Goal: Task Accomplishment & Management: Use online tool/utility

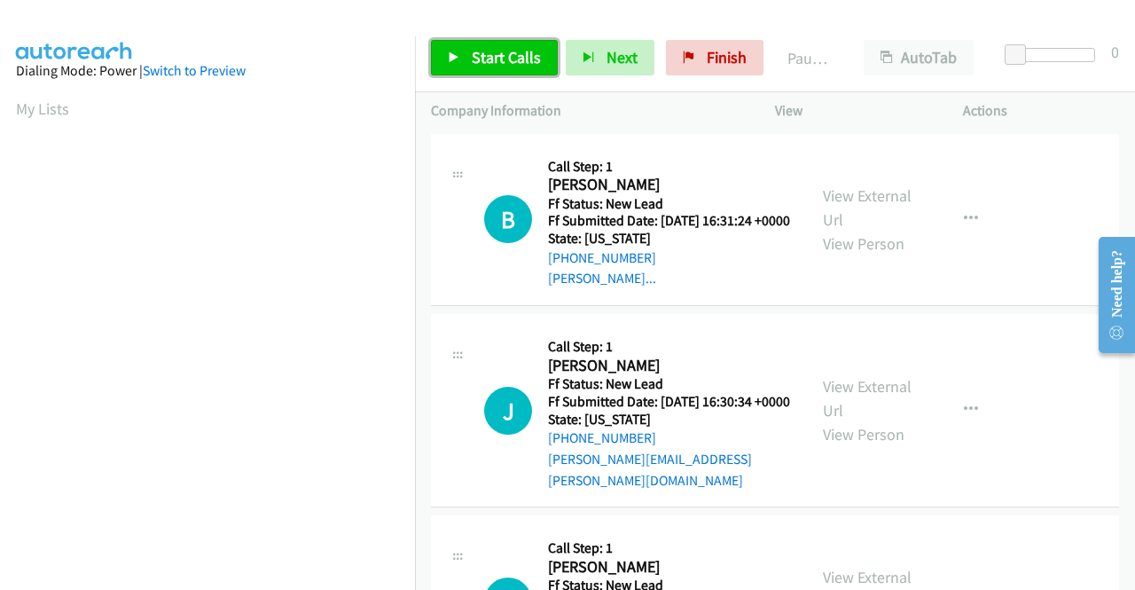
click at [478, 72] on link "Start Calls" at bounding box center [494, 57] width 127 height 35
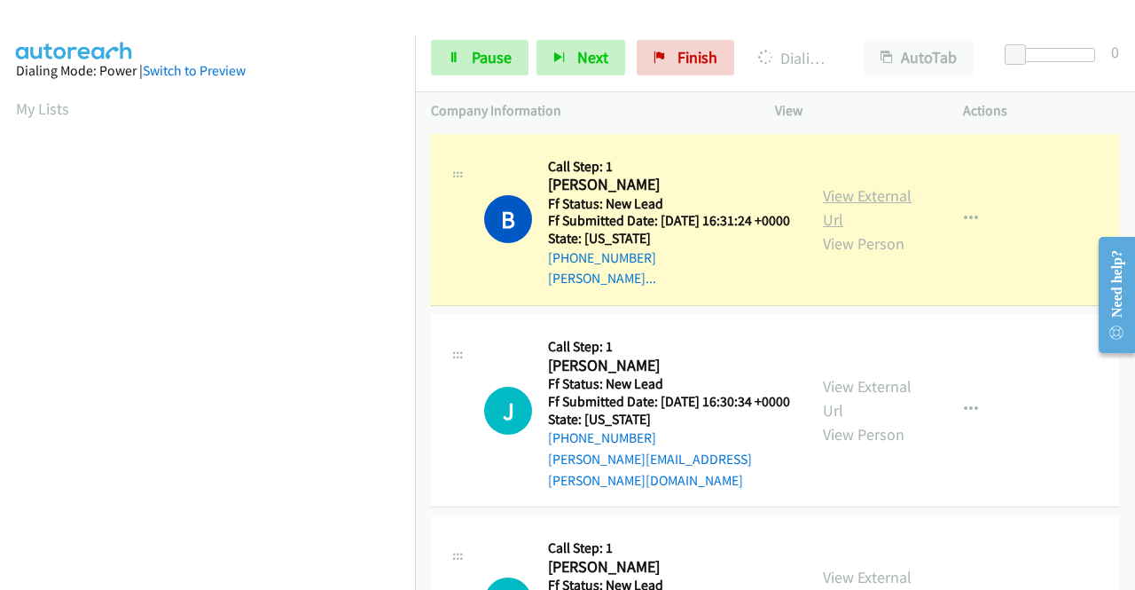
click at [878, 208] on link "View External Url" at bounding box center [867, 207] width 89 height 44
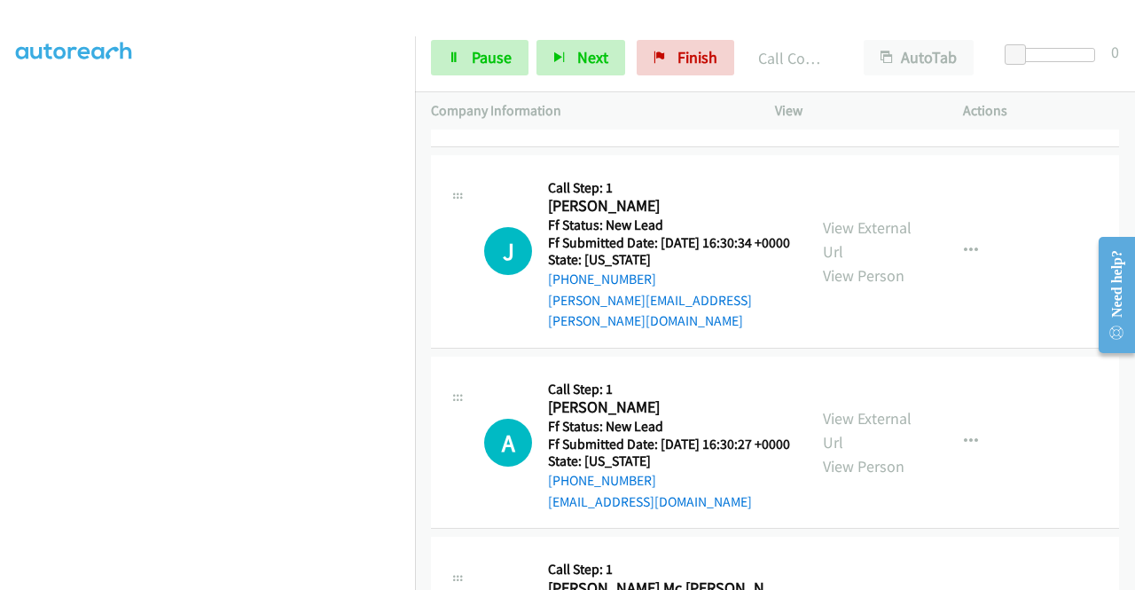
scroll to position [208, 0]
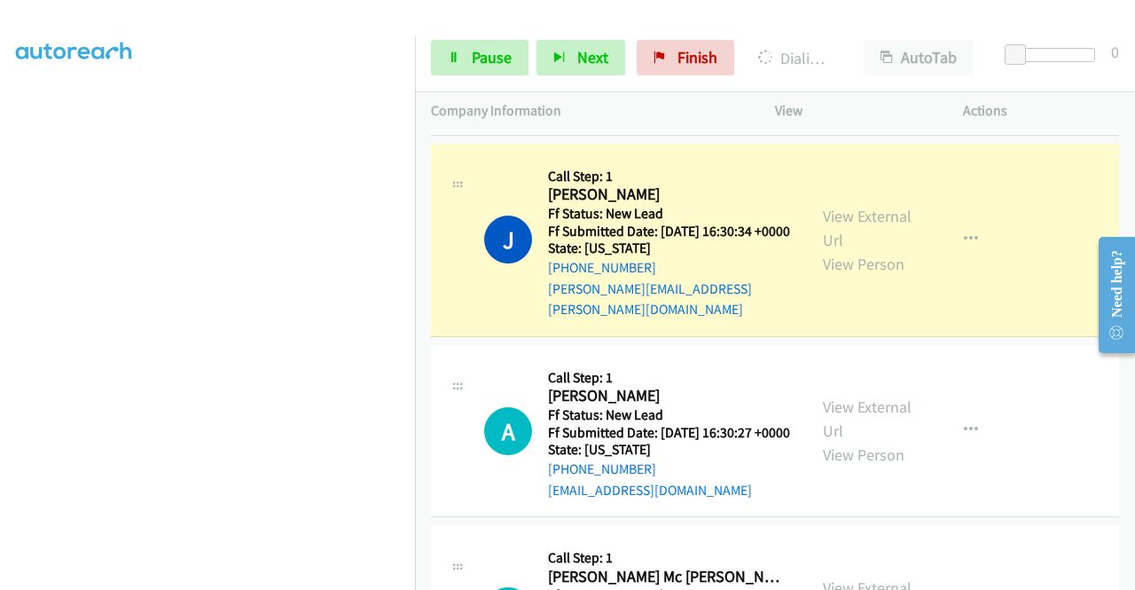
click at [859, 247] on div "View External Url View Person" at bounding box center [869, 240] width 92 height 72
click at [857, 231] on link "View External Url" at bounding box center [867, 228] width 89 height 44
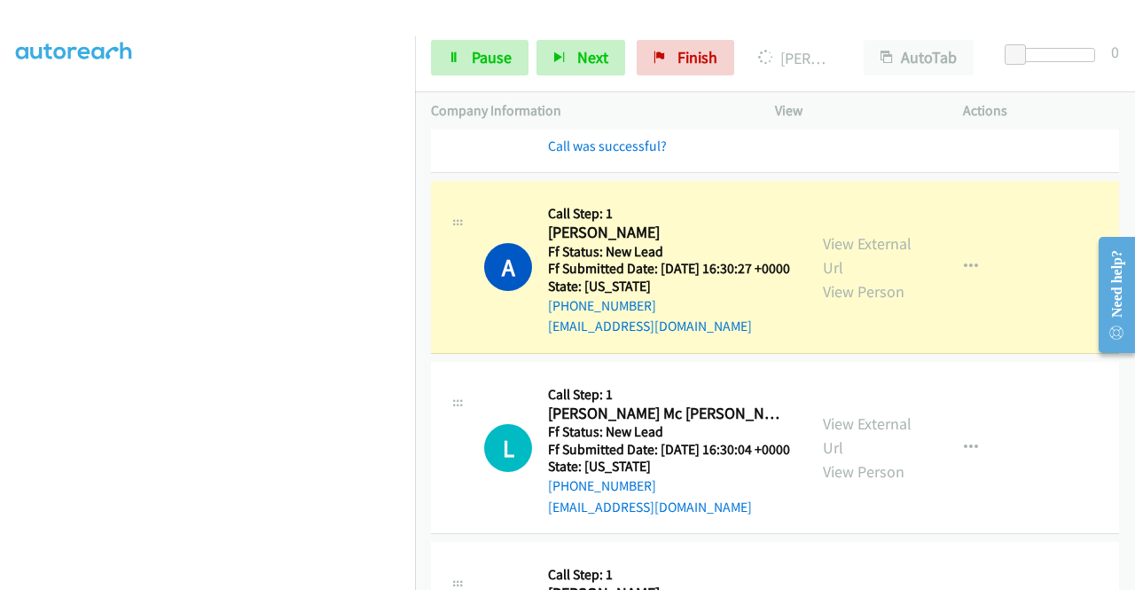
scroll to position [481, 0]
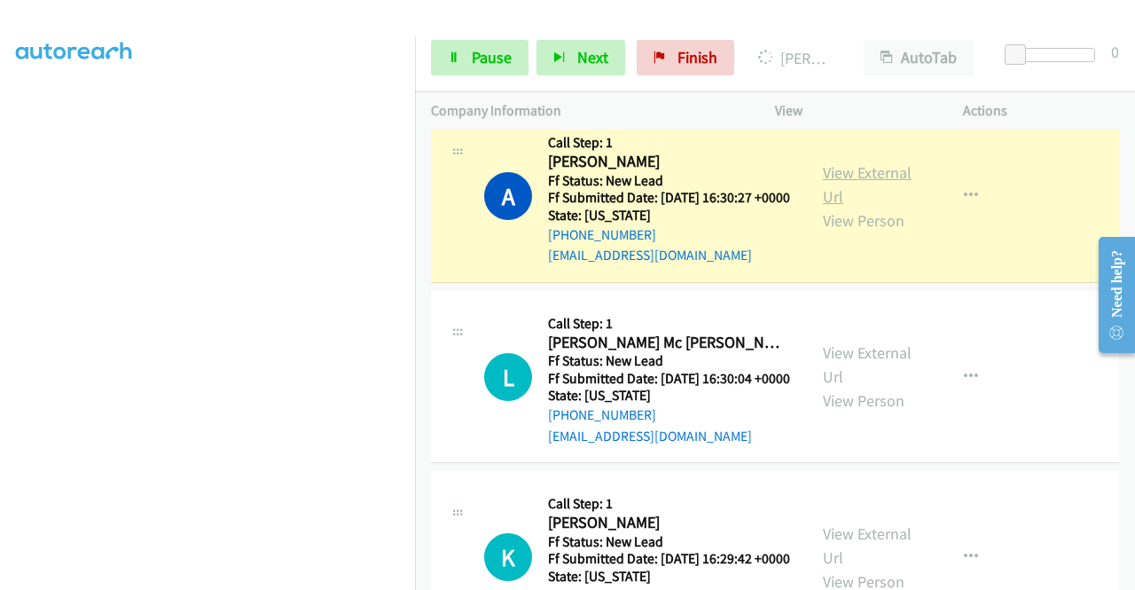
click at [882, 198] on link "View External Url" at bounding box center [867, 184] width 89 height 44
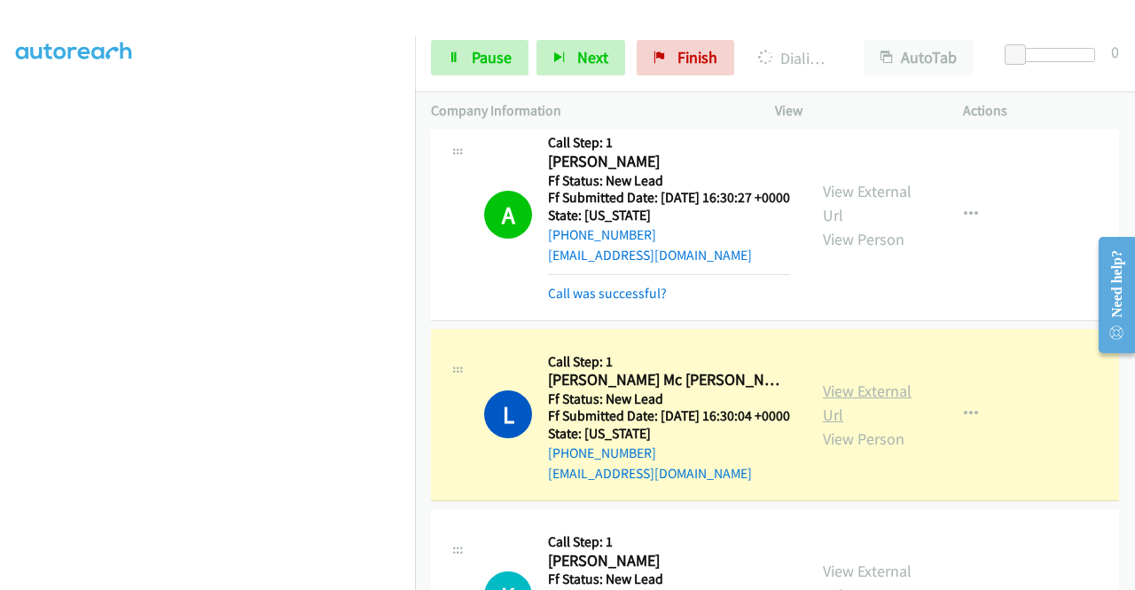
click at [867, 425] on link "View External Url" at bounding box center [867, 402] width 89 height 44
click at [0, 290] on aside "Dialing Mode: Power | Switch to Preview My Lists" at bounding box center [207, 135] width 415 height 982
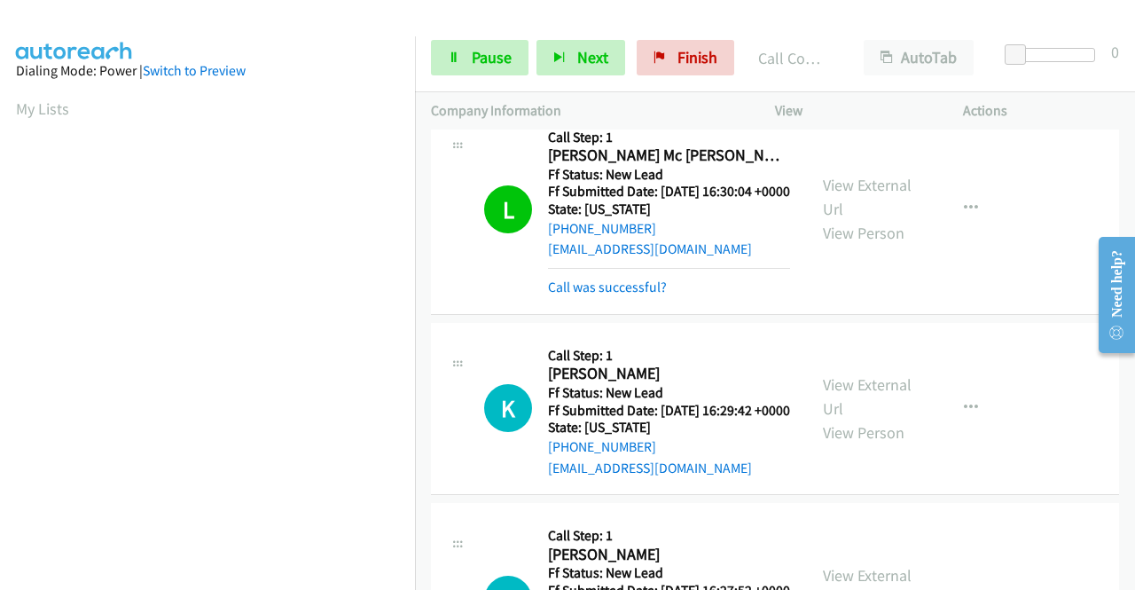
scroll to position [735, 0]
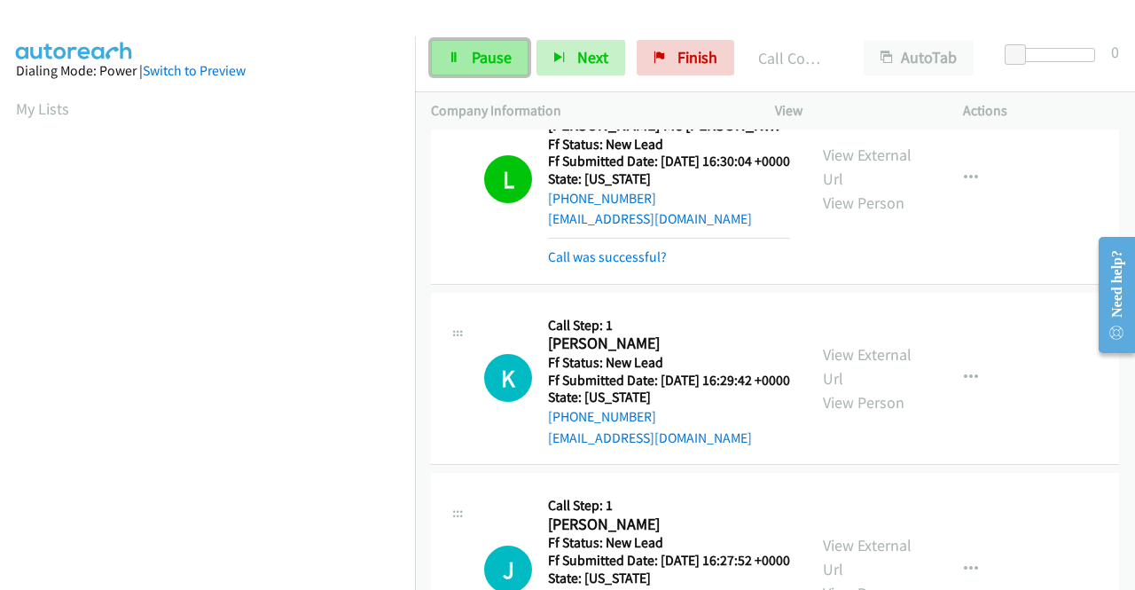
click at [501, 59] on span "Pause" at bounding box center [492, 57] width 40 height 20
click at [501, 59] on div "Start Calls Pause Next Finish" at bounding box center [586, 57] width 311 height 35
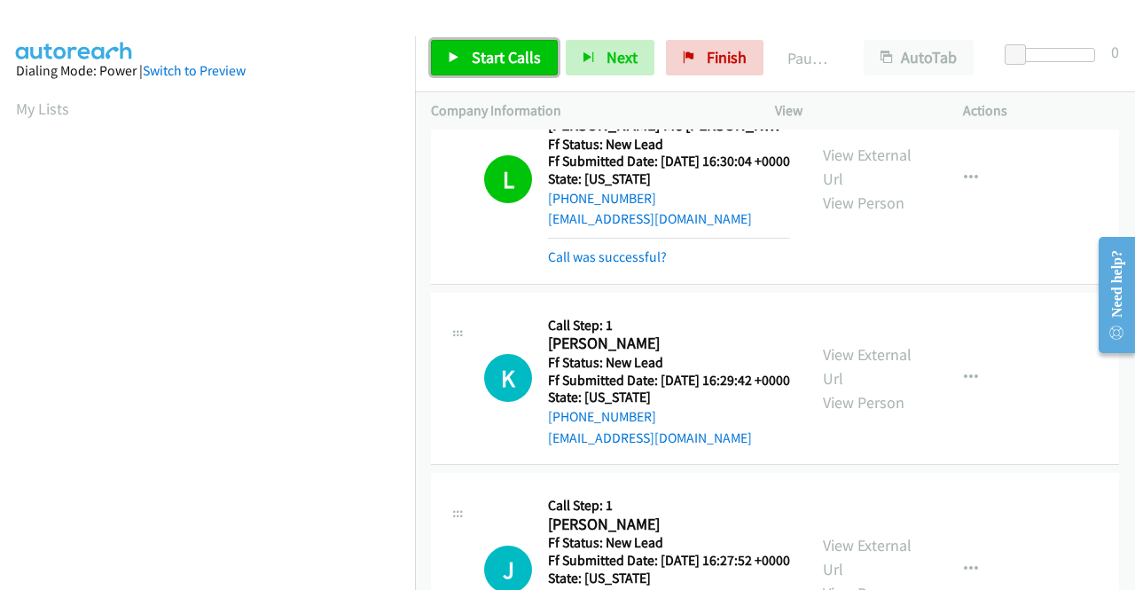
click at [501, 59] on span "Start Calls" at bounding box center [506, 57] width 69 height 20
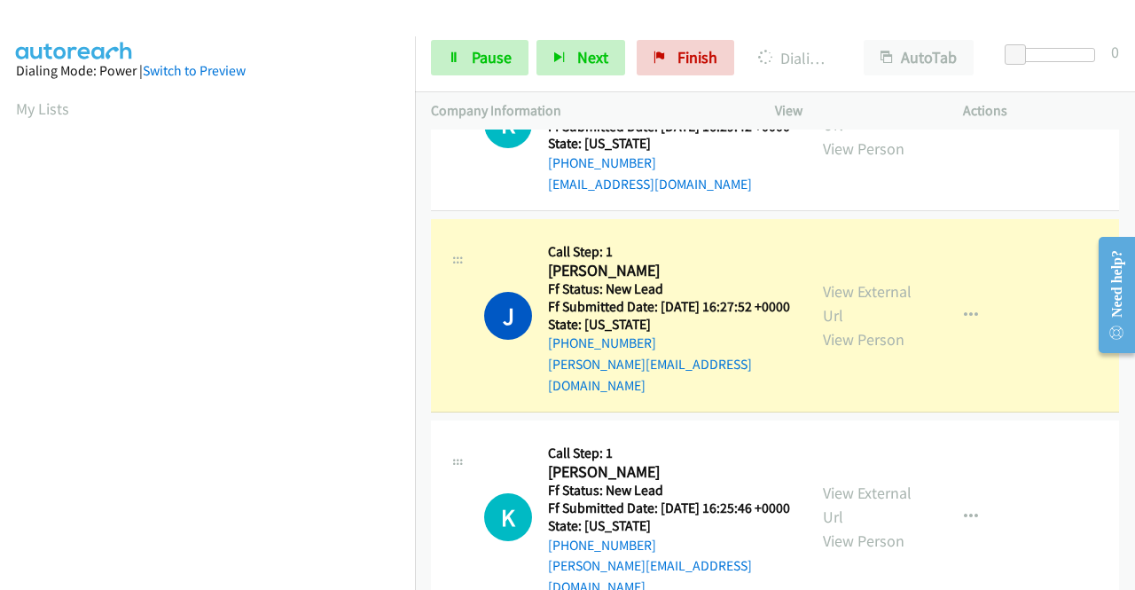
scroll to position [999, 0]
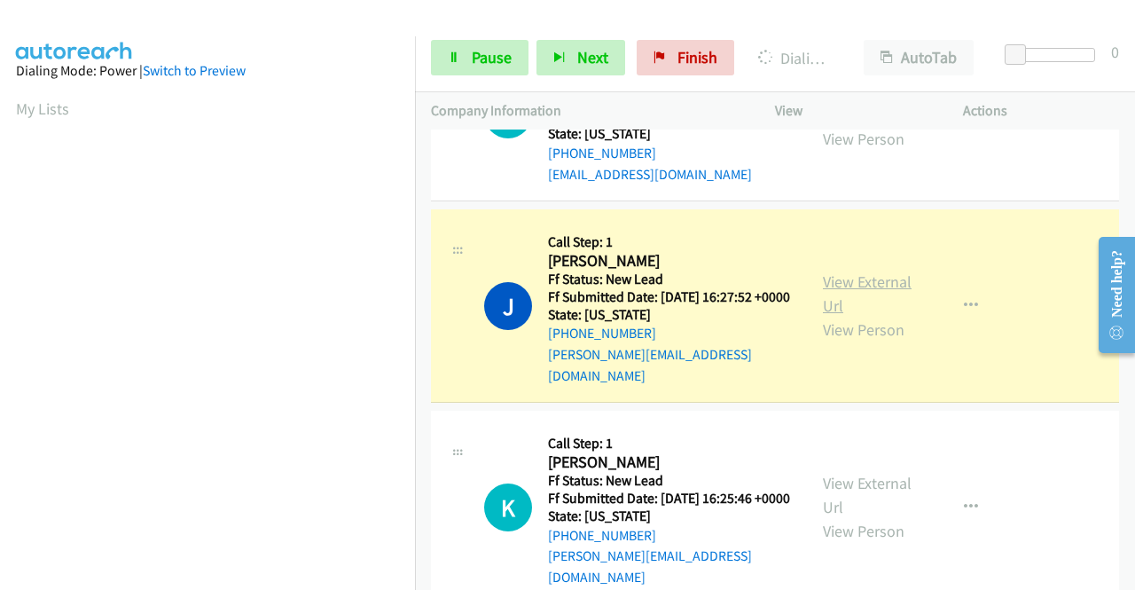
click at [850, 316] on link "View External Url" at bounding box center [867, 293] width 89 height 44
drag, startPoint x: 0, startPoint y: 330, endPoint x: 16, endPoint y: 347, distance: 23.2
click at [0, 330] on aside "Dialing Mode: Power | Switch to Preview My Lists" at bounding box center [207, 135] width 415 height 982
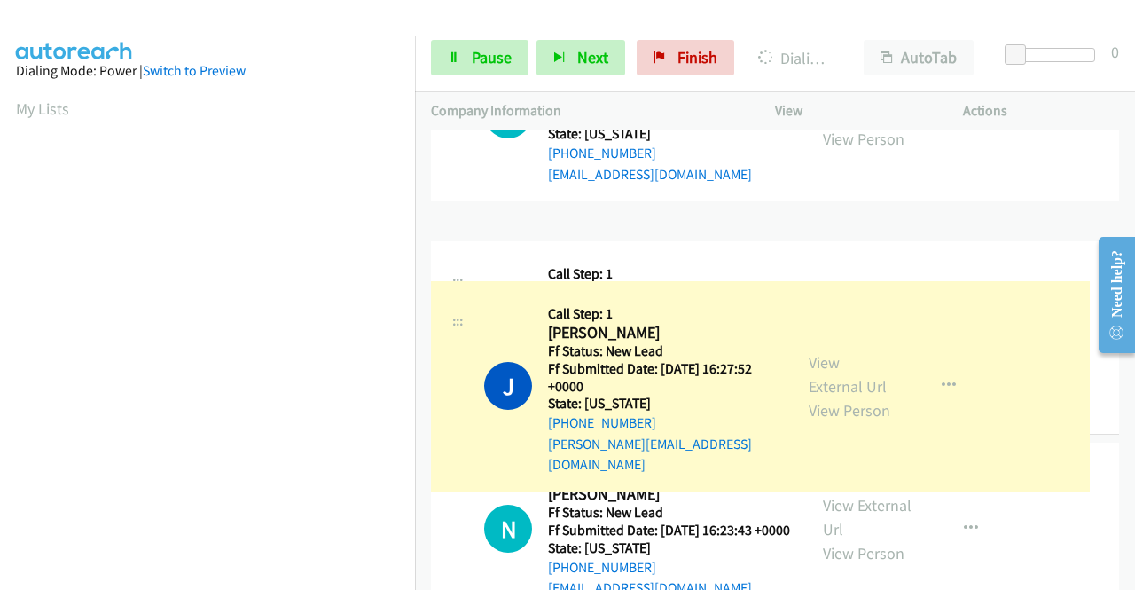
drag, startPoint x: 415, startPoint y: 346, endPoint x: 415, endPoint y: 474, distance: 128.6
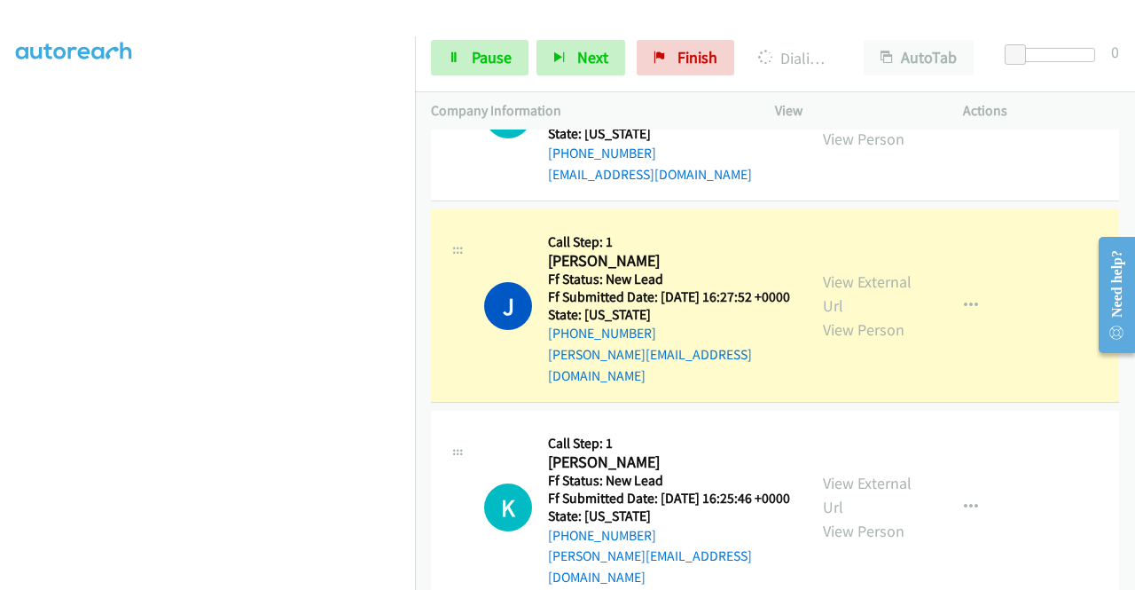
scroll to position [404, 0]
click at [475, 47] on span "Pause" at bounding box center [492, 57] width 40 height 20
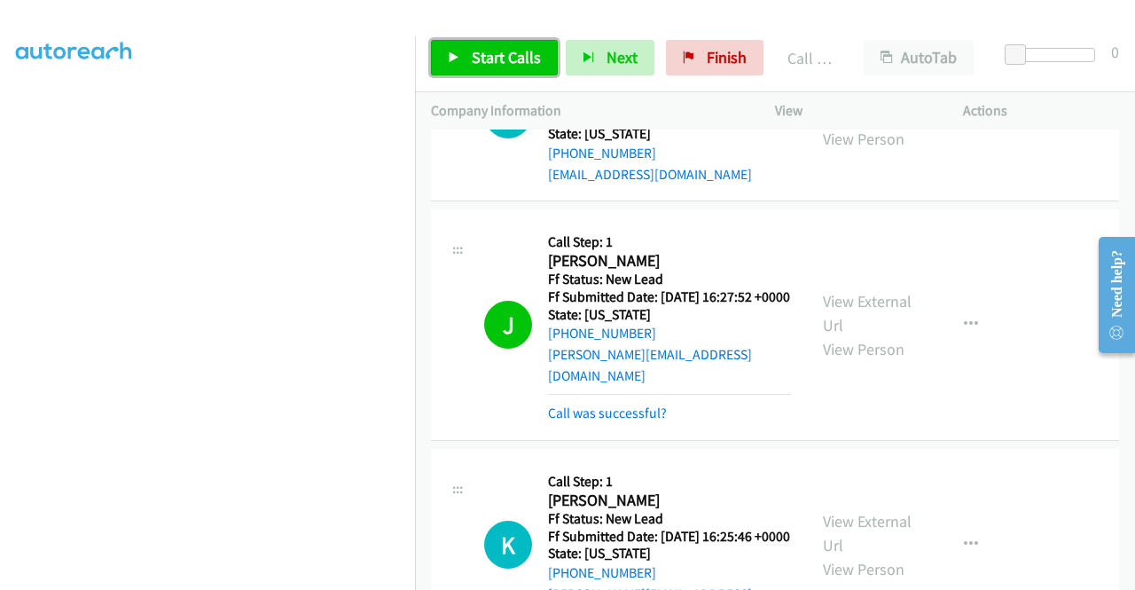
click at [522, 58] on span "Start Calls" at bounding box center [506, 57] width 69 height 20
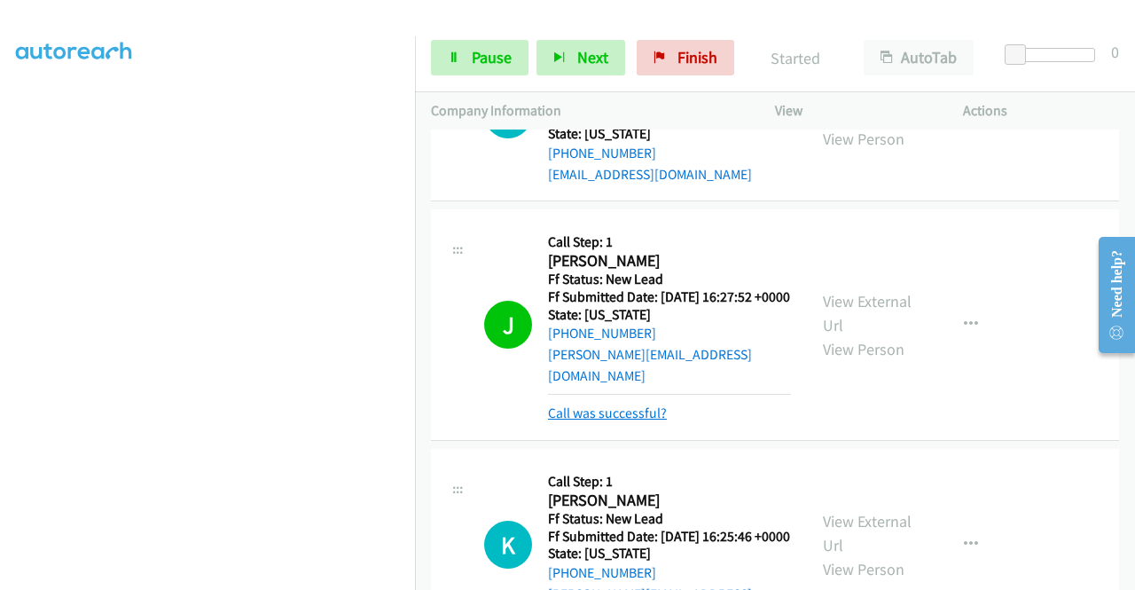
click at [595, 421] on link "Call was successful?" at bounding box center [607, 412] width 119 height 17
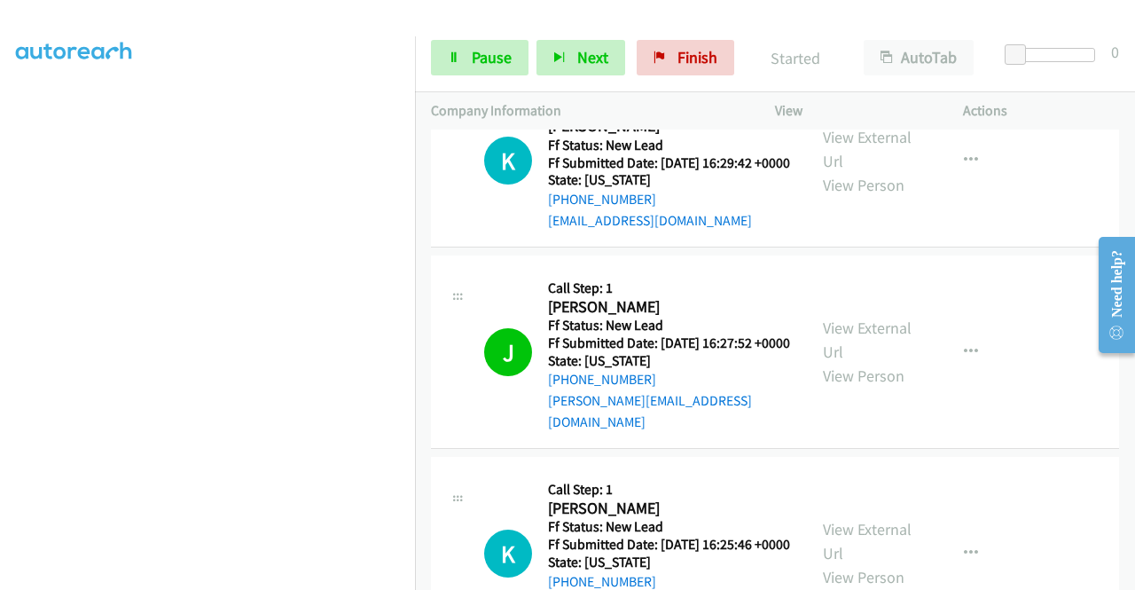
scroll to position [958, 0]
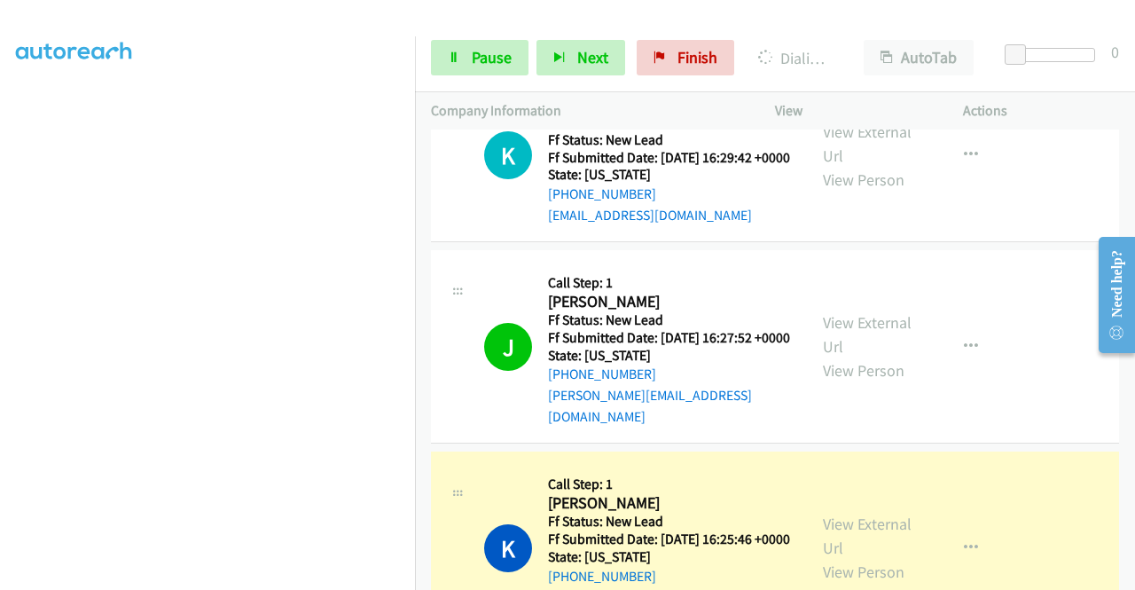
click at [0, 294] on aside "Dialing Mode: Power | Switch to Preview My Lists" at bounding box center [207, 135] width 415 height 982
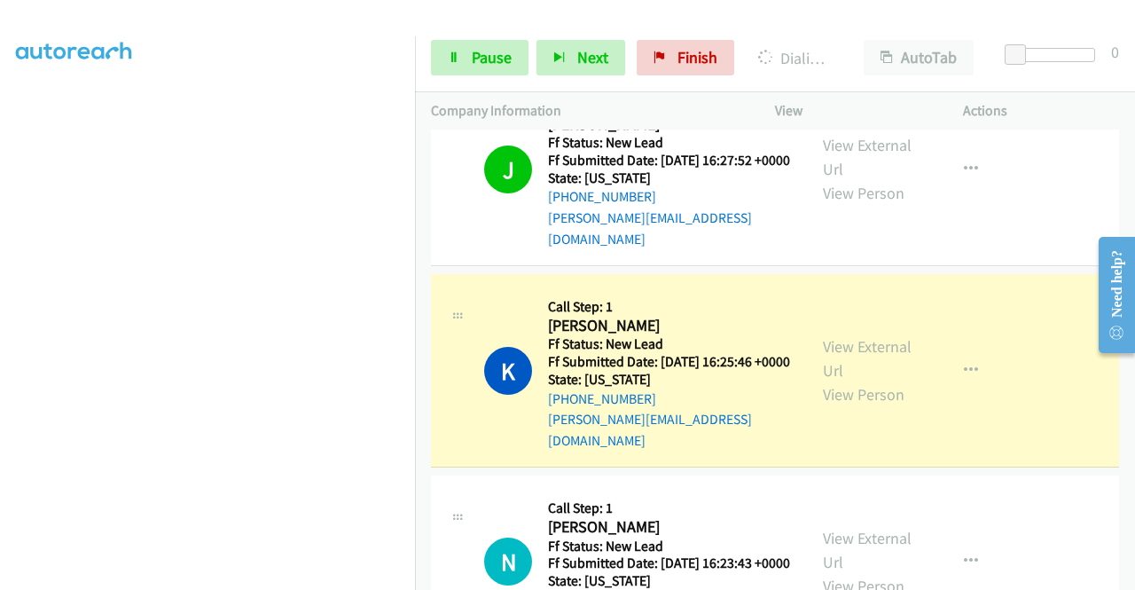
scroll to position [1293, 0]
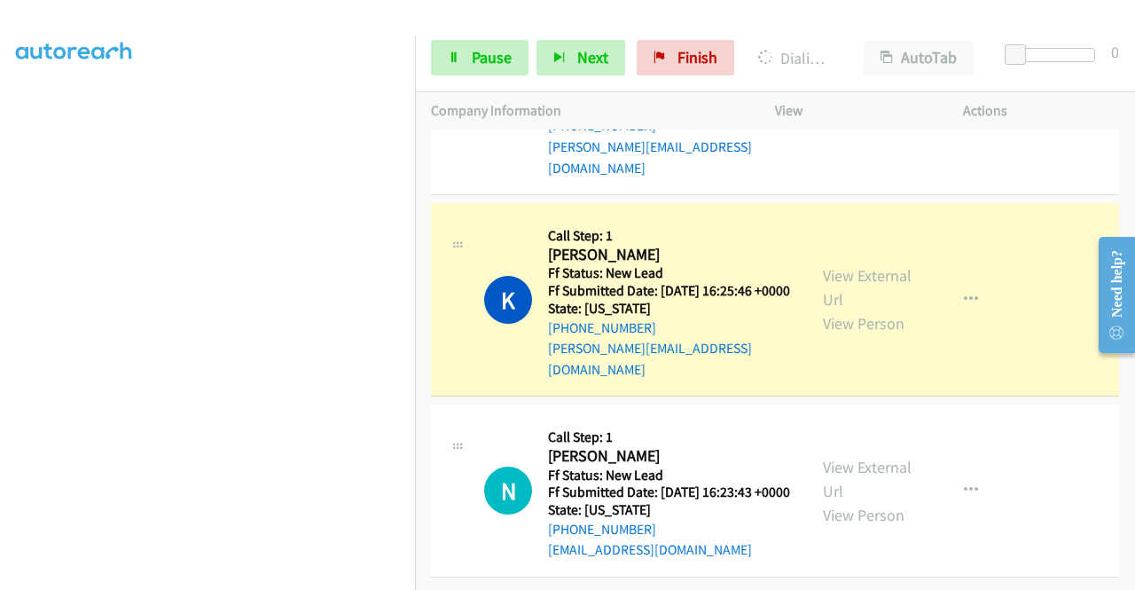
click at [873, 228] on div "View External Url View Person View External Url Email Schedule/Manage Callback …" at bounding box center [909, 299] width 204 height 161
click at [846, 263] on div "View External Url View Person" at bounding box center [869, 299] width 92 height 72
click at [864, 265] on link "View External Url" at bounding box center [867, 287] width 89 height 44
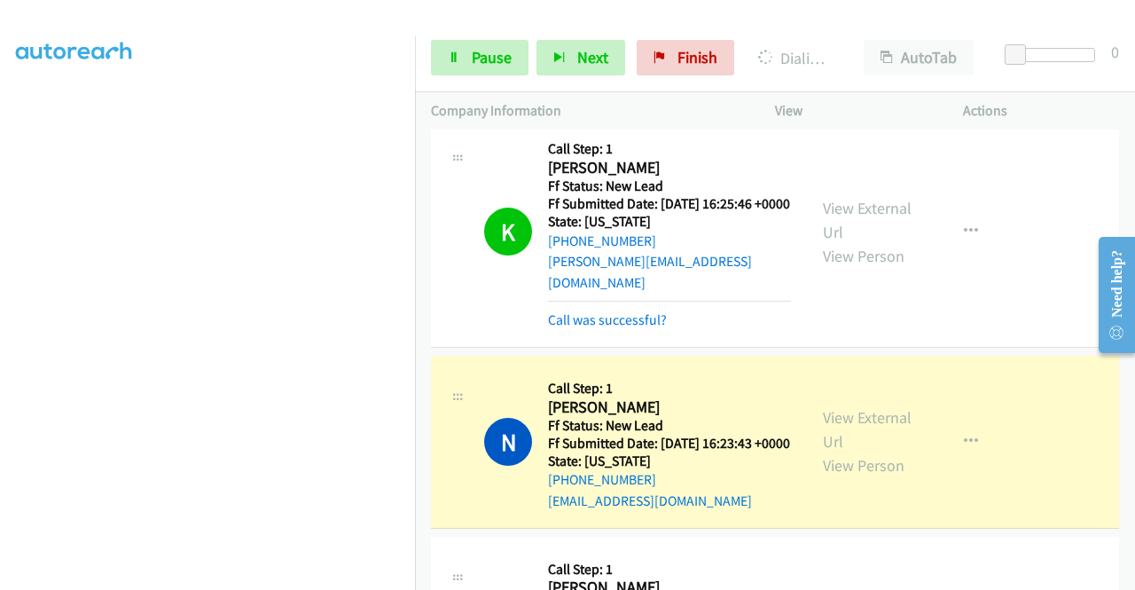
click at [863, 477] on div "View External Url View Person" at bounding box center [869, 441] width 92 height 72
click at [875, 451] on link "View External Url" at bounding box center [867, 429] width 89 height 44
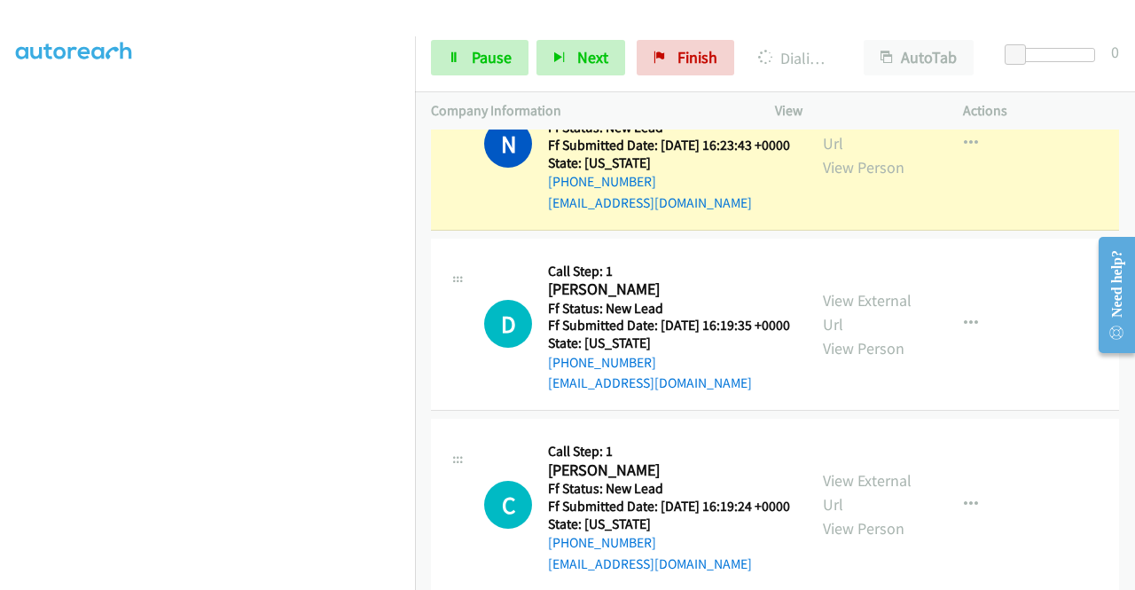
scroll to position [1591, 0]
drag, startPoint x: 0, startPoint y: 297, endPoint x: 27, endPoint y: 331, distance: 42.9
click at [0, 297] on aside "Dialing Mode: Power | Switch to Preview My Lists" at bounding box center [207, 135] width 415 height 982
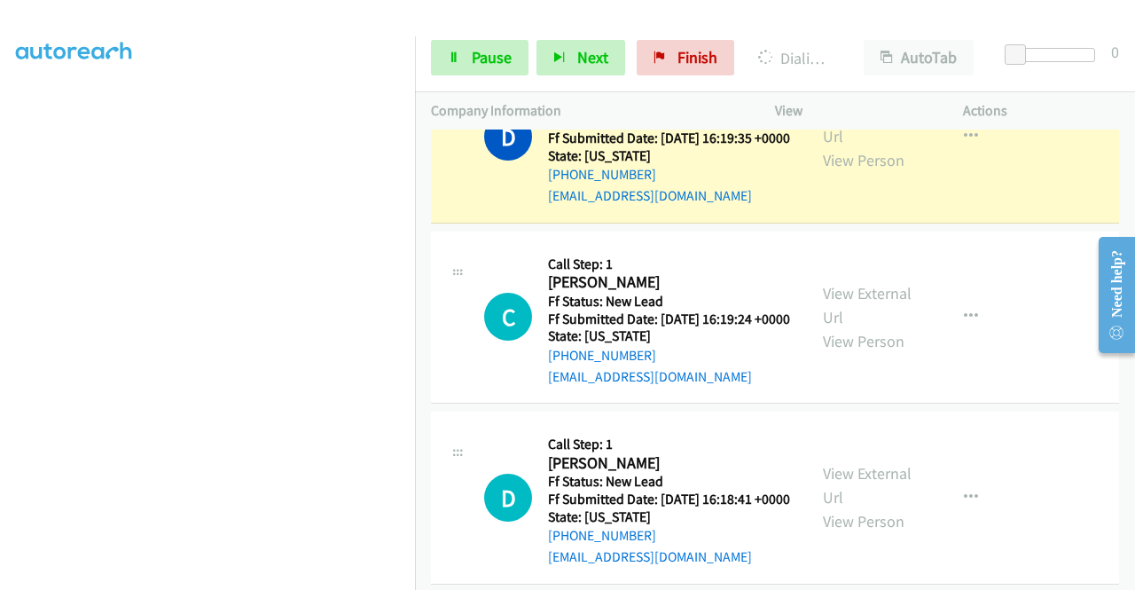
scroll to position [1806, 0]
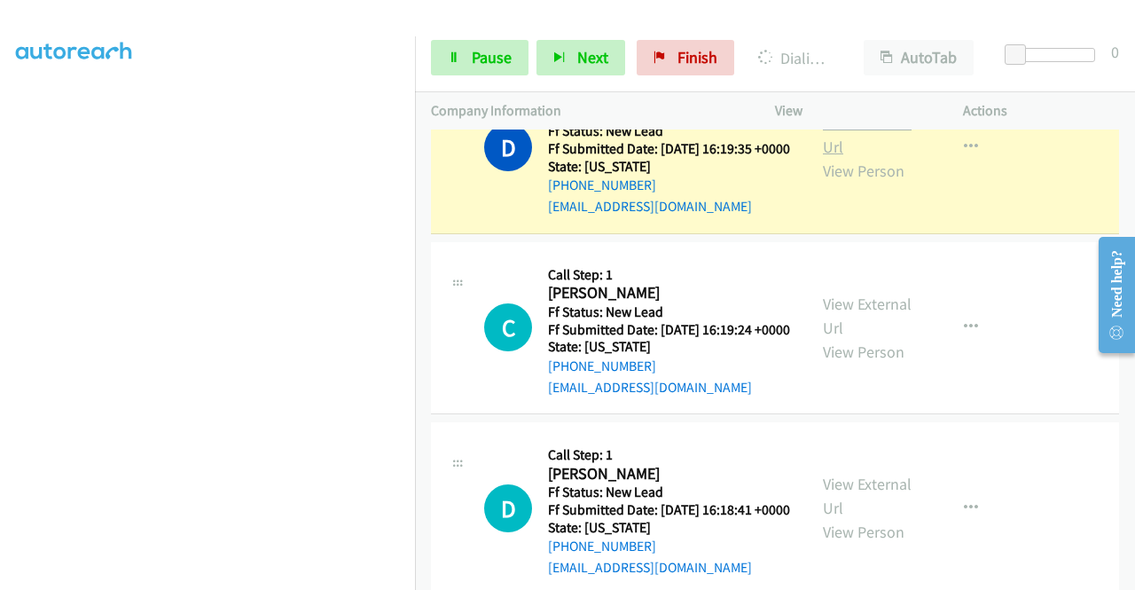
click at [882, 157] on link "View External Url" at bounding box center [867, 135] width 89 height 44
click at [479, 67] on span "Pause" at bounding box center [492, 57] width 40 height 20
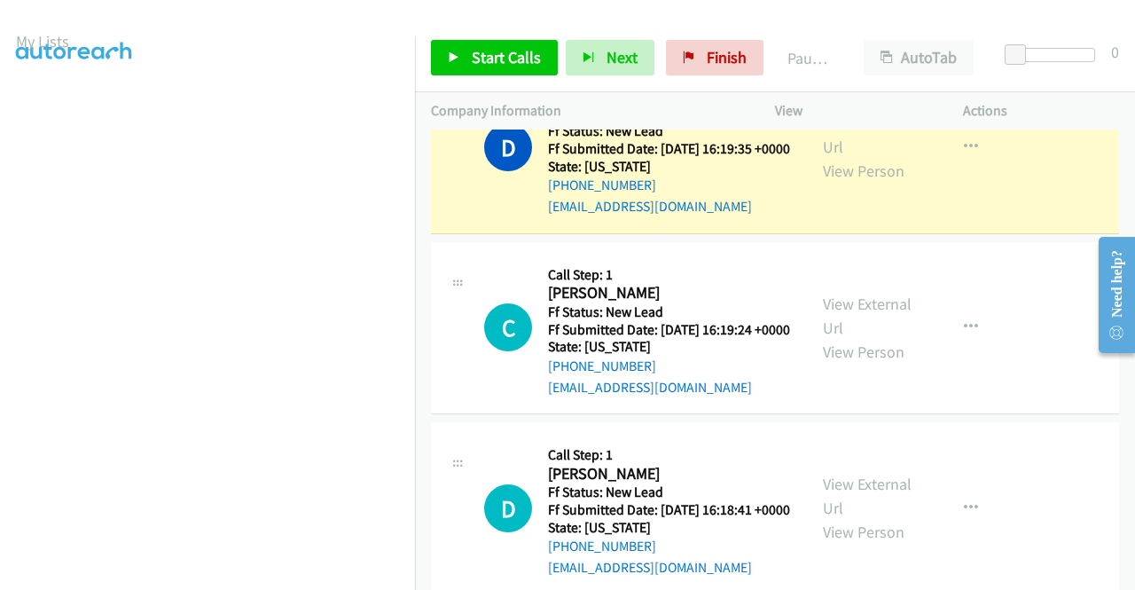
scroll to position [404, 0]
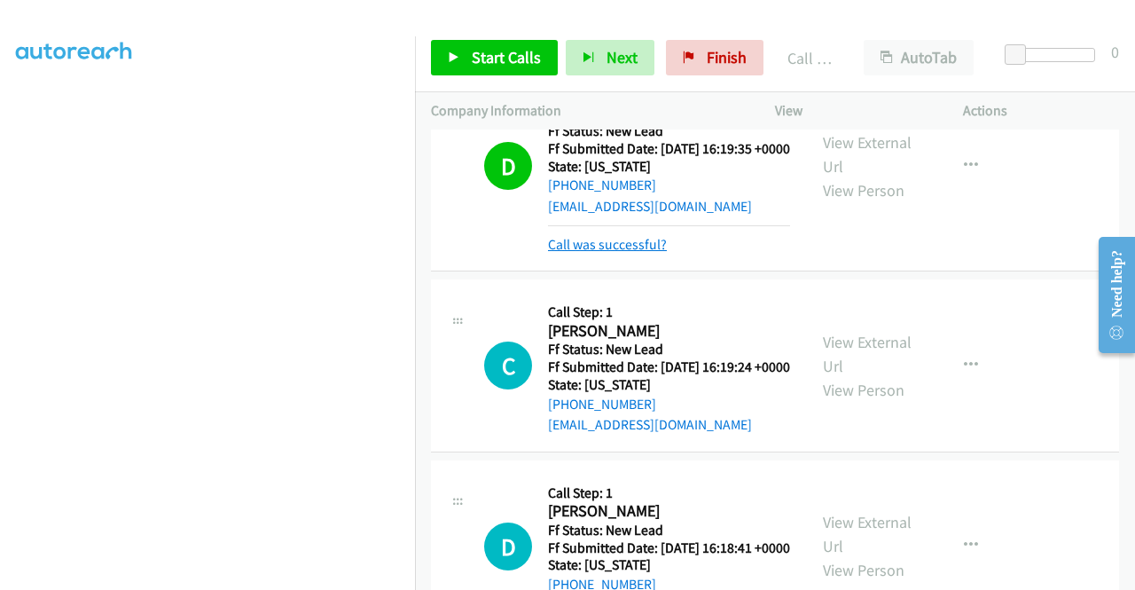
click at [600, 253] on link "Call was successful?" at bounding box center [607, 244] width 119 height 17
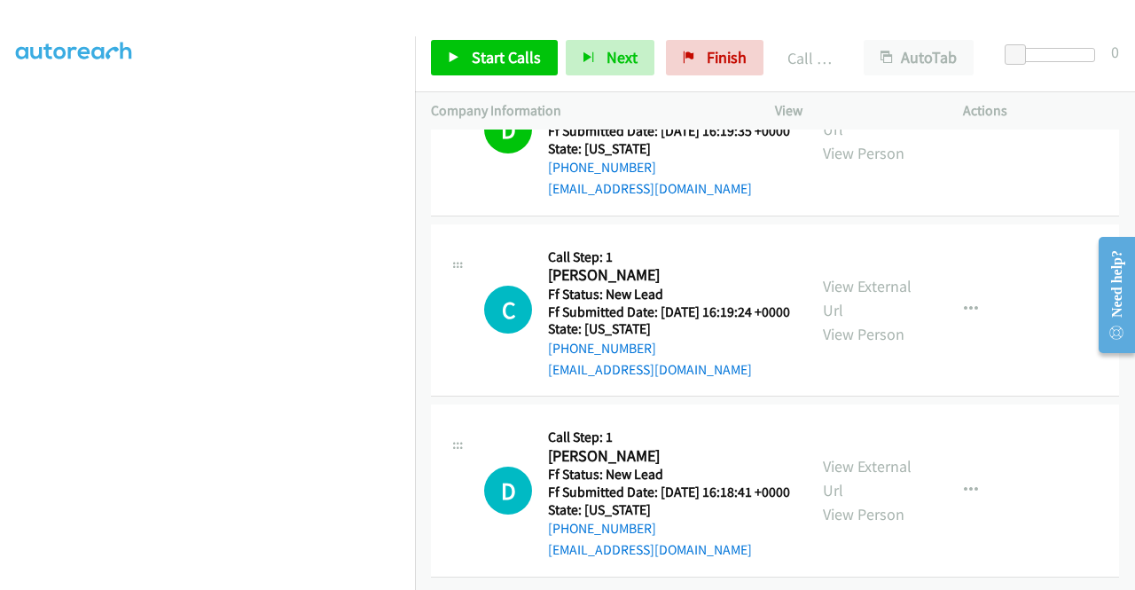
scroll to position [1961, 0]
click at [520, 59] on span "Start Calls" at bounding box center [506, 57] width 69 height 20
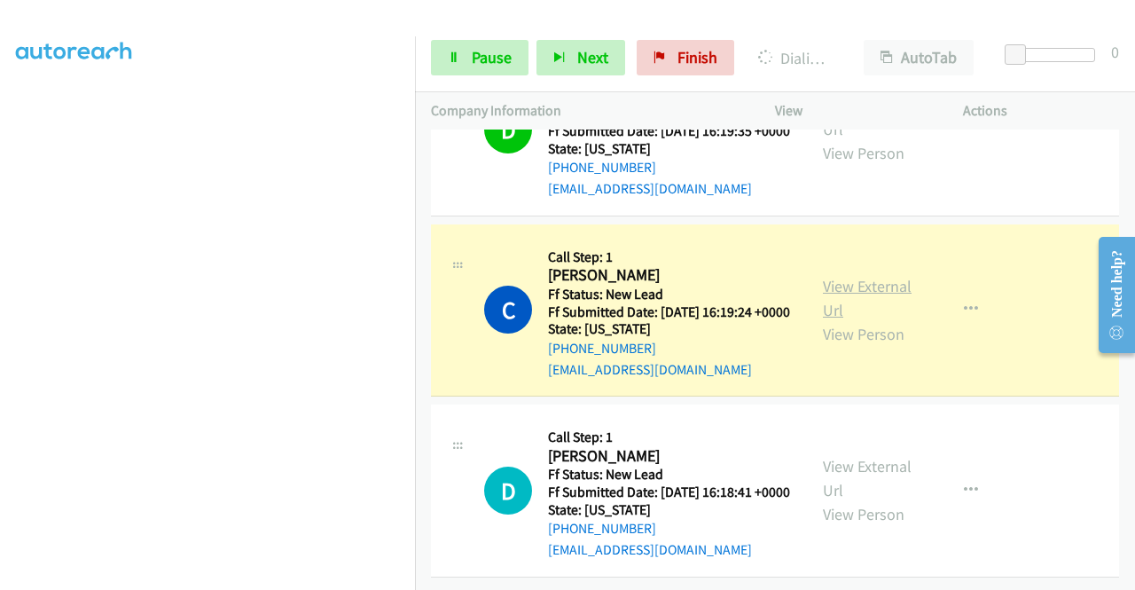
click at [844, 276] on link "View External Url" at bounding box center [867, 298] width 89 height 44
click at [0, 305] on aside "Dialing Mode: Power | Switch to Preview My Lists" at bounding box center [207, 135] width 415 height 982
click at [486, 37] on div "Start Calls Pause Next Finish Dialing Charles Wood AutoTab AutoTab 0" at bounding box center [775, 58] width 720 height 68
click at [470, 52] on link "Pause" at bounding box center [480, 57] width 98 height 35
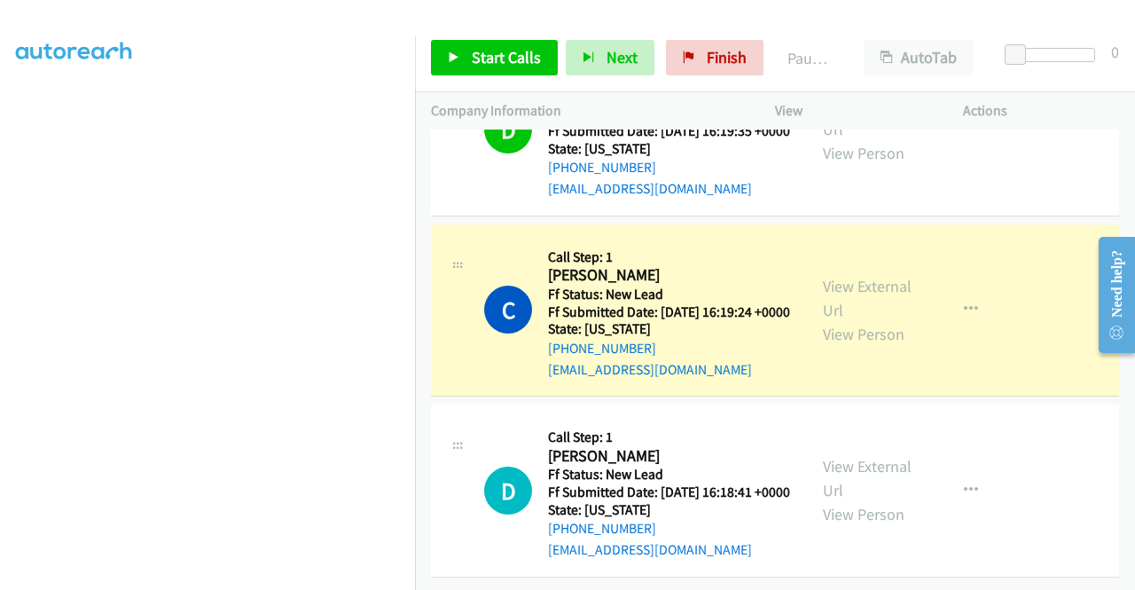
scroll to position [397, 0]
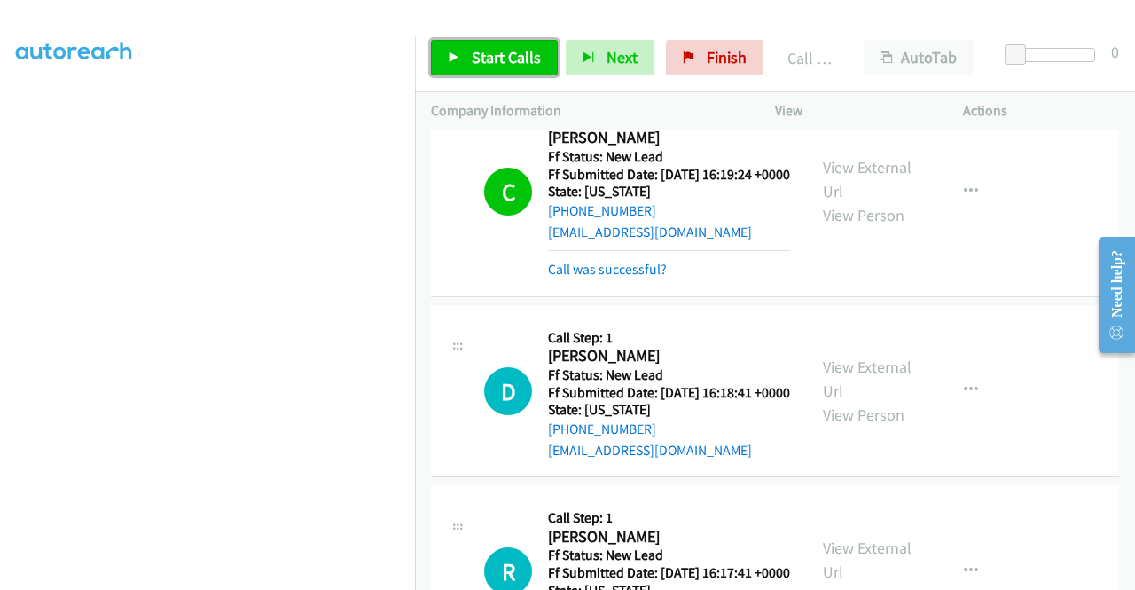
click at [501, 57] on span "Start Calls" at bounding box center [506, 57] width 69 height 20
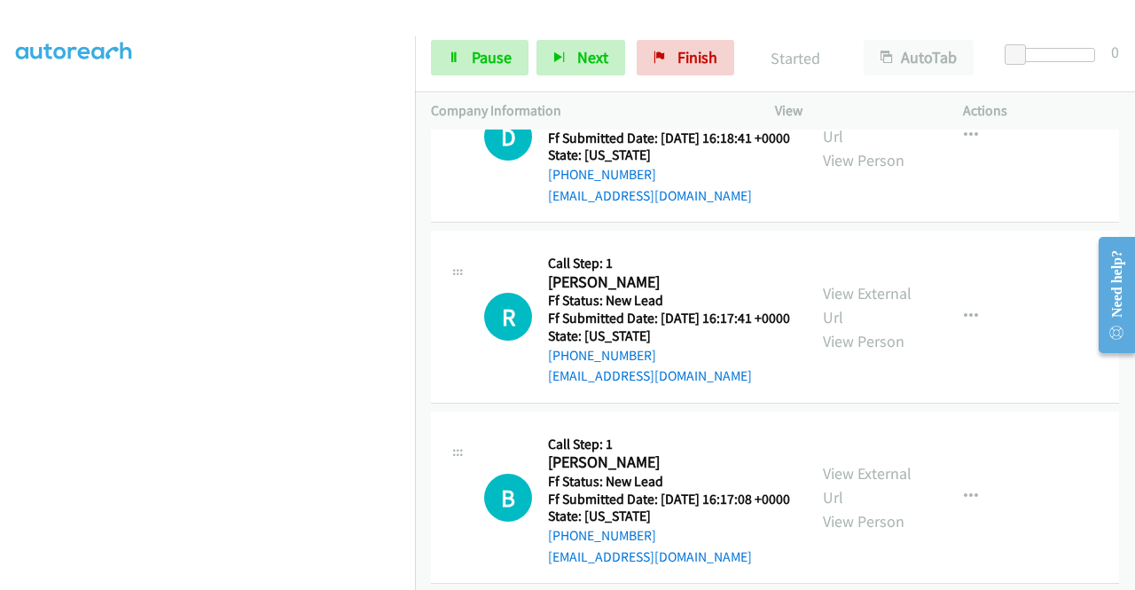
scroll to position [2233, 0]
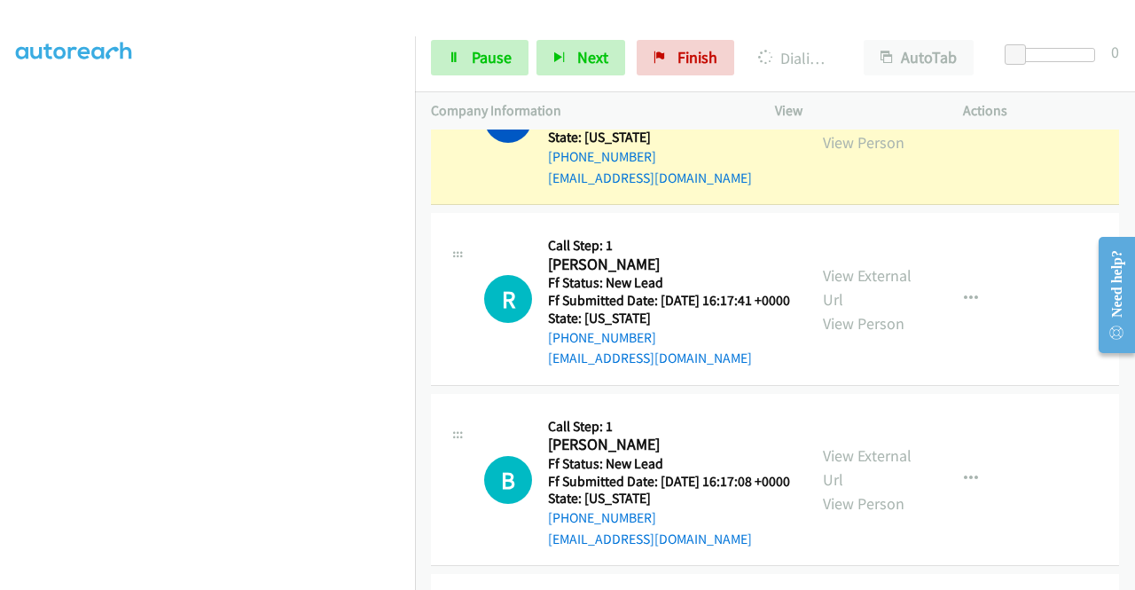
click at [814, 189] on div "View External Url View Person View External Url Email Schedule/Manage Callback …" at bounding box center [909, 119] width 204 height 140
click at [843, 129] on link "View External Url" at bounding box center [867, 106] width 89 height 44
click at [0, 262] on aside "Dialing Mode: Power | Switch to Preview My Lists" at bounding box center [207, 135] width 415 height 982
click at [489, 49] on span "Pause" at bounding box center [492, 57] width 40 height 20
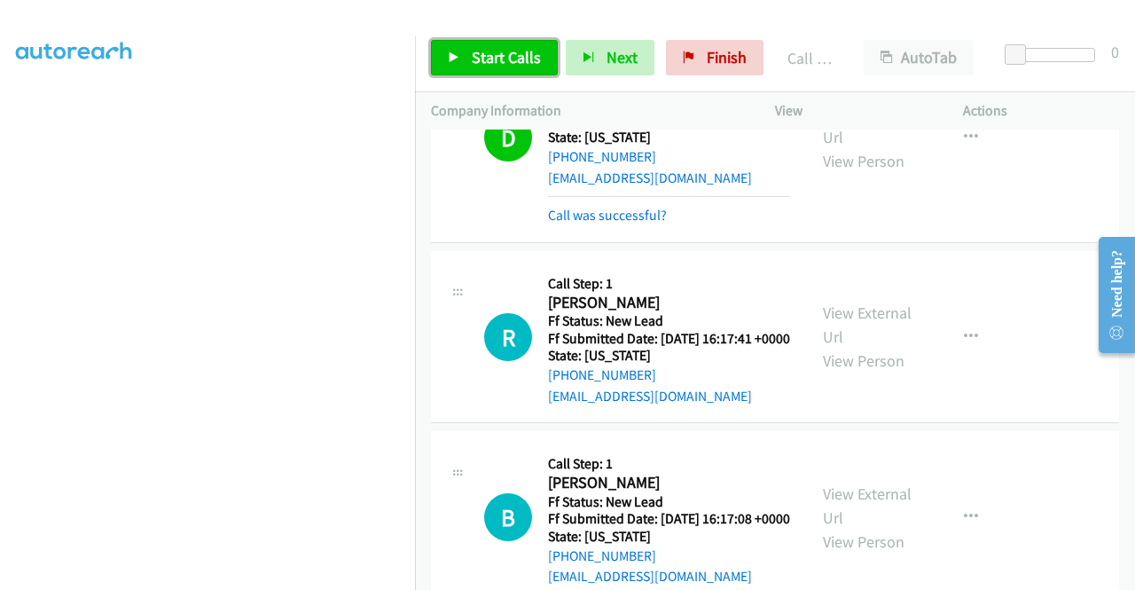
click at [509, 72] on link "Start Calls" at bounding box center [494, 57] width 127 height 35
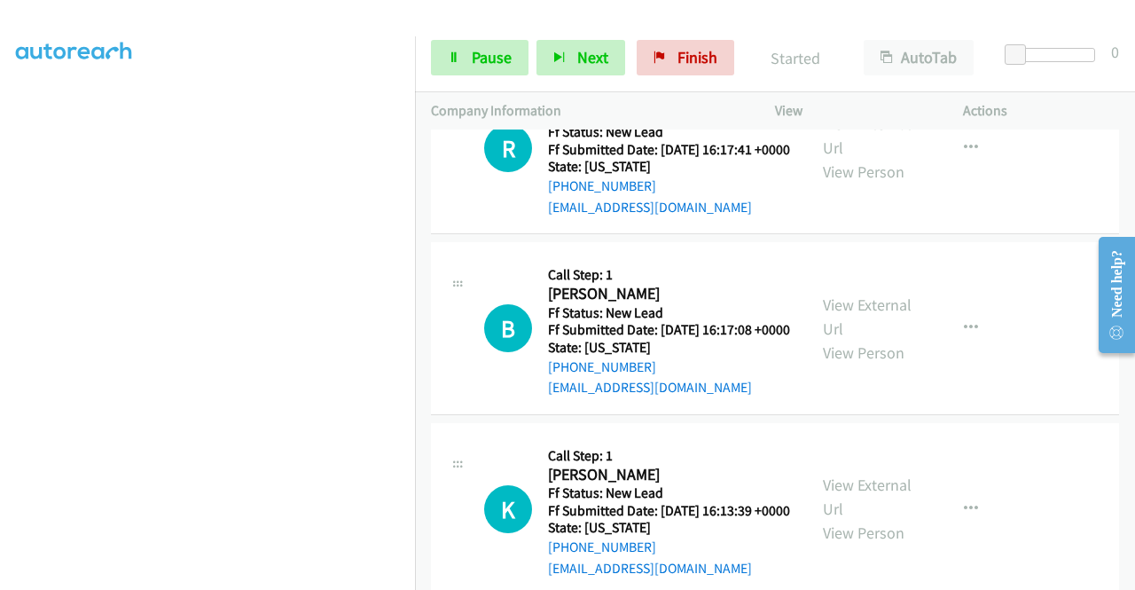
scroll to position [2458, 0]
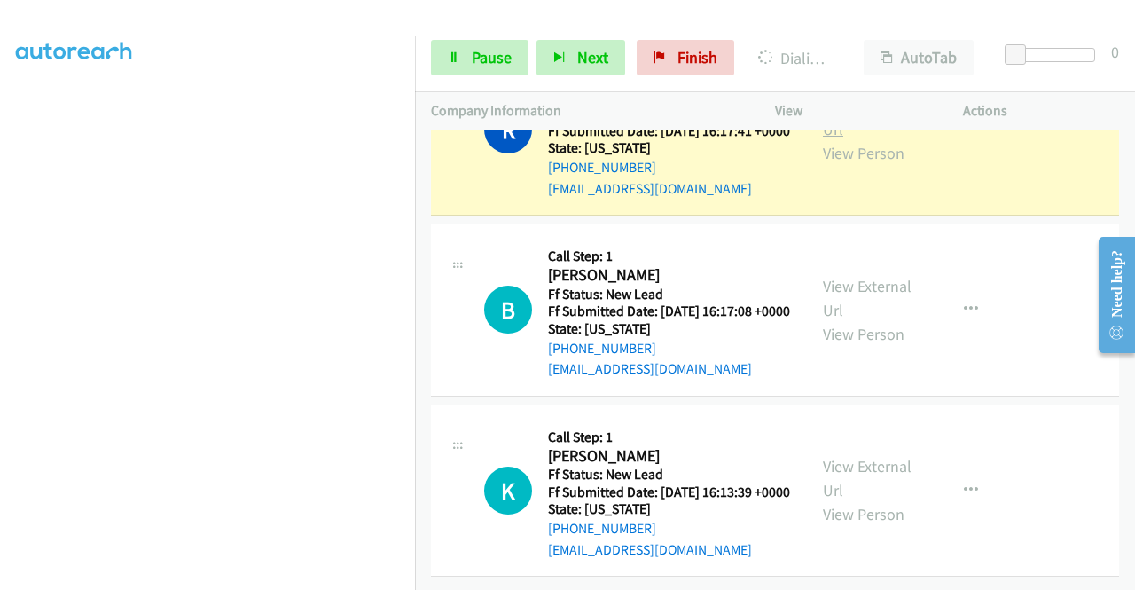
click at [840, 139] on link "View External Url" at bounding box center [867, 117] width 89 height 44
click at [2, 325] on aside "Dialing Mode: Power | Switch to Preview My Lists" at bounding box center [207, 135] width 415 height 982
click at [470, 78] on div "Start Calls Pause Next Finish Dialing Robert Akhtar AutoTab AutoTab 0" at bounding box center [775, 58] width 720 height 68
click at [479, 59] on span "Pause" at bounding box center [492, 57] width 40 height 20
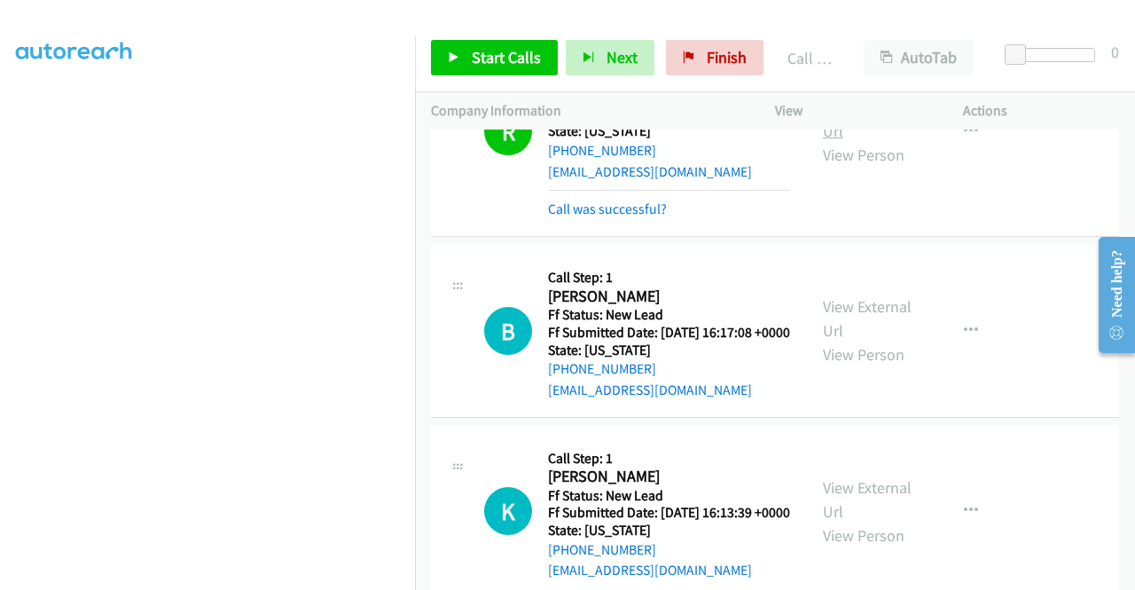
click at [889, 141] on link "View External Url" at bounding box center [867, 119] width 89 height 44
click at [530, 49] on span "Start Calls" at bounding box center [506, 57] width 69 height 20
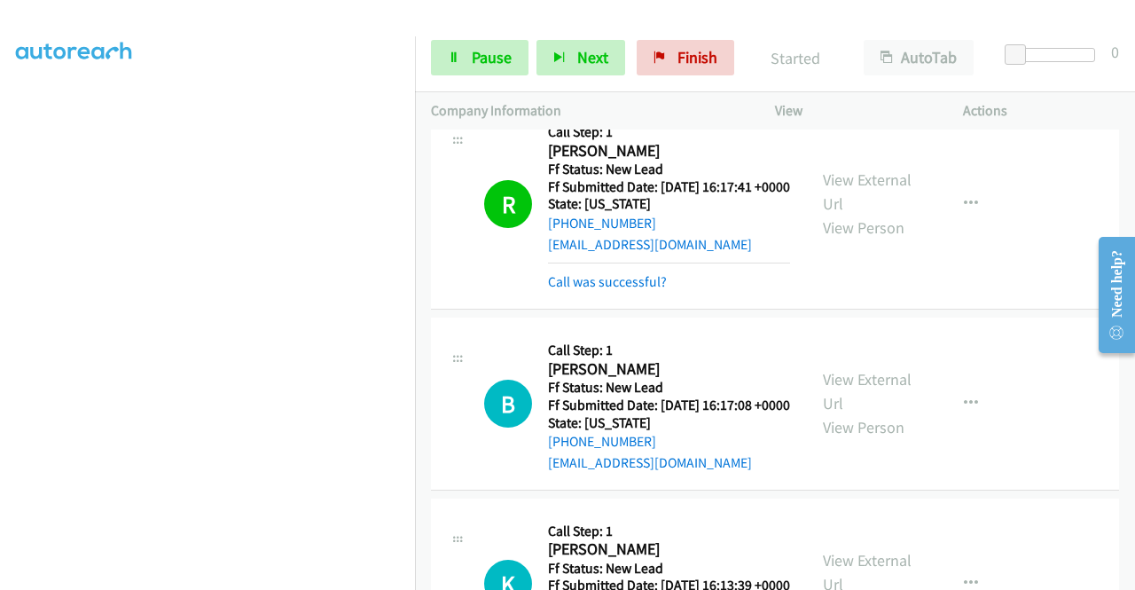
scroll to position [2666, 0]
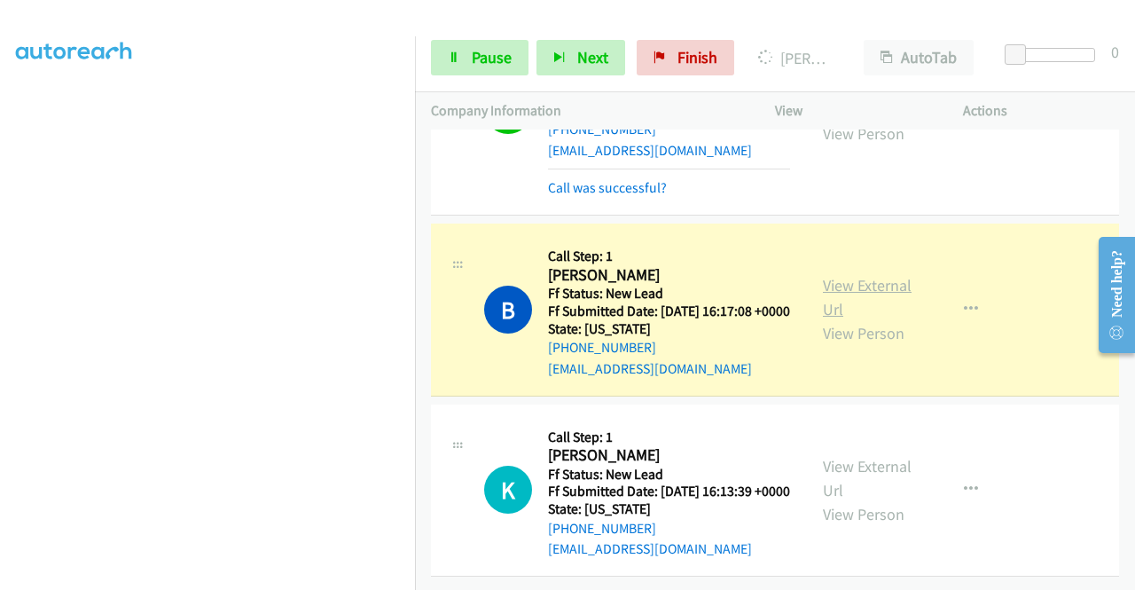
click at [835, 275] on link "View External Url" at bounding box center [867, 297] width 89 height 44
click at [0, 309] on aside "Dialing Mode: Power | Switch to Preview My Lists" at bounding box center [207, 135] width 415 height 982
click at [449, 69] on link "Pause" at bounding box center [480, 57] width 98 height 35
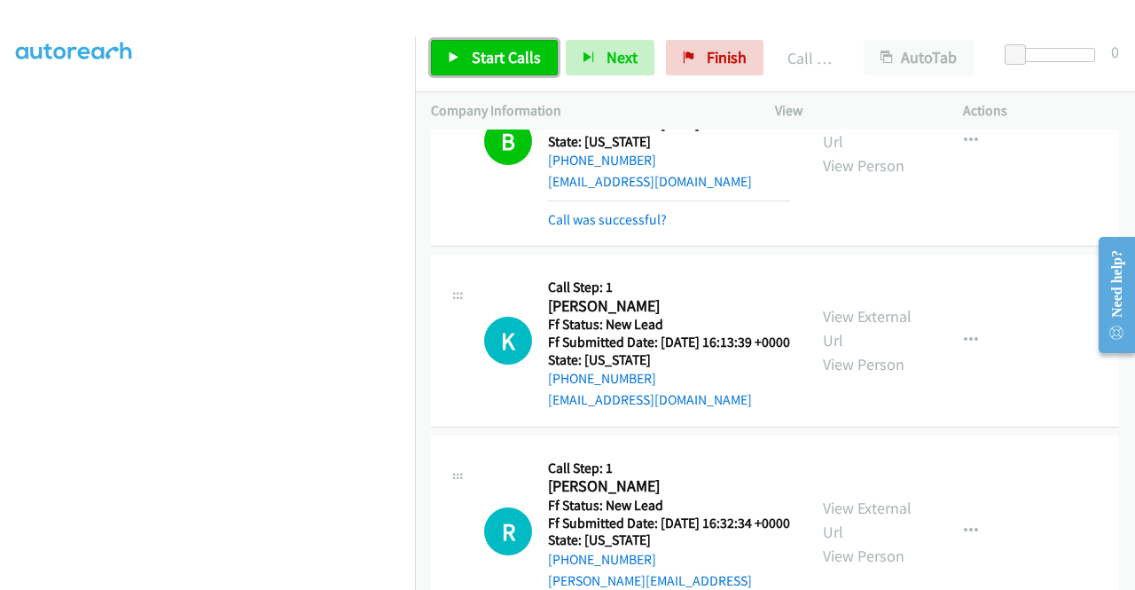
click at [482, 55] on span "Start Calls" at bounding box center [506, 57] width 69 height 20
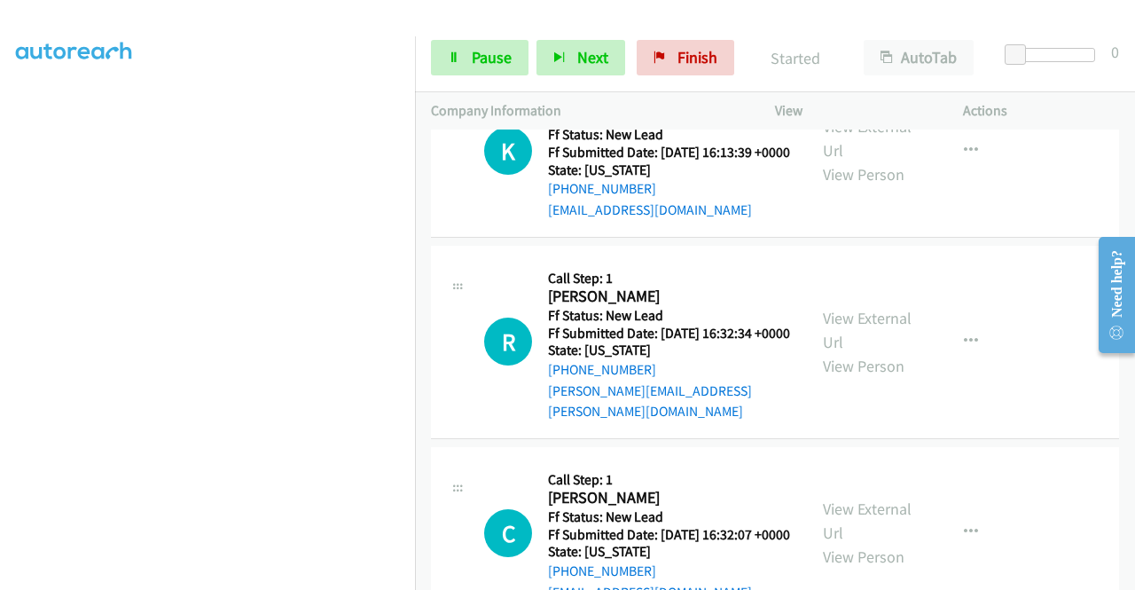
scroll to position [2939, 0]
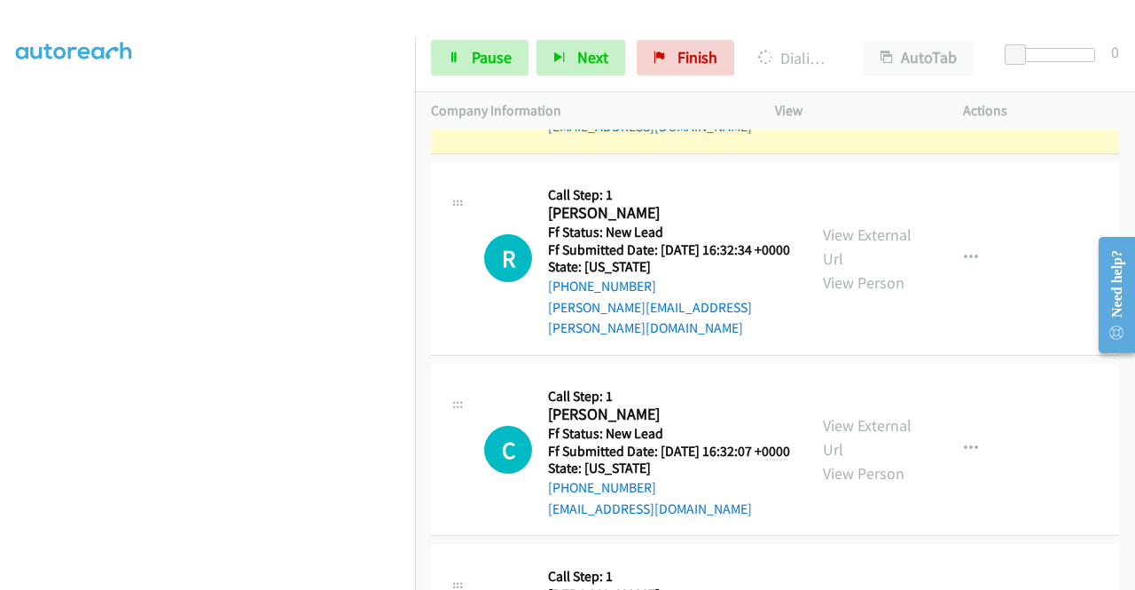
click at [834, 137] on div "View External Url View Person View External Url Email Schedule/Manage Callback …" at bounding box center [909, 67] width 204 height 140
click at [829, 77] on link "View External Url" at bounding box center [867, 55] width 89 height 44
click at [0, 331] on aside "Dialing Mode: Power | Switch to Preview My Lists" at bounding box center [207, 135] width 415 height 982
click at [851, 103] on div "View External Url View Person" at bounding box center [869, 67] width 92 height 72
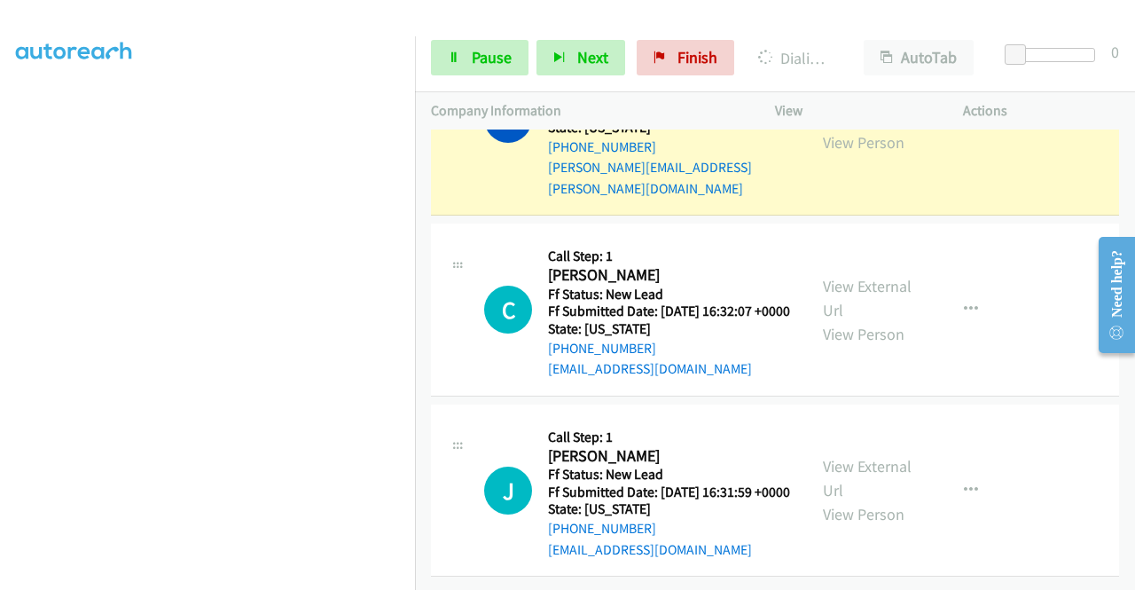
scroll to position [3193, 0]
click at [869, 129] on link "View External Url" at bounding box center [867, 106] width 89 height 44
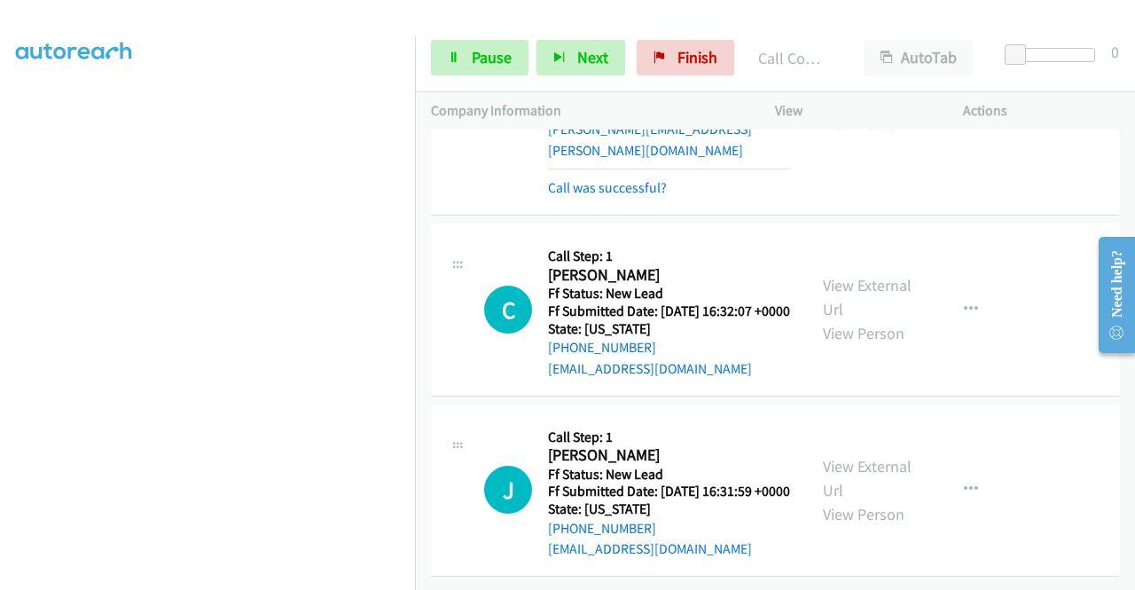
scroll to position [3372, 0]
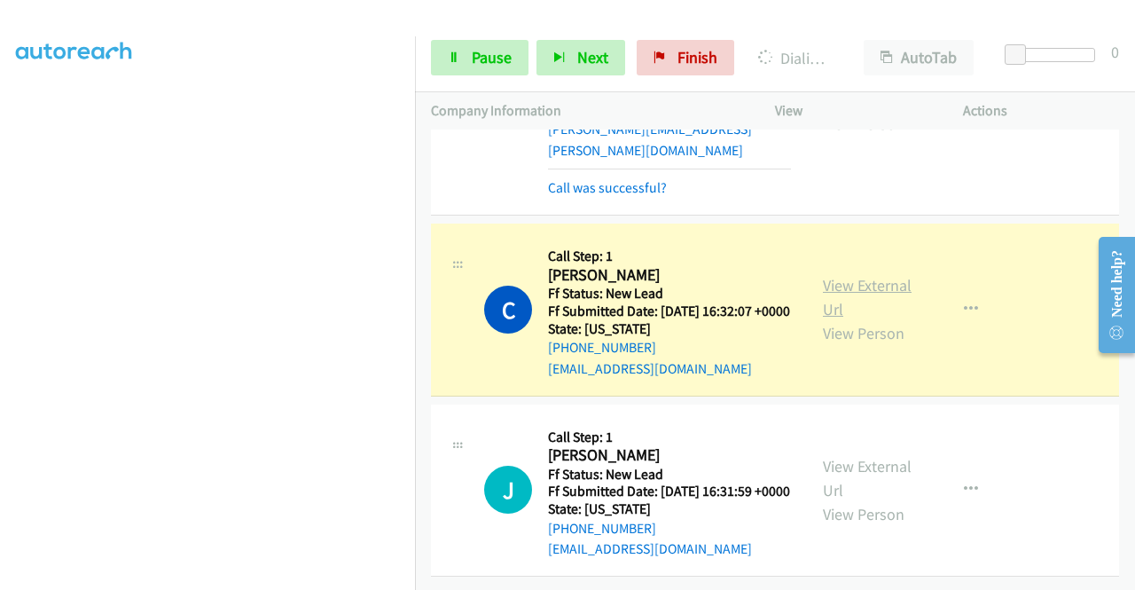
click at [878, 275] on link "View External Url" at bounding box center [867, 297] width 89 height 44
click at [467, 75] on div "Start Calls Pause Next Finish Dialing Christopher Parnell AutoTab AutoTab 0" at bounding box center [775, 58] width 720 height 68
click at [467, 68] on link "Pause" at bounding box center [480, 57] width 98 height 35
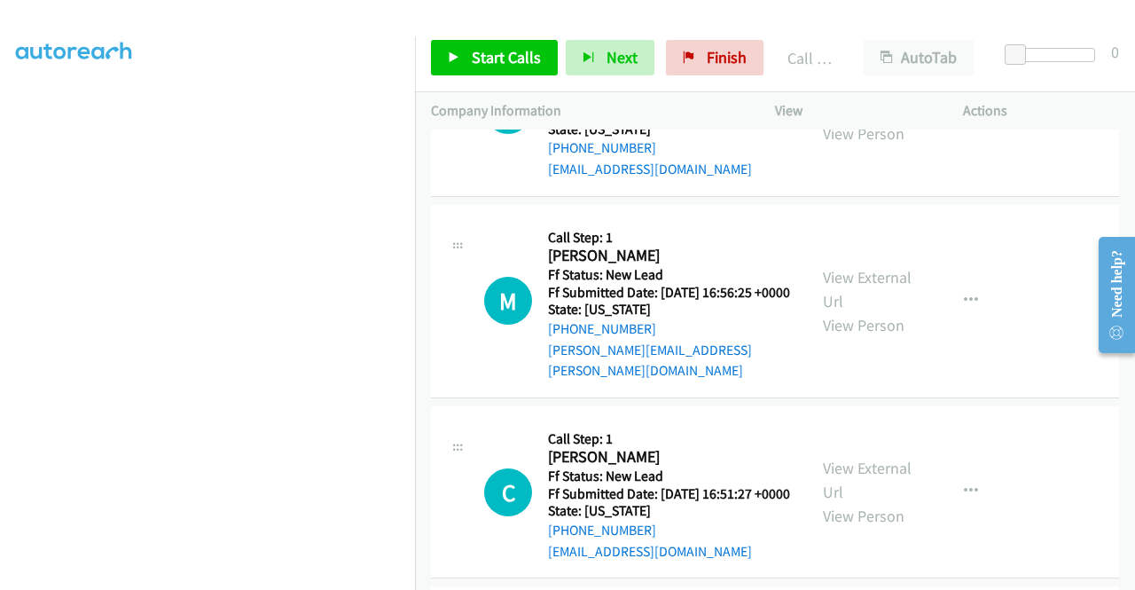
scroll to position [3656, 0]
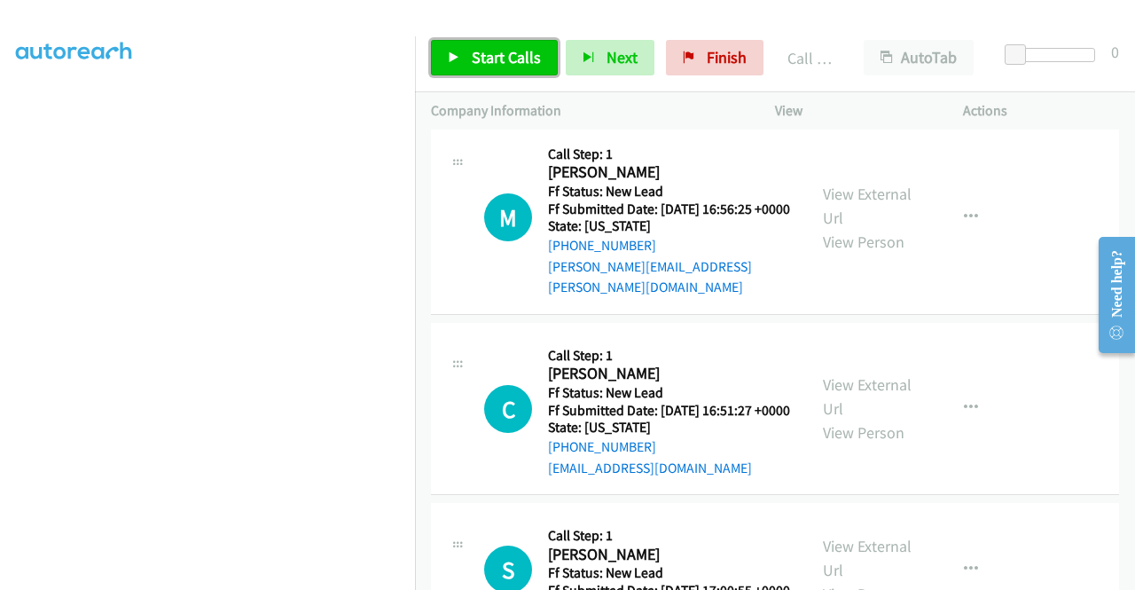
click at [518, 43] on link "Start Calls" at bounding box center [494, 57] width 127 height 35
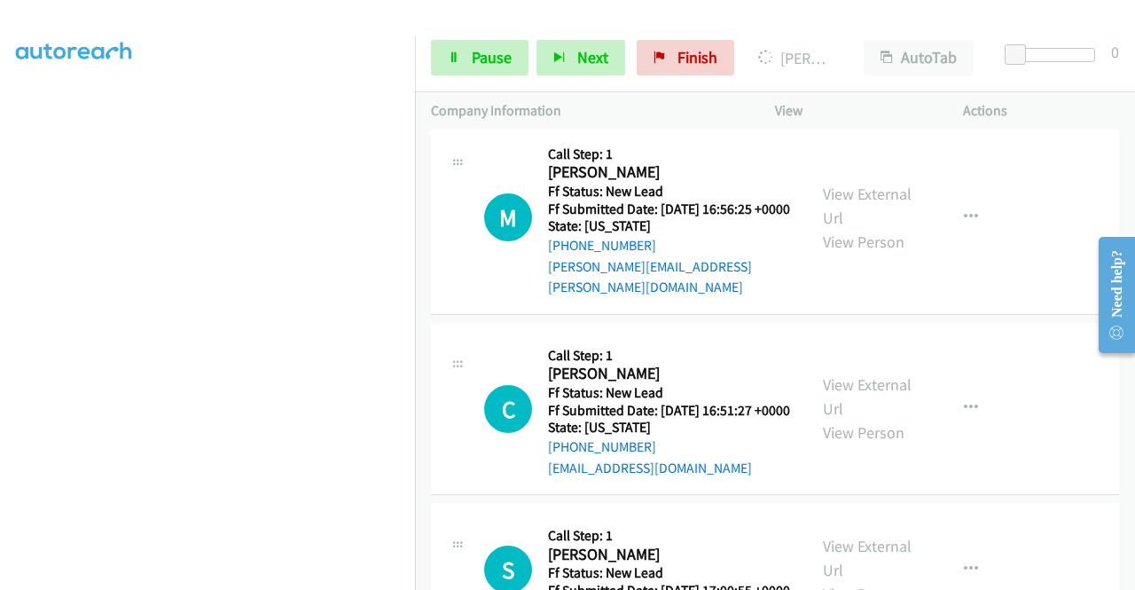
click at [848, 36] on link "View External Url" at bounding box center [867, 14] width 89 height 44
click at [0, 335] on aside "Dialing Mode: Power | Switch to Preview My Lists" at bounding box center [207, 153] width 415 height 982
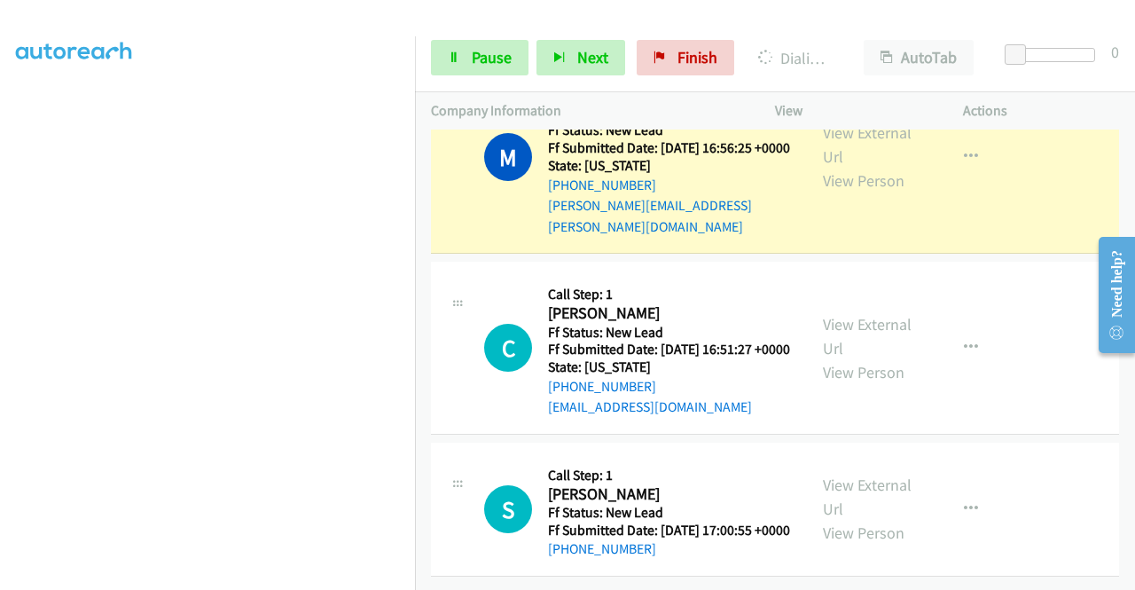
scroll to position [3870, 0]
click at [865, 167] on link "View External Url" at bounding box center [867, 144] width 89 height 44
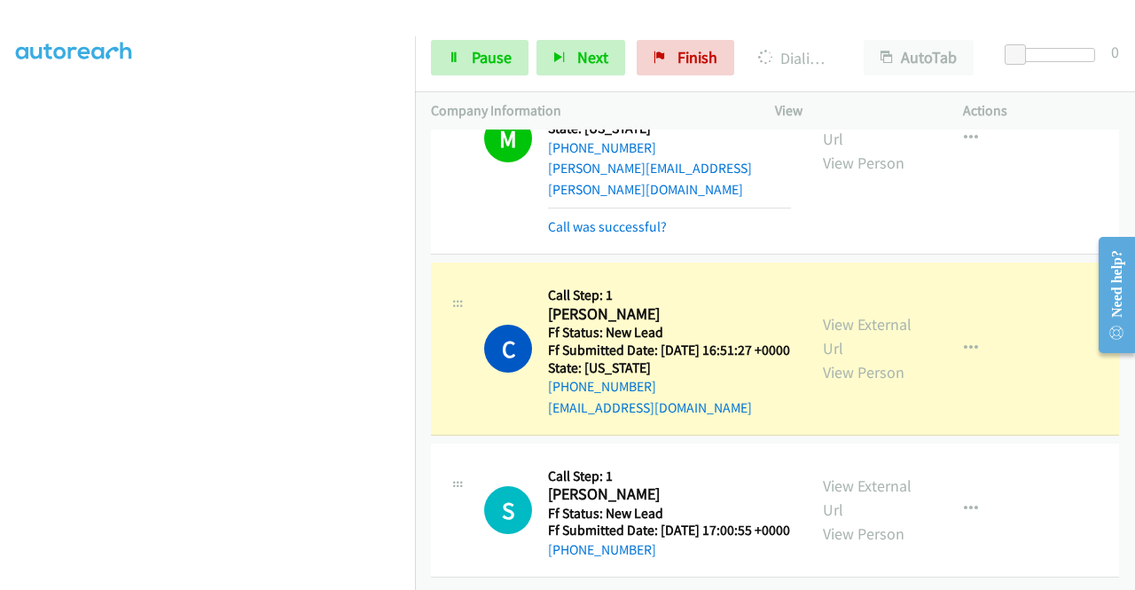
scroll to position [4039, 0]
click at [895, 314] on link "View External Url" at bounding box center [867, 336] width 89 height 44
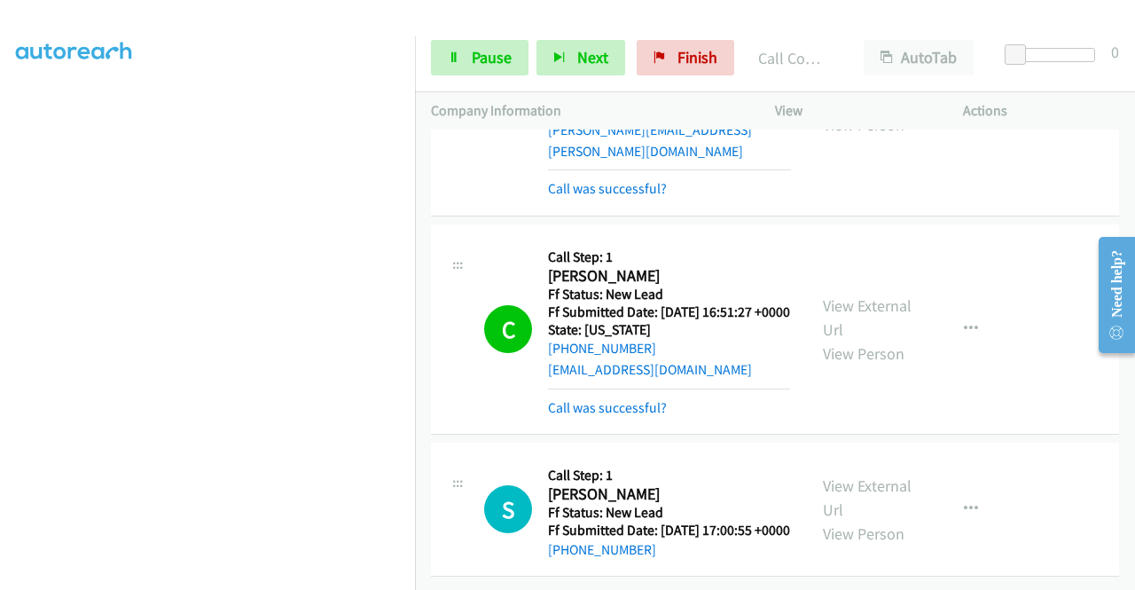
scroll to position [4076, 0]
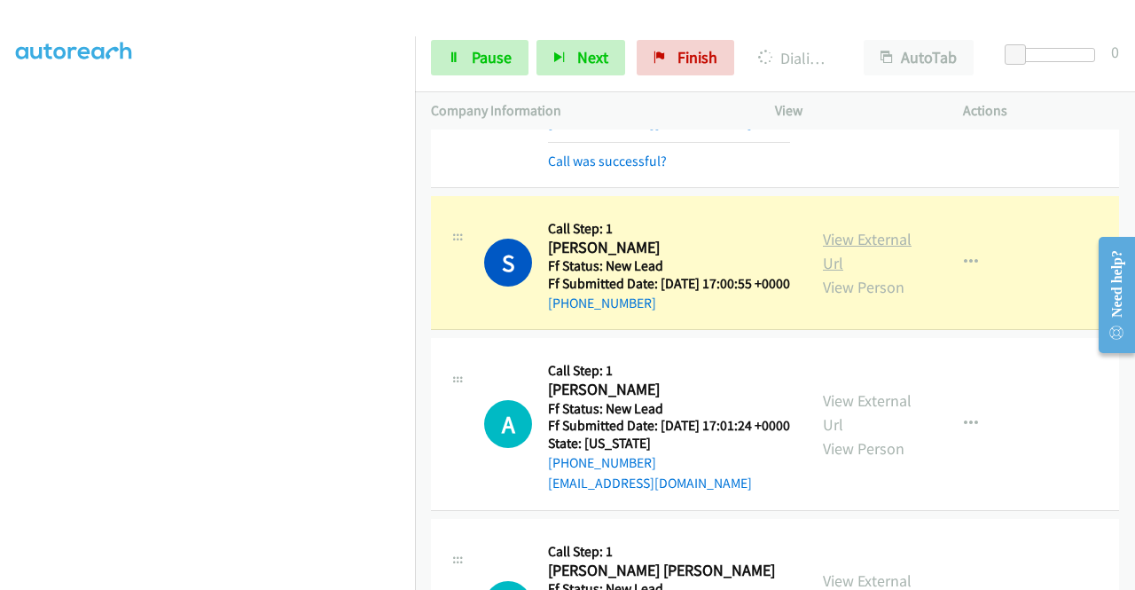
click at [843, 273] on link "View External Url" at bounding box center [867, 251] width 89 height 44
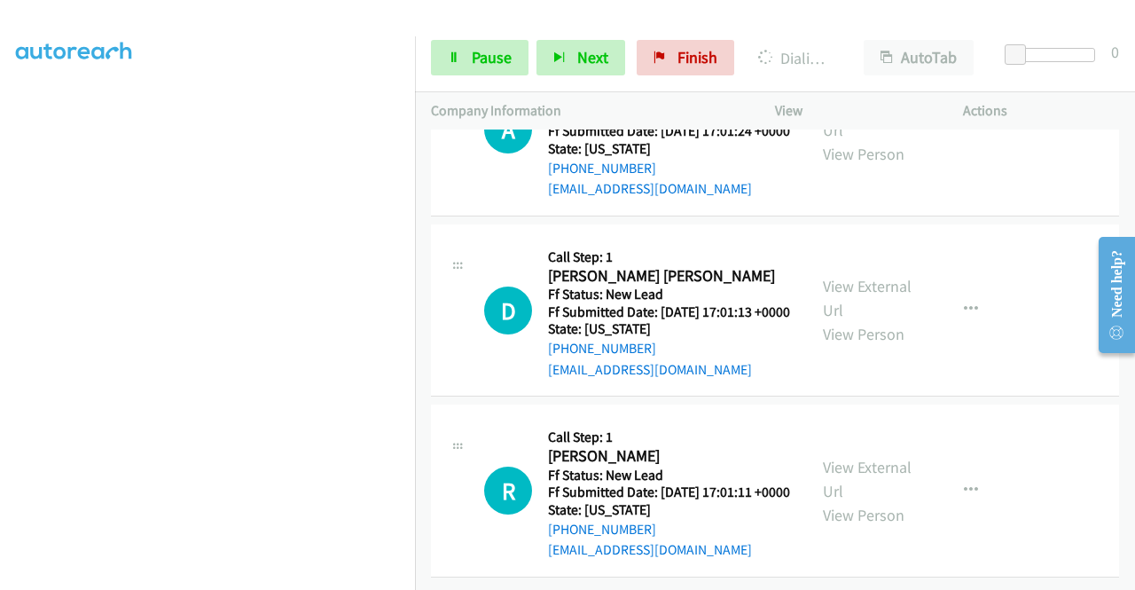
scroll to position [4387, 0]
click at [507, 58] on span "Pause" at bounding box center [492, 57] width 40 height 20
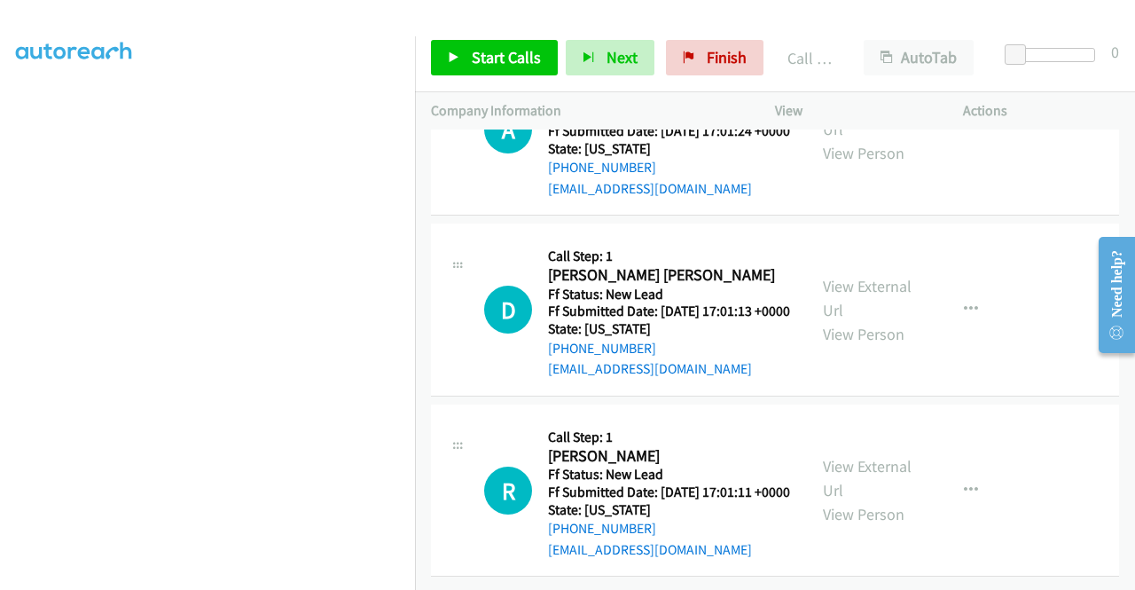
scroll to position [4459, 0]
click at [530, 69] on link "Start Calls" at bounding box center [494, 57] width 127 height 35
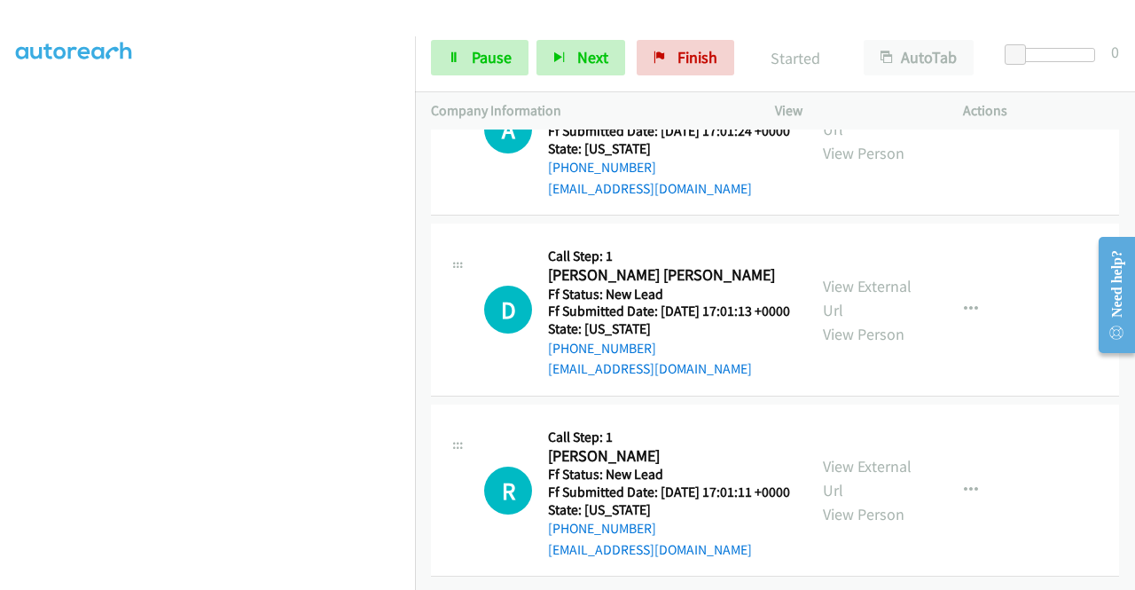
scroll to position [4521, 0]
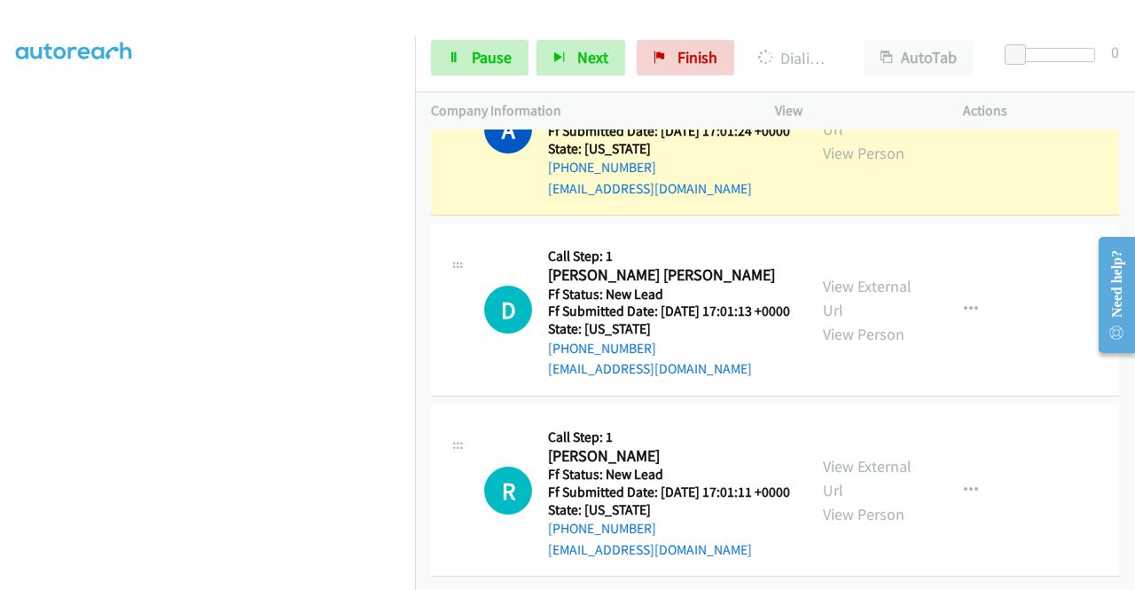
click at [817, 200] on div "View External Url View Person View External Url Email Schedule/Manage Callback …" at bounding box center [909, 129] width 204 height 140
click at [832, 139] on link "View External Url" at bounding box center [867, 117] width 89 height 44
click at [0, 389] on aside "Dialing Mode: Power | Switch to Preview My Lists" at bounding box center [207, 135] width 415 height 982
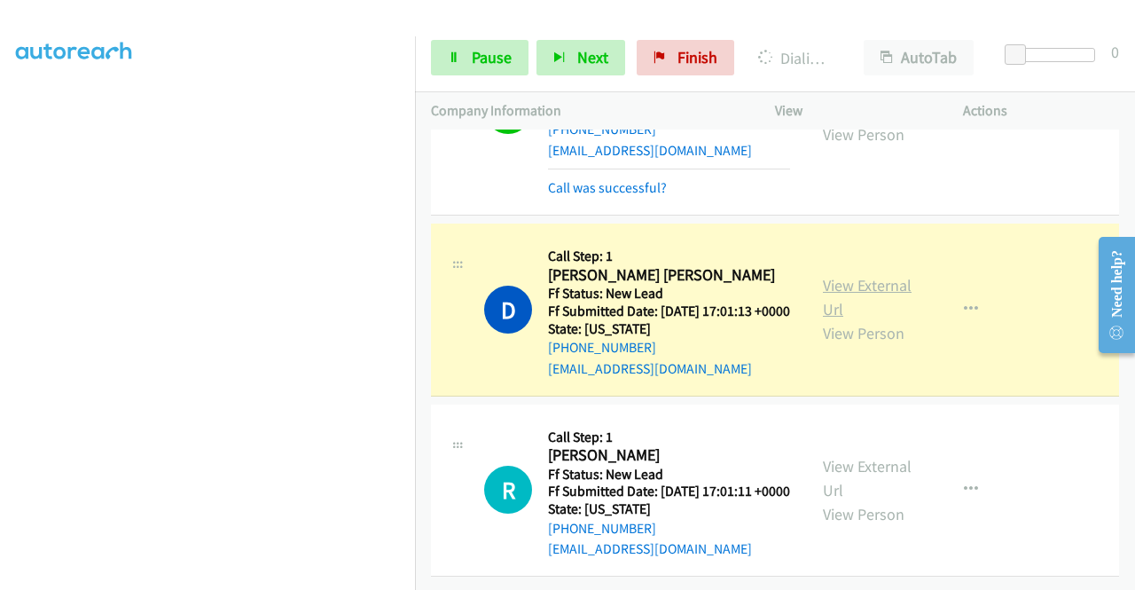
click at [843, 319] on link "View External Url" at bounding box center [867, 297] width 89 height 44
click at [0, 519] on aside "Dialing Mode: Power | Switch to Preview My Lists" at bounding box center [207, 135] width 415 height 982
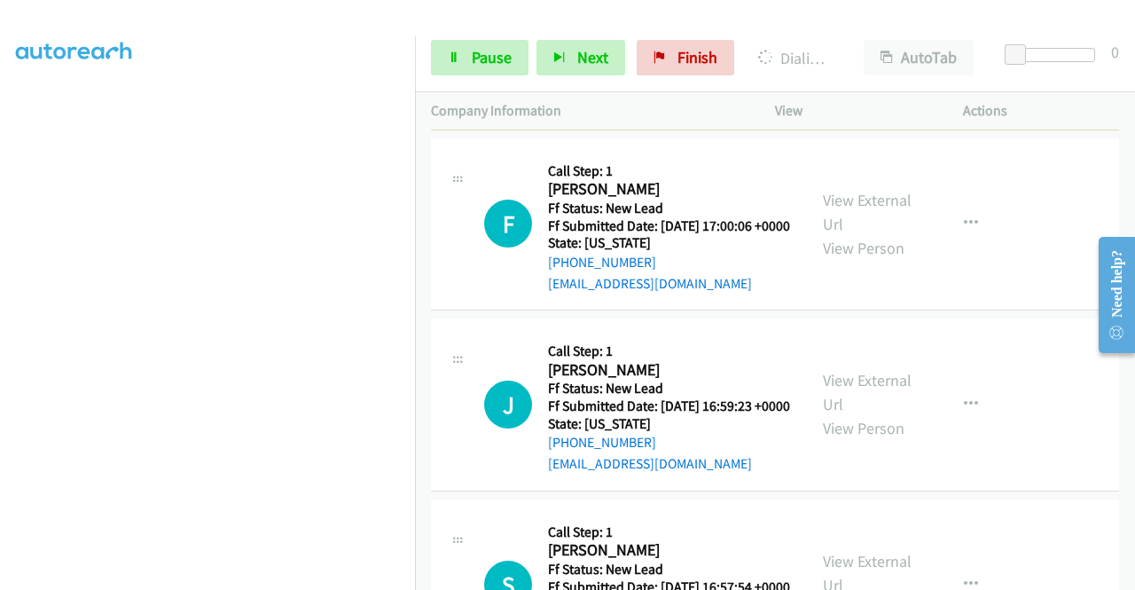
scroll to position [4898, 0]
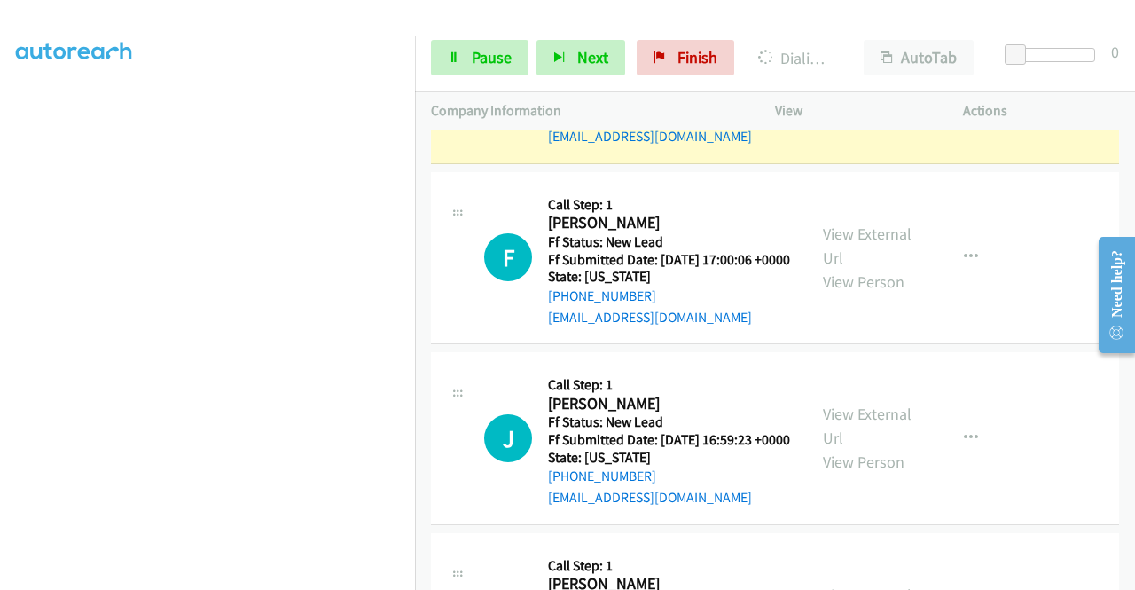
click at [870, 87] on link "View External Url" at bounding box center [867, 65] width 89 height 44
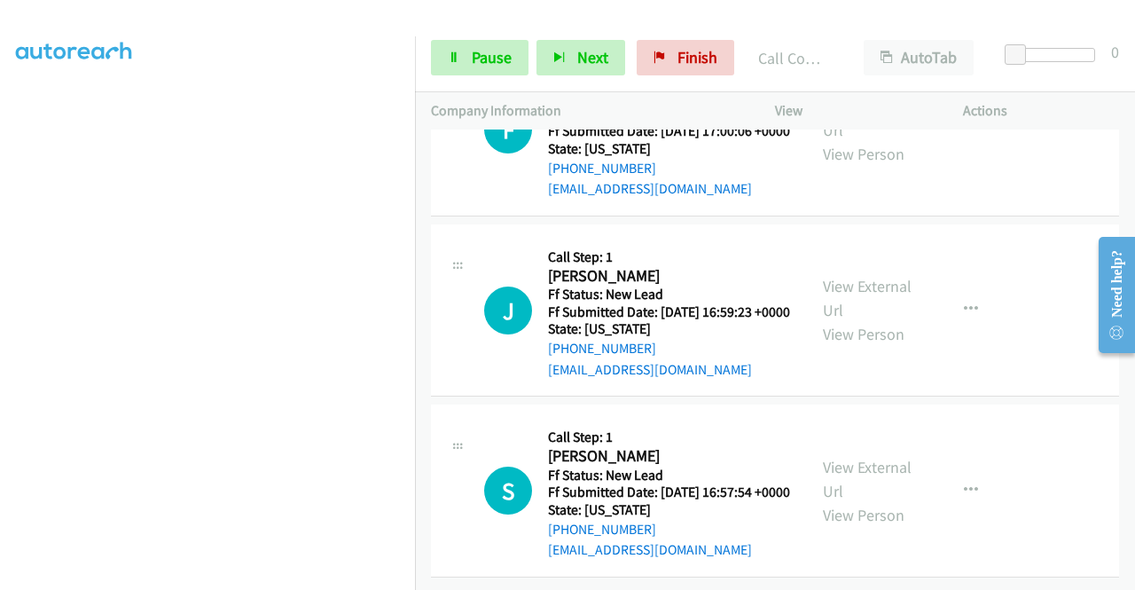
scroll to position [5252, 0]
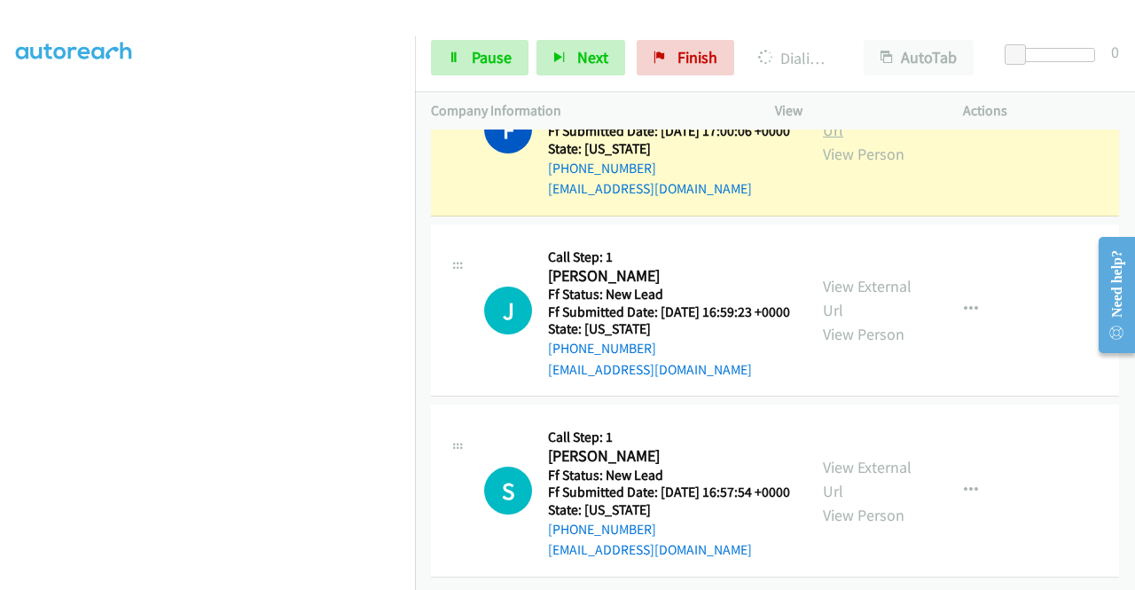
click at [858, 140] on link "View External Url" at bounding box center [867, 118] width 89 height 44
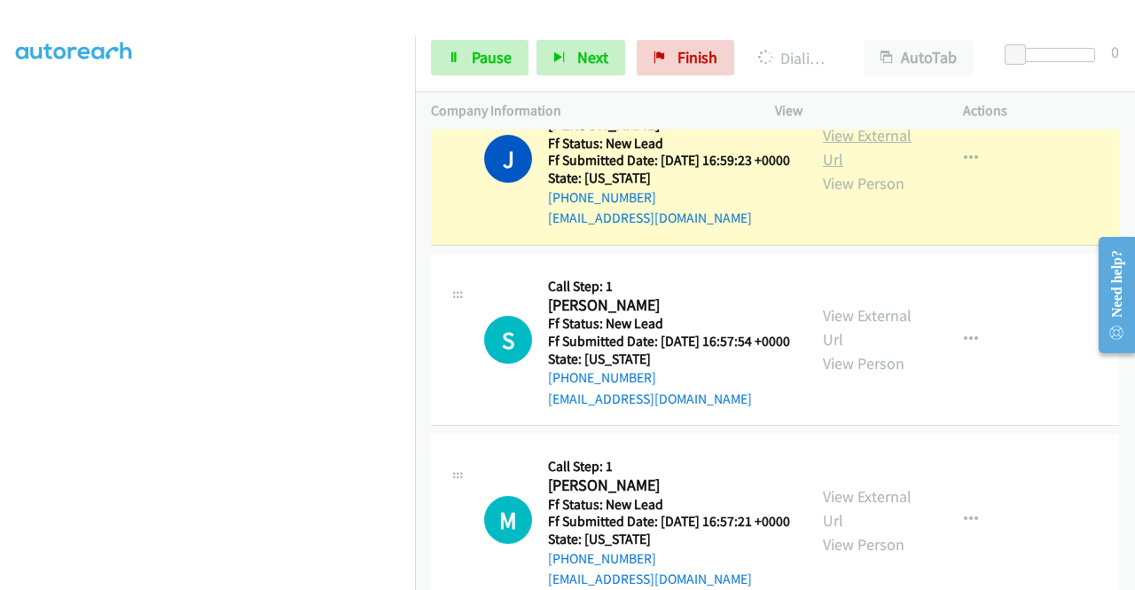
click at [869, 169] on link "View External Url" at bounding box center [867, 147] width 89 height 44
click at [0, 305] on aside "Dialing Mode: Power | Switch to Preview My Lists" at bounding box center [207, 180] width 415 height 982
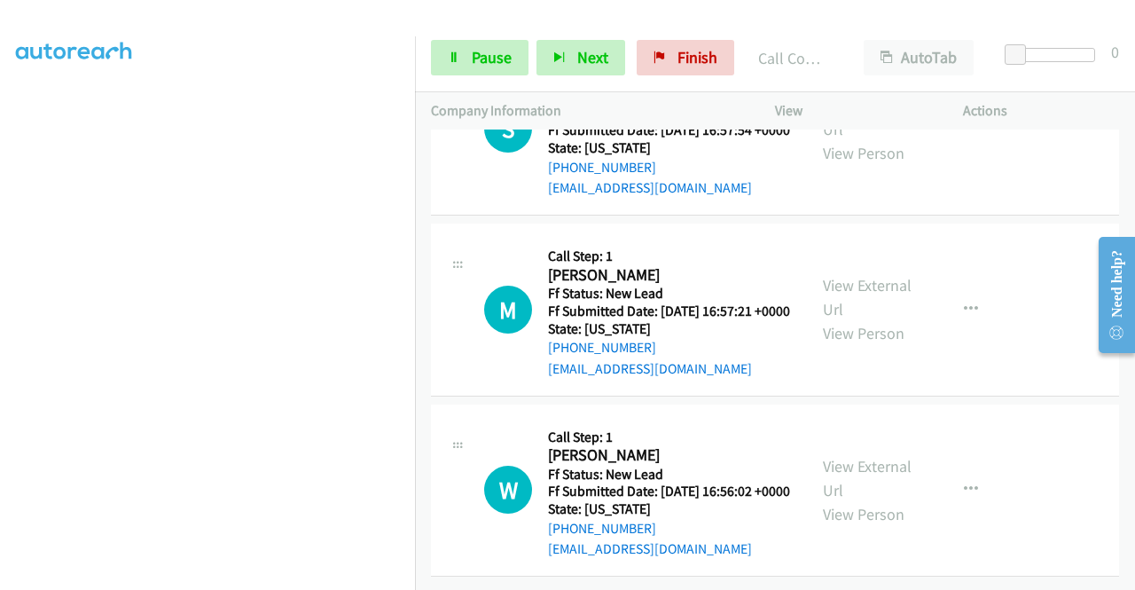
scroll to position [5738, 0]
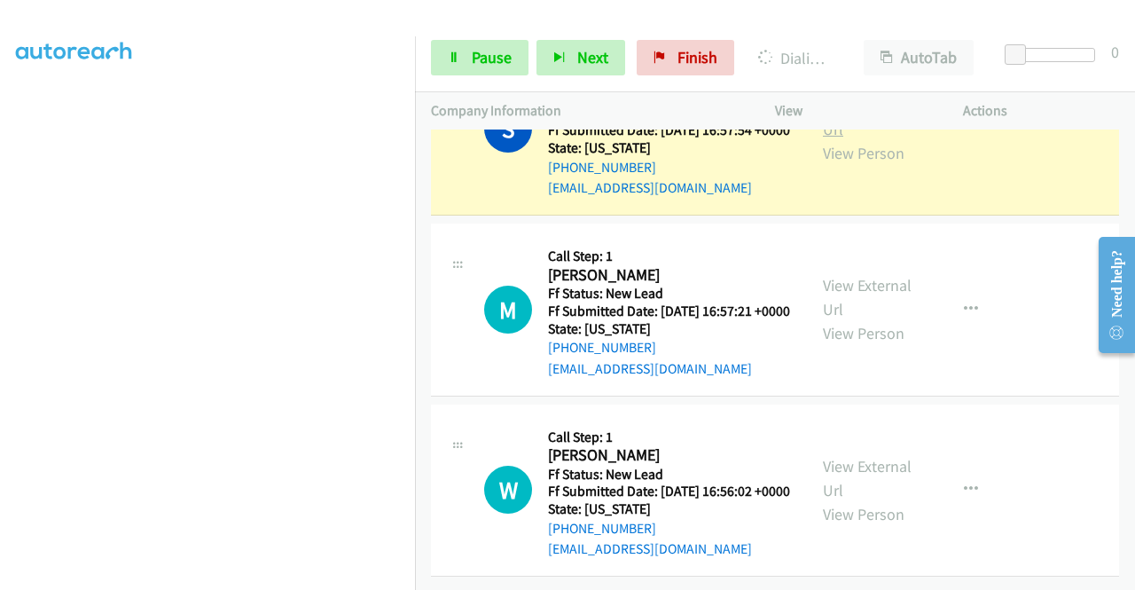
click at [825, 139] on link "View External Url" at bounding box center [867, 117] width 89 height 44
click at [0, 345] on aside "Dialing Mode: Power | Switch to Preview My Lists" at bounding box center [207, 135] width 415 height 982
click at [495, 65] on span "Pause" at bounding box center [492, 57] width 40 height 20
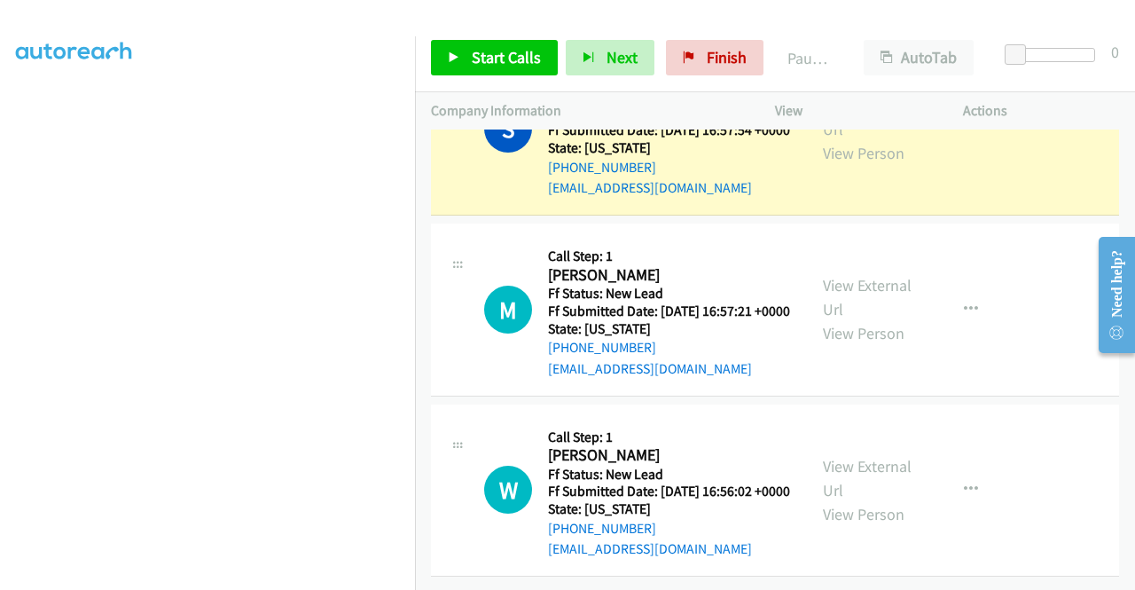
scroll to position [360, 0]
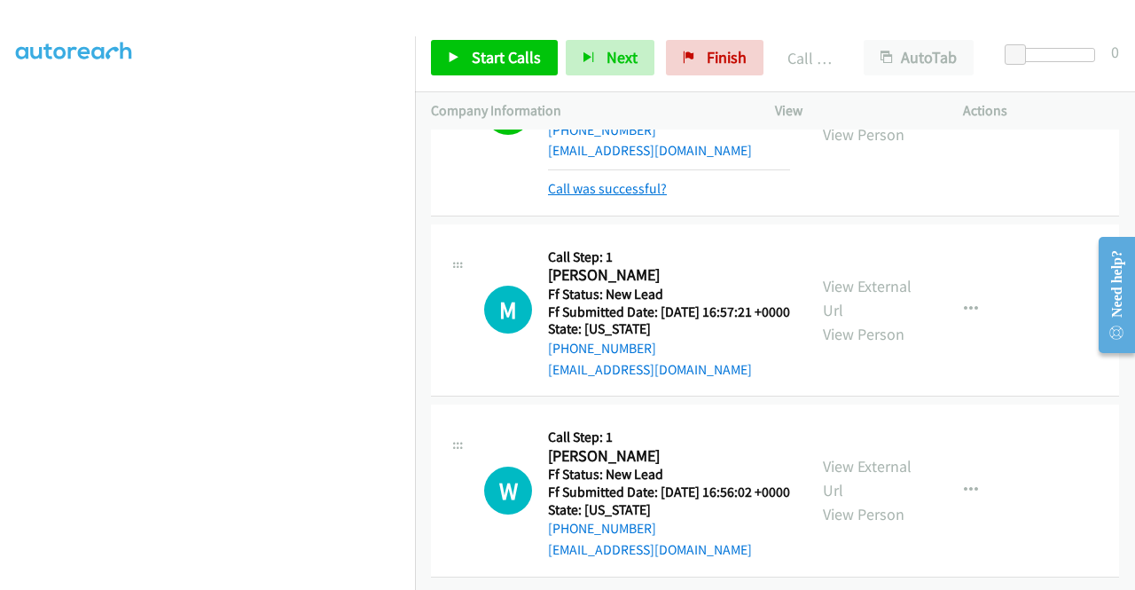
click at [630, 197] on link "Call was successful?" at bounding box center [607, 188] width 119 height 17
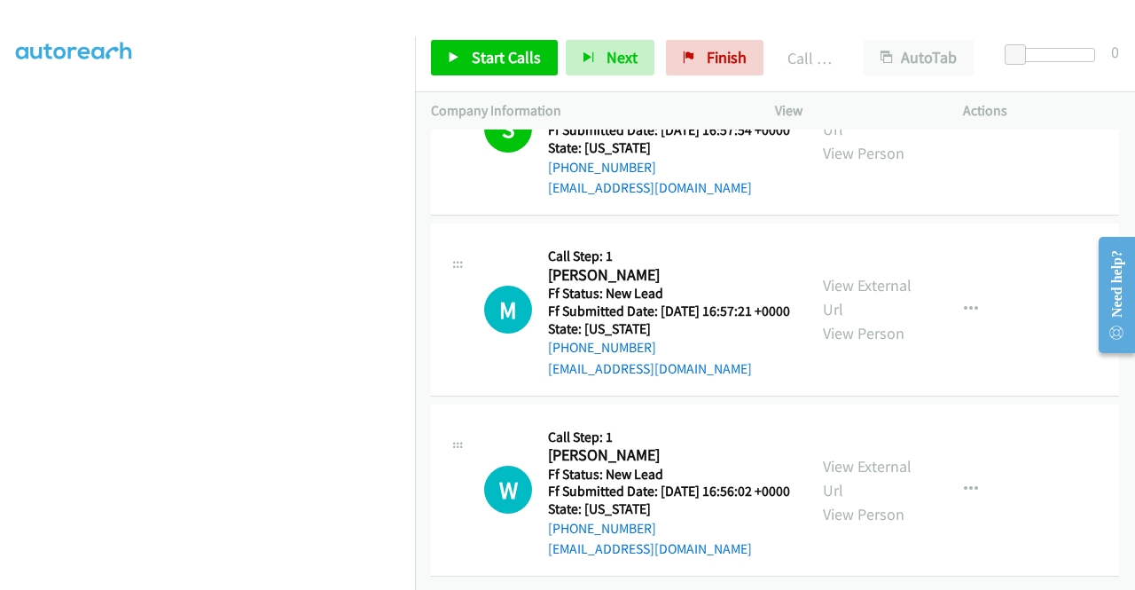
scroll to position [5883, 0]
click at [522, 61] on span "Start Calls" at bounding box center [506, 57] width 69 height 20
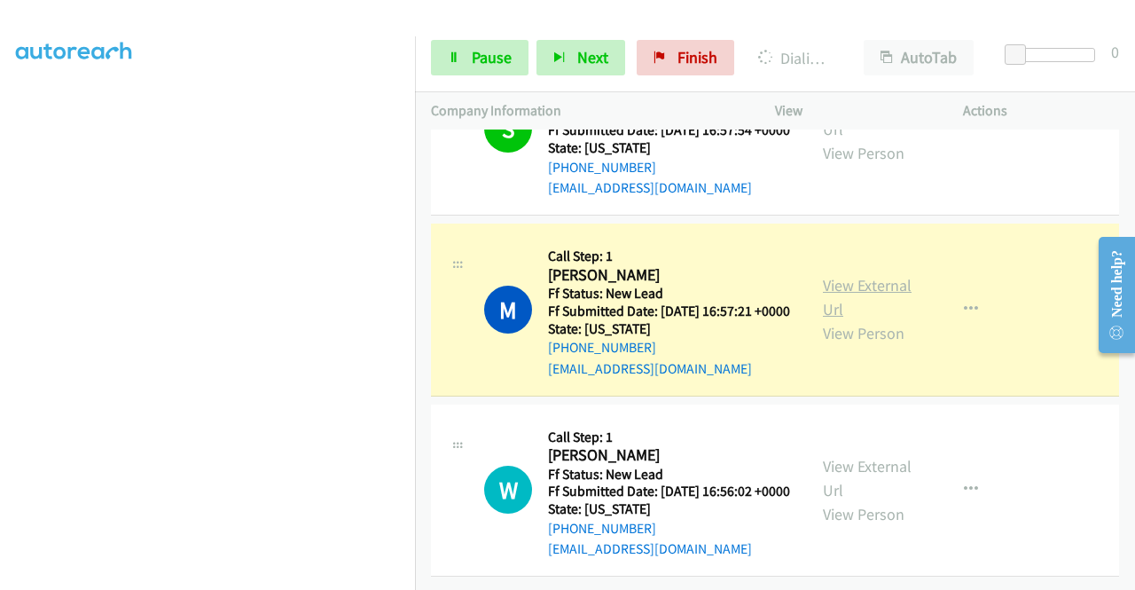
click at [848, 275] on link "View External Url" at bounding box center [867, 297] width 89 height 44
click at [0, 272] on aside "Dialing Mode: Power | Switch to Preview My Lists" at bounding box center [207, 167] width 415 height 982
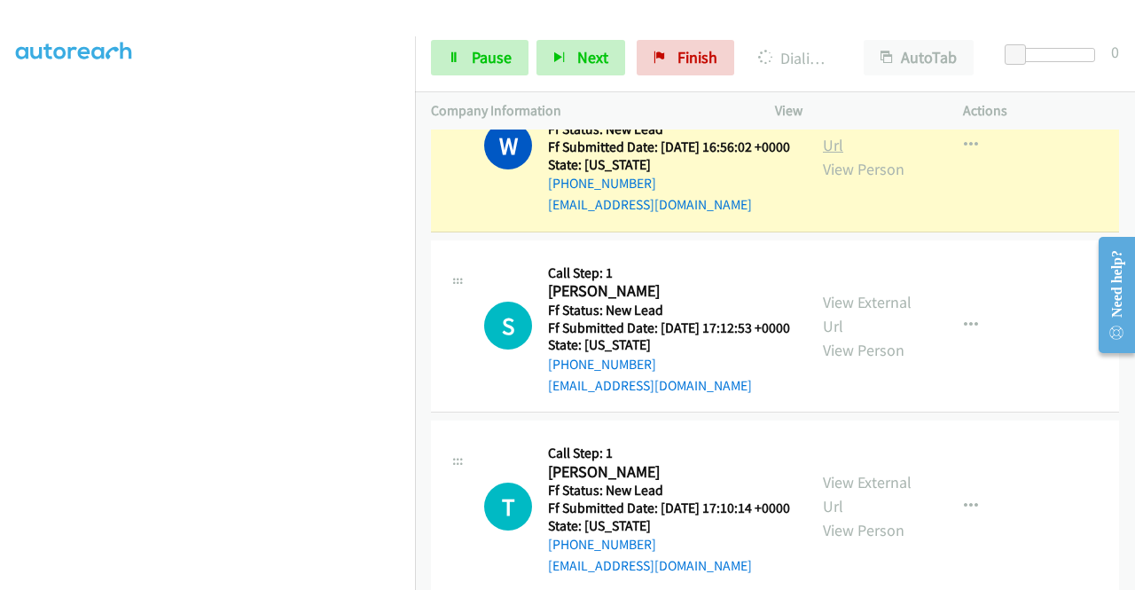
click at [866, 155] on link "View External Url" at bounding box center [867, 133] width 89 height 44
click at [828, 155] on link "View External Url" at bounding box center [867, 133] width 89 height 44
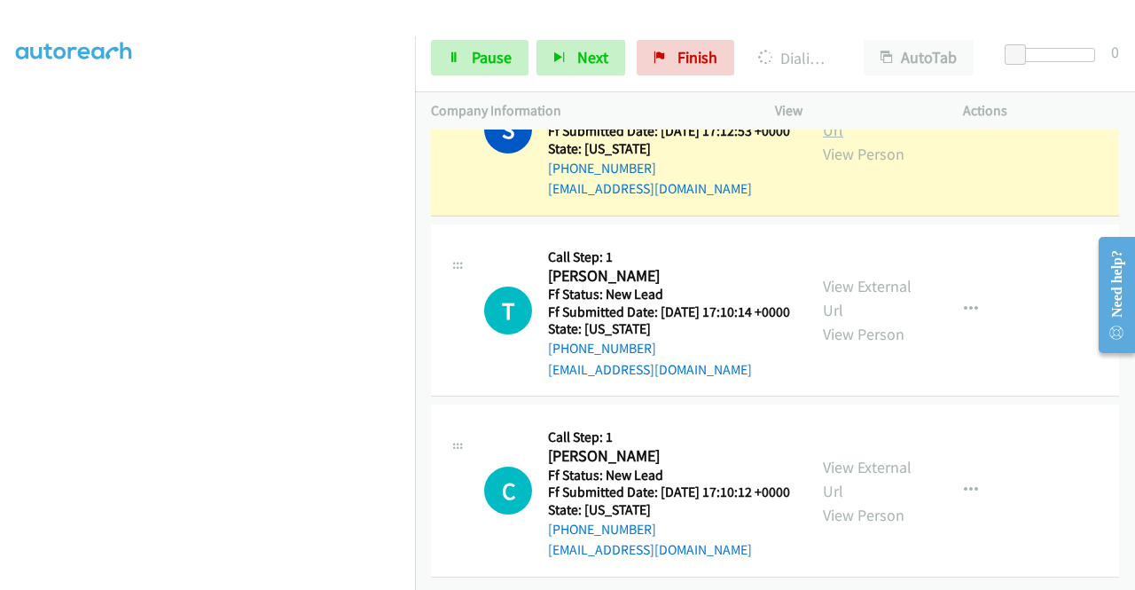
click at [848, 140] on link "View External Url" at bounding box center [867, 118] width 89 height 44
click at [0, 376] on aside "Dialing Mode: Power | Switch to Preview My Lists" at bounding box center [207, 135] width 415 height 982
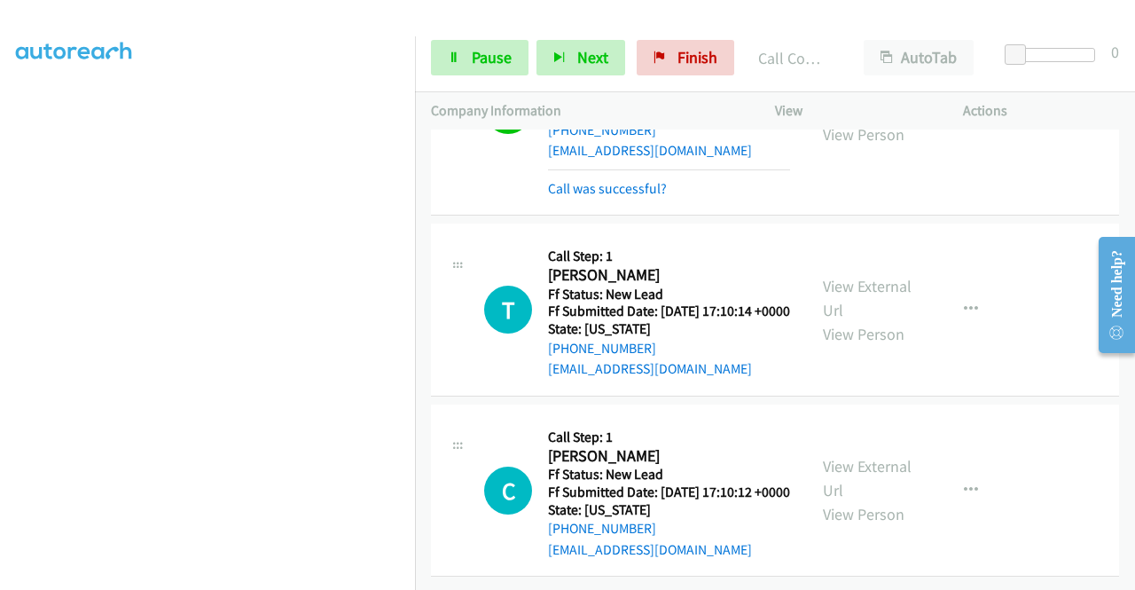
scroll to position [6588, 0]
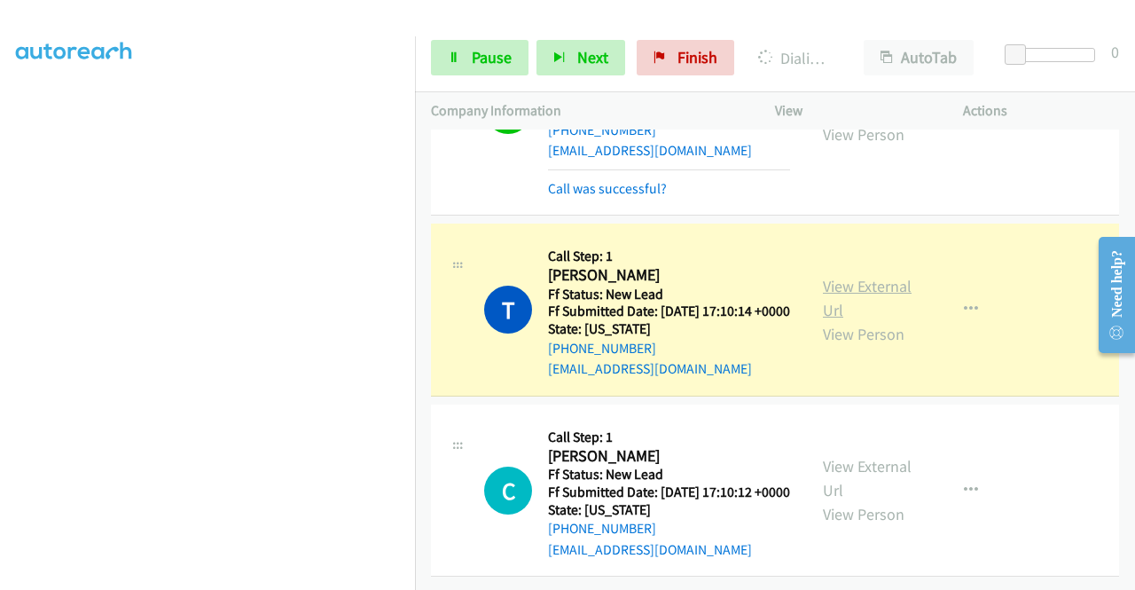
click at [879, 276] on link "View External Url" at bounding box center [867, 298] width 89 height 44
click at [248, 575] on section at bounding box center [207, 169] width 383 height 849
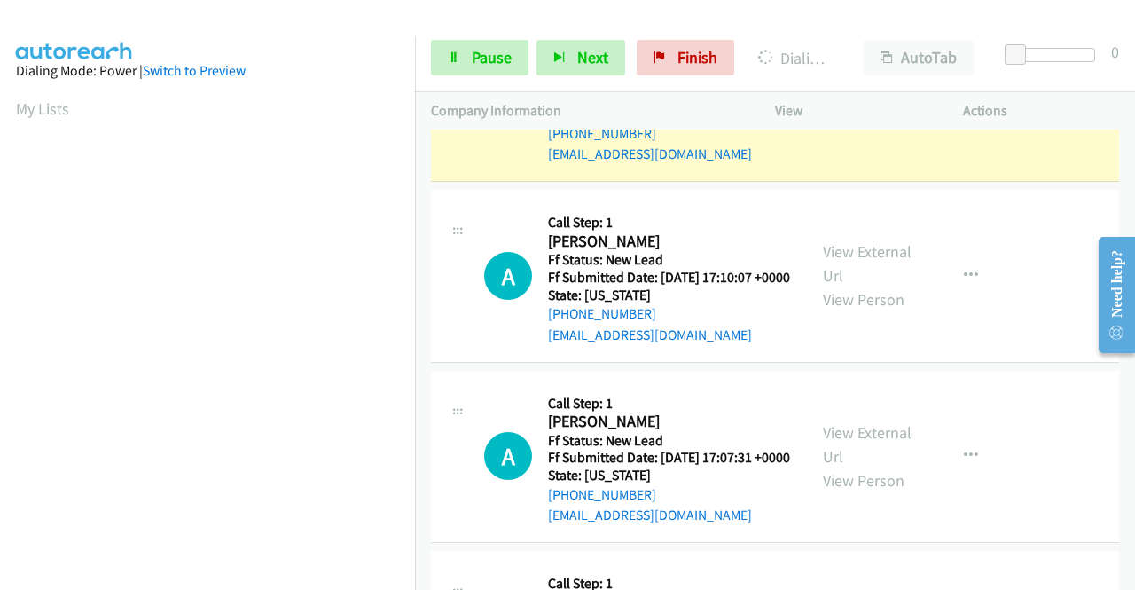
click at [870, 106] on link "View External Url" at bounding box center [867, 83] width 89 height 44
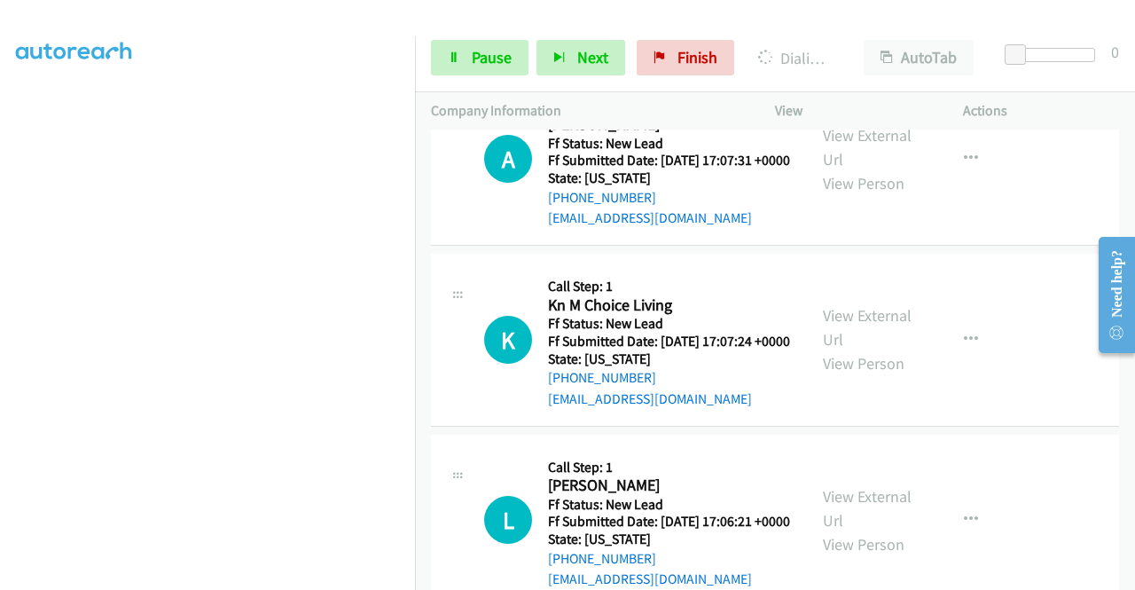
scroll to position [404, 0]
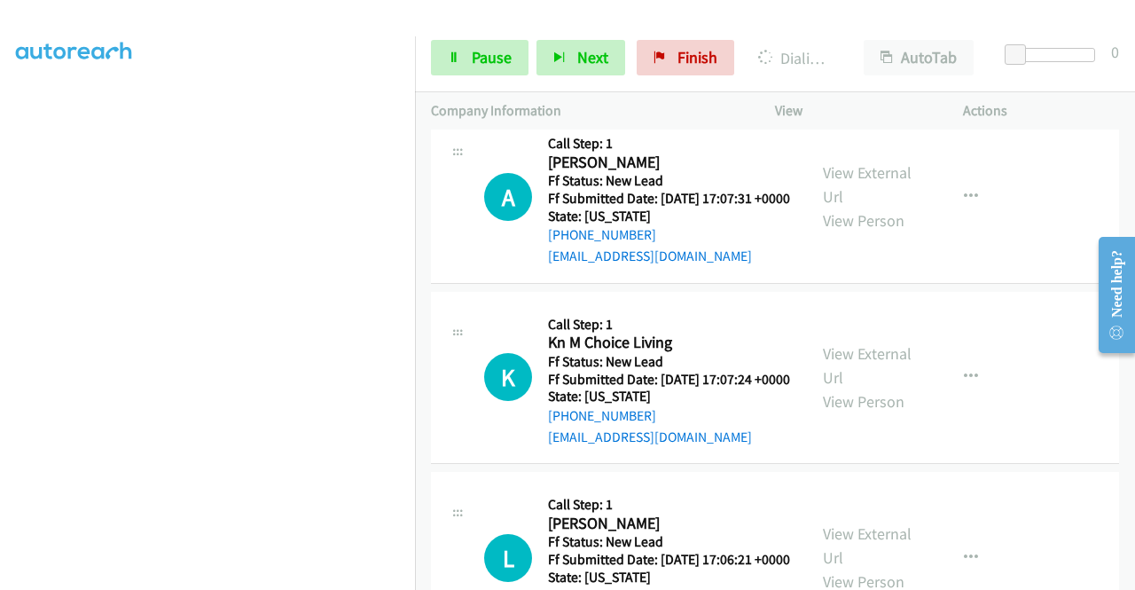
click at [827, 27] on link "View External Url" at bounding box center [867, 4] width 89 height 44
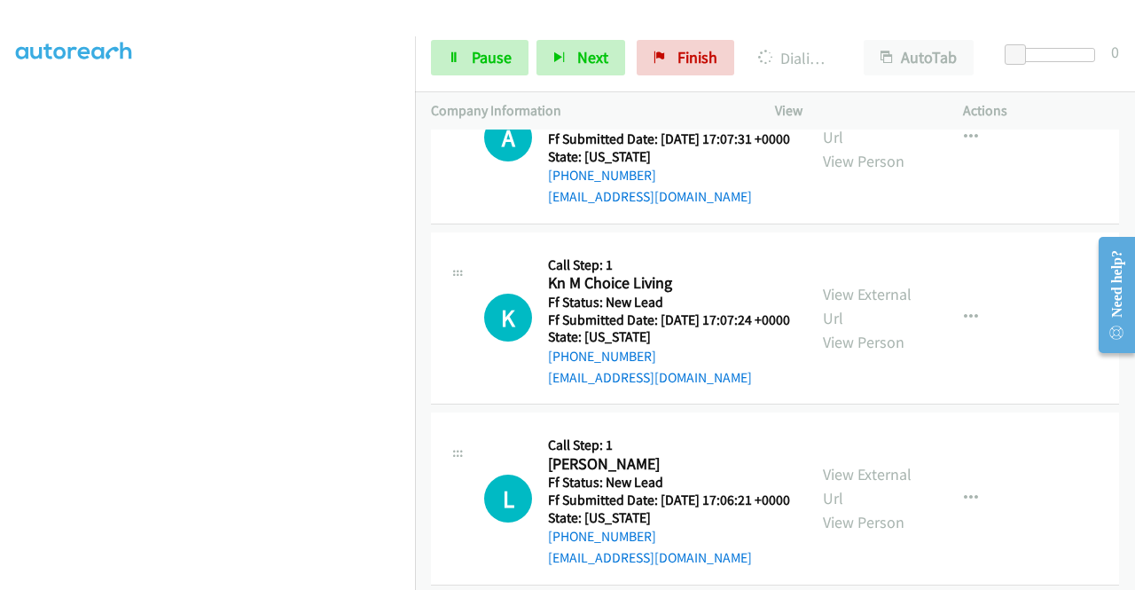
scroll to position [7023, 0]
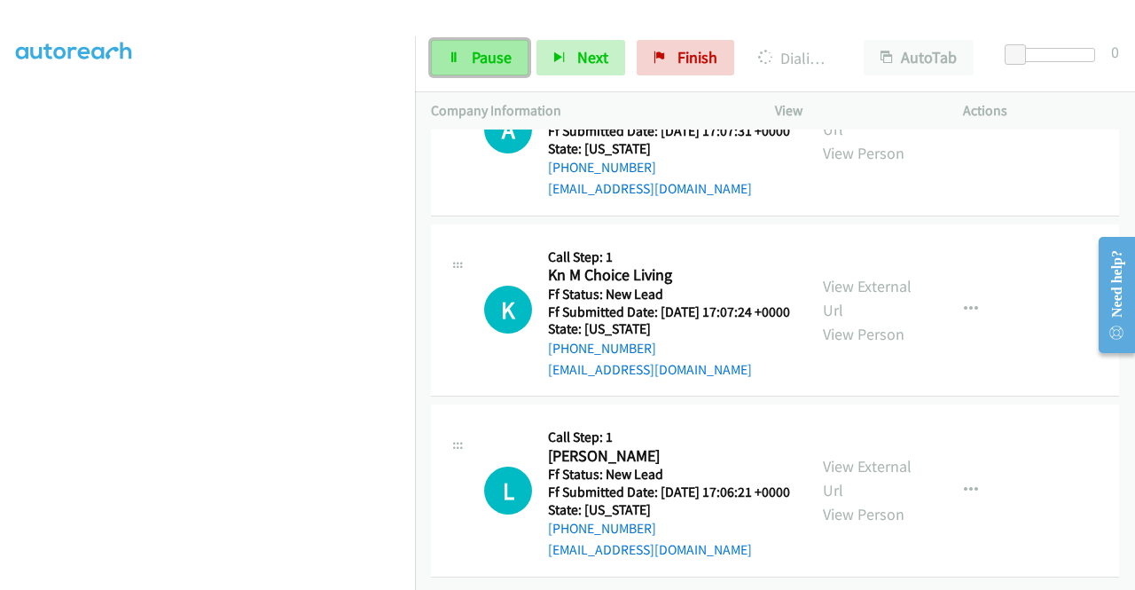
click at [476, 69] on link "Pause" at bounding box center [480, 57] width 98 height 35
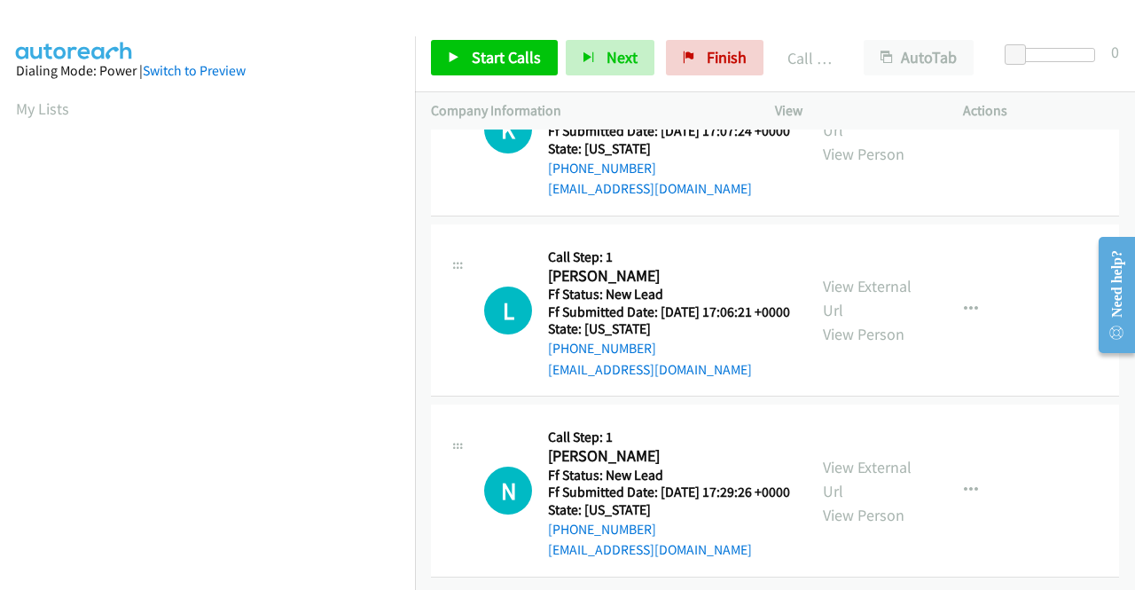
scroll to position [7205, 0]
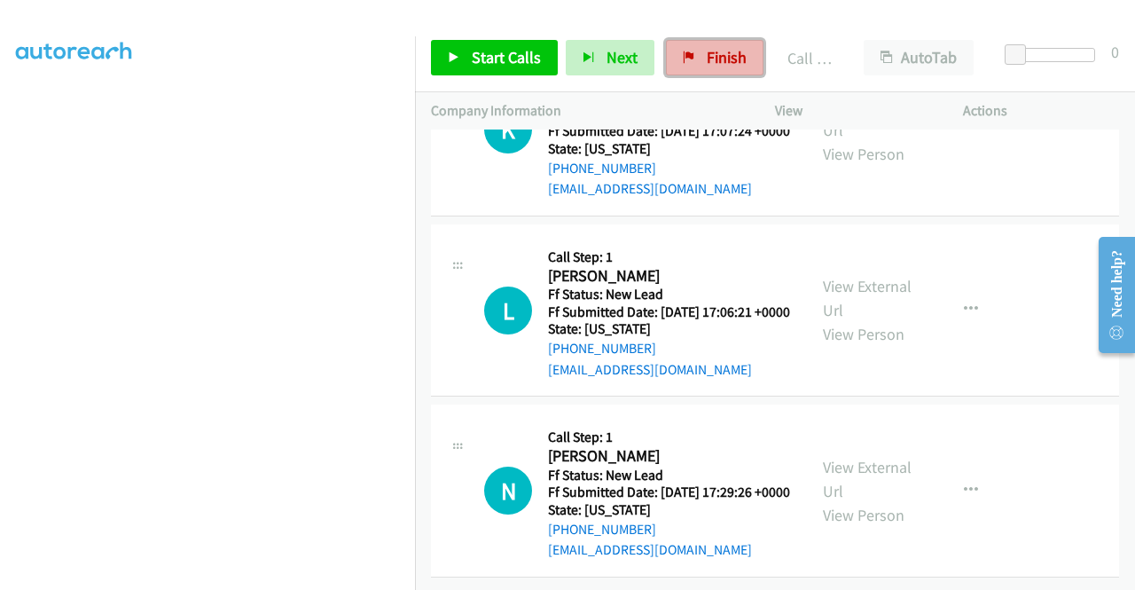
click at [717, 64] on span "Finish" at bounding box center [727, 57] width 40 height 20
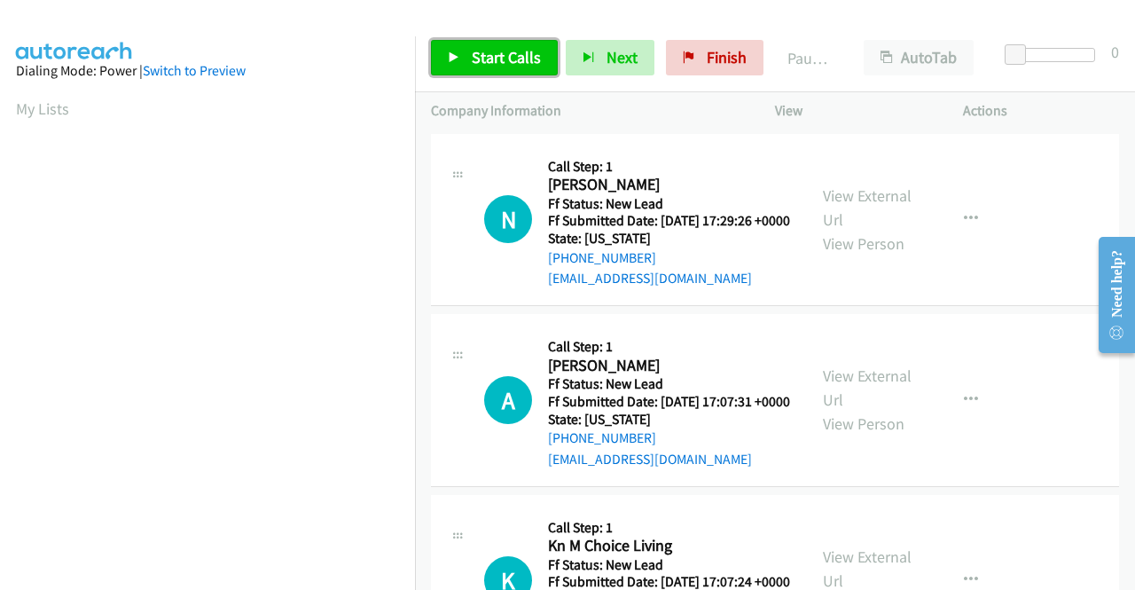
click at [513, 54] on span "Start Calls" at bounding box center [506, 57] width 69 height 20
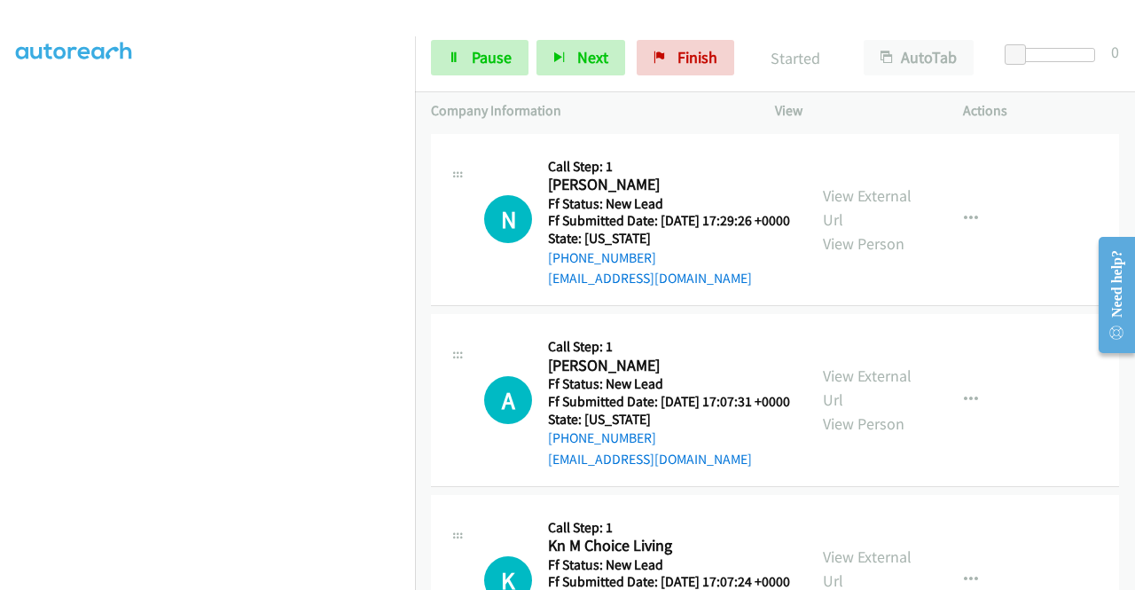
scroll to position [404, 0]
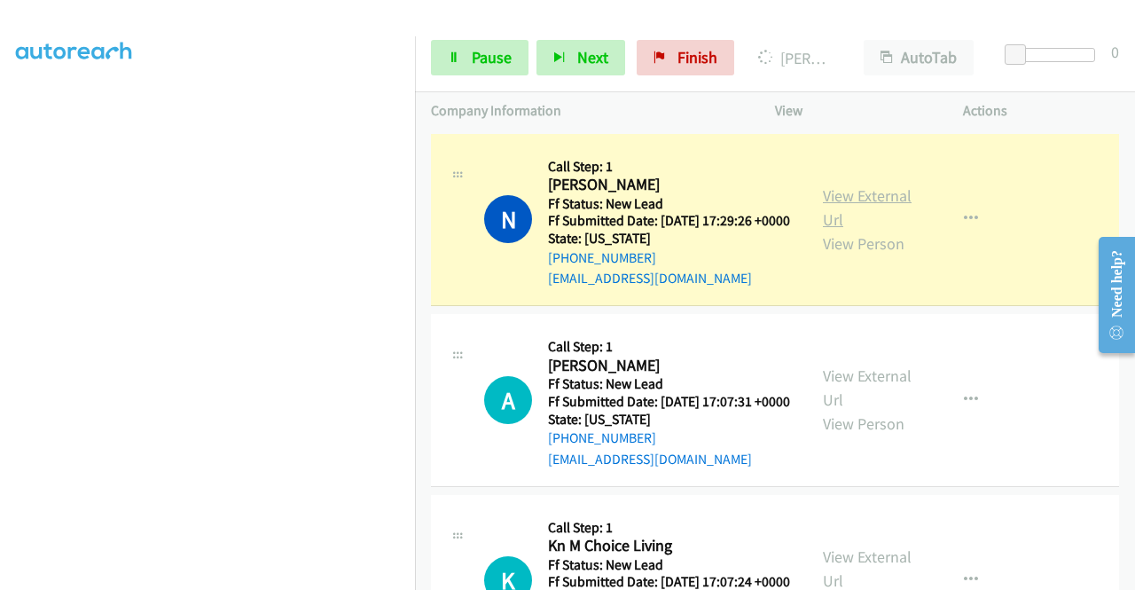
click at [883, 205] on link "View External Url" at bounding box center [867, 207] width 89 height 44
click at [0, 255] on aside "Dialing Mode: Power | Switch to Preview My Lists" at bounding box center [207, 135] width 415 height 982
click at [419, 239] on td "N Callback Scheduled Call Step: 1 [PERSON_NAME] America/Los_Angeles Ff Status: …" at bounding box center [775, 219] width 720 height 181
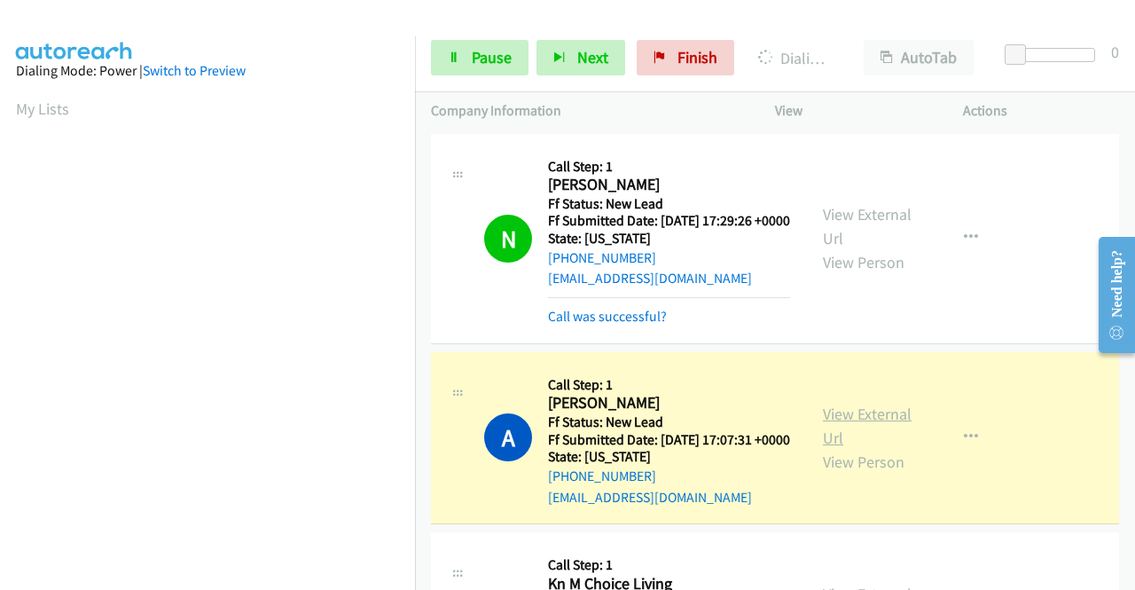
click at [851, 439] on link "View External Url" at bounding box center [867, 426] width 89 height 44
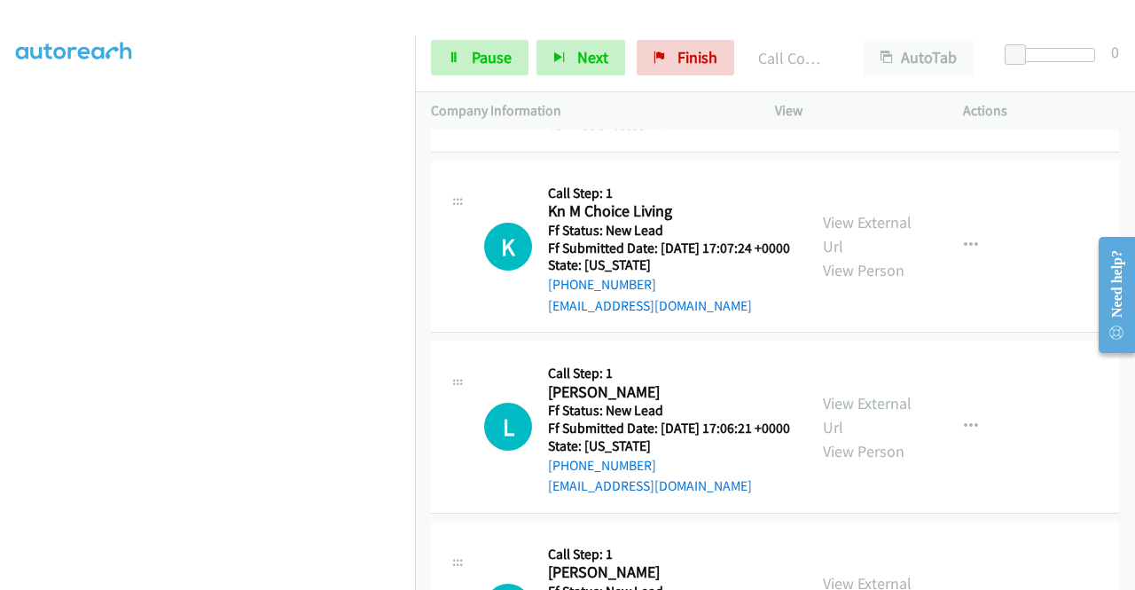
scroll to position [426, 0]
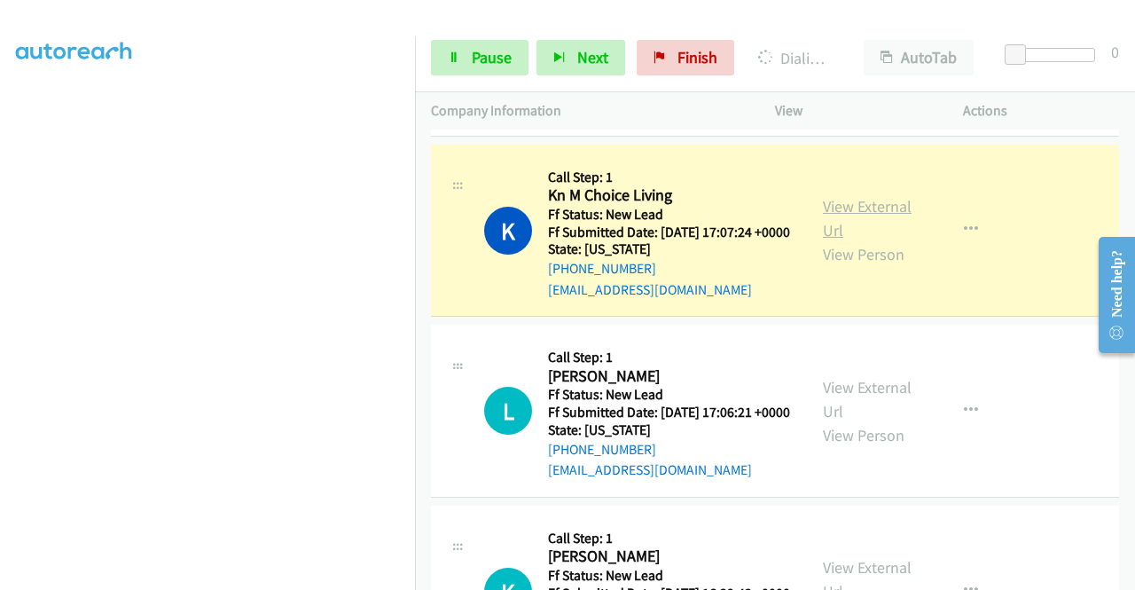
click at [841, 240] on link "View External Url" at bounding box center [867, 218] width 89 height 44
click at [0, 222] on aside "Dialing Mode: Power | Switch to Preview My Lists" at bounding box center [207, 135] width 415 height 982
click at [482, 57] on span "Pause" at bounding box center [492, 57] width 40 height 20
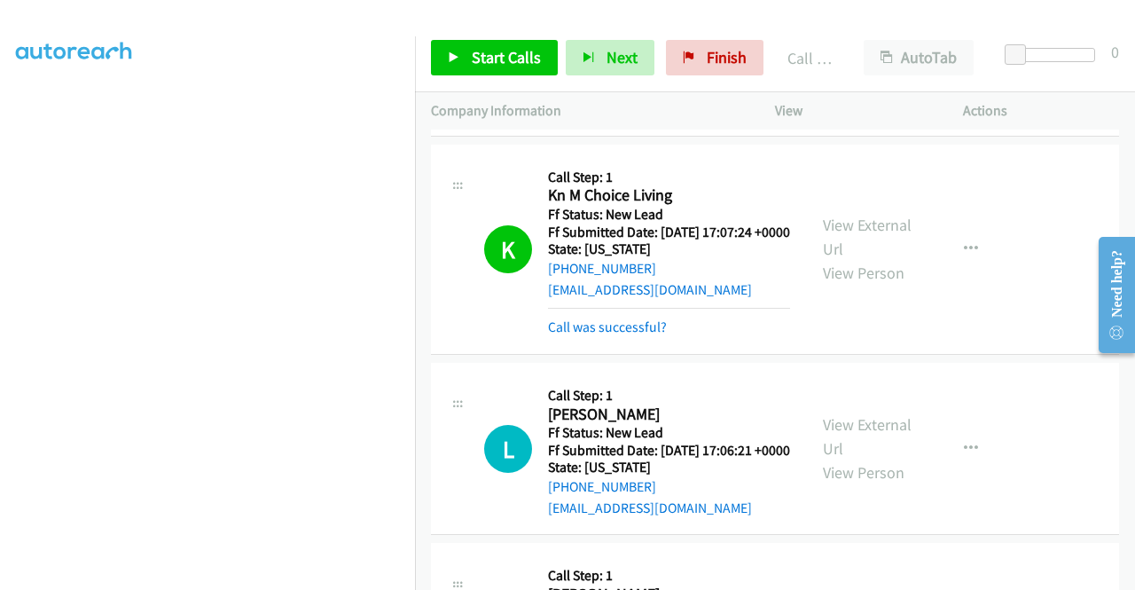
click at [655, 338] on div "Call was successful?" at bounding box center [669, 327] width 242 height 21
click at [653, 335] on link "Call was successful?" at bounding box center [607, 326] width 119 height 17
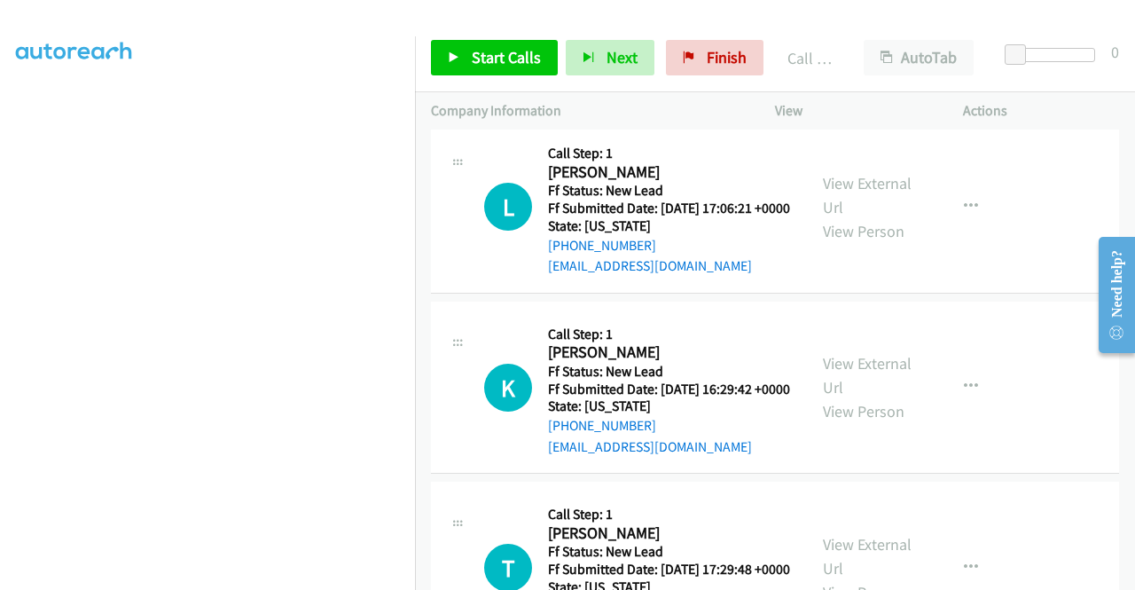
scroll to position [650, 0]
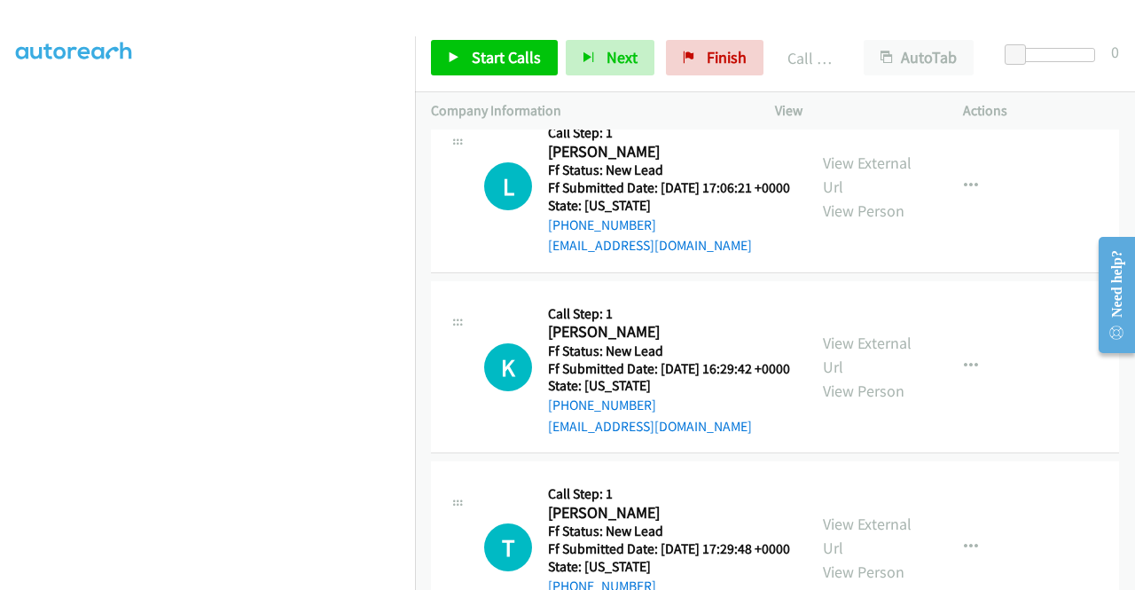
click at [471, 38] on div "Start Calls Pause Next Finish Call Completed AutoTab AutoTab 0" at bounding box center [775, 58] width 720 height 68
click at [476, 58] on span "Start Calls" at bounding box center [506, 57] width 69 height 20
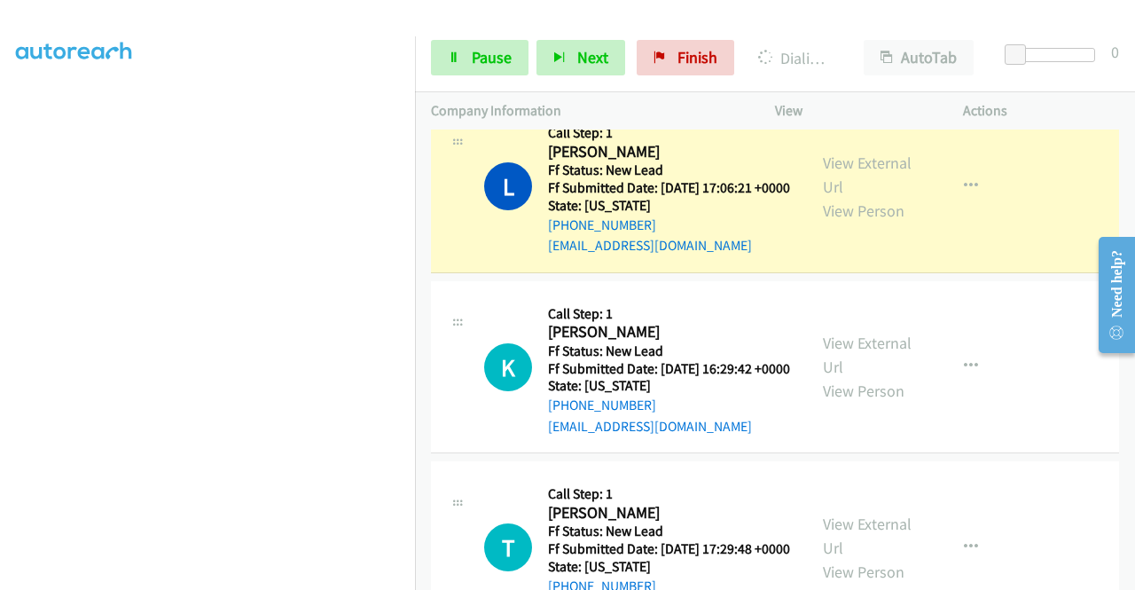
click at [823, 223] on div "View External Url View Person" at bounding box center [869, 187] width 92 height 72
click link "View External Url"
click aside "Dialing Mode: Power | Switch to Preview My Lists"
click span "Pause"
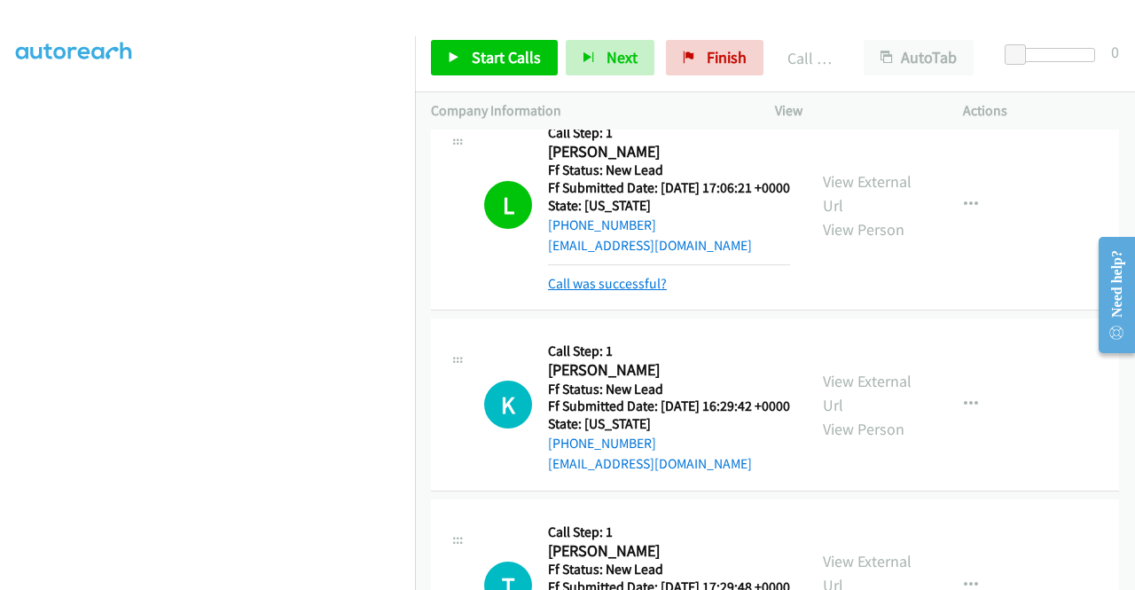
click link "Call was successful?"
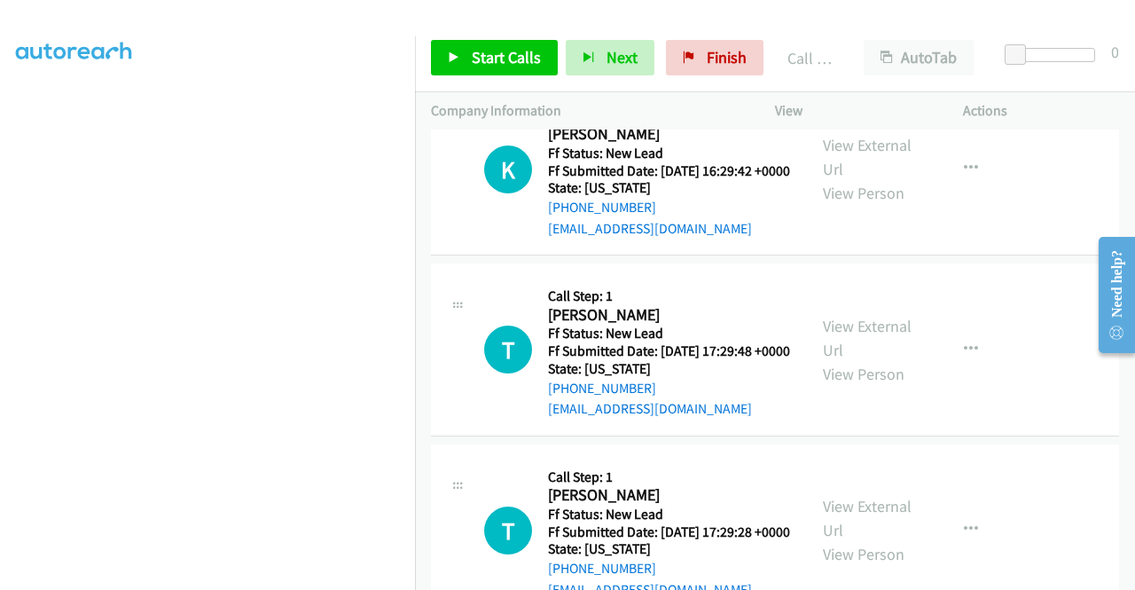
scroll to position [863, 0]
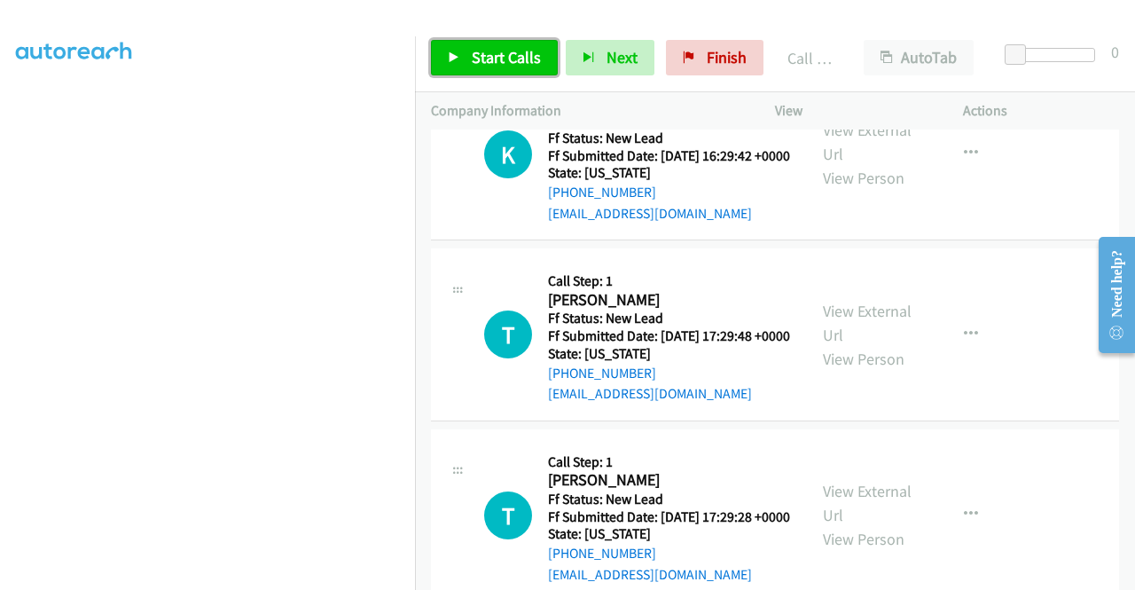
click span "Start Calls"
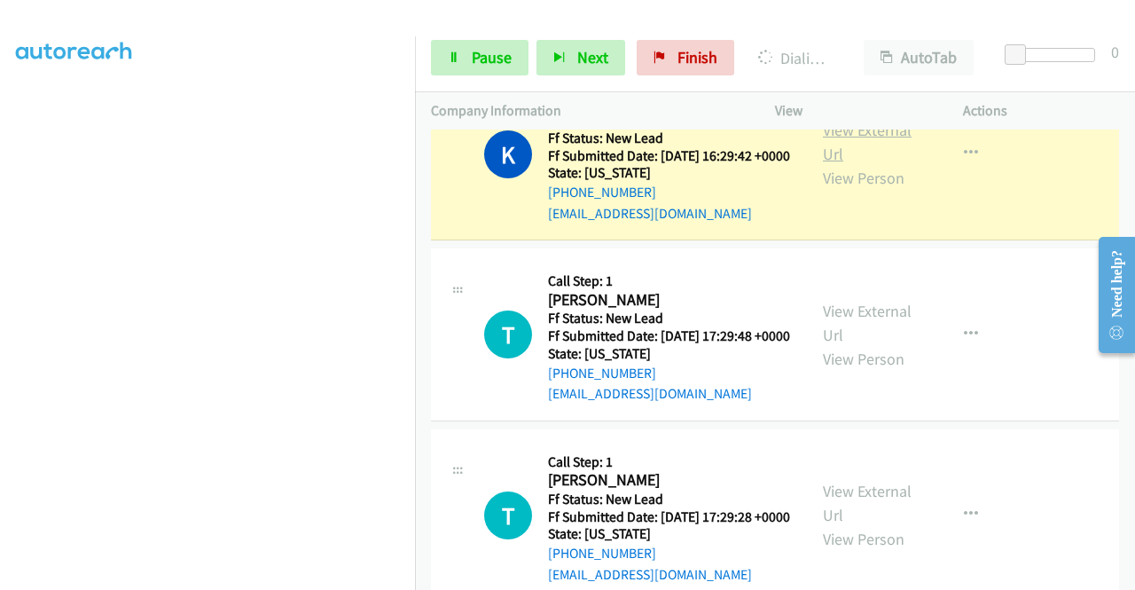
click link "View External Url"
click aside "Dialing Mode: Power | Switch to Preview My Lists"
click link "Pause"
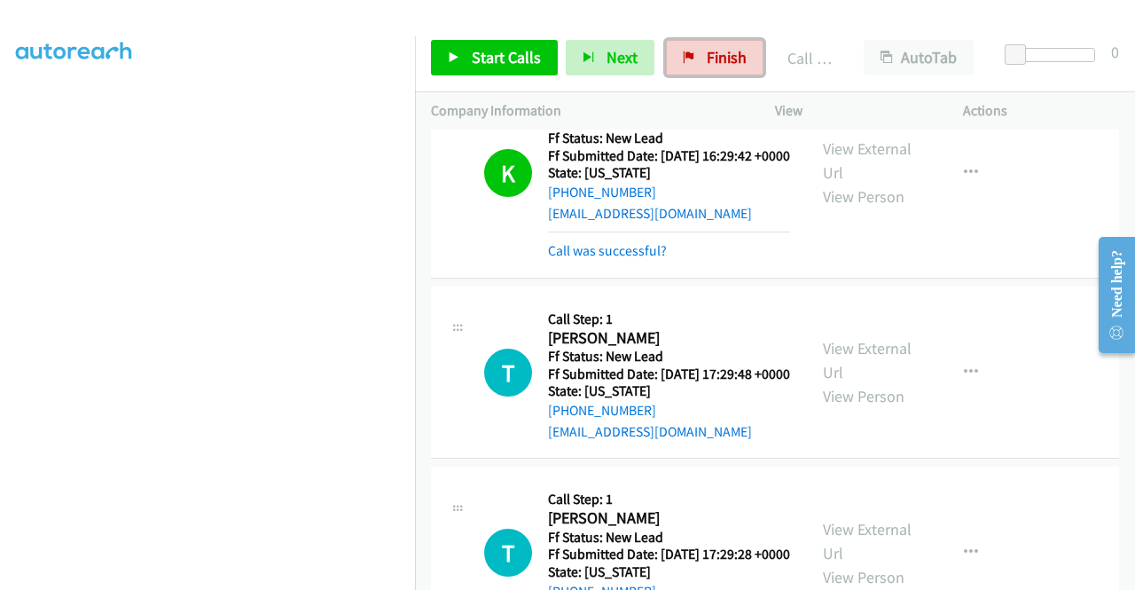
drag, startPoint x: 725, startPoint y: 58, endPoint x: 640, endPoint y: 90, distance: 90.9
click span "Finish"
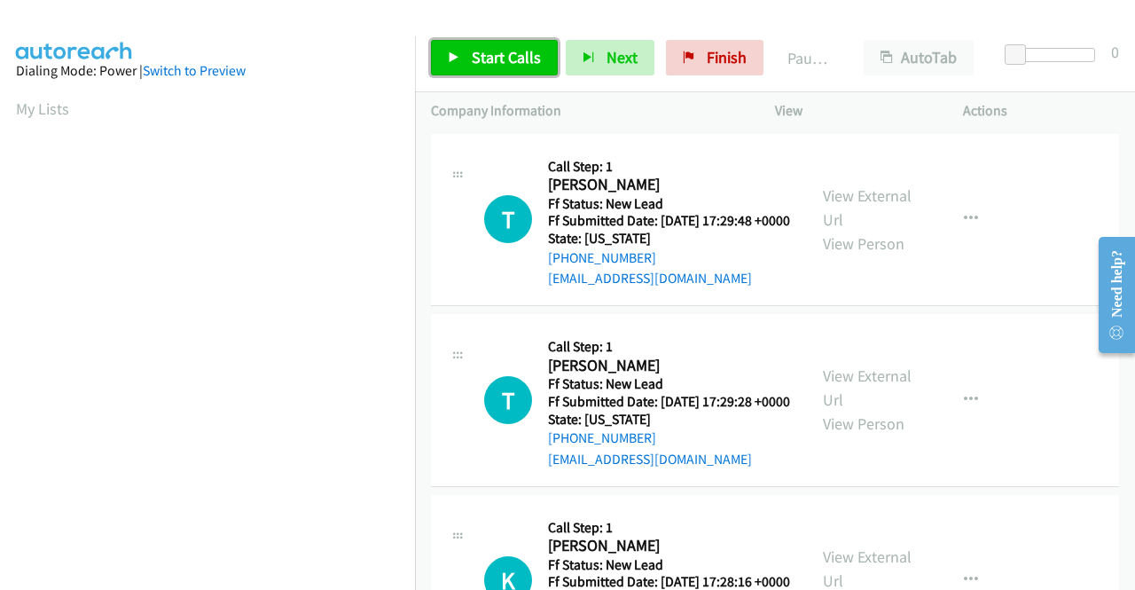
click at [510, 51] on span "Start Calls" at bounding box center [506, 57] width 69 height 20
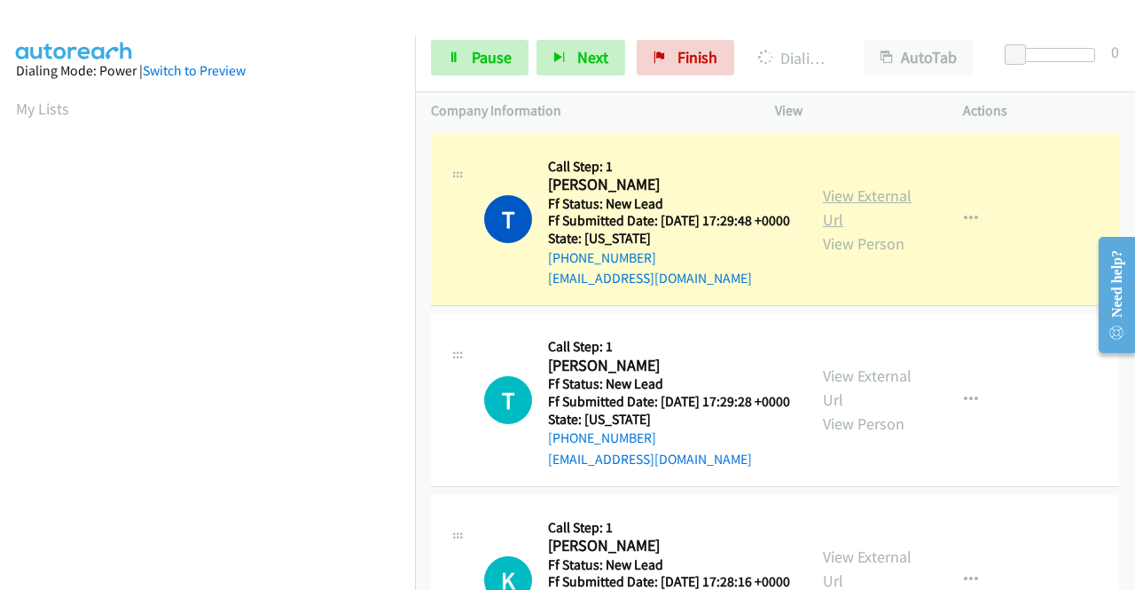
click at [859, 196] on link "View External Url" at bounding box center [867, 207] width 89 height 44
click at [0, 278] on aside "Dialing Mode: Power | Switch to Preview My Lists" at bounding box center [207, 135] width 415 height 982
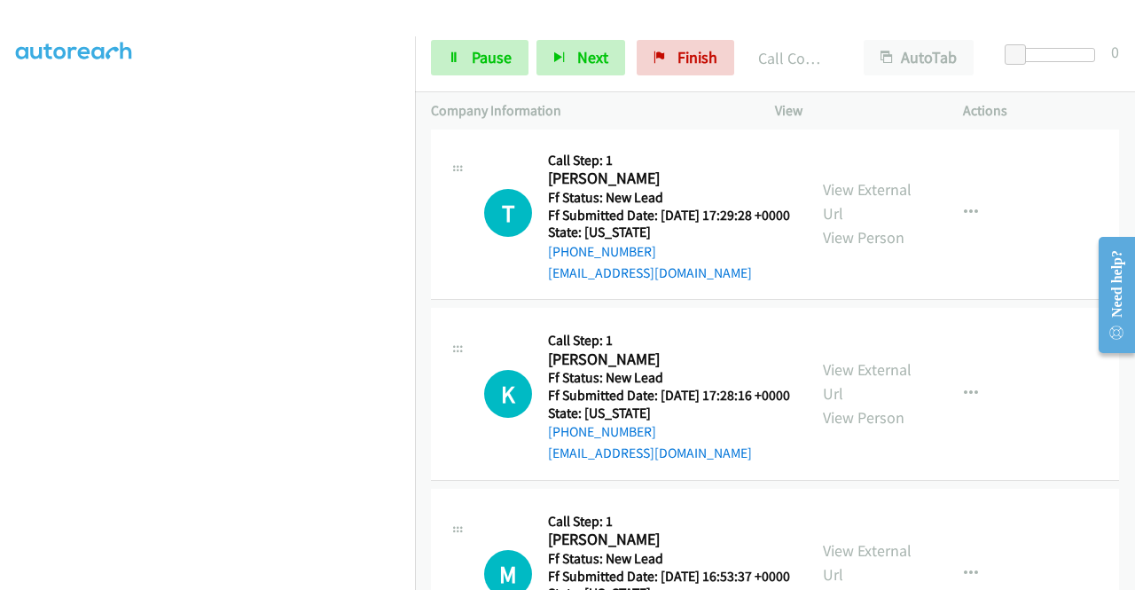
scroll to position [262, 0]
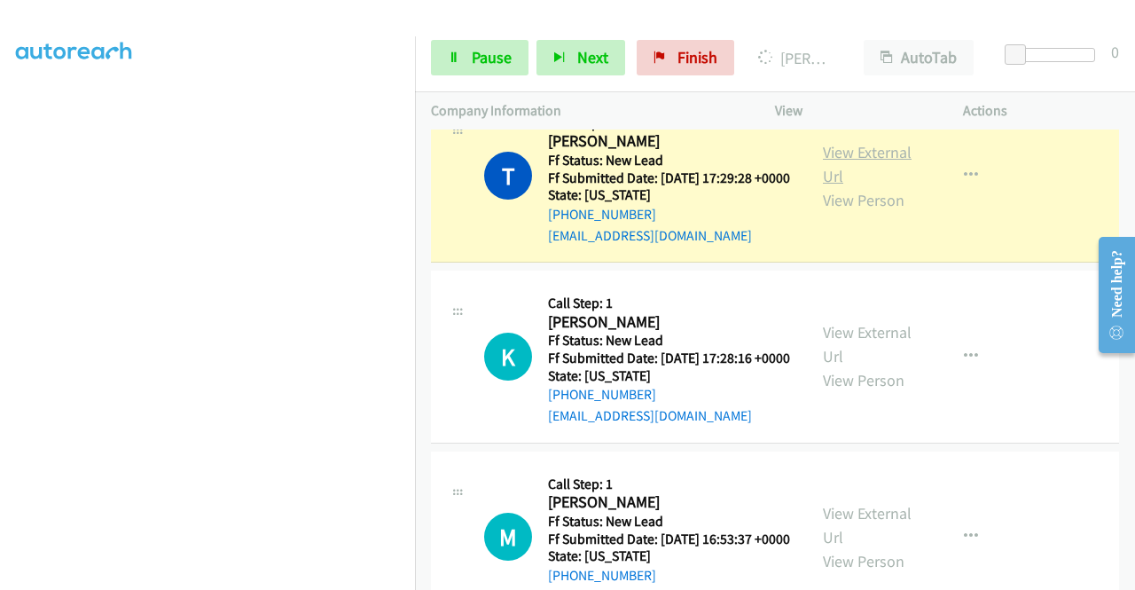
click at [826, 179] on link "View External Url" at bounding box center [867, 164] width 89 height 44
click at [474, 51] on span "Pause" at bounding box center [492, 57] width 40 height 20
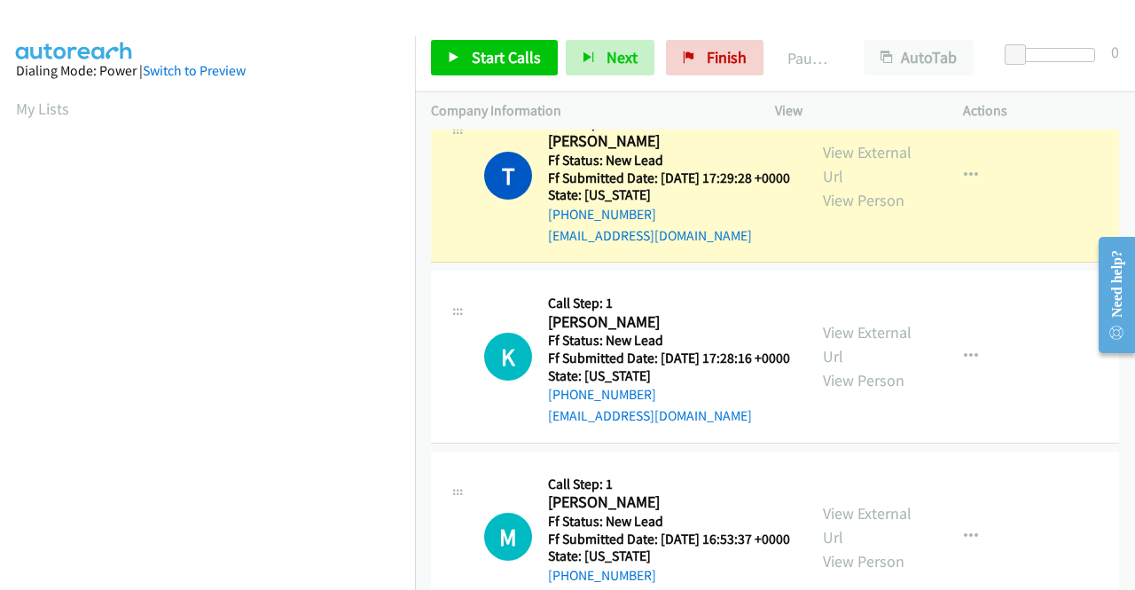
scroll to position [404, 0]
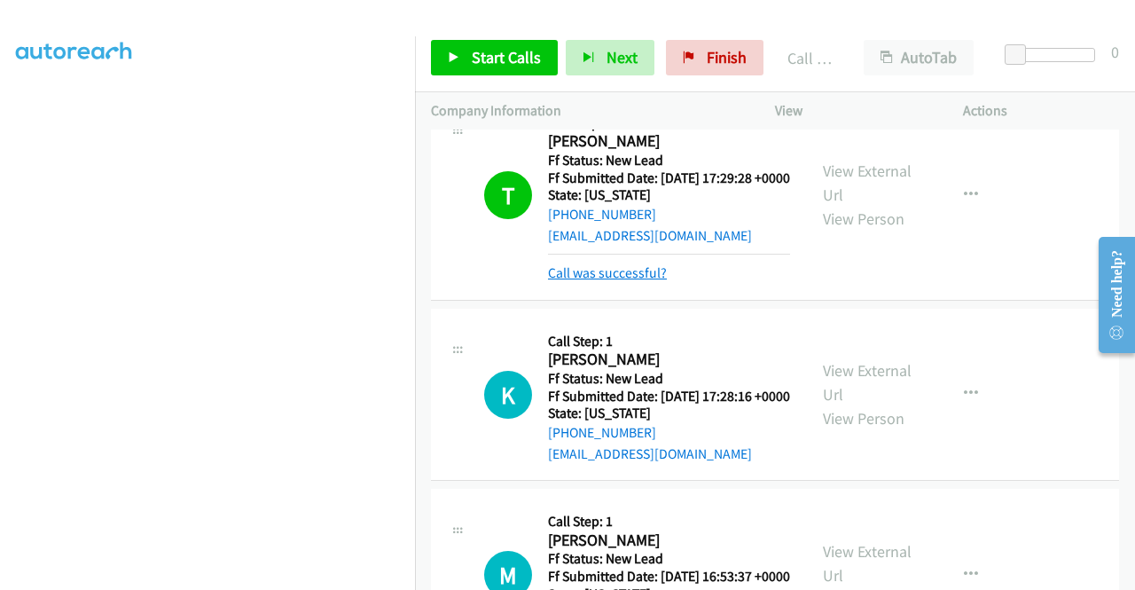
click at [625, 281] on link "Call was successful?" at bounding box center [607, 272] width 119 height 17
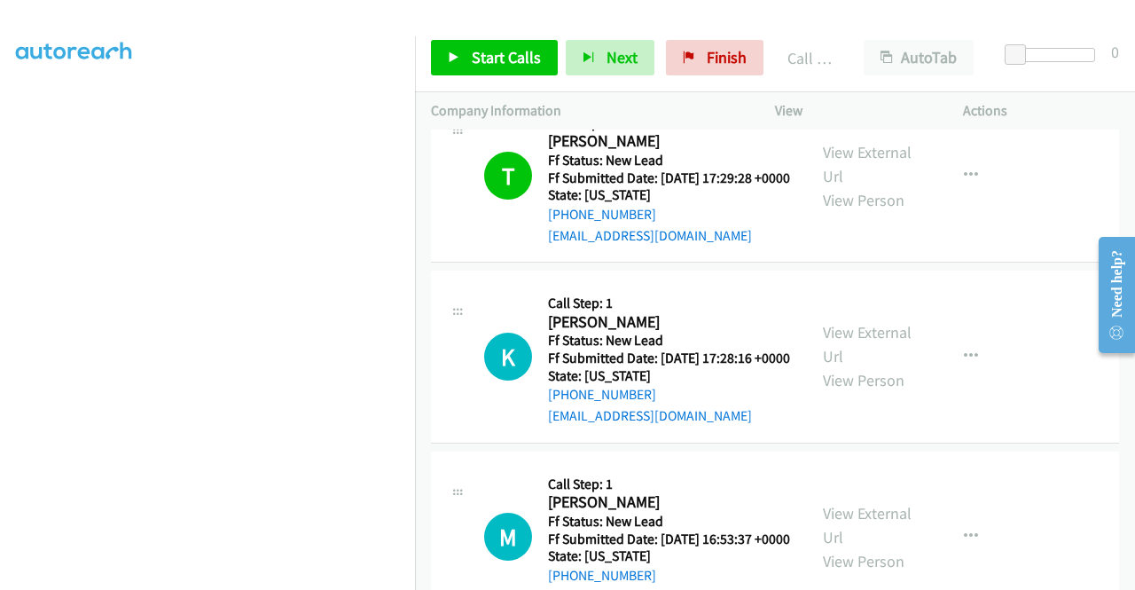
click at [454, 35] on div "Start Calls Pause Next Finish Call Completed AutoTab AutoTab 0" at bounding box center [775, 58] width 720 height 68
click at [458, 56] on icon at bounding box center [454, 58] width 12 height 12
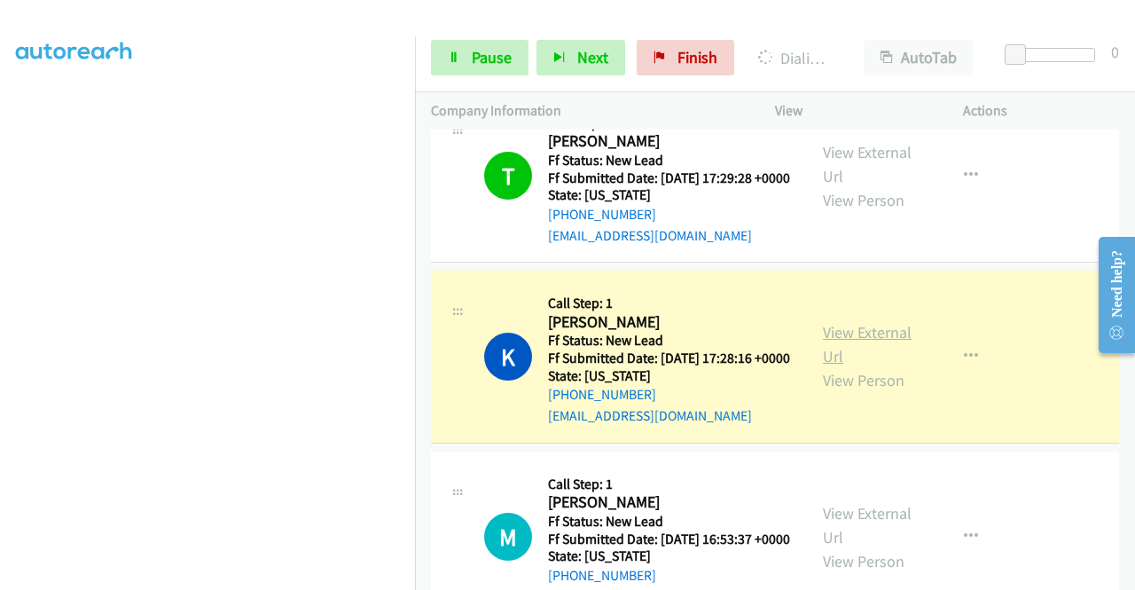
click at [866, 366] on link "View External Url" at bounding box center [867, 344] width 89 height 44
drag, startPoint x: 0, startPoint y: 249, endPoint x: 26, endPoint y: 282, distance: 41.7
click at [0, 249] on aside "Dialing Mode: Power | Switch to Preview My Lists" at bounding box center [207, 135] width 415 height 982
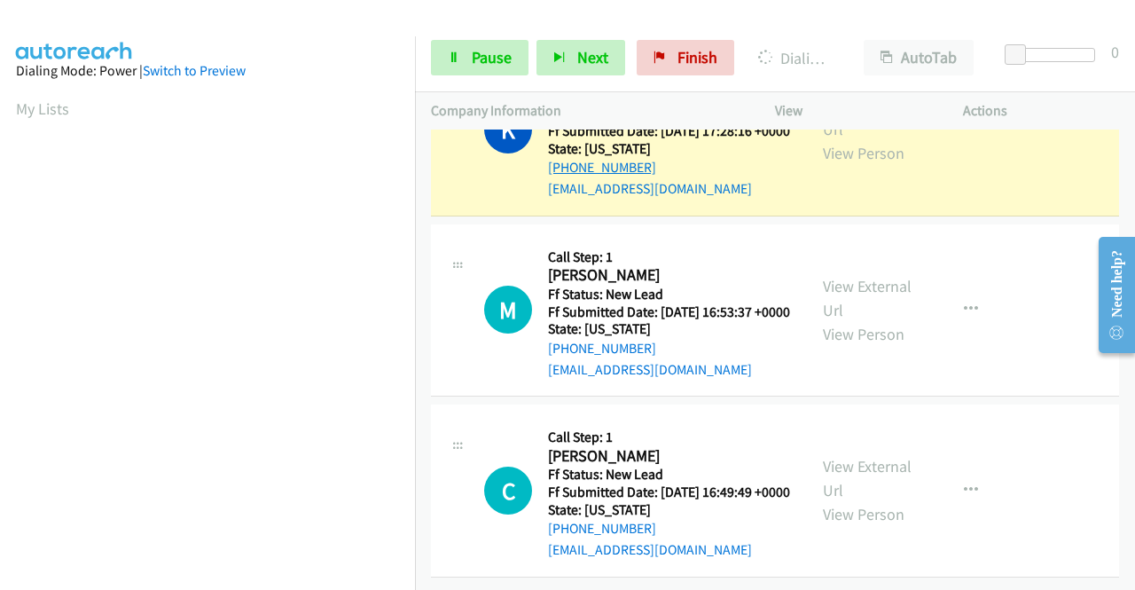
scroll to position [553, 0]
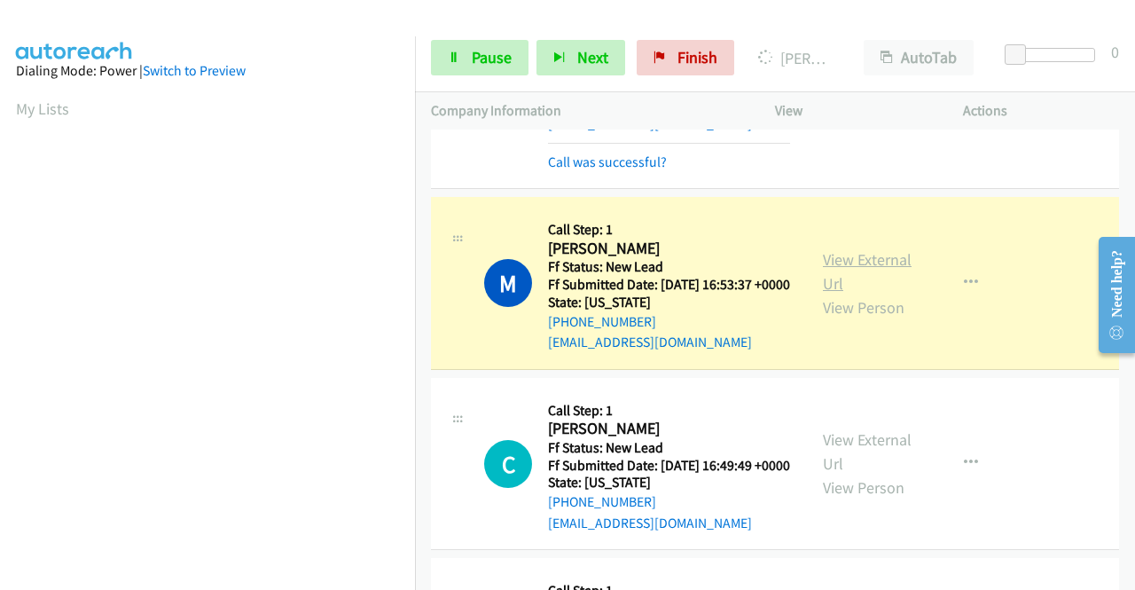
click at [836, 294] on link "View External Url" at bounding box center [867, 271] width 89 height 44
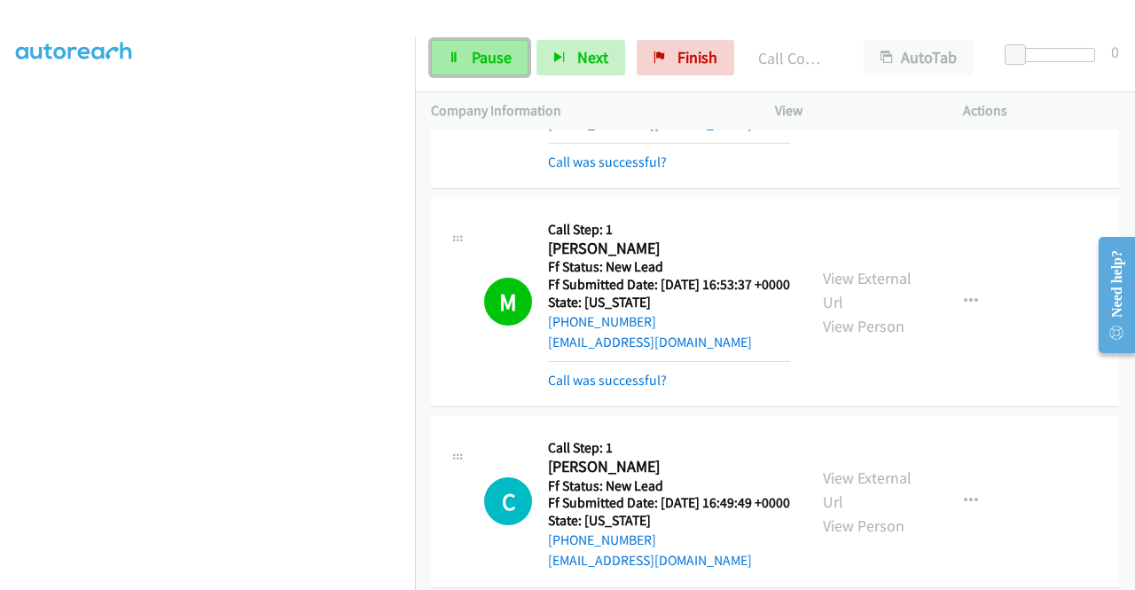
click at [498, 66] on span "Pause" at bounding box center [492, 57] width 40 height 20
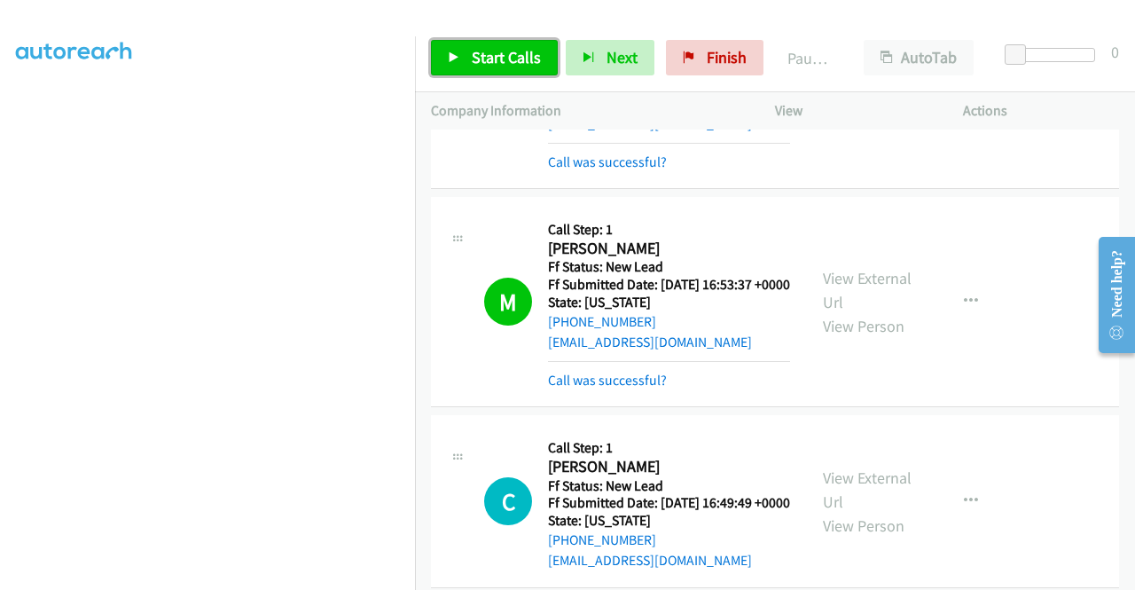
click at [476, 49] on span "Start Calls" at bounding box center [506, 57] width 69 height 20
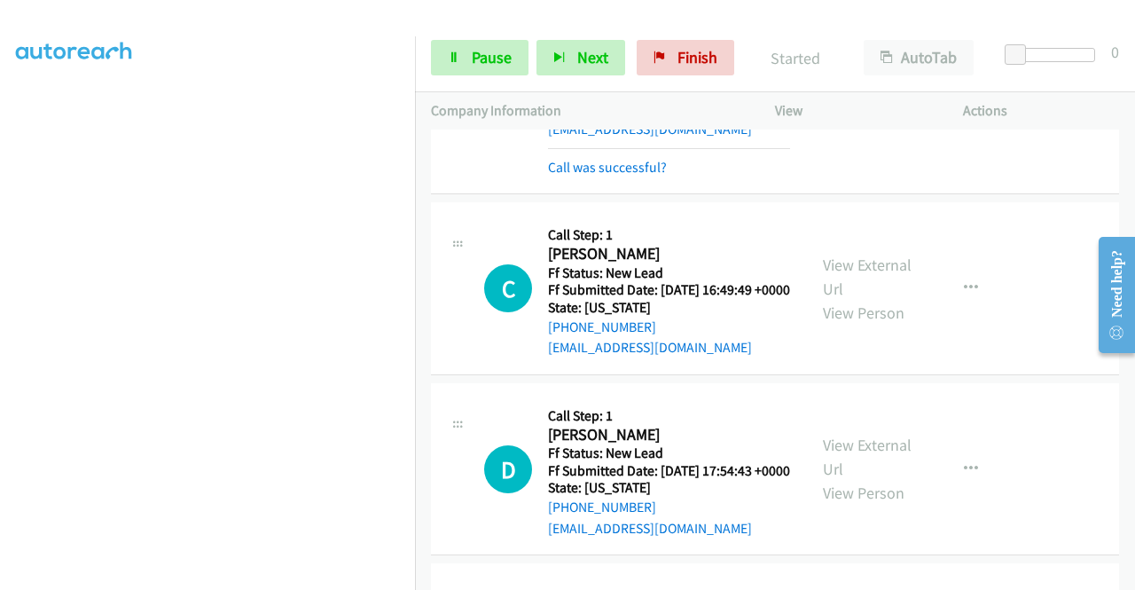
scroll to position [883, 0]
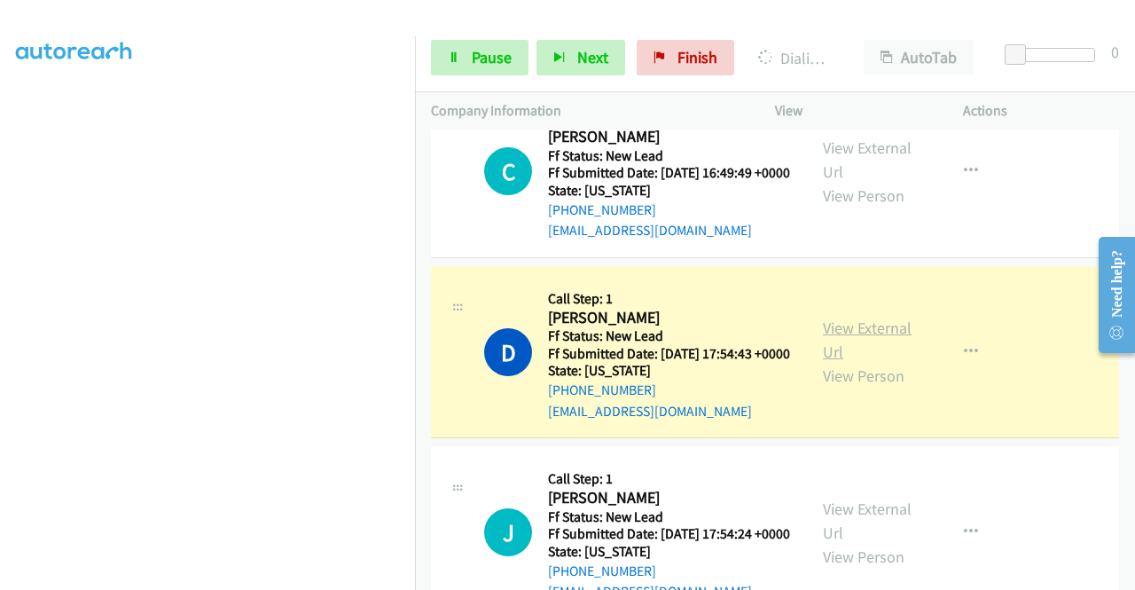
click at [827, 362] on link "View External Url" at bounding box center [867, 340] width 89 height 44
click at [0, 313] on aside "Dialing Mode: Power | Switch to Preview My Lists" at bounding box center [207, 135] width 415 height 982
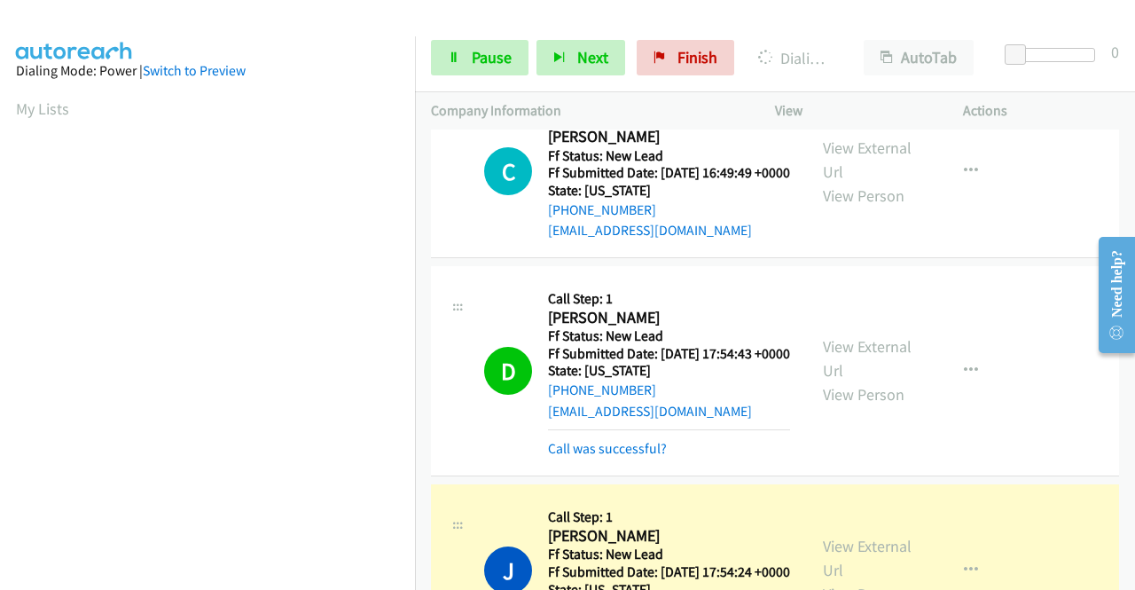
scroll to position [1293, 0]
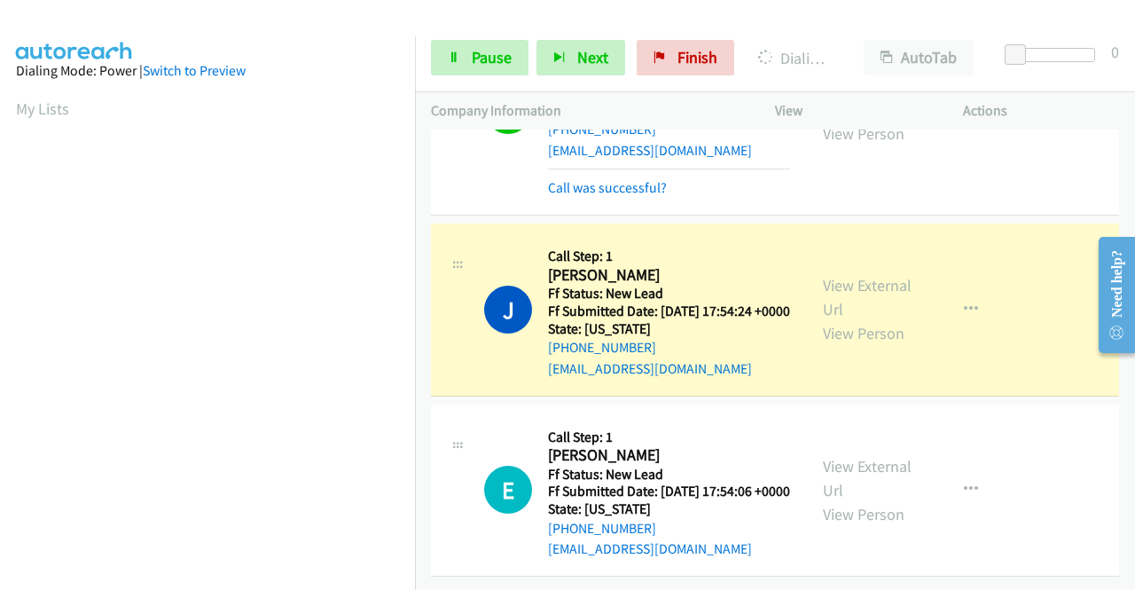
click at [866, 273] on div "View External Url View Person" at bounding box center [869, 309] width 92 height 72
click at [846, 275] on link "View External Url" at bounding box center [867, 297] width 89 height 44
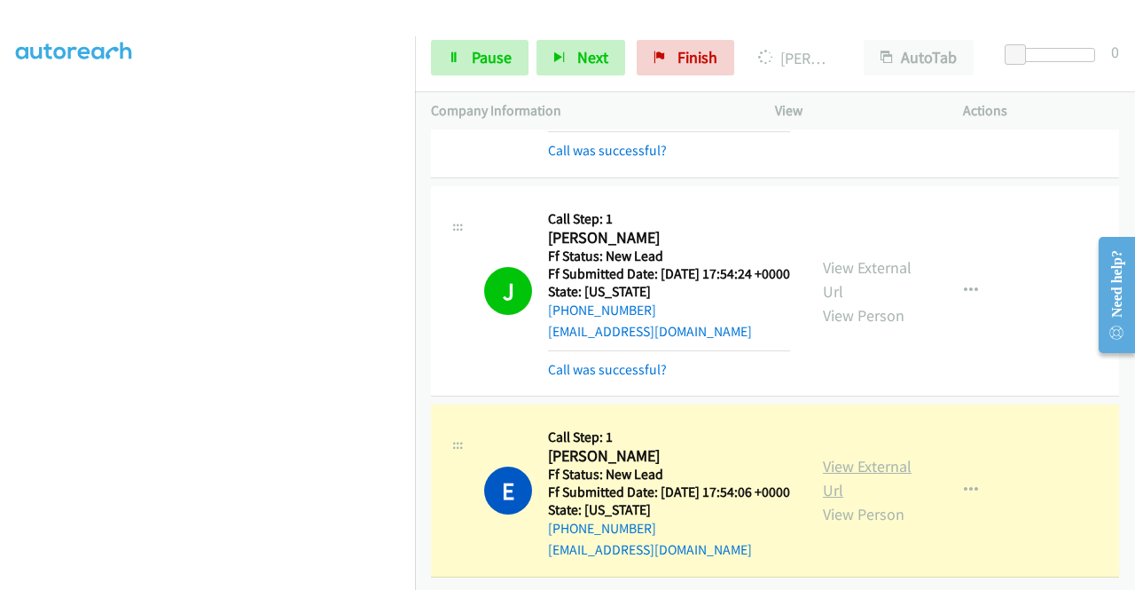
click at [823, 481] on link "View External Url" at bounding box center [867, 478] width 89 height 44
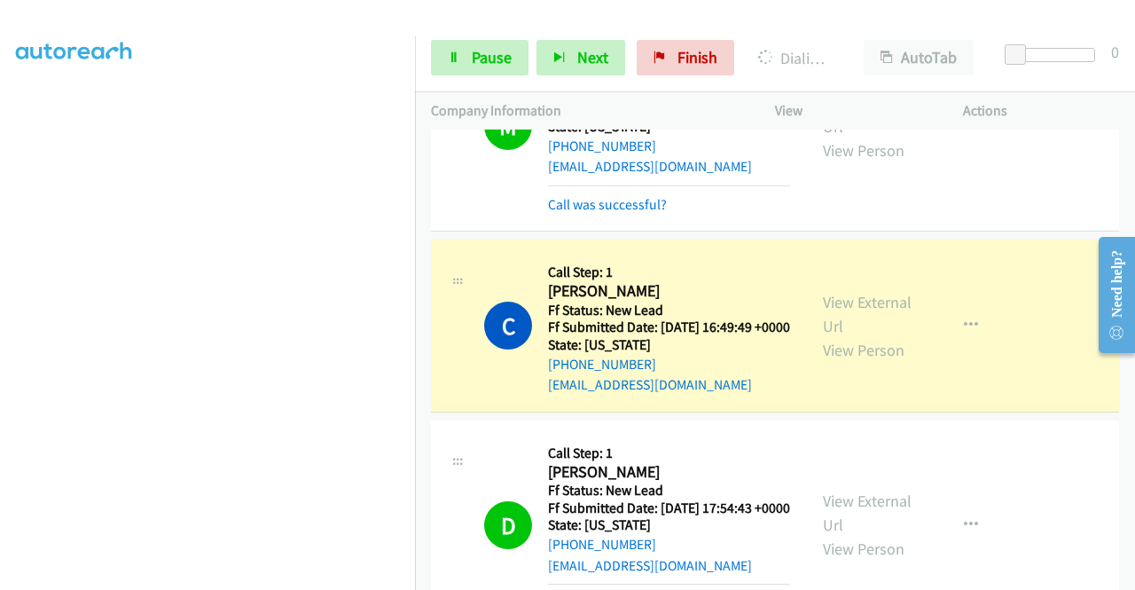
scroll to position [812, 0]
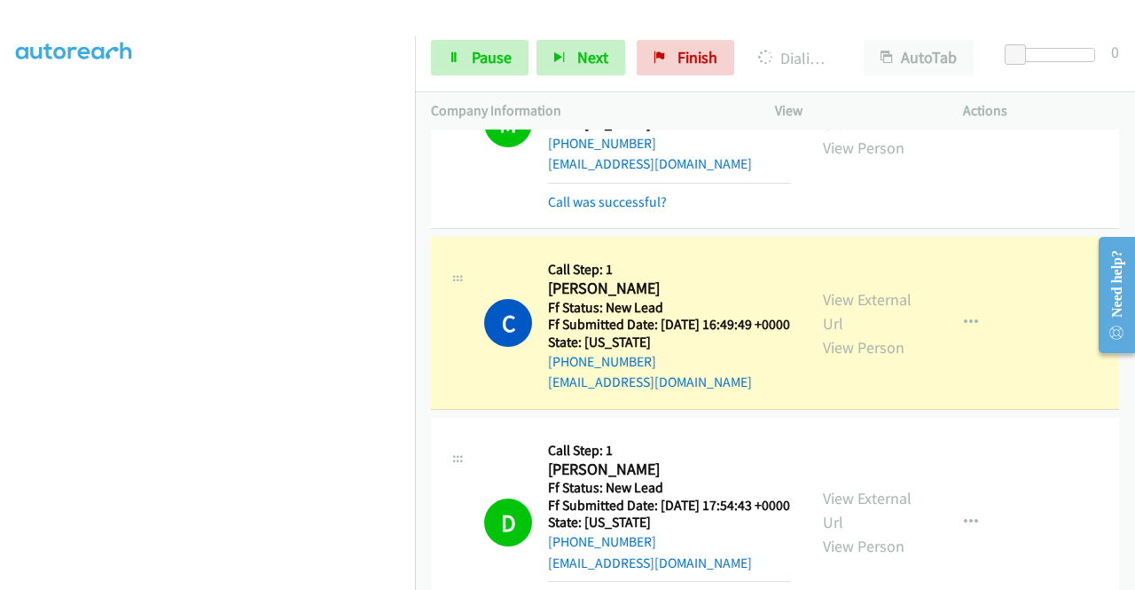
click at [906, 333] on div "View External Url View Person View External Url Email Schedule/Manage Callback …" at bounding box center [909, 323] width 204 height 140
click at [841, 333] on link "View External Url" at bounding box center [867, 311] width 89 height 44
click at [0, 266] on aside "Dialing Mode: Power | Switch to Preview My Lists" at bounding box center [207, 207] width 415 height 982
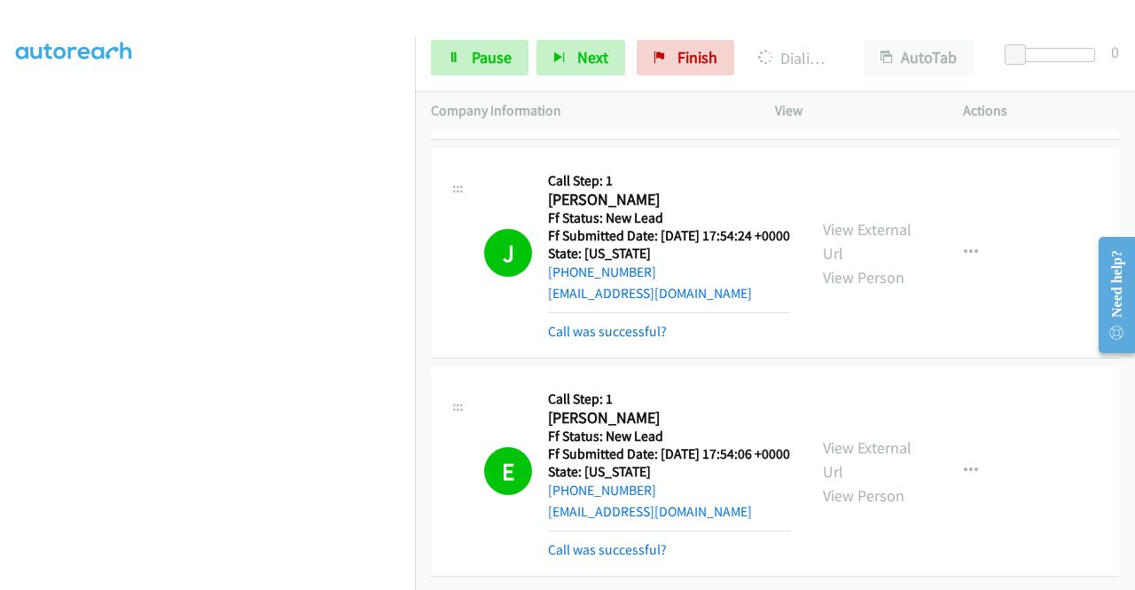
scroll to position [1448, 0]
click at [470, 74] on link "Pause" at bounding box center [480, 57] width 98 height 35
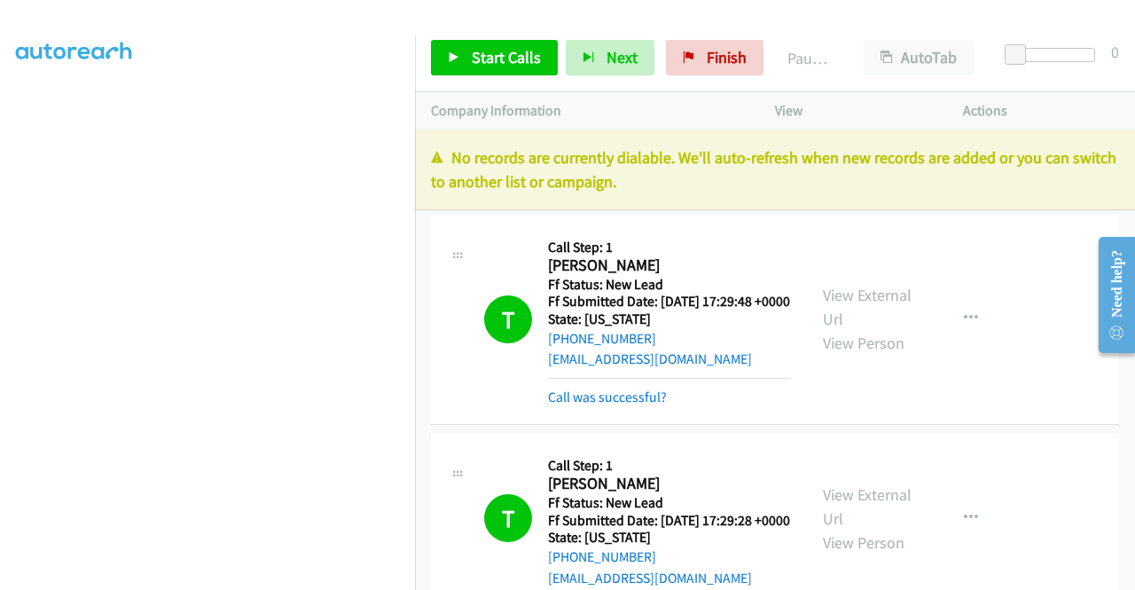
scroll to position [404, 0]
click at [878, 196] on div "No records are currently dialable. We'll auto-refresh when new records are adde…" at bounding box center [775, 169] width 720 height 81
click at [715, 63] on span "Finish" at bounding box center [727, 57] width 40 height 20
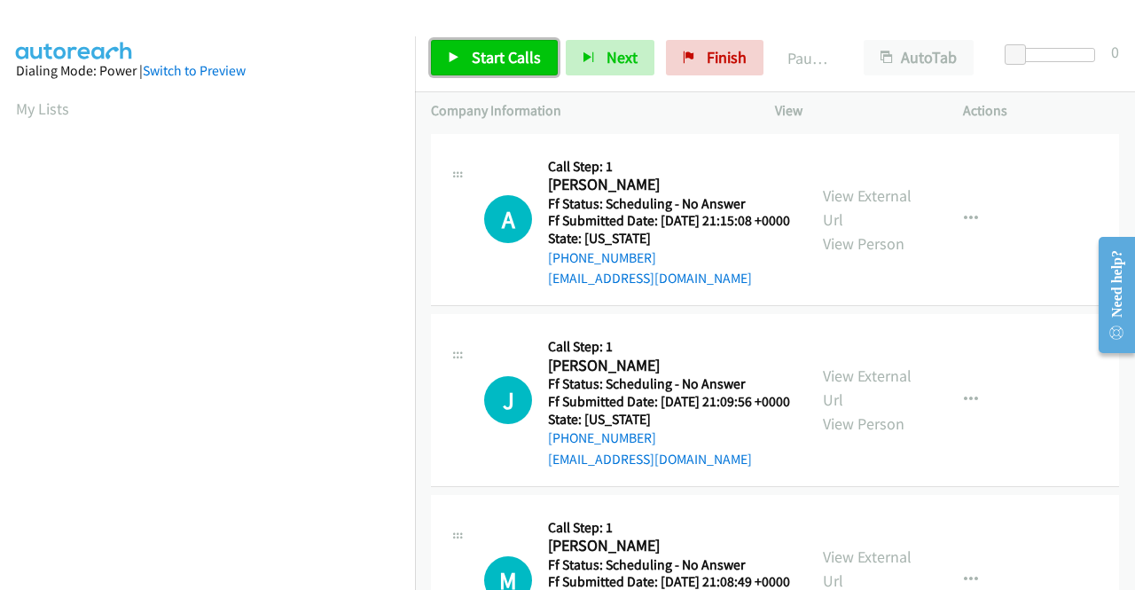
click at [504, 45] on link "Start Calls" at bounding box center [494, 57] width 127 height 35
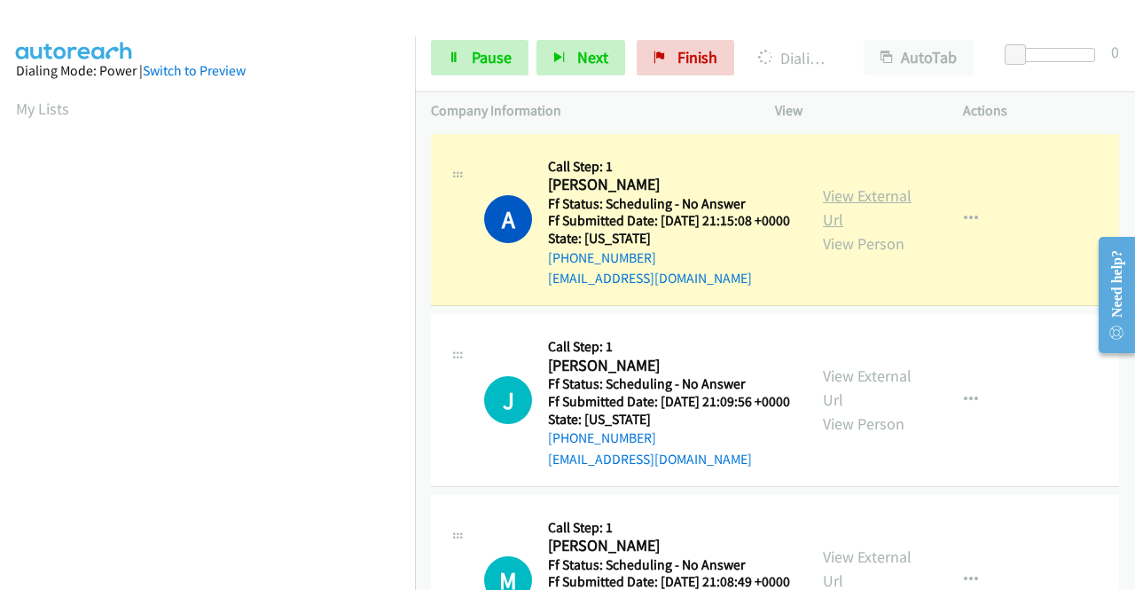
click at [835, 210] on link "View External Url" at bounding box center [867, 207] width 89 height 44
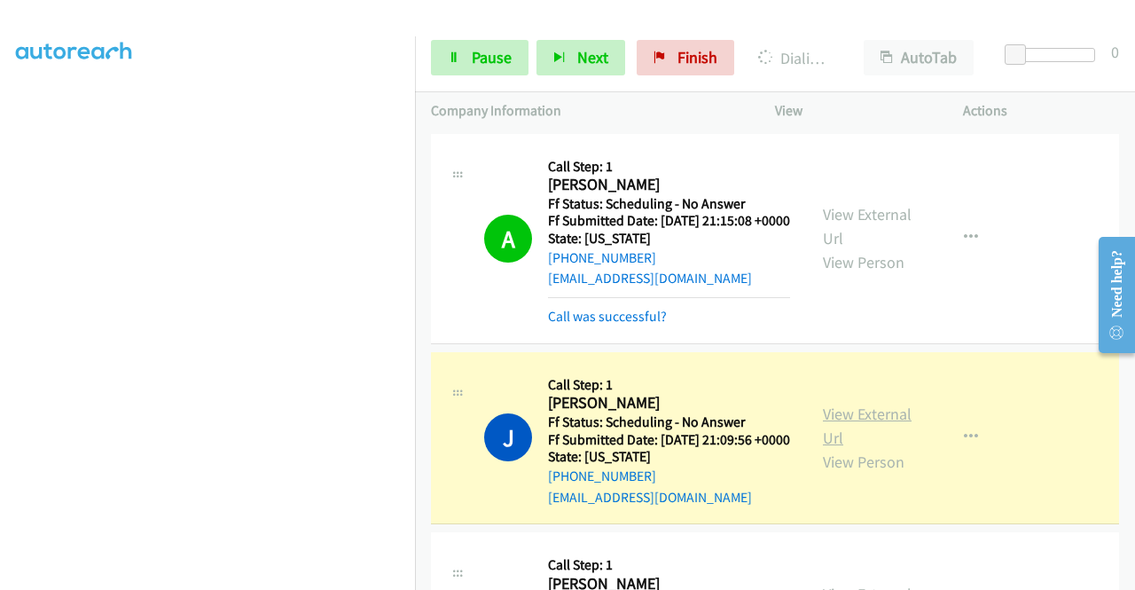
click at [825, 441] on link "View External Url" at bounding box center [867, 426] width 89 height 44
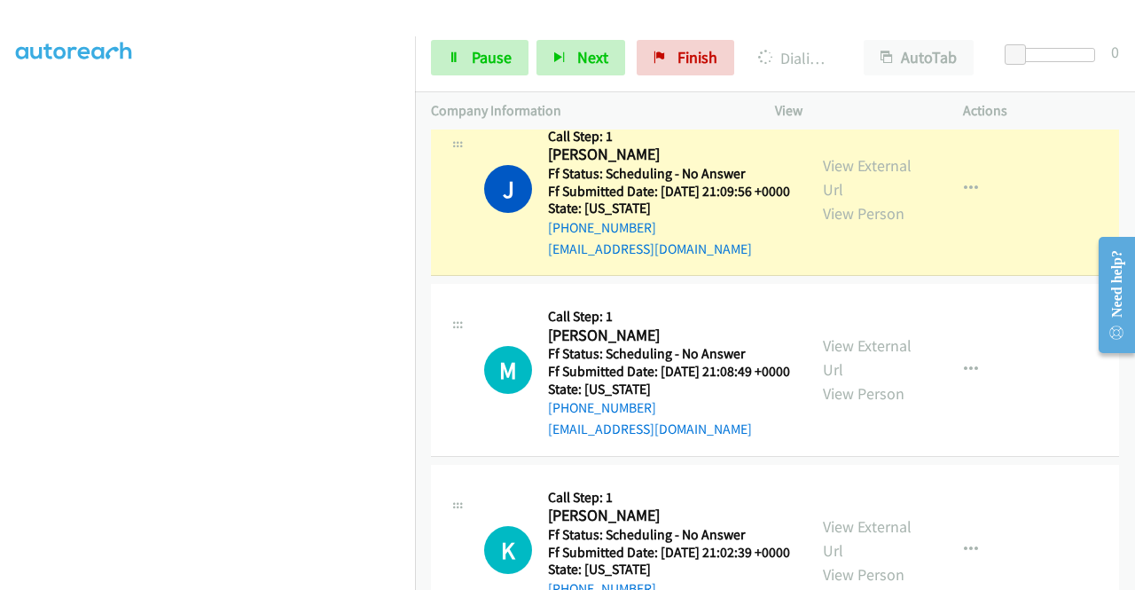
scroll to position [373, 0]
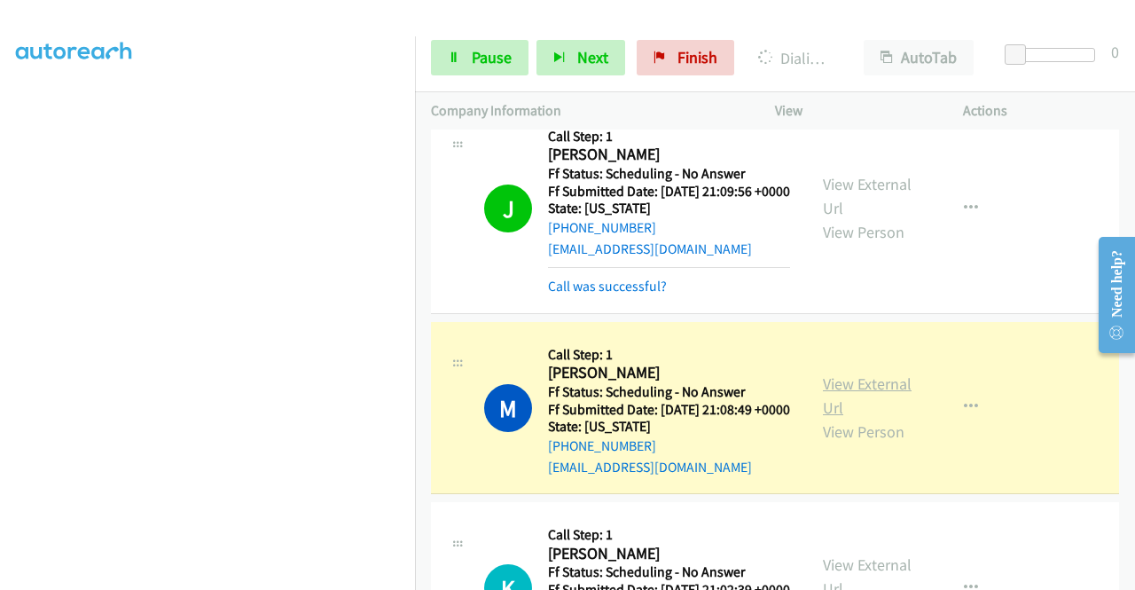
click at [857, 418] on link "View External Url" at bounding box center [867, 395] width 89 height 44
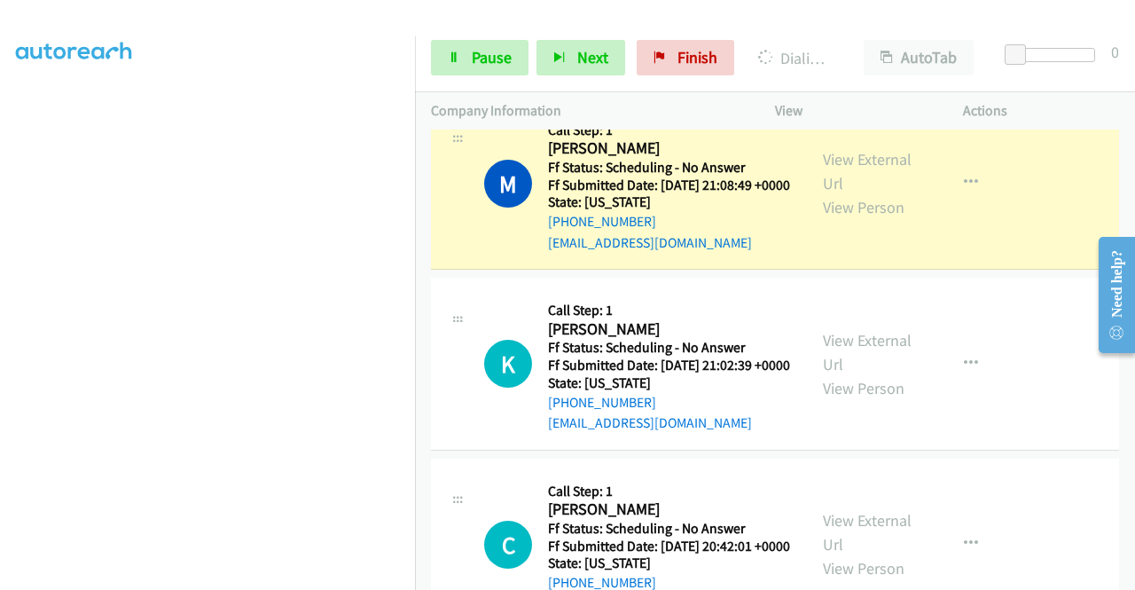
scroll to position [390, 0]
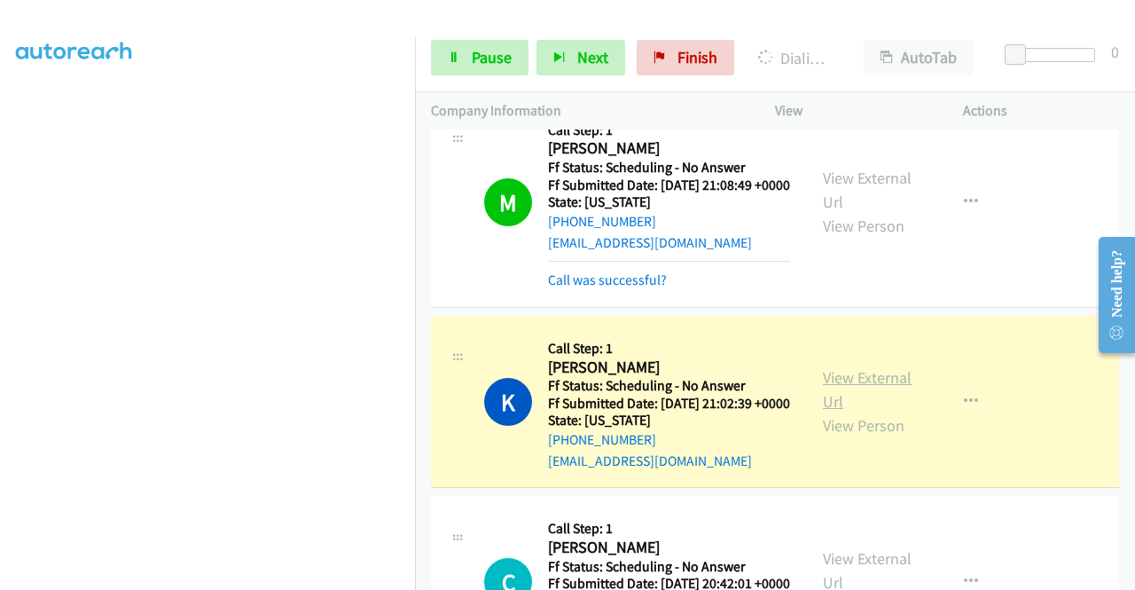
click at [823, 412] on link "View External Url" at bounding box center [867, 389] width 89 height 44
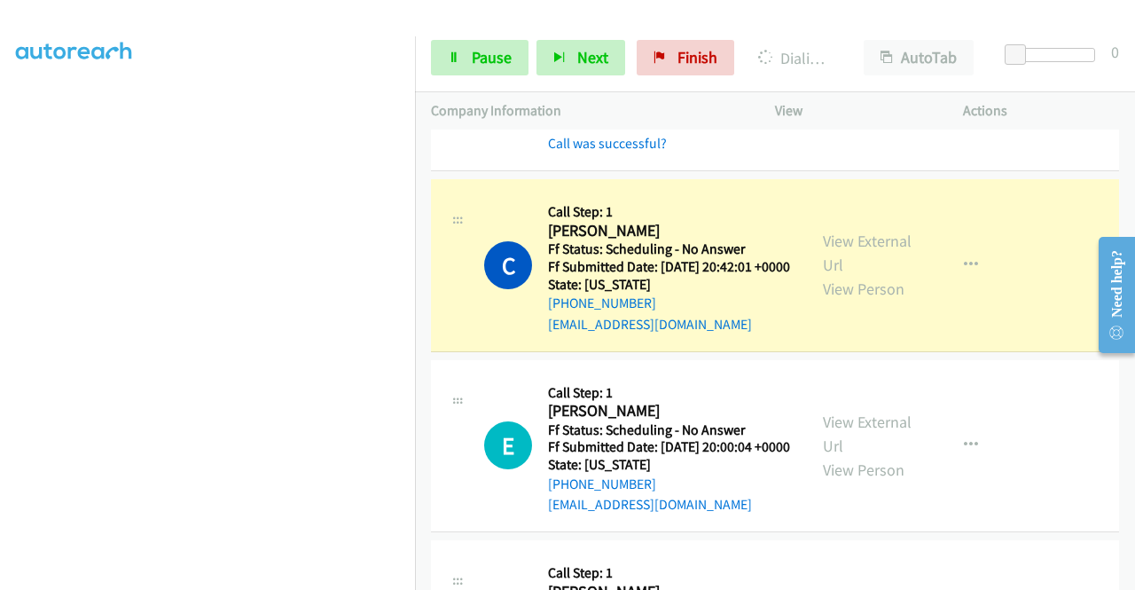
scroll to position [958, 0]
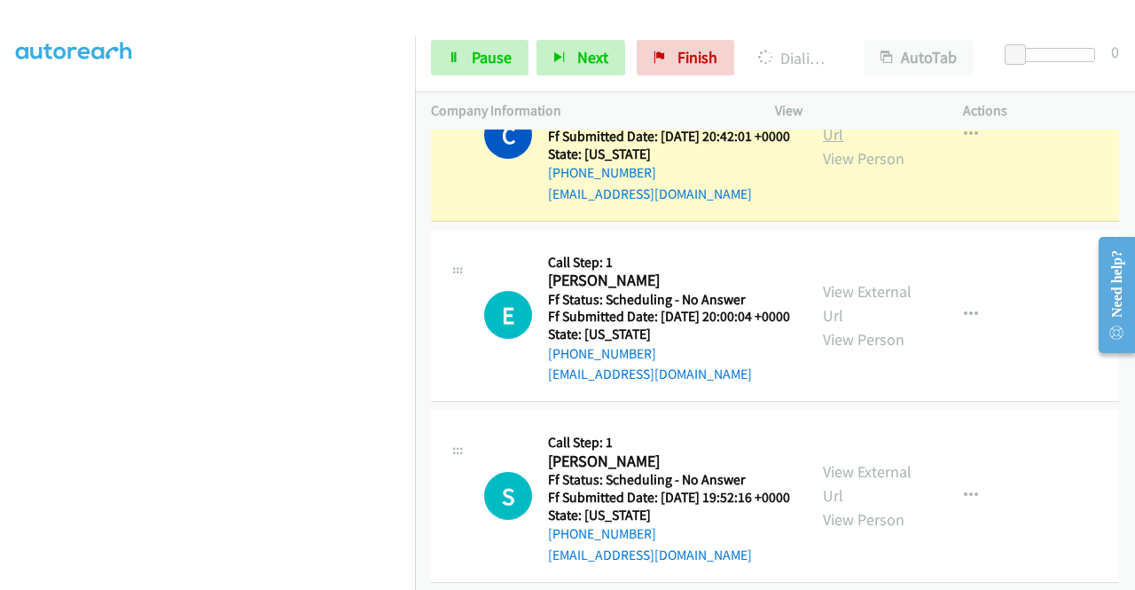
click at [830, 145] on link "View External Url" at bounding box center [867, 122] width 89 height 44
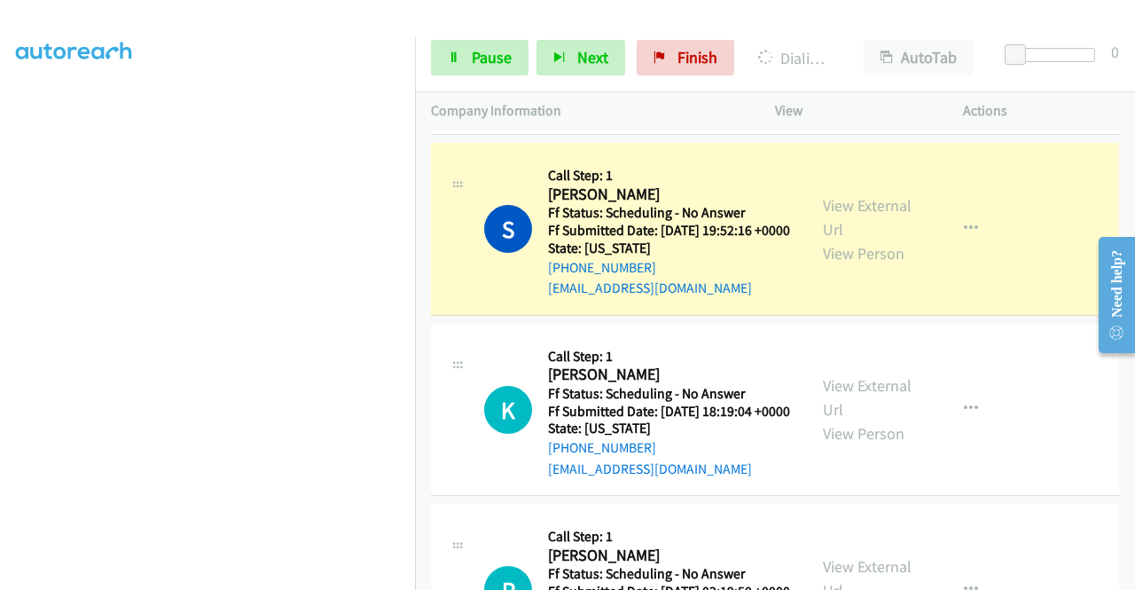
scroll to position [1407, 0]
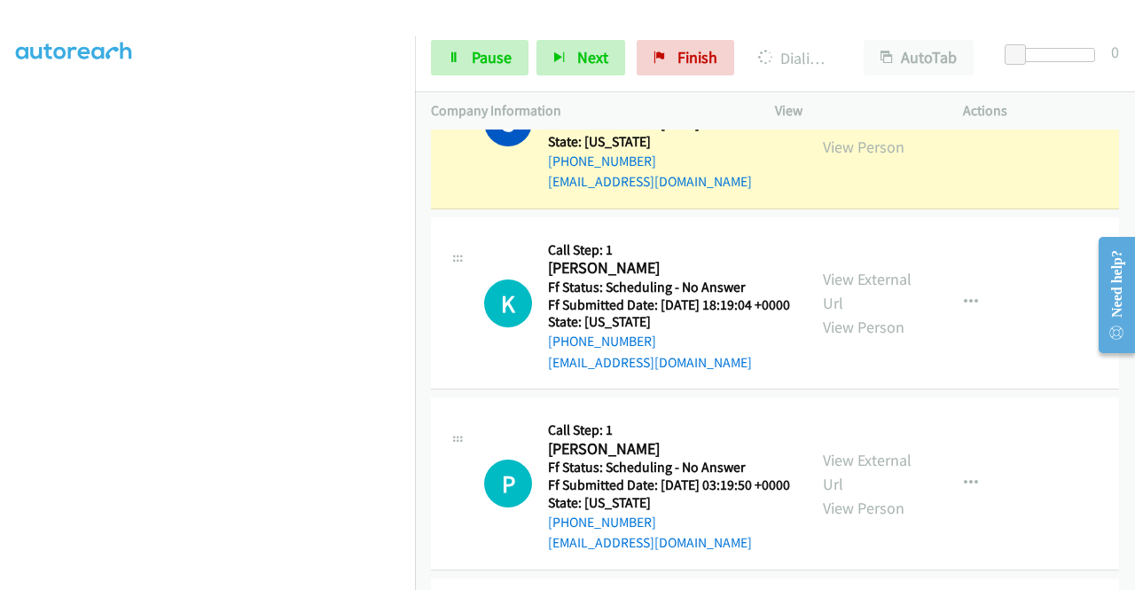
click at [861, 184] on div "View External Url View Person View External Url Email Schedule/Manage Callback …" at bounding box center [909, 122] width 204 height 140
click at [823, 159] on div "View External Url View Person" at bounding box center [869, 123] width 92 height 72
click at [840, 133] on link "View External Url" at bounding box center [867, 111] width 89 height 44
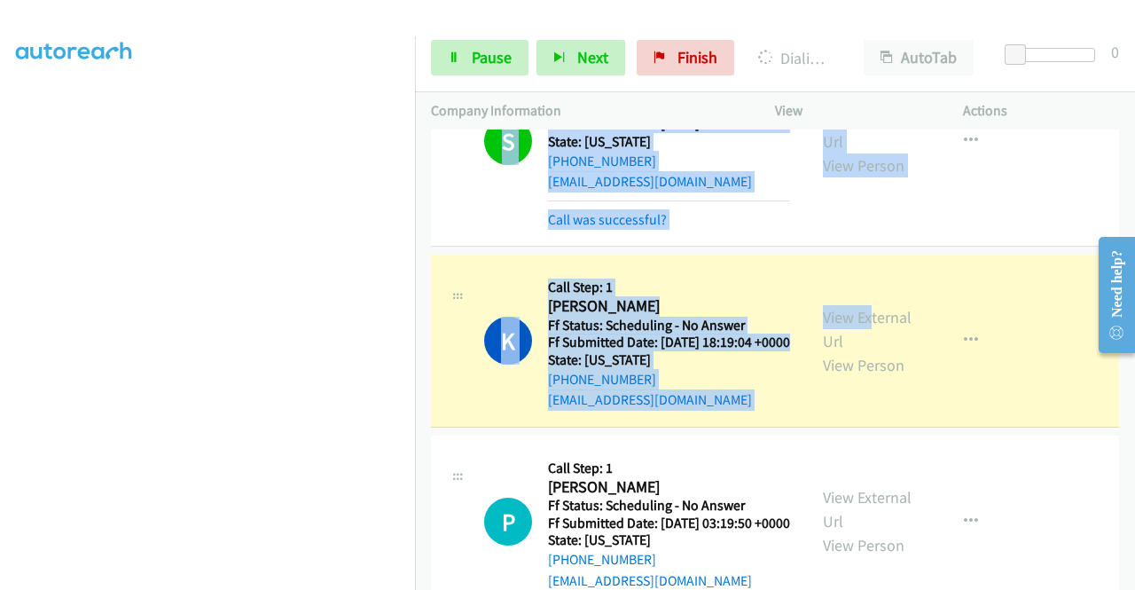
drag, startPoint x: 468, startPoint y: 310, endPoint x: 864, endPoint y: 401, distance: 405.8
click at [864, 401] on tbody "A Callback Scheduled Call Step: 1 Amanda Beaver America/Chicago Ff Status: Sche…" at bounding box center [775, 209] width 720 height 2972
click at [864, 401] on div "View External Url View Person View External Url Email Schedule/Manage Callback …" at bounding box center [909, 341] width 204 height 140
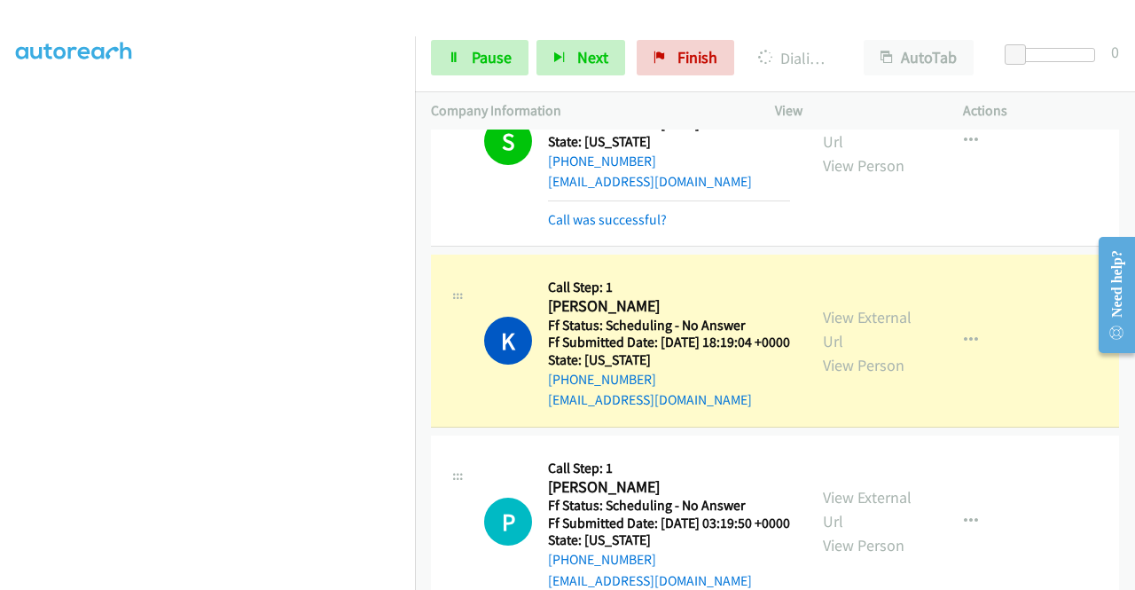
click at [862, 377] on div "View External Url View Person" at bounding box center [869, 341] width 92 height 72
click at [858, 351] on link "View External Url" at bounding box center [867, 329] width 89 height 44
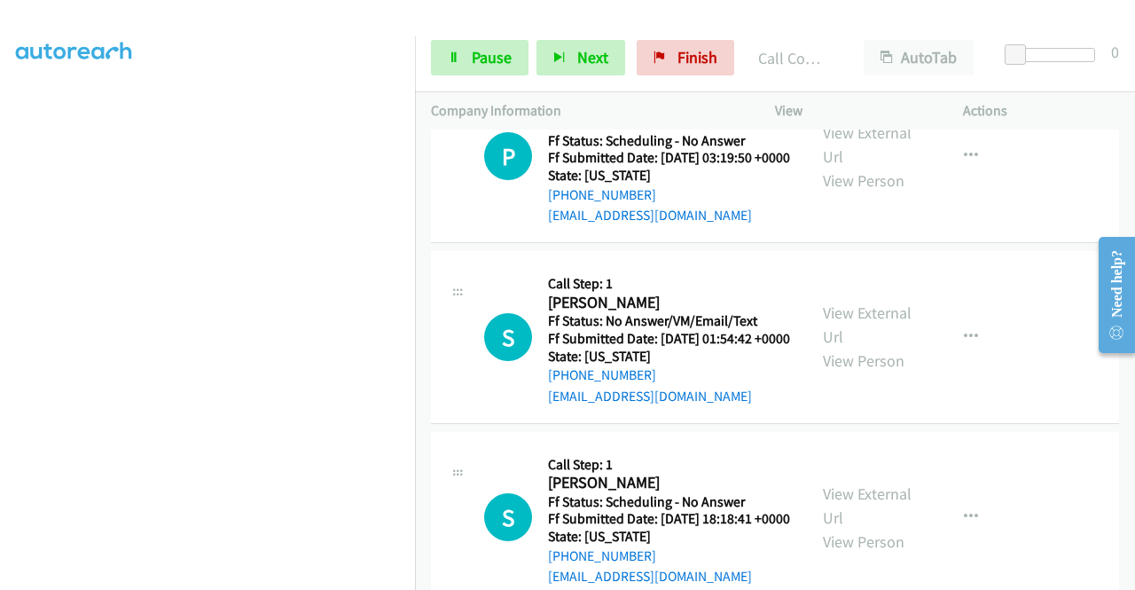
scroll to position [1856, 0]
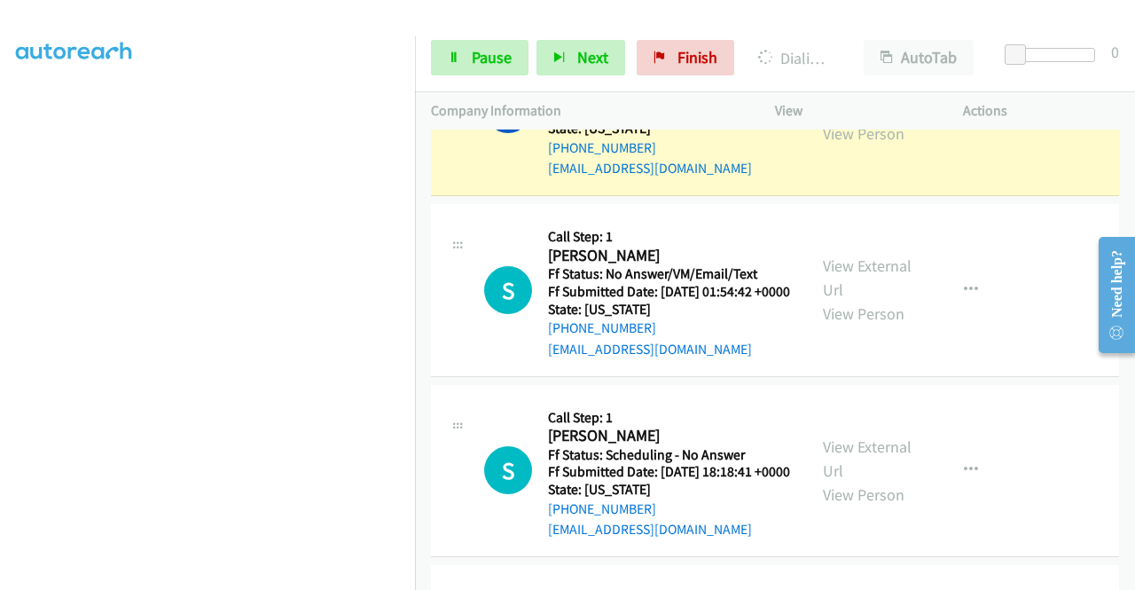
click at [843, 145] on div "View External Url View Person" at bounding box center [869, 110] width 92 height 72
click at [838, 120] on link "View External Url" at bounding box center [867, 97] width 89 height 44
click at [461, 82] on div "Start Calls Pause Next Finish Dialing Pearl Kearley AutoTab AutoTab 0" at bounding box center [775, 58] width 720 height 68
click at [462, 78] on div "Start Calls Pause Next Finish Dialing Pearl Kearley AutoTab AutoTab 0" at bounding box center [775, 58] width 720 height 68
click at [467, 54] on link "Pause" at bounding box center [480, 57] width 98 height 35
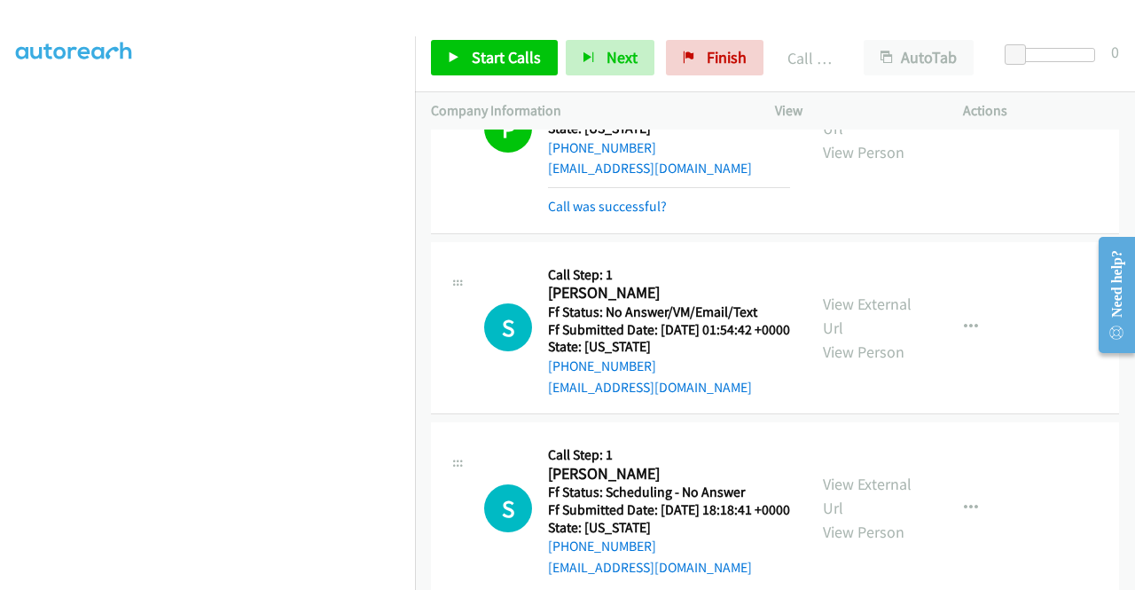
click at [513, 84] on div "Start Calls Pause Next Finish Call Completed AutoTab AutoTab 0" at bounding box center [775, 58] width 720 height 68
click at [509, 56] on span "Start Calls" at bounding box center [506, 57] width 69 height 20
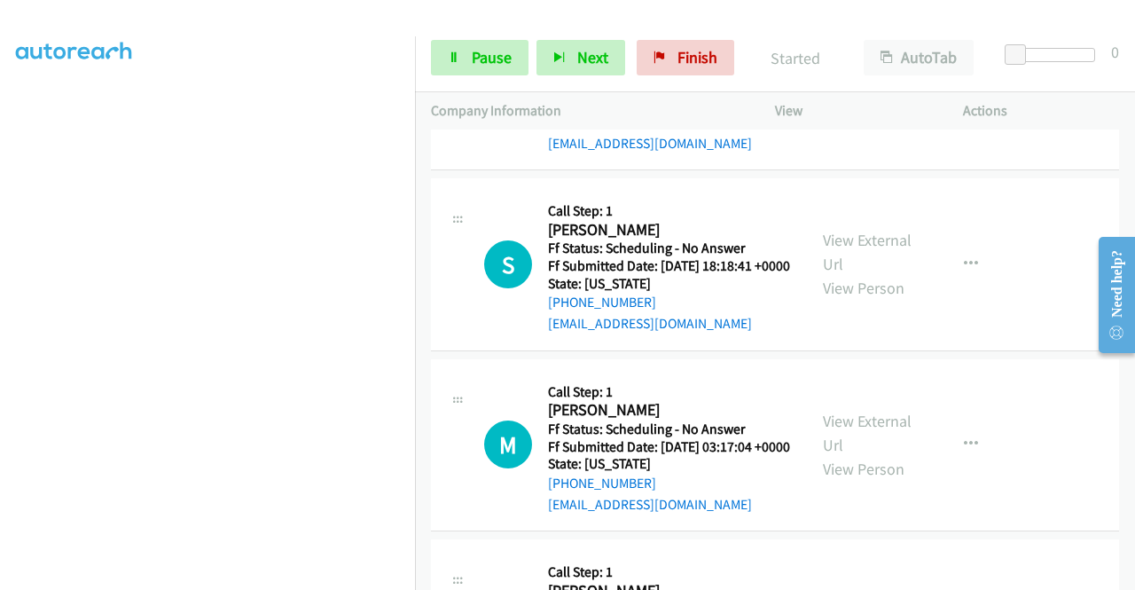
scroll to position [2105, 0]
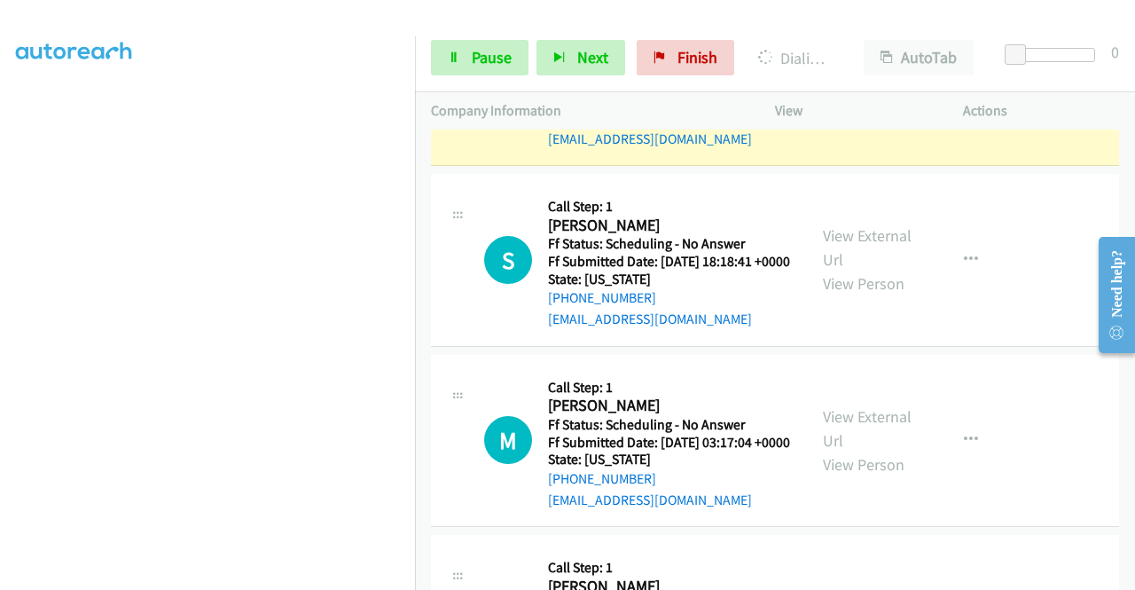
click at [851, 90] on link "View External Url" at bounding box center [867, 67] width 89 height 44
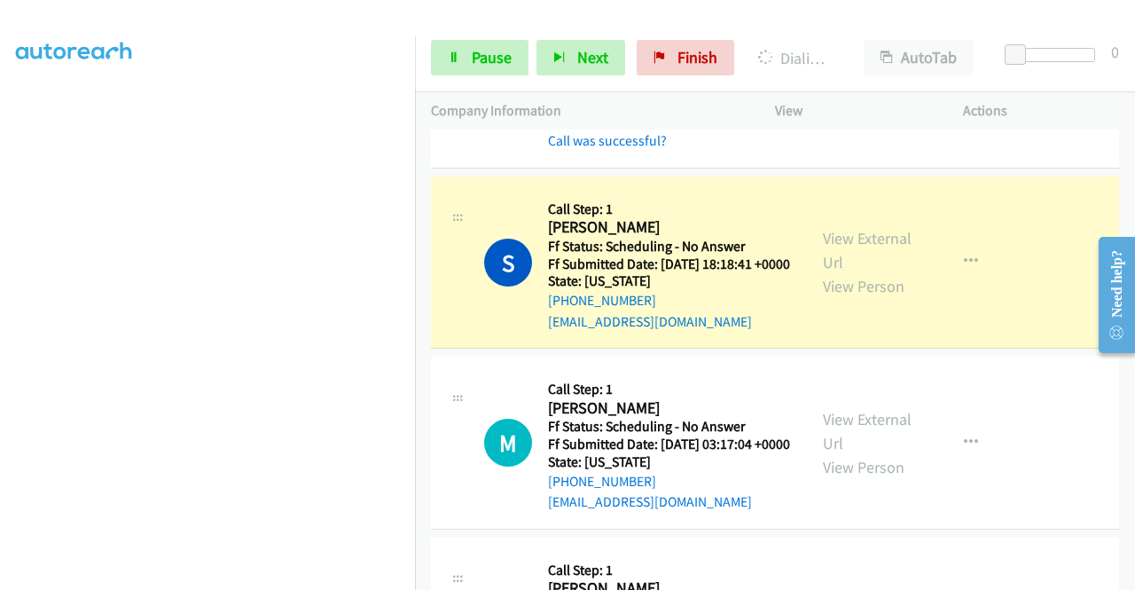
scroll to position [2306, 0]
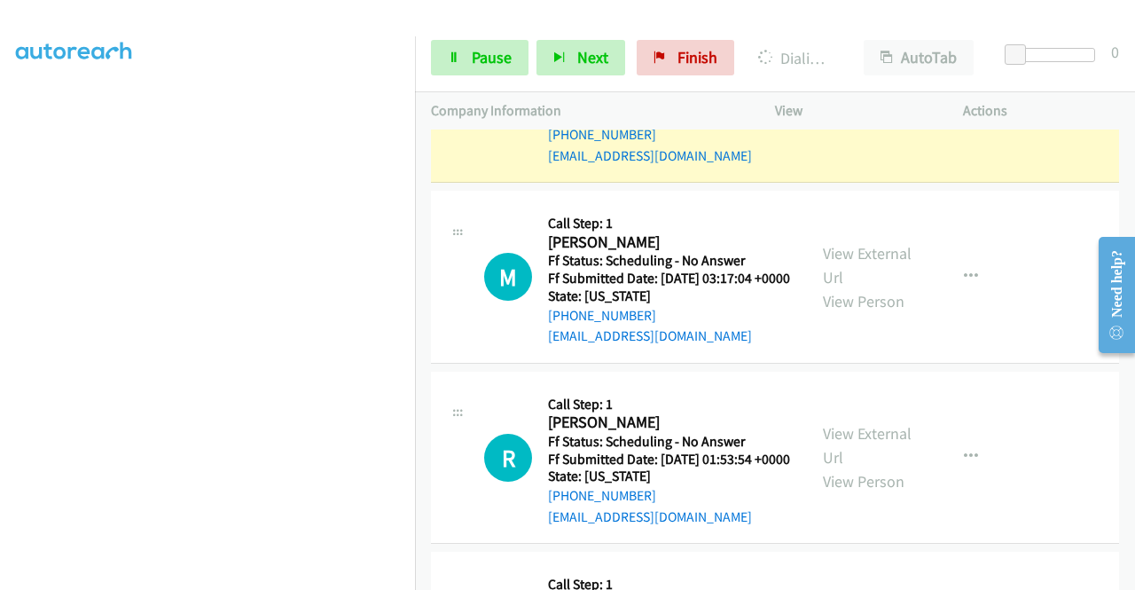
click at [886, 106] on link "View External Url" at bounding box center [867, 84] width 89 height 44
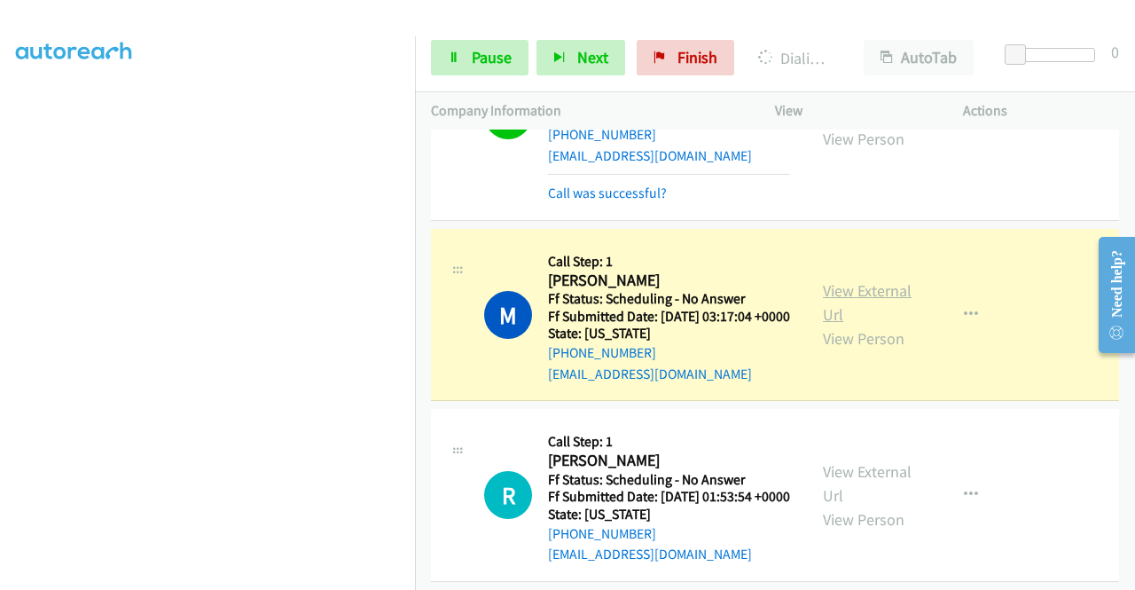
click at [853, 325] on link "View External Url" at bounding box center [867, 302] width 89 height 44
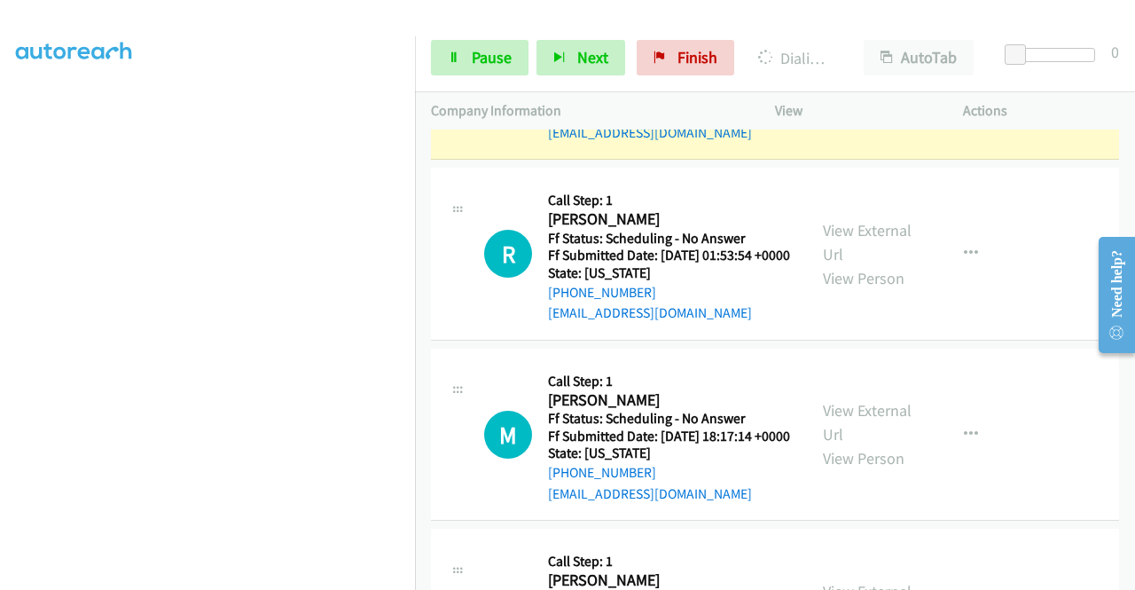
scroll to position [2571, 0]
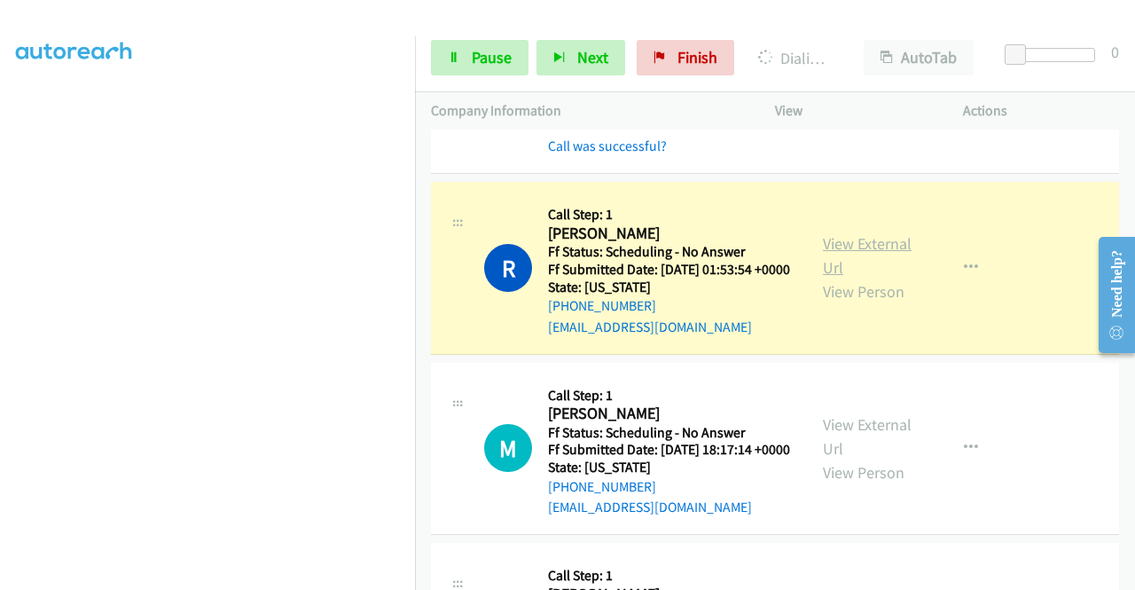
click at [830, 278] on link "View External Url" at bounding box center [867, 255] width 89 height 44
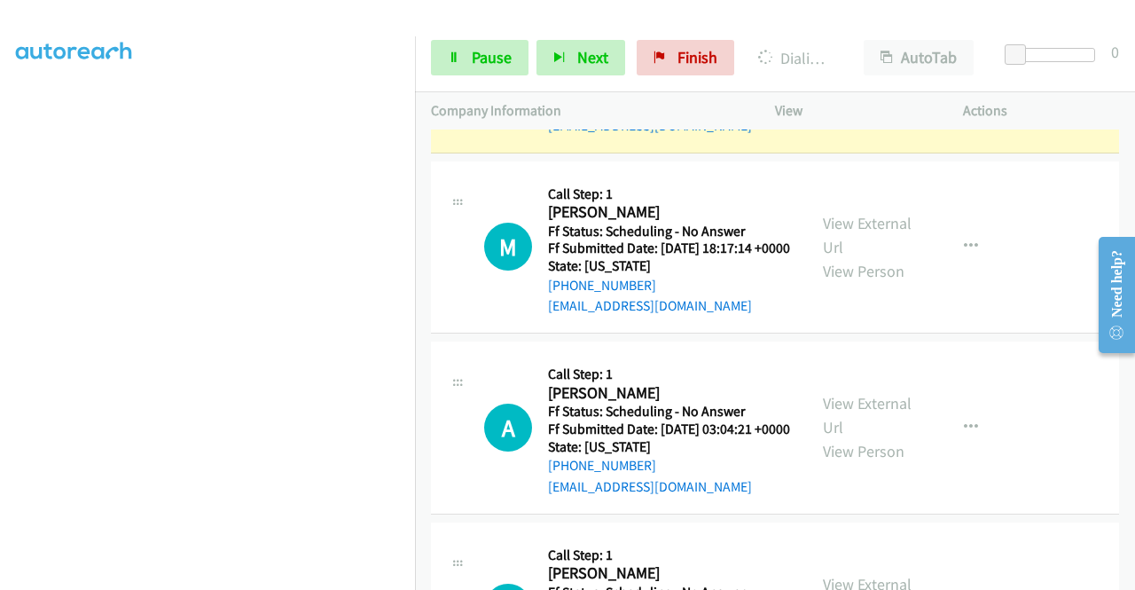
scroll to position [2808, 0]
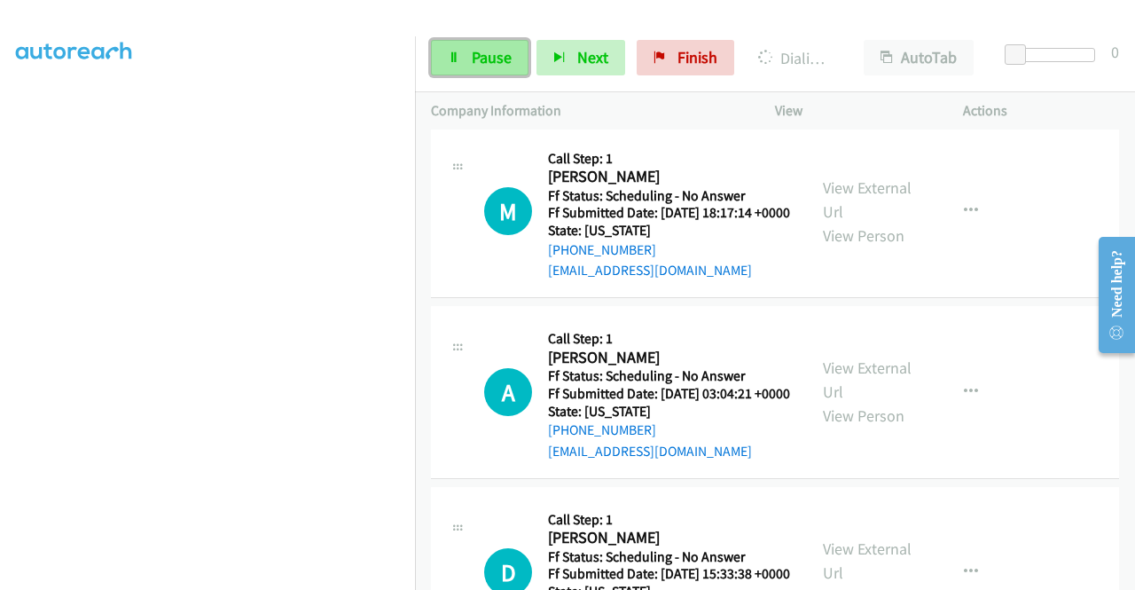
click at [496, 42] on link "Pause" at bounding box center [480, 57] width 98 height 35
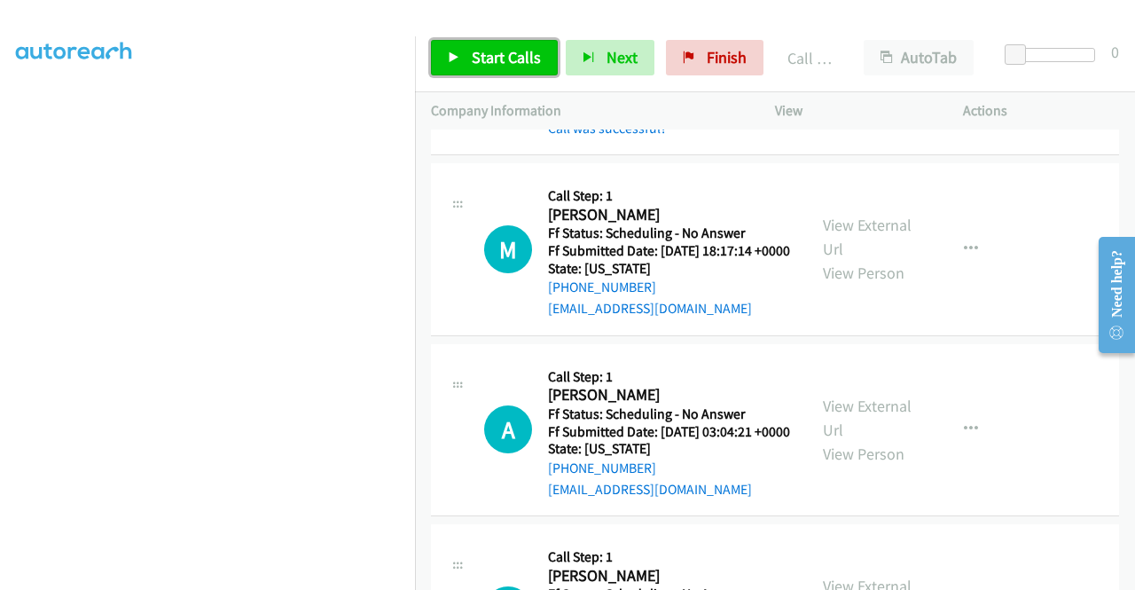
click at [487, 43] on link "Start Calls" at bounding box center [494, 57] width 127 height 35
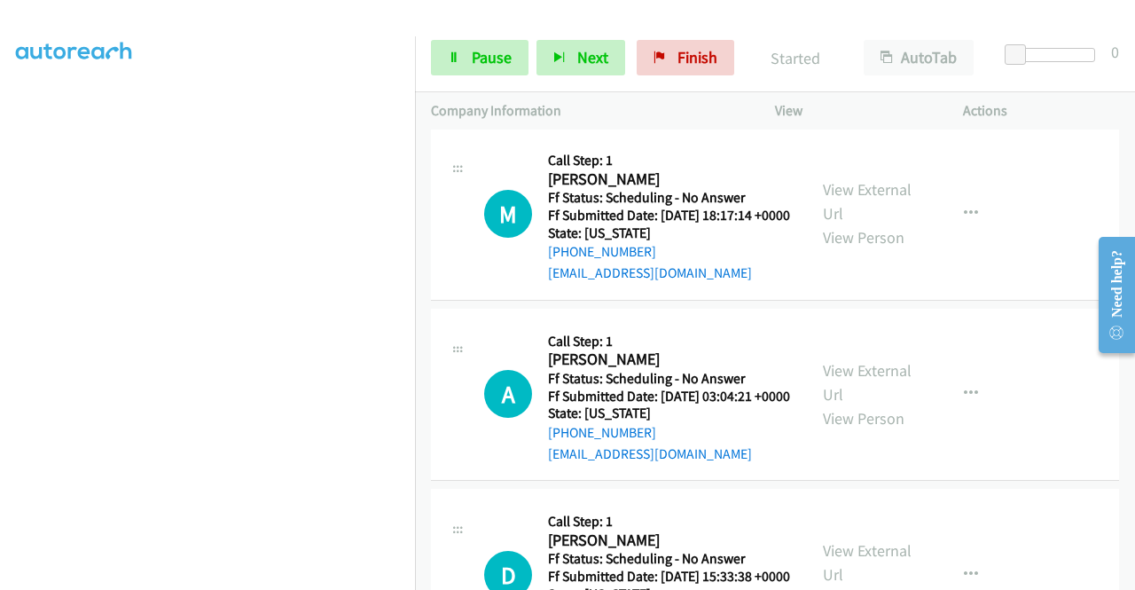
scroll to position [2950, 0]
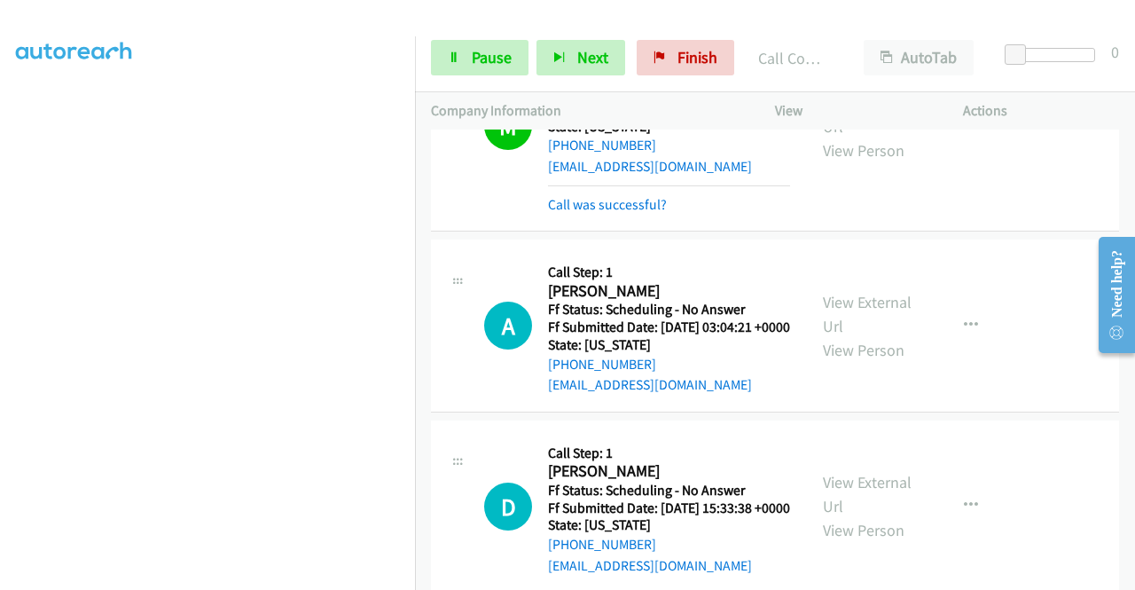
click at [876, 162] on div "View External Url View Person" at bounding box center [869, 126] width 92 height 72
click at [853, 137] on link "View External Url" at bounding box center [867, 114] width 89 height 44
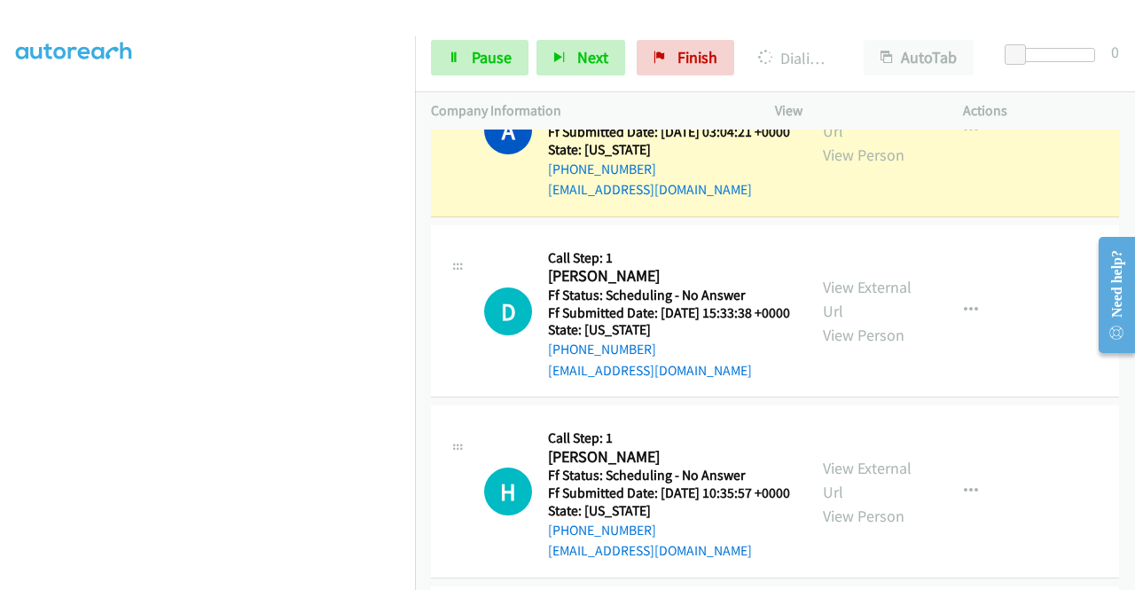
scroll to position [3151, 0]
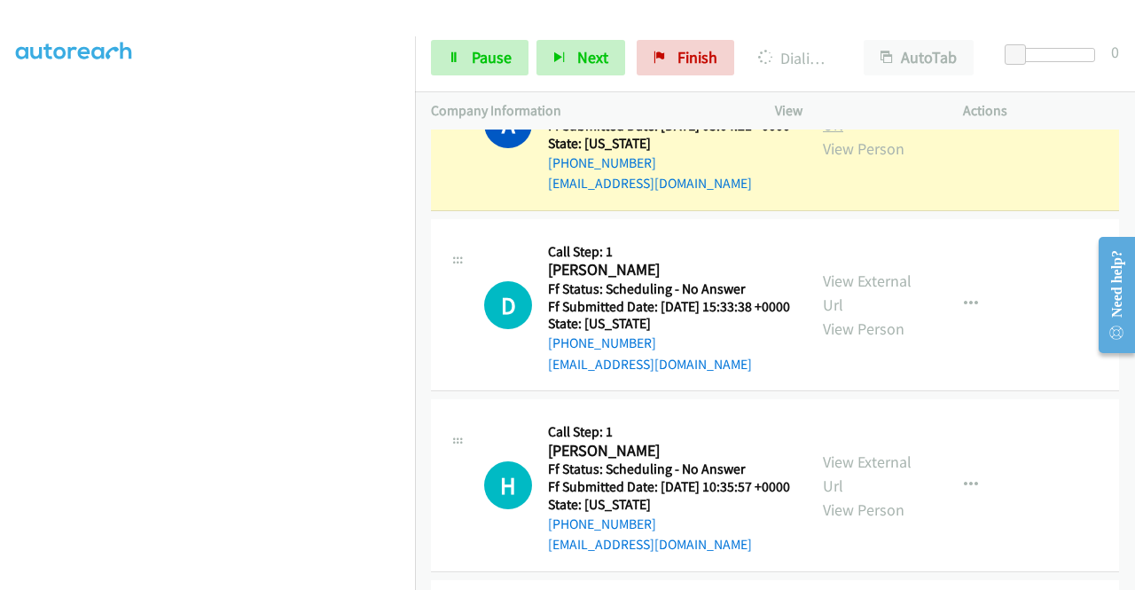
click at [874, 135] on link "View External Url" at bounding box center [867, 112] width 89 height 44
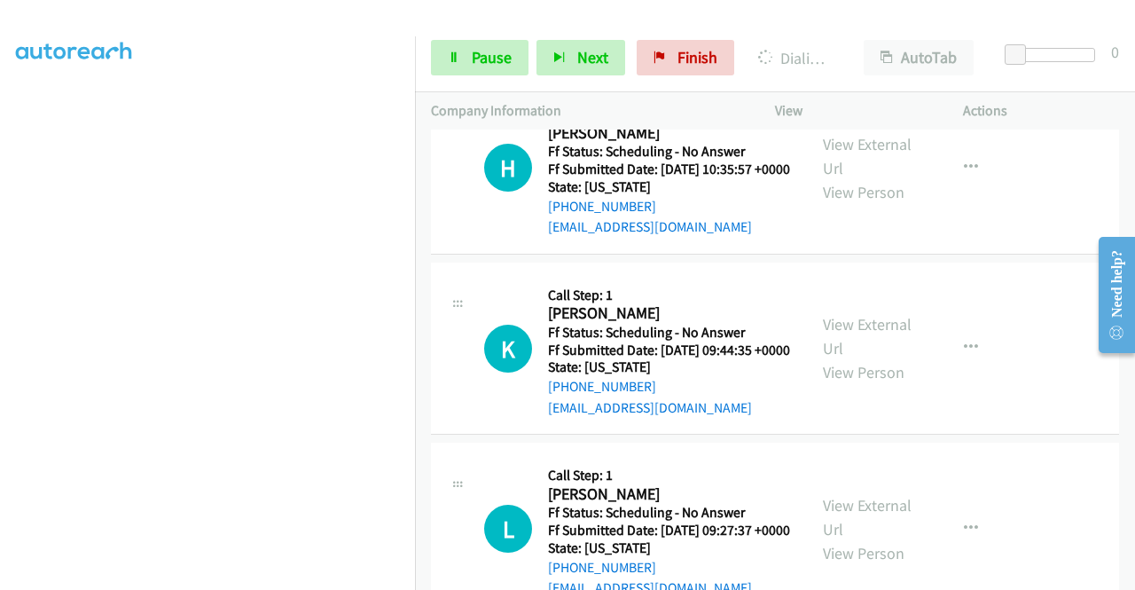
scroll to position [3471, 0]
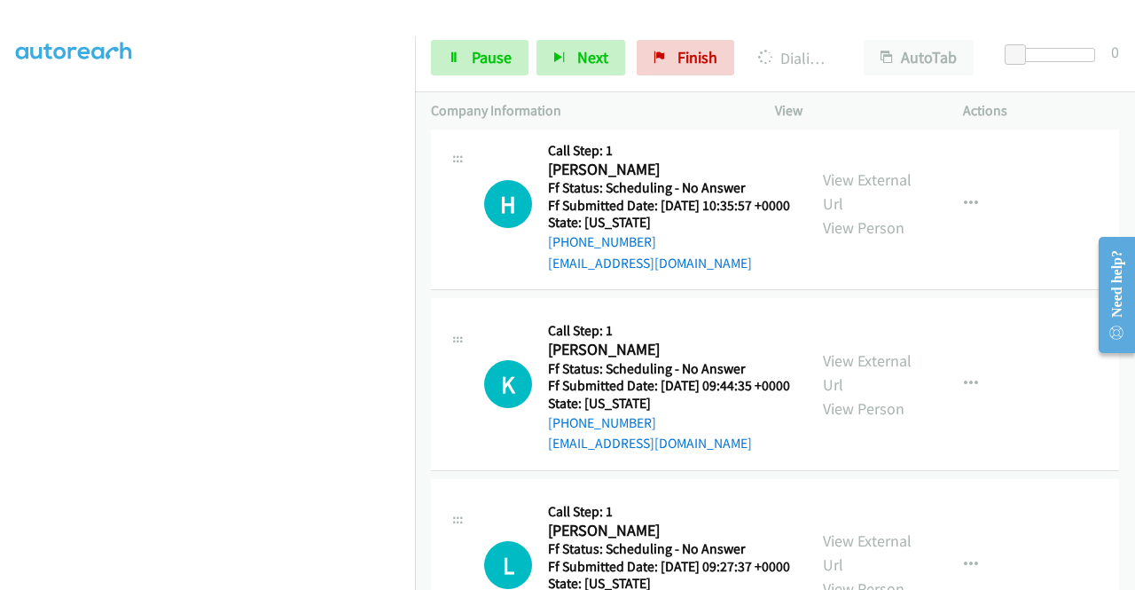
click at [850, 93] on div "View External Url View Person View External Url Email Schedule/Manage Callback …" at bounding box center [909, 23] width 204 height 140
click at [859, 34] on link "View External Url" at bounding box center [867, 11] width 89 height 44
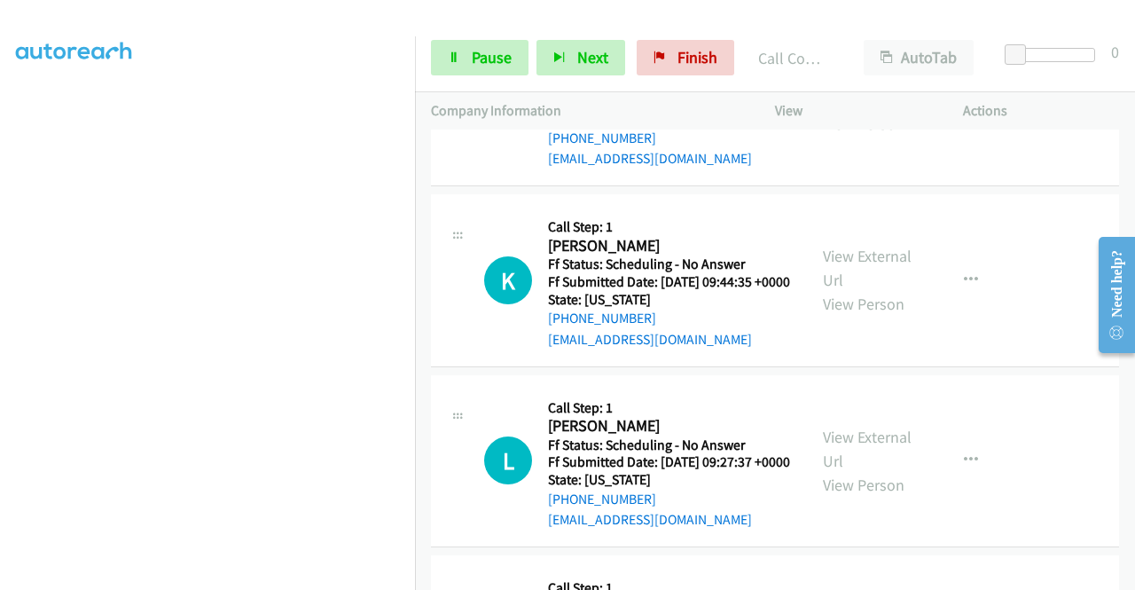
scroll to position [3695, 0]
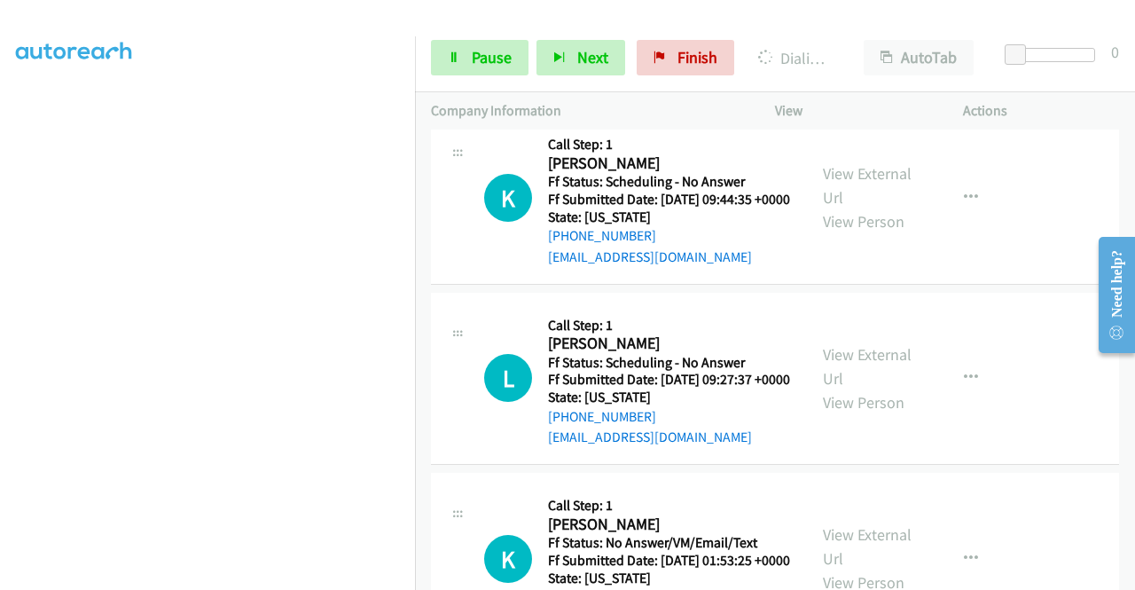
click at [843, 27] on link "View External Url" at bounding box center [867, 5] width 89 height 44
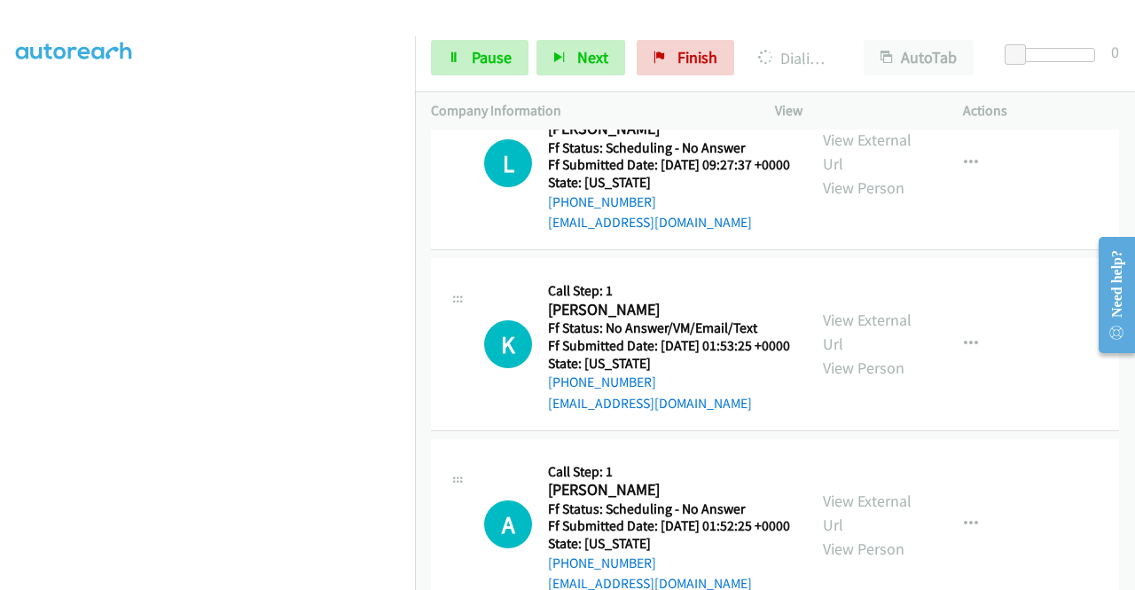
scroll to position [3931, 0]
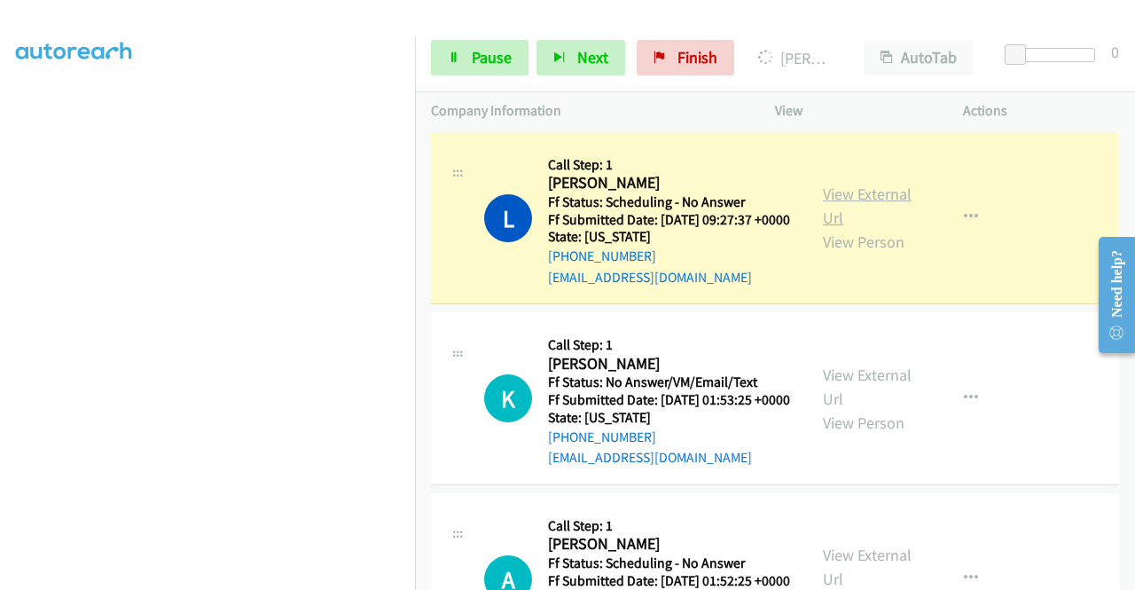
click at [824, 228] on link "View External Url" at bounding box center [867, 206] width 89 height 44
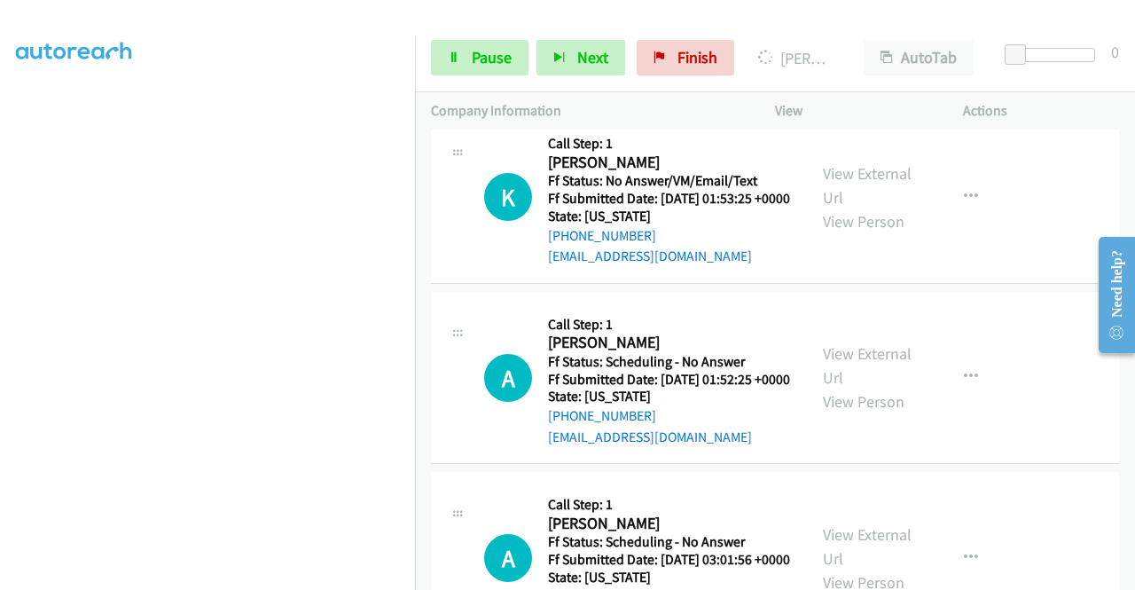
scroll to position [4239, 0]
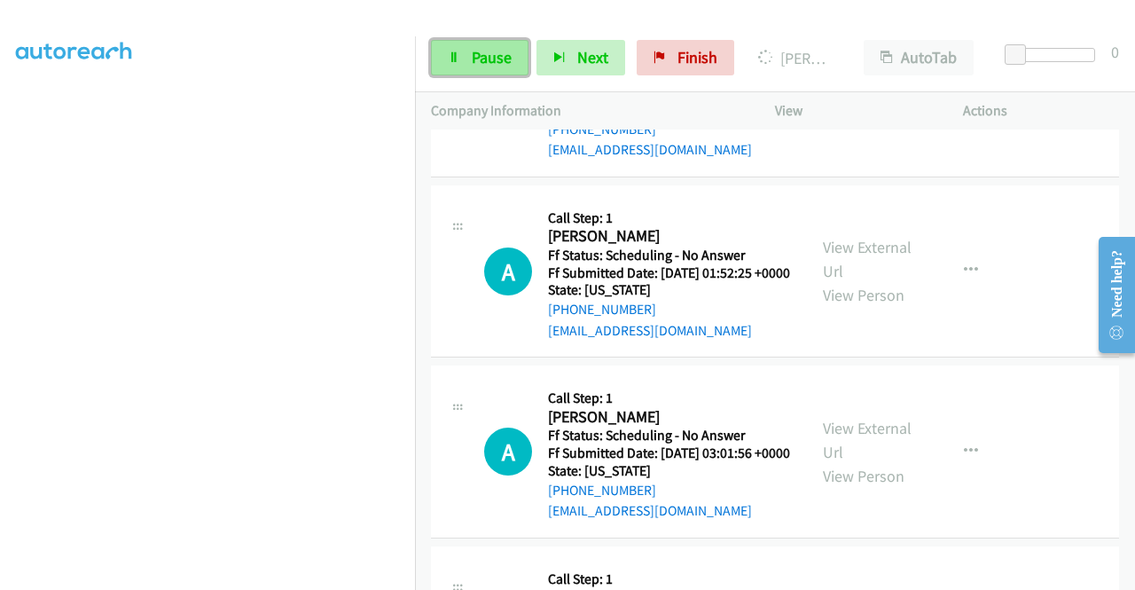
click at [461, 72] on link "Pause" at bounding box center [480, 57] width 98 height 35
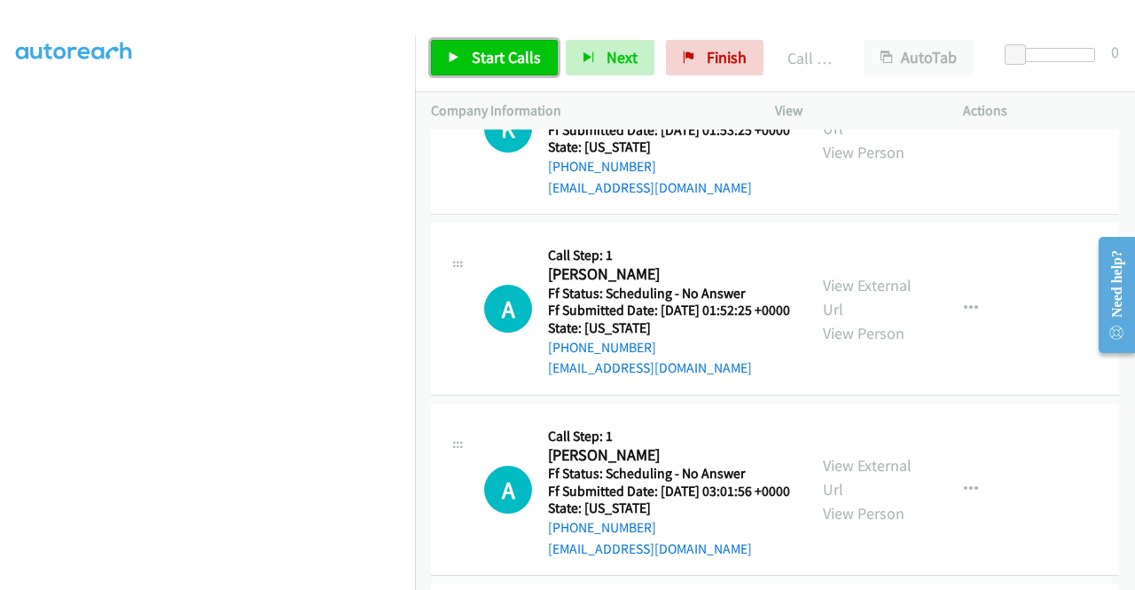
click at [501, 59] on span "Start Calls" at bounding box center [506, 57] width 69 height 20
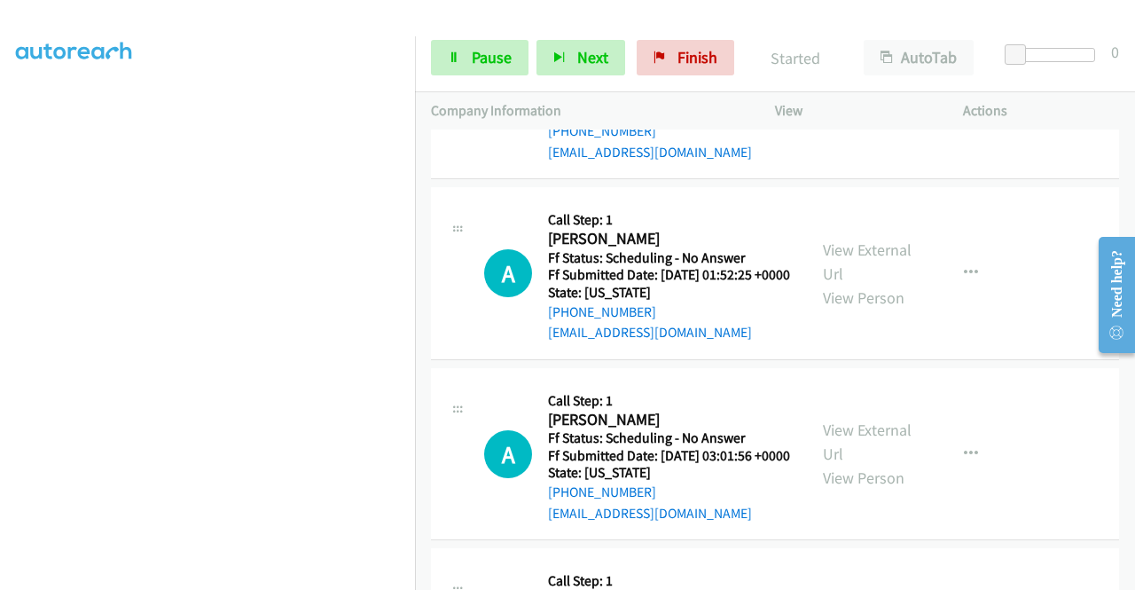
scroll to position [4440, 0]
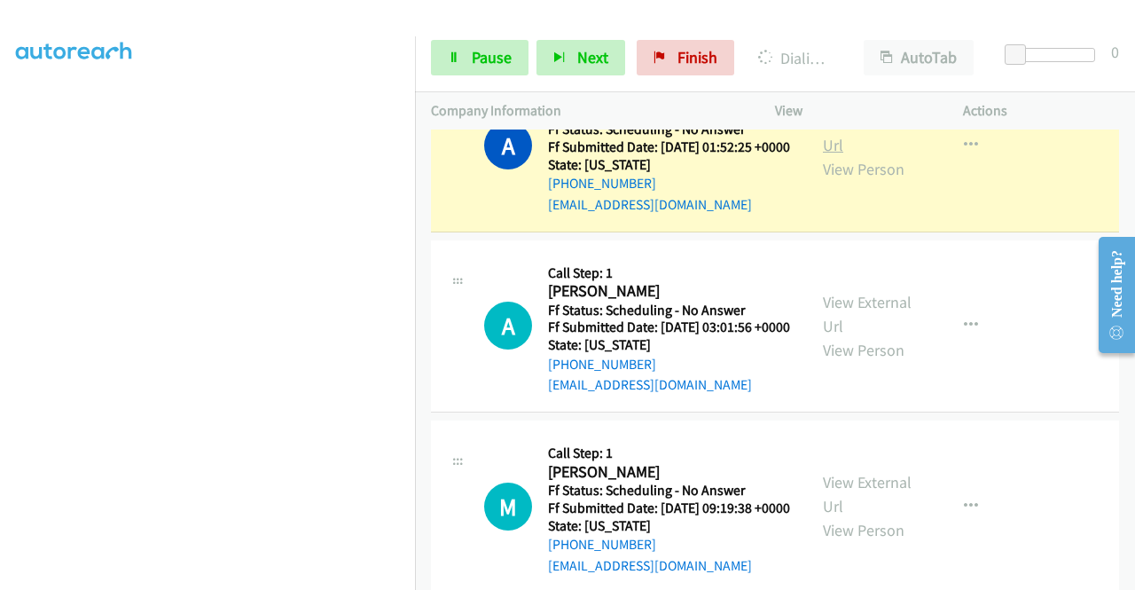
click at [836, 155] on link "View External Url" at bounding box center [867, 133] width 89 height 44
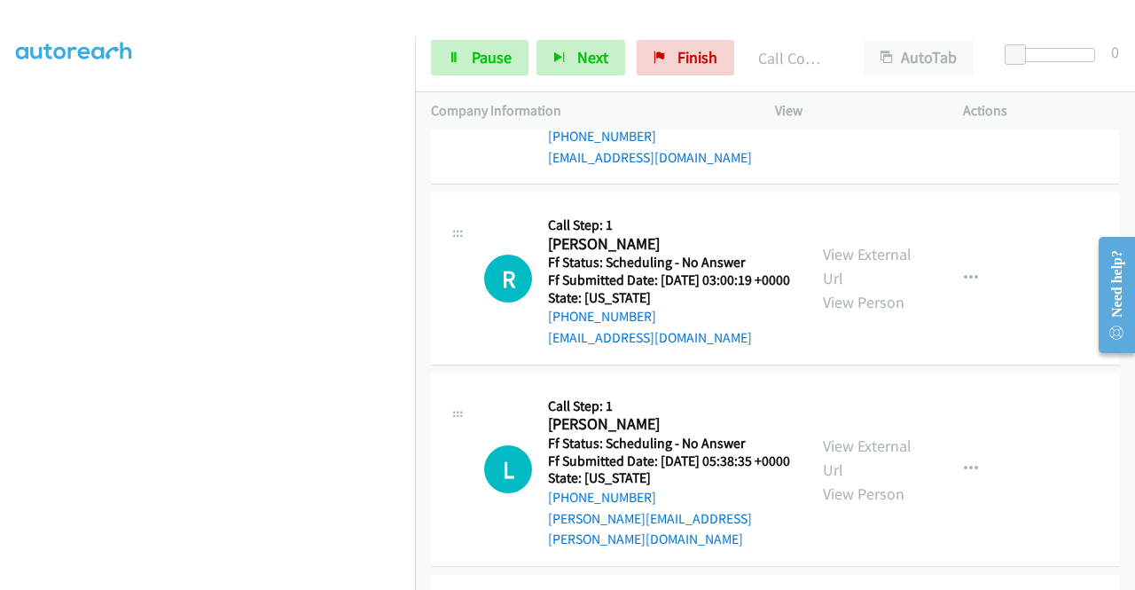
scroll to position [4913, 0]
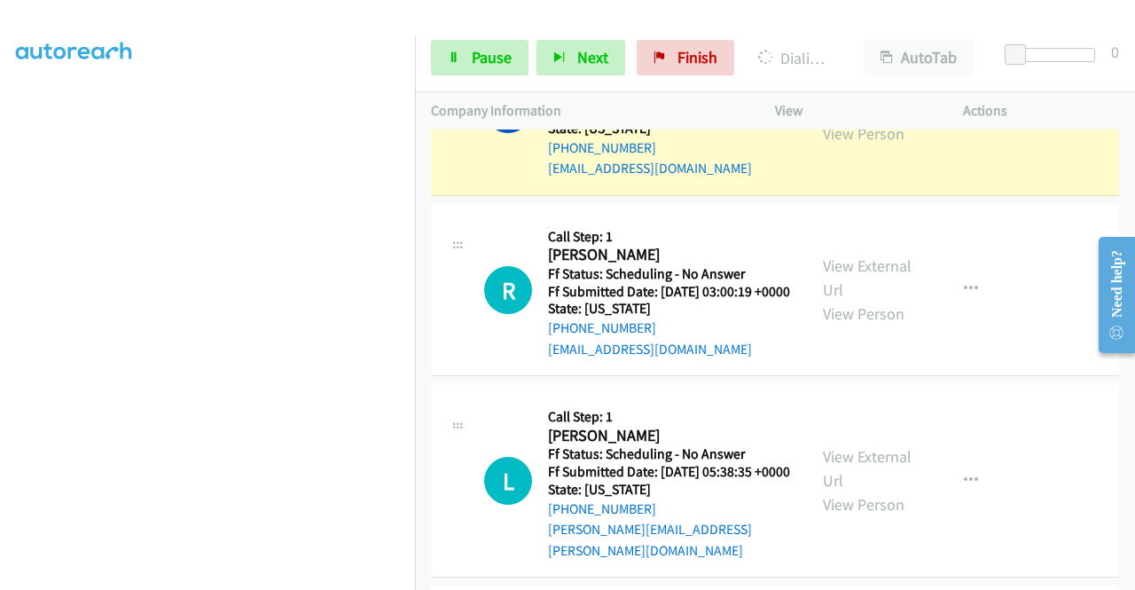
click at [841, 120] on link "View External Url" at bounding box center [867, 97] width 89 height 44
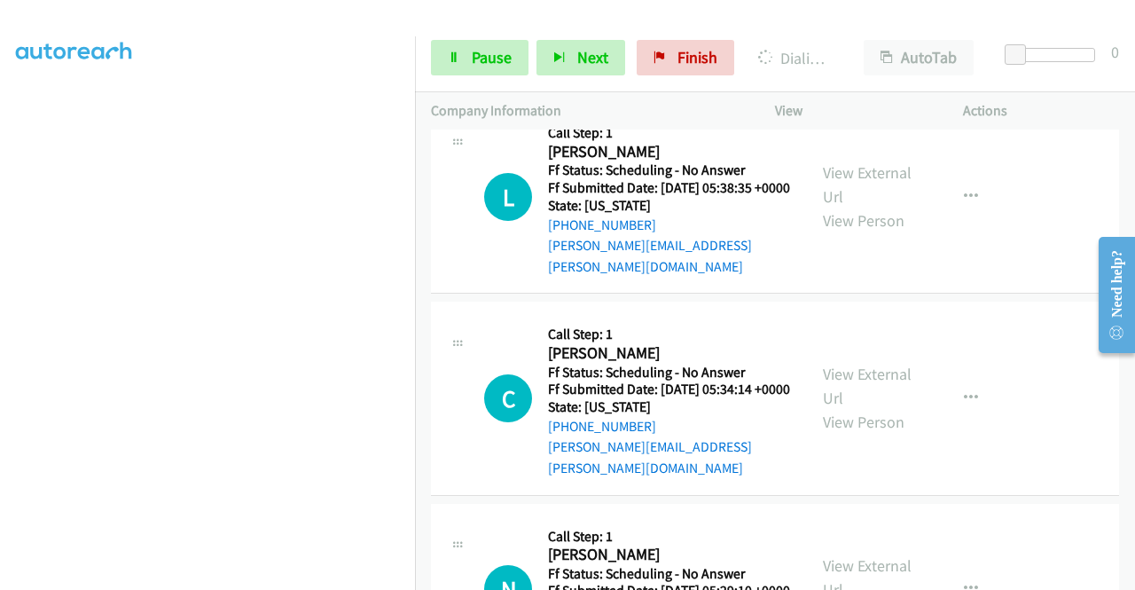
scroll to position [5208, 0]
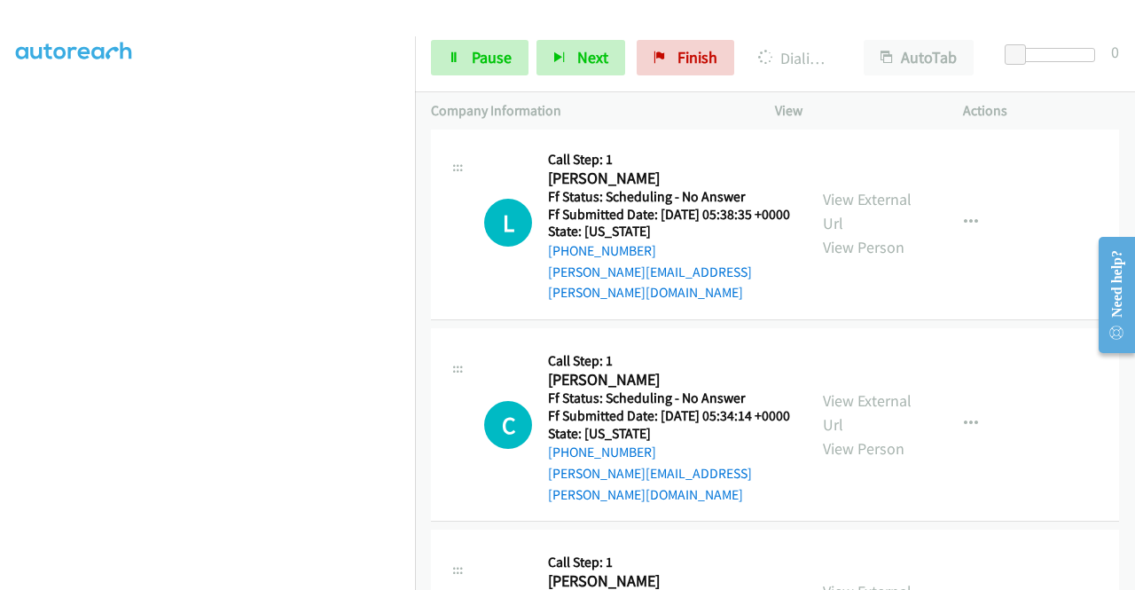
click at [830, 43] on link "View External Url" at bounding box center [867, 20] width 89 height 44
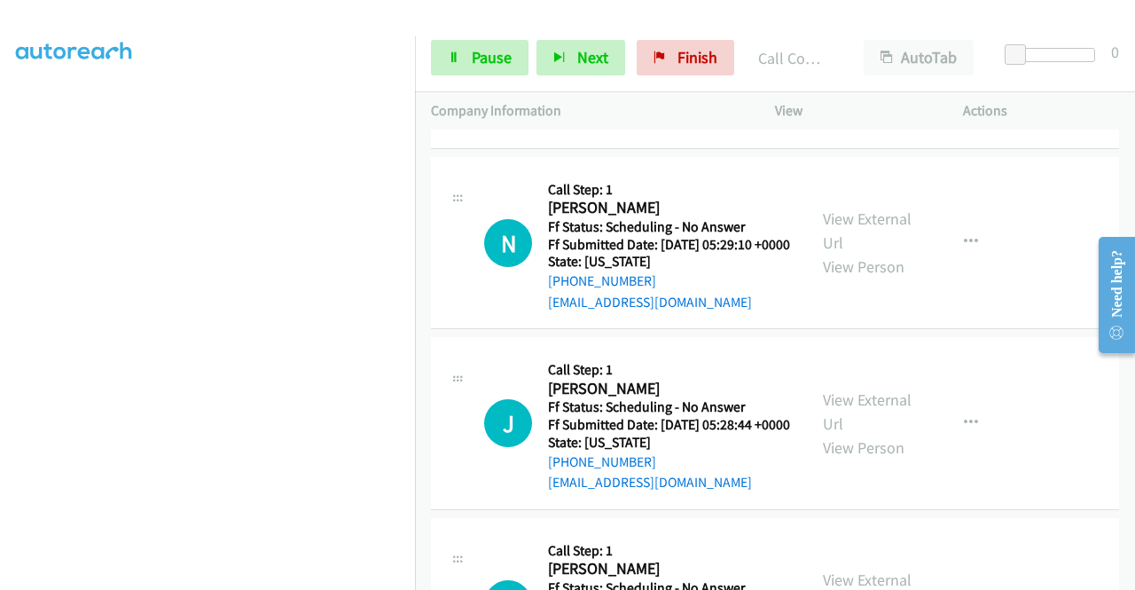
scroll to position [5634, 0]
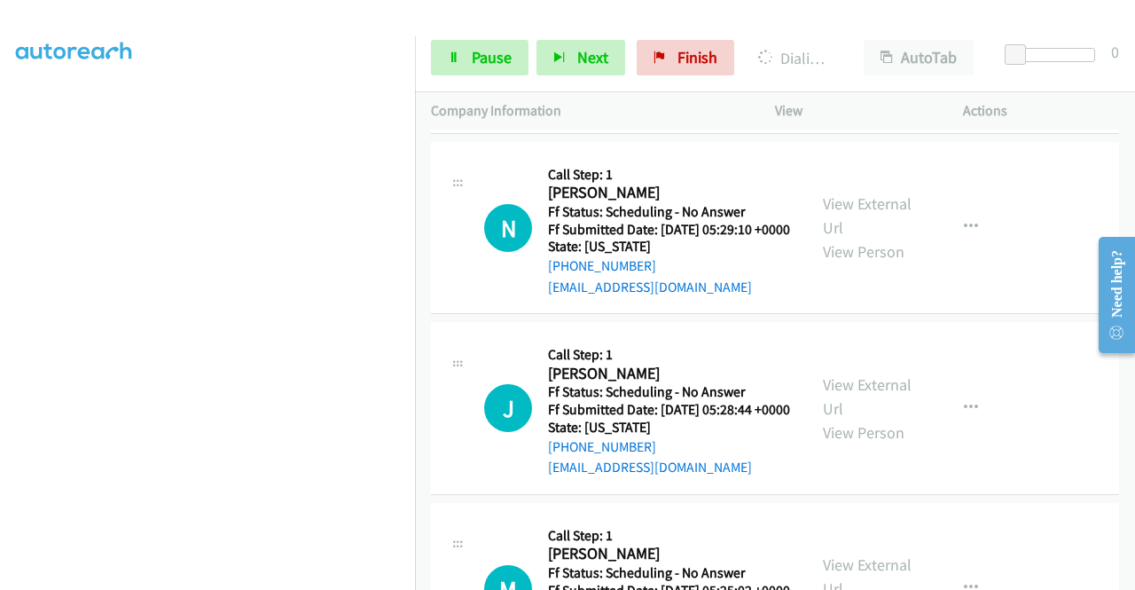
click at [472, 71] on link "Pause" at bounding box center [480, 57] width 98 height 35
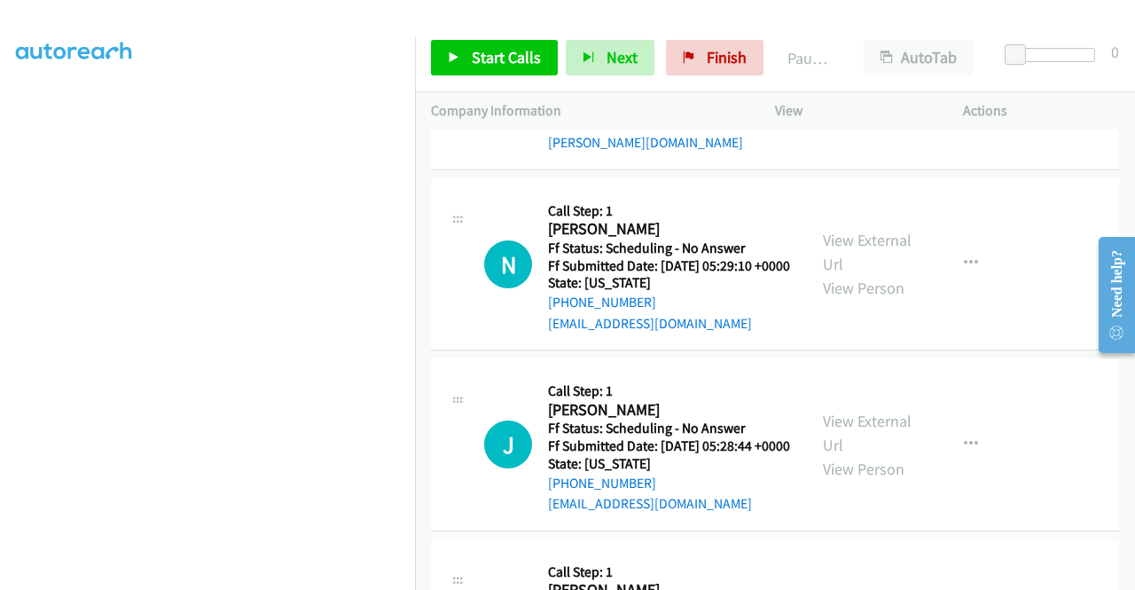
scroll to position [5682, 0]
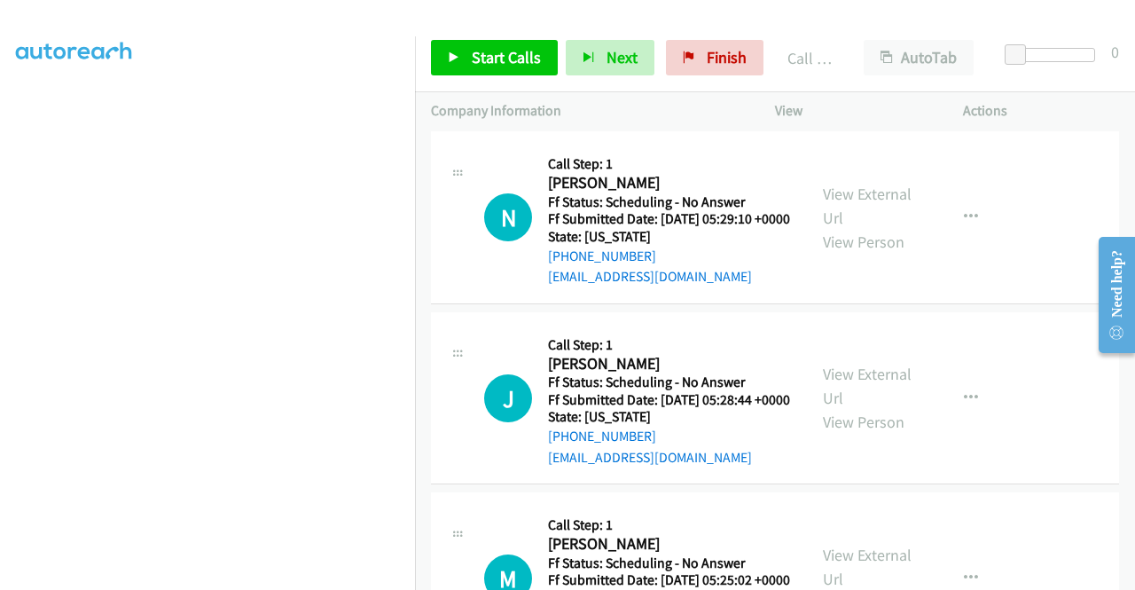
click at [465, 39] on div "Start Calls Pause Next Finish Call Completed AutoTab AutoTab 0" at bounding box center [775, 58] width 720 height 68
click at [461, 50] on link "Start Calls" at bounding box center [494, 57] width 127 height 35
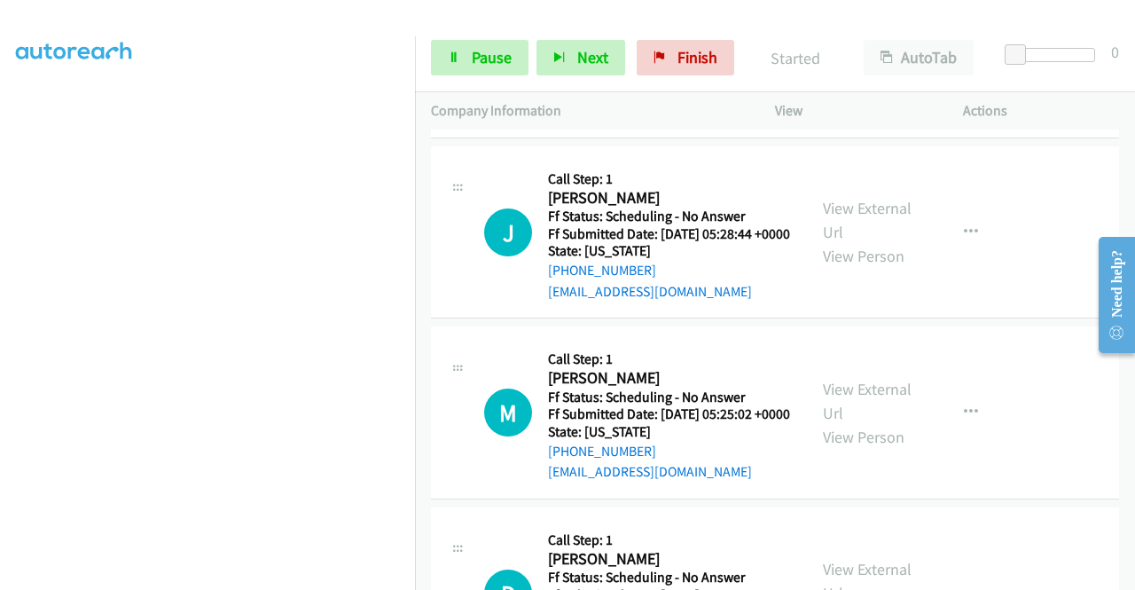
scroll to position [5883, 0]
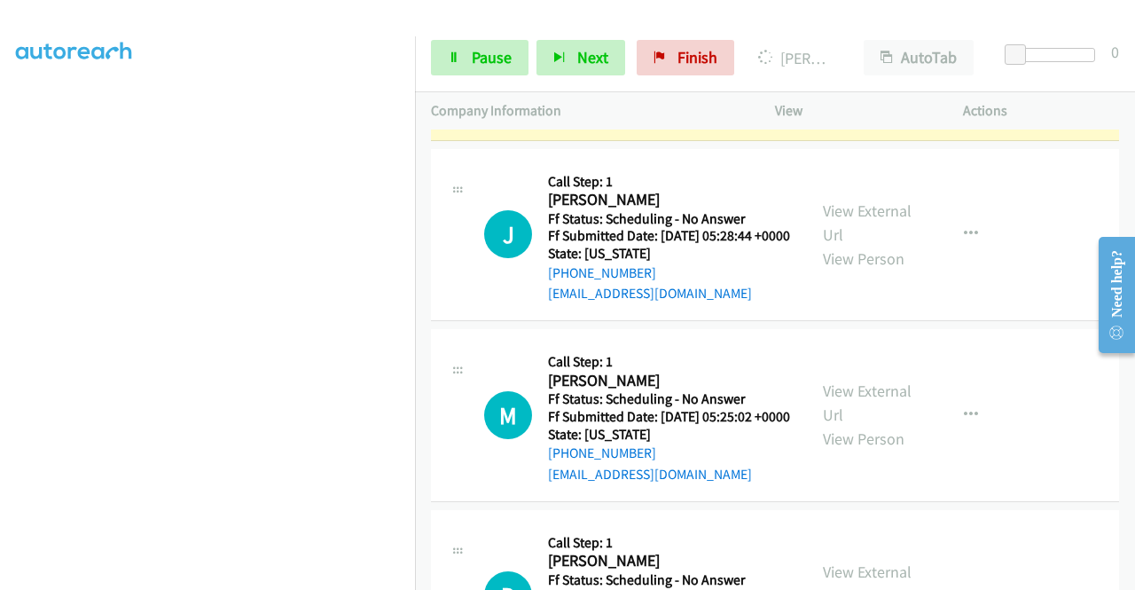
click at [890, 90] on div "View External Url View Person" at bounding box center [869, 54] width 92 height 72
click at [882, 64] on link "View External Url" at bounding box center [867, 42] width 89 height 44
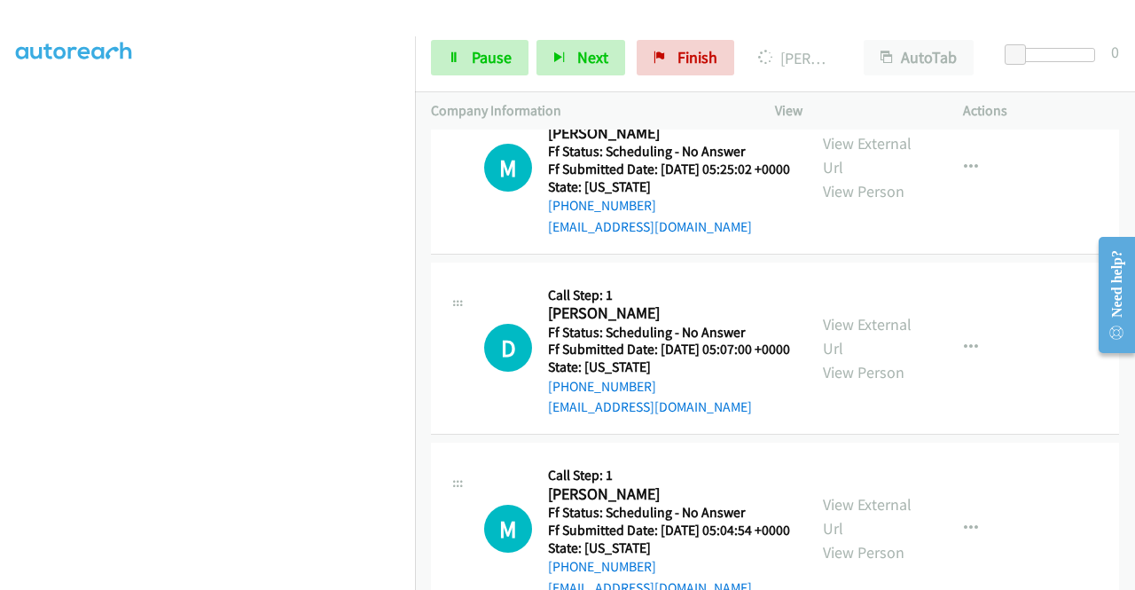
scroll to position [6131, 0]
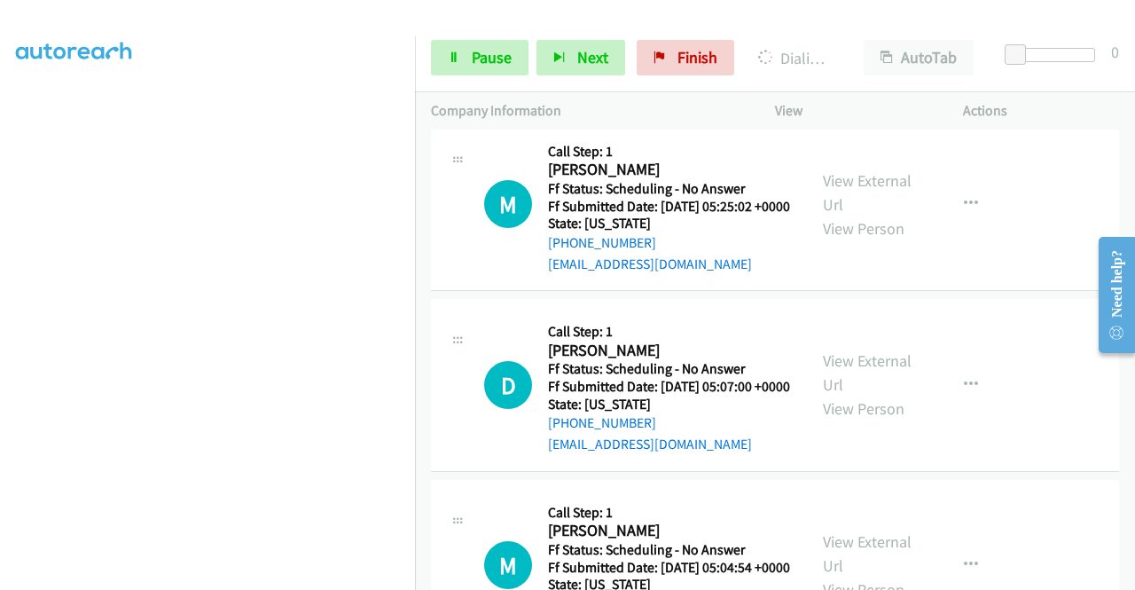
click at [855, 34] on link "View External Url" at bounding box center [867, 11] width 89 height 44
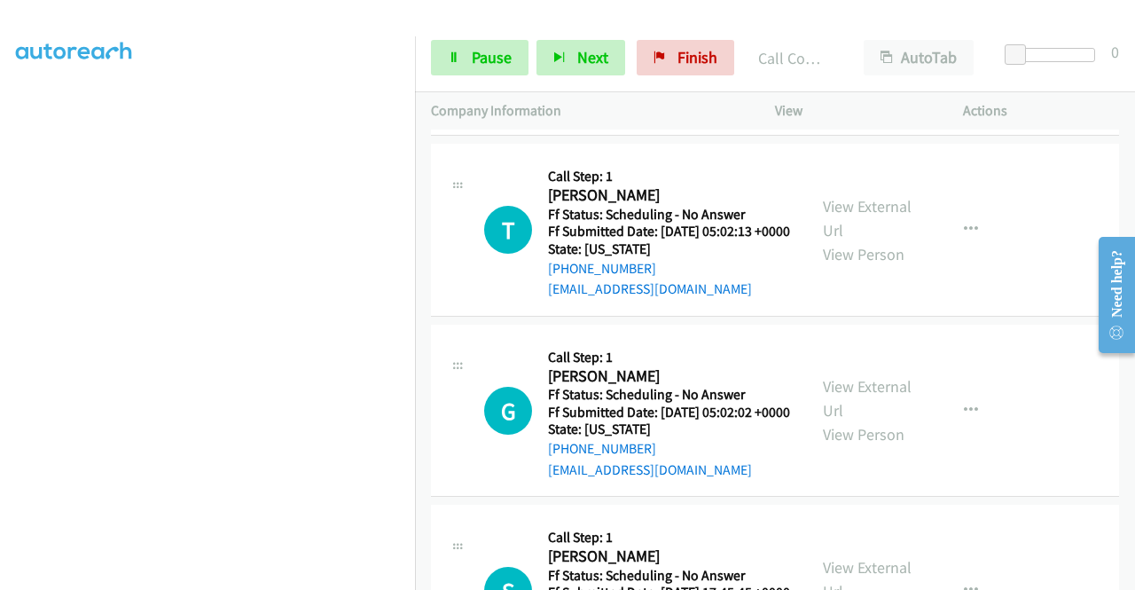
scroll to position [6734, 0]
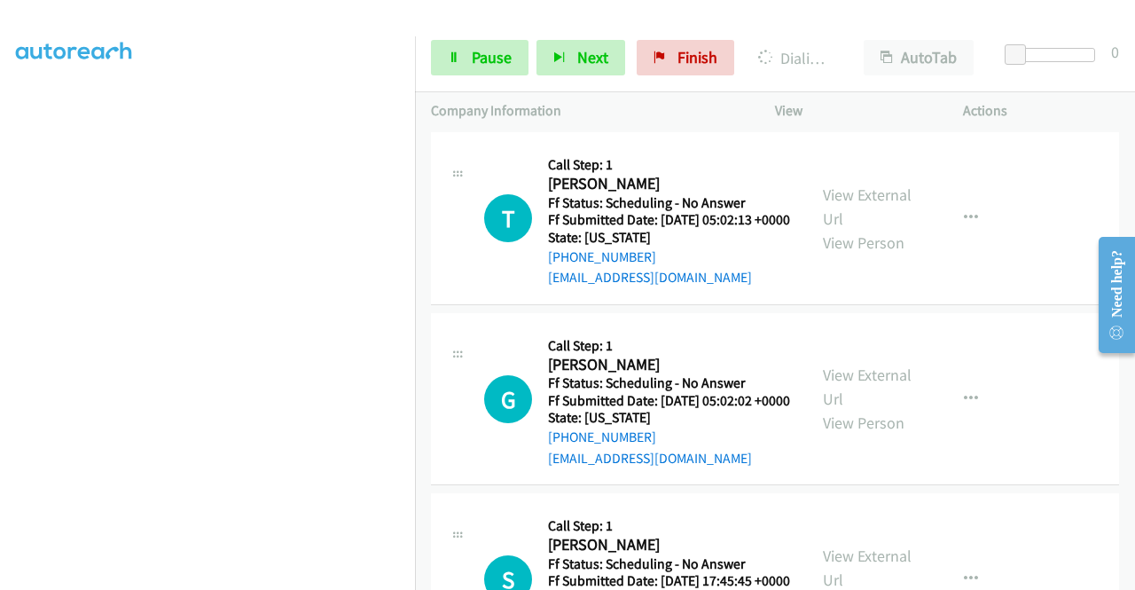
click at [439, 63] on link "Pause" at bounding box center [480, 57] width 98 height 35
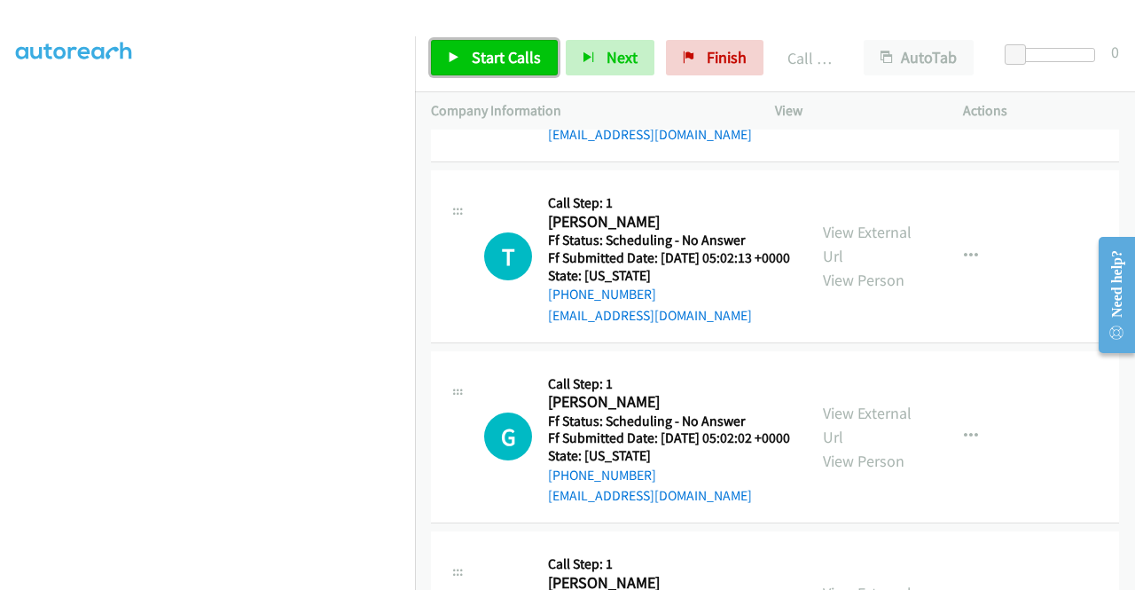
click at [518, 66] on span "Start Calls" at bounding box center [506, 57] width 69 height 20
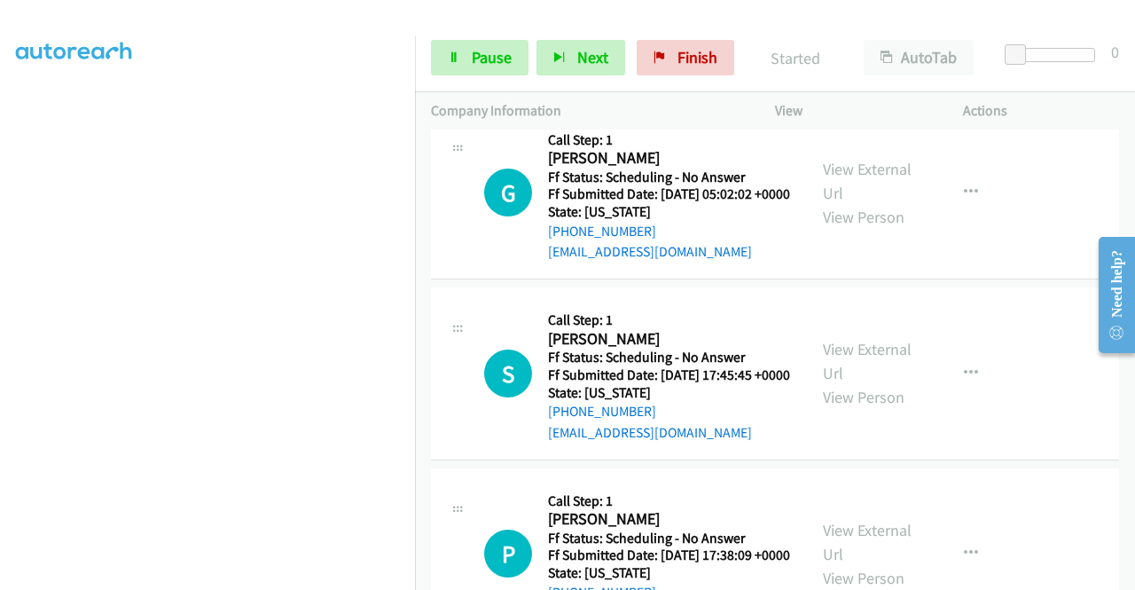
scroll to position [6983, 0]
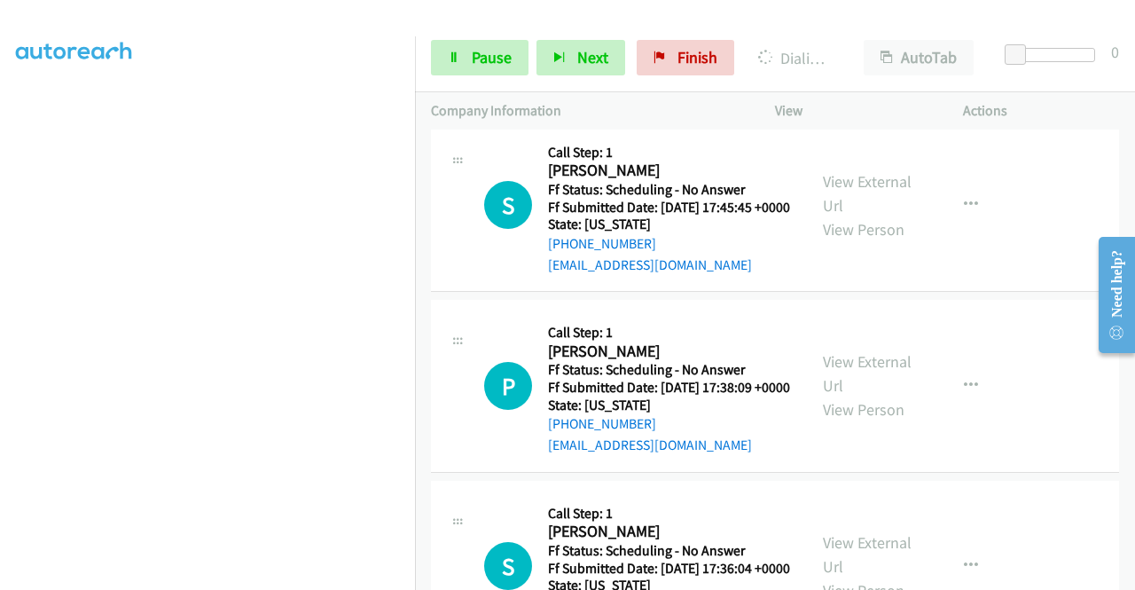
scroll to position [7243, 0]
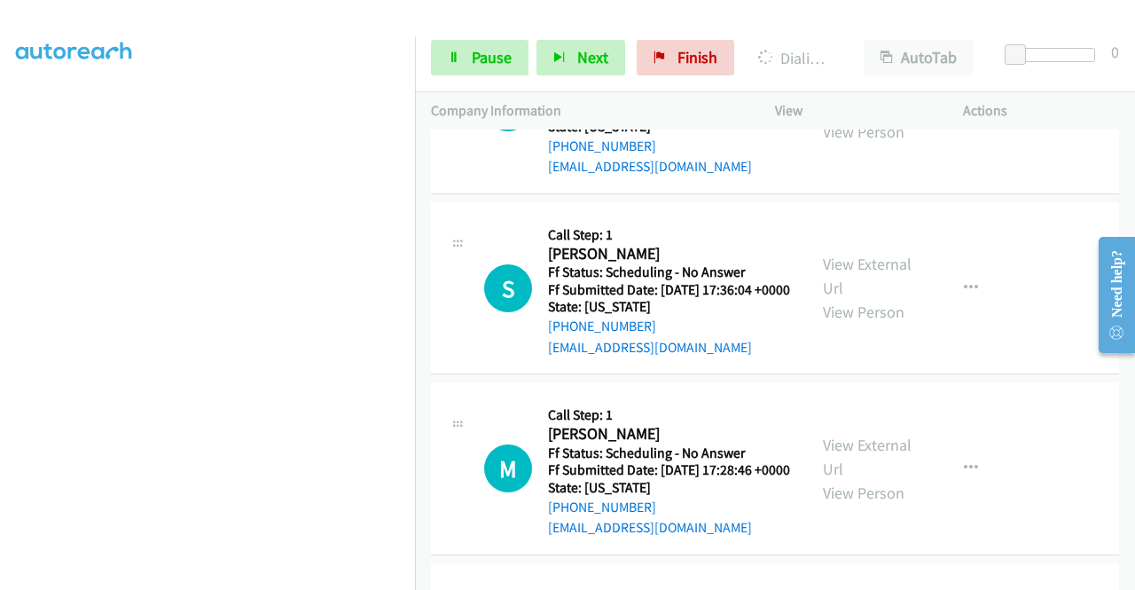
scroll to position [7704, 0]
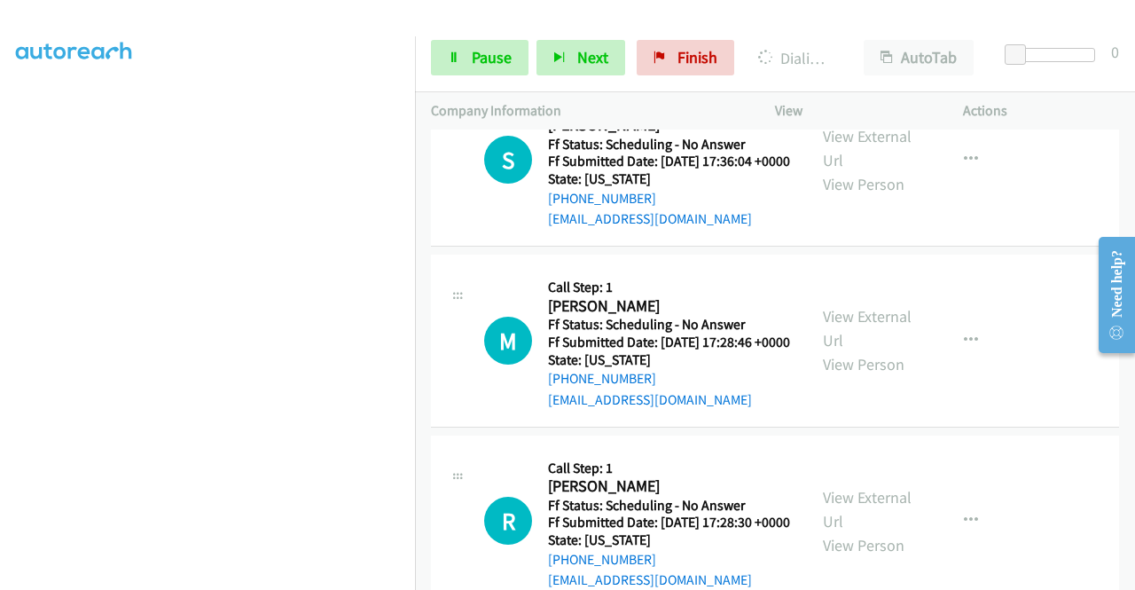
click at [490, 60] on span "Pause" at bounding box center [492, 57] width 40 height 20
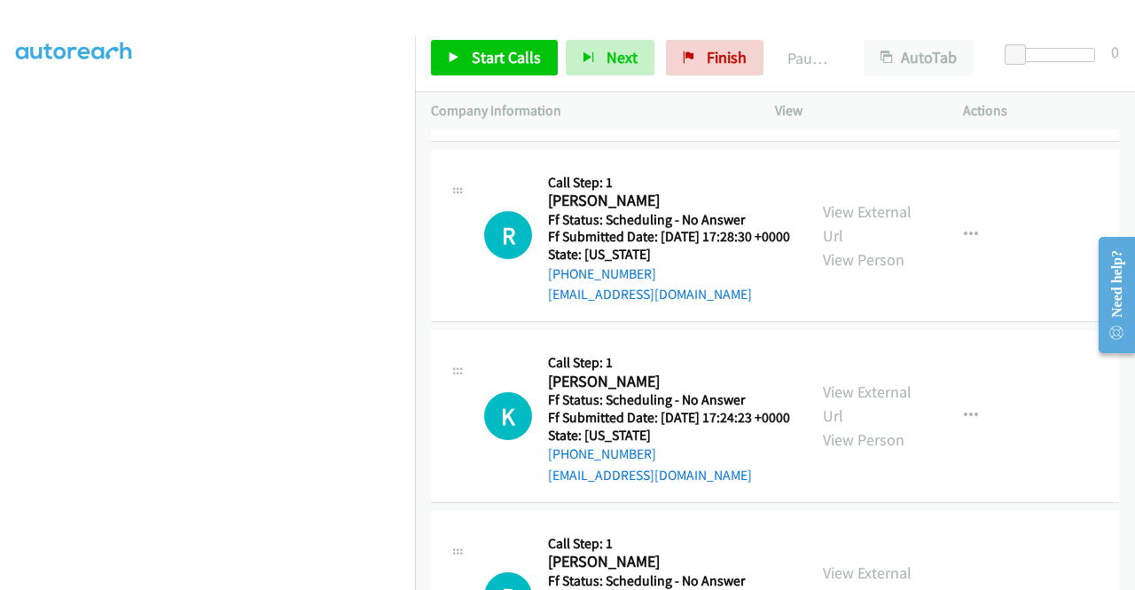
scroll to position [8000, 0]
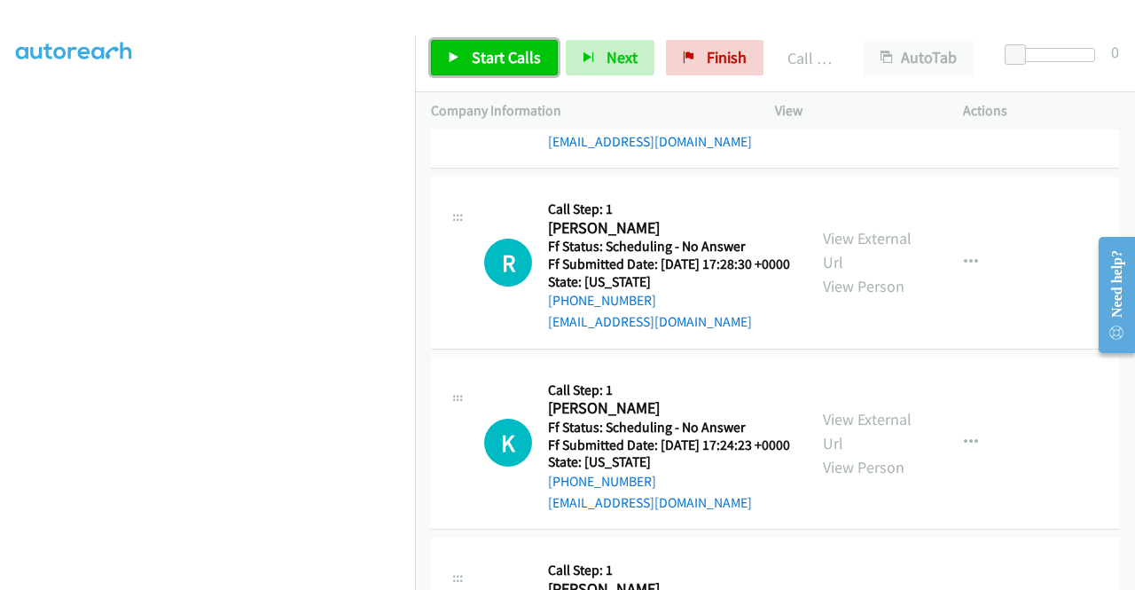
click at [482, 56] on span "Start Calls" at bounding box center [506, 57] width 69 height 20
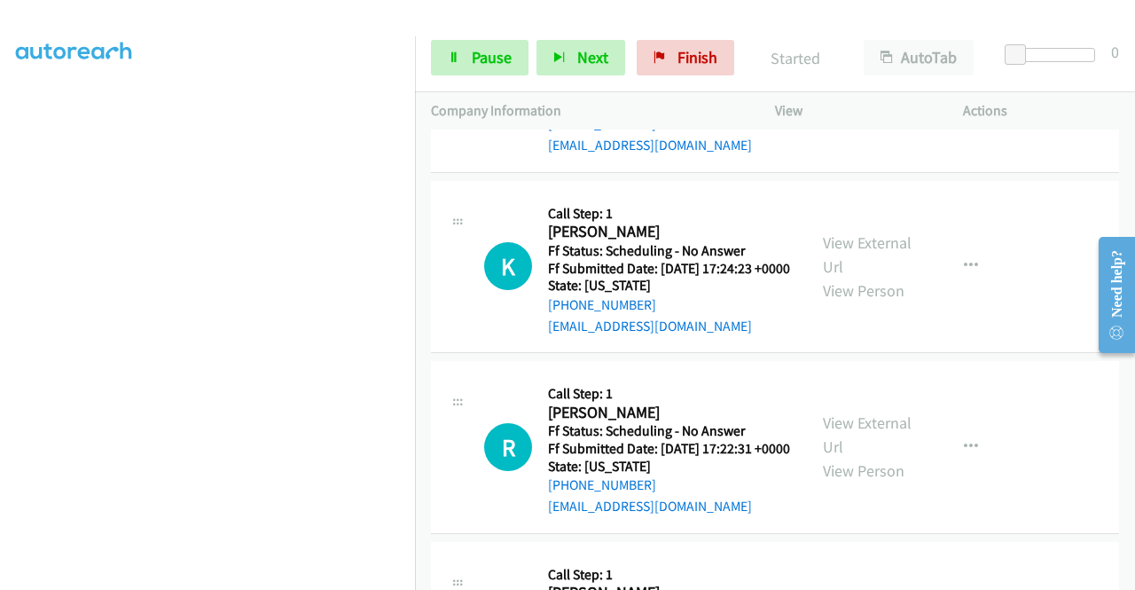
scroll to position [8223, 0]
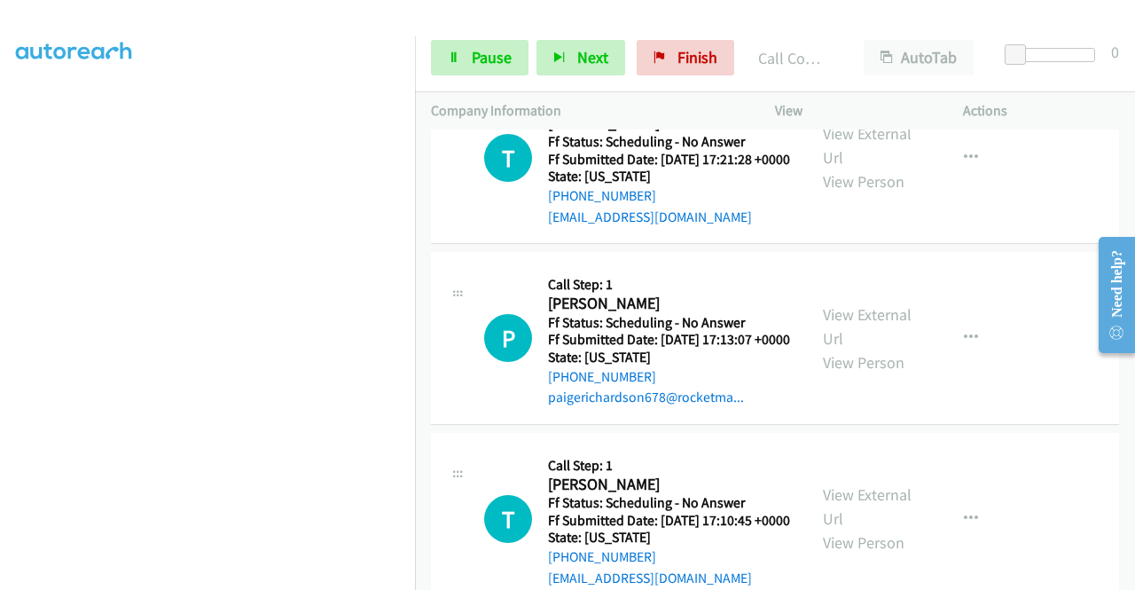
scroll to position [8723, 0]
click at [466, 61] on link "Pause" at bounding box center [480, 57] width 98 height 35
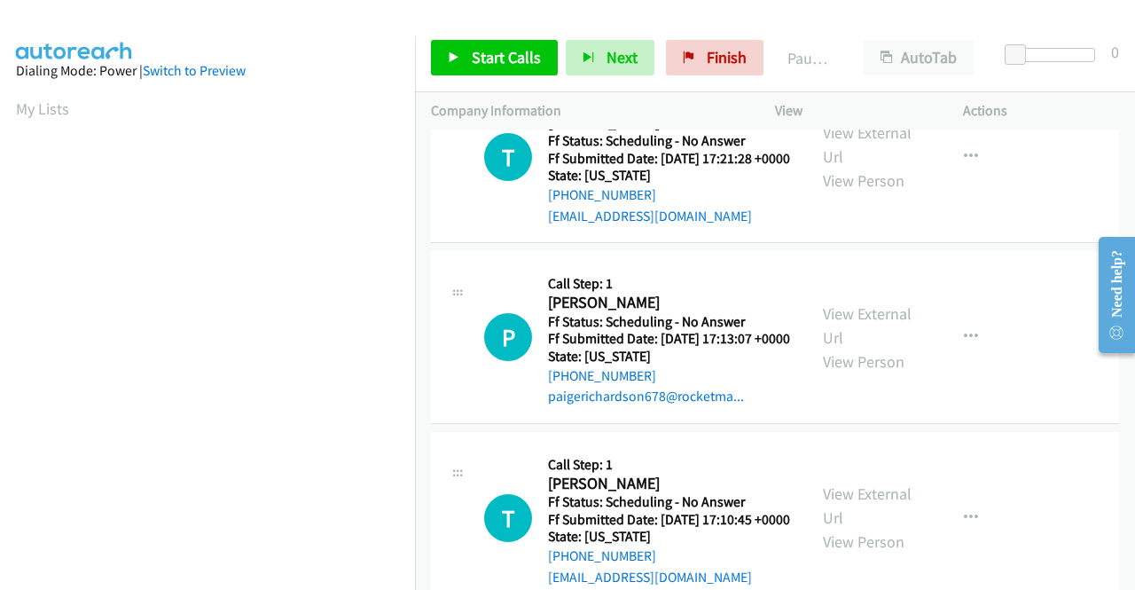
scroll to position [404, 0]
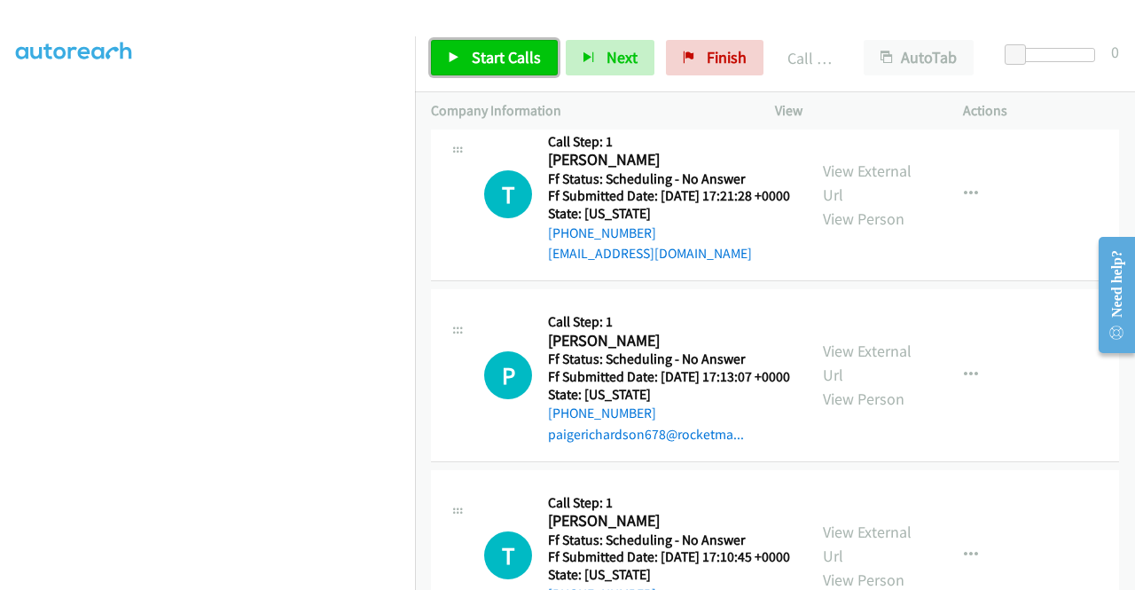
click at [491, 72] on link "Start Calls" at bounding box center [494, 57] width 127 height 35
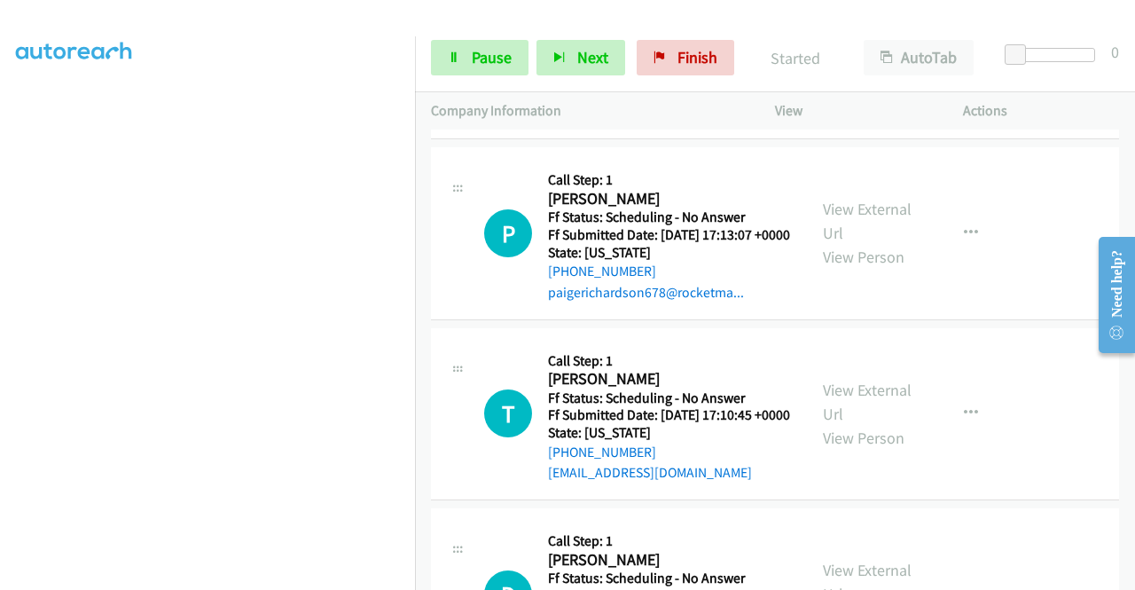
scroll to position [8912, 0]
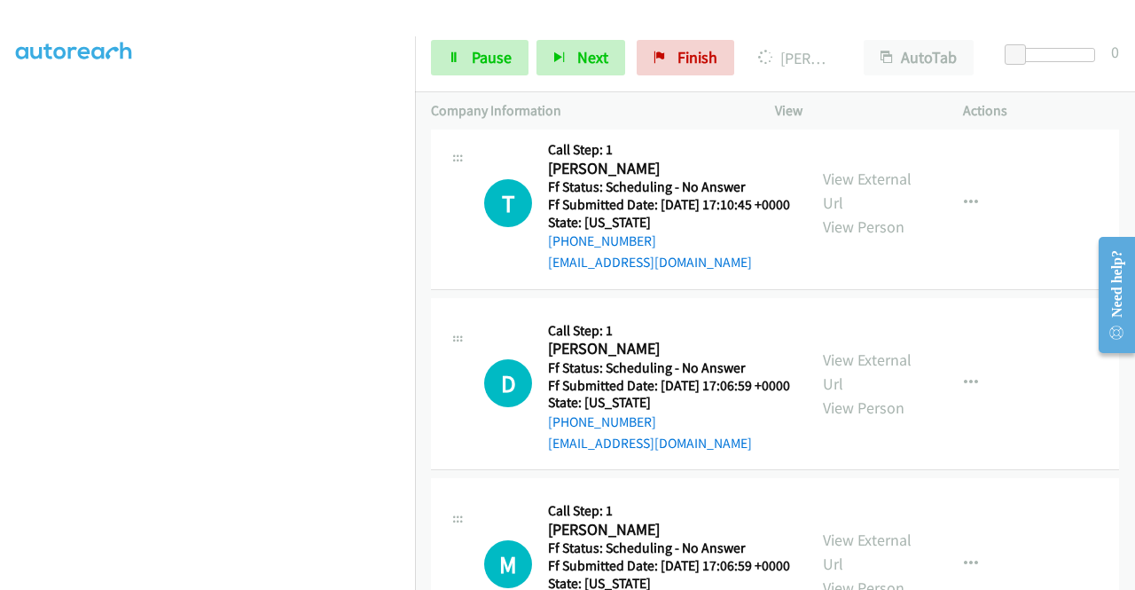
scroll to position [9160, 0]
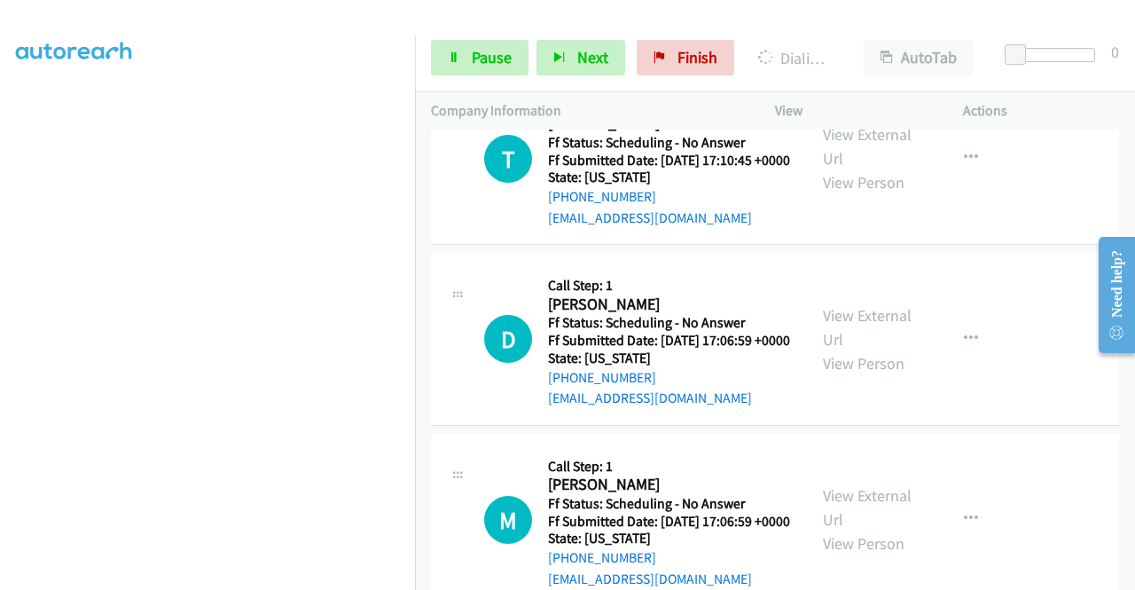
scroll to position [9361, 0]
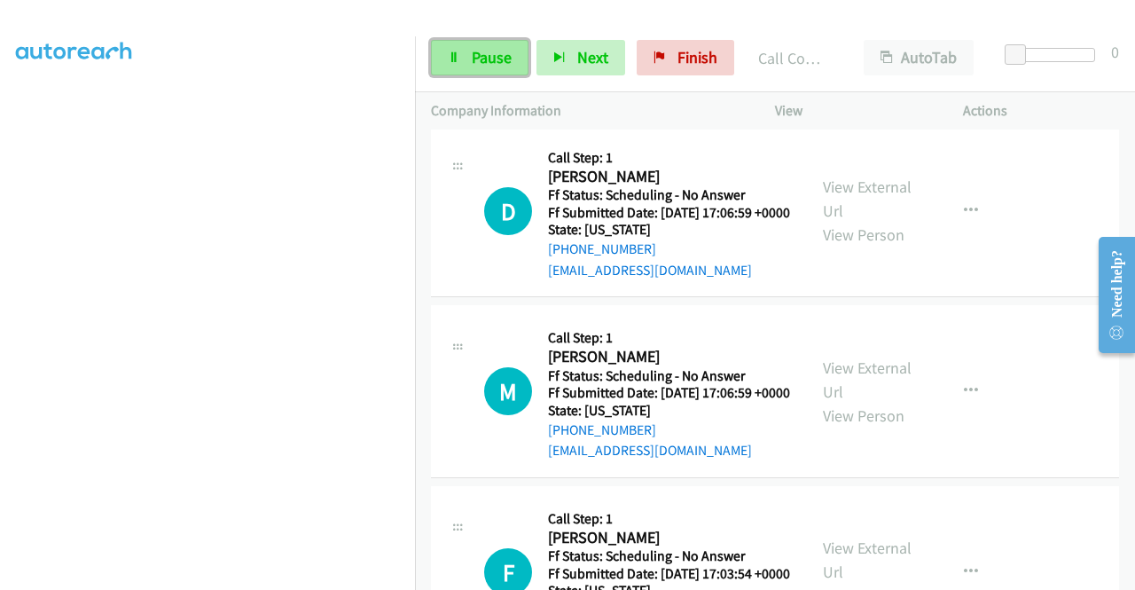
click at [486, 59] on span "Pause" at bounding box center [492, 57] width 40 height 20
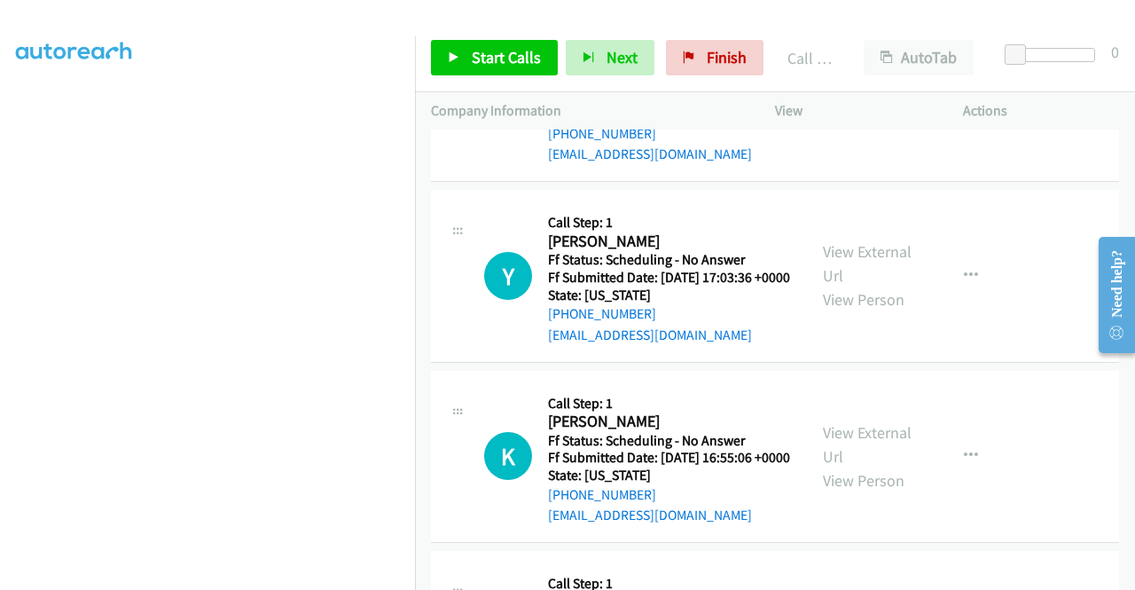
scroll to position [9990, 0]
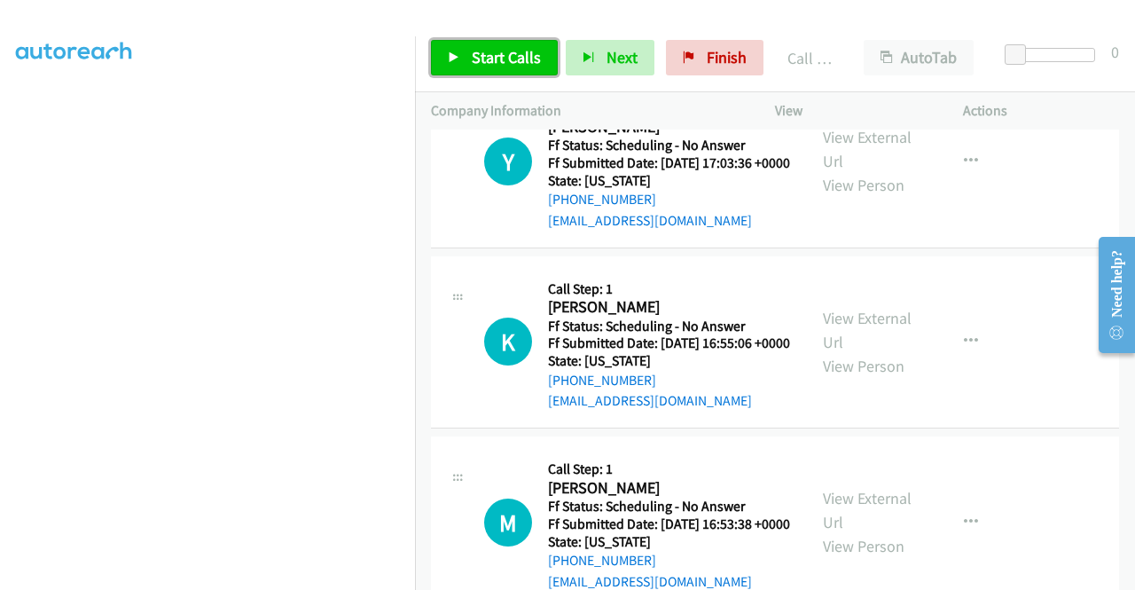
click at [539, 70] on link "Start Calls" at bounding box center [494, 57] width 127 height 35
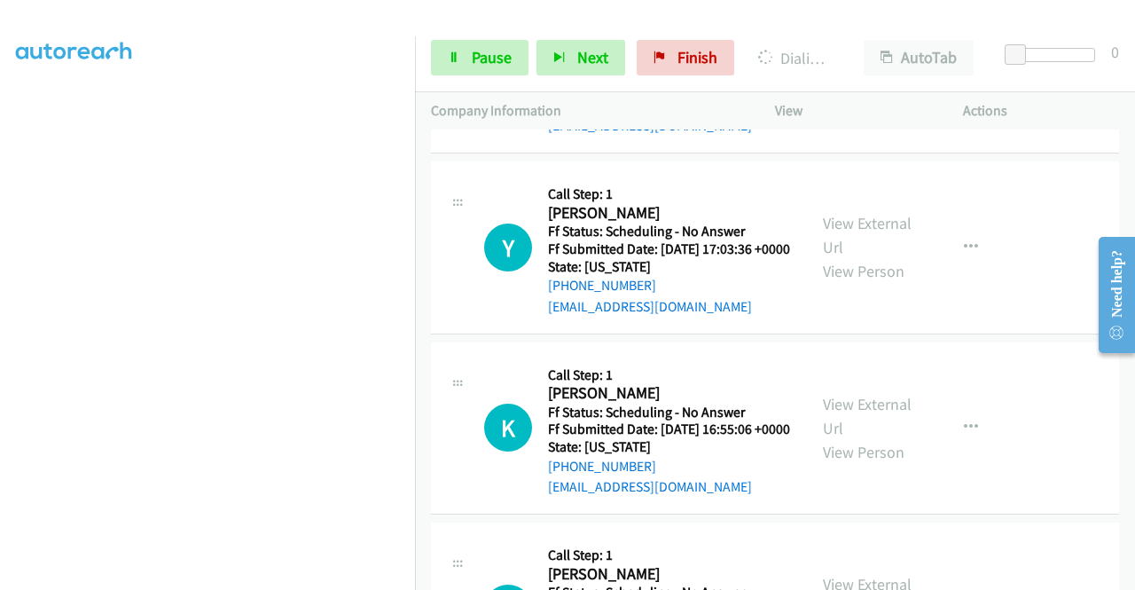
scroll to position [9884, 0]
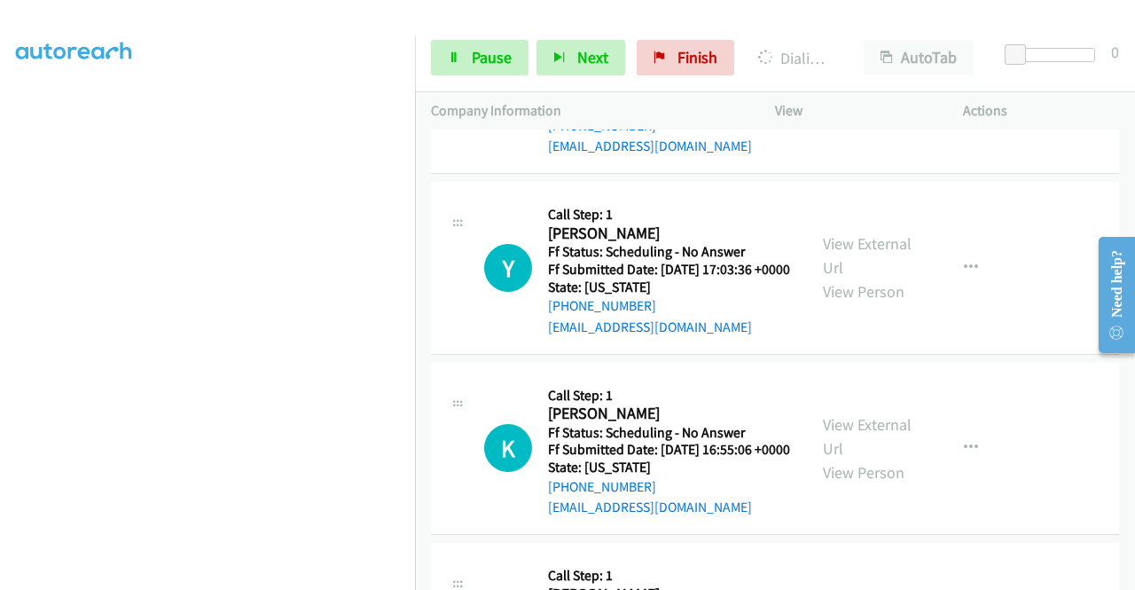
drag, startPoint x: 461, startPoint y: 84, endPoint x: 451, endPoint y: 39, distance: 46.5
click at [451, 39] on div "Start Calls Pause Next Finish Dialing Tamara Rose AutoTab AutoTab 0" at bounding box center [775, 58] width 720 height 68
click at [445, 52] on link "Pause" at bounding box center [480, 57] width 98 height 35
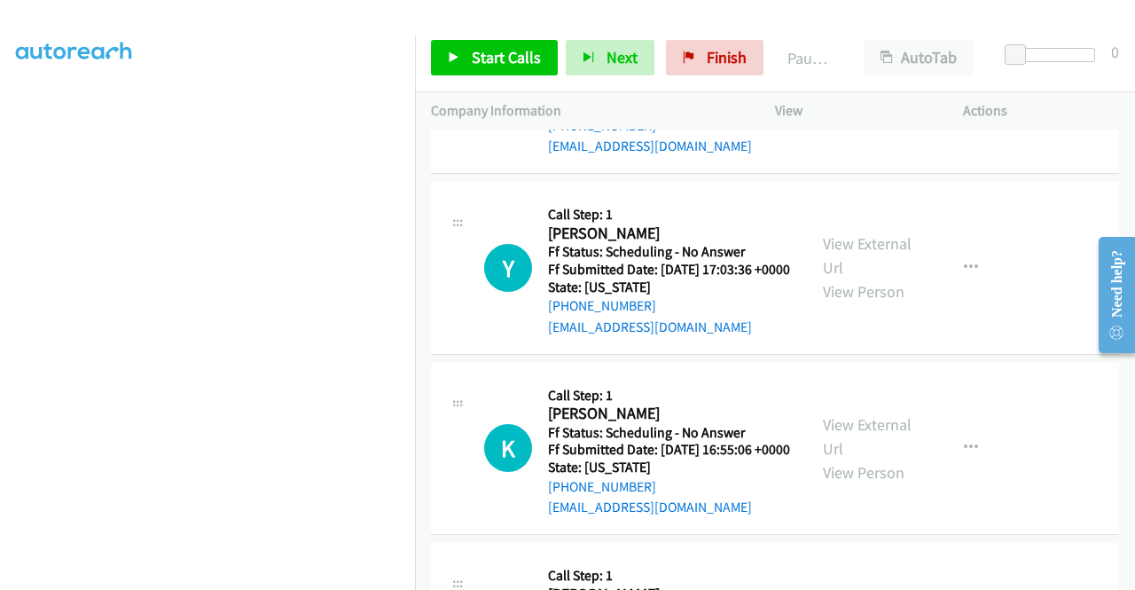
click at [0, 310] on aside "Dialing Mode: Power | Switch to Preview My Lists" at bounding box center [207, 135] width 415 height 982
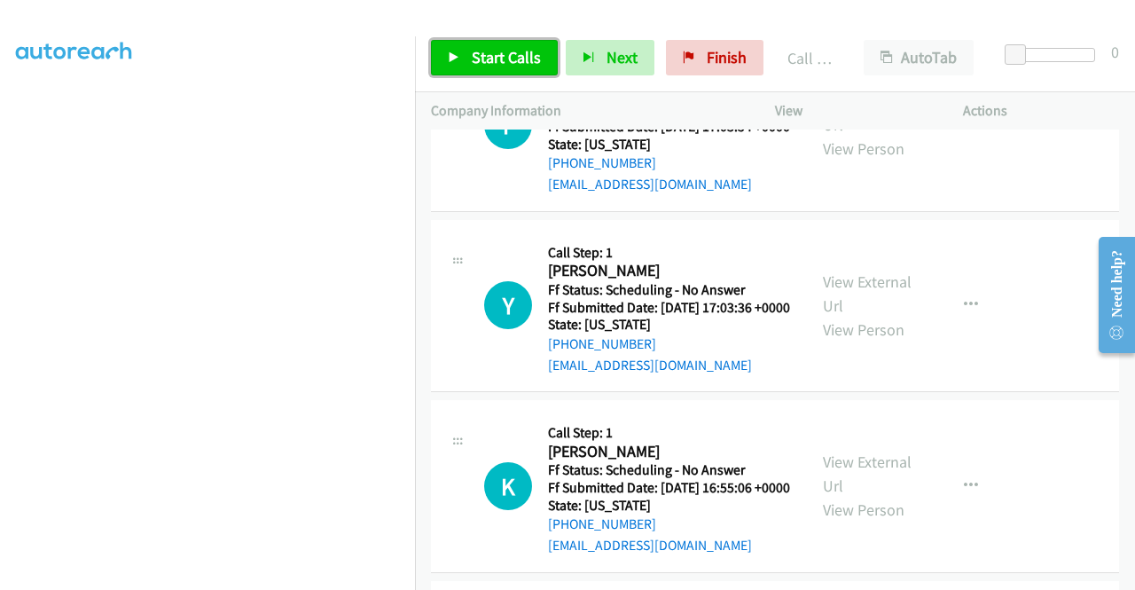
click at [501, 52] on span "Start Calls" at bounding box center [506, 57] width 69 height 20
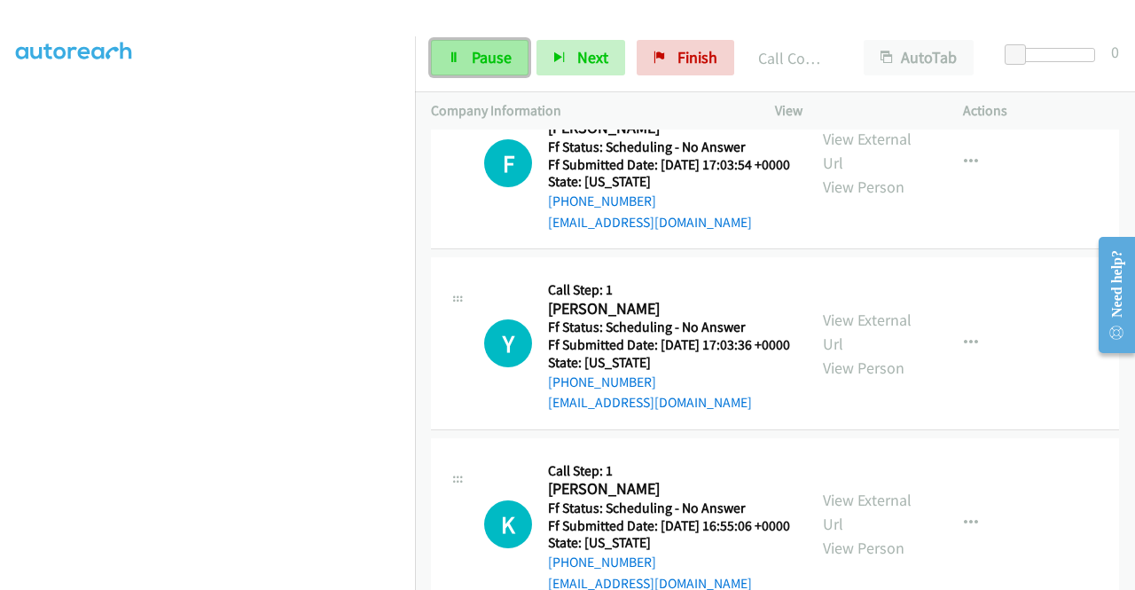
click at [481, 58] on span "Pause" at bounding box center [492, 57] width 40 height 20
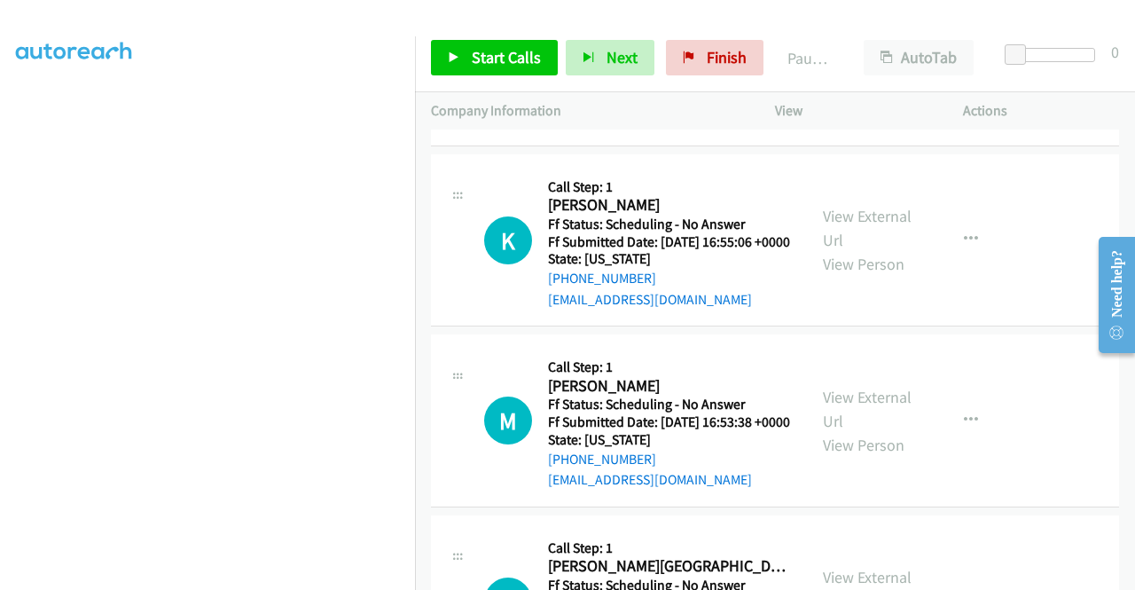
scroll to position [10310, 0]
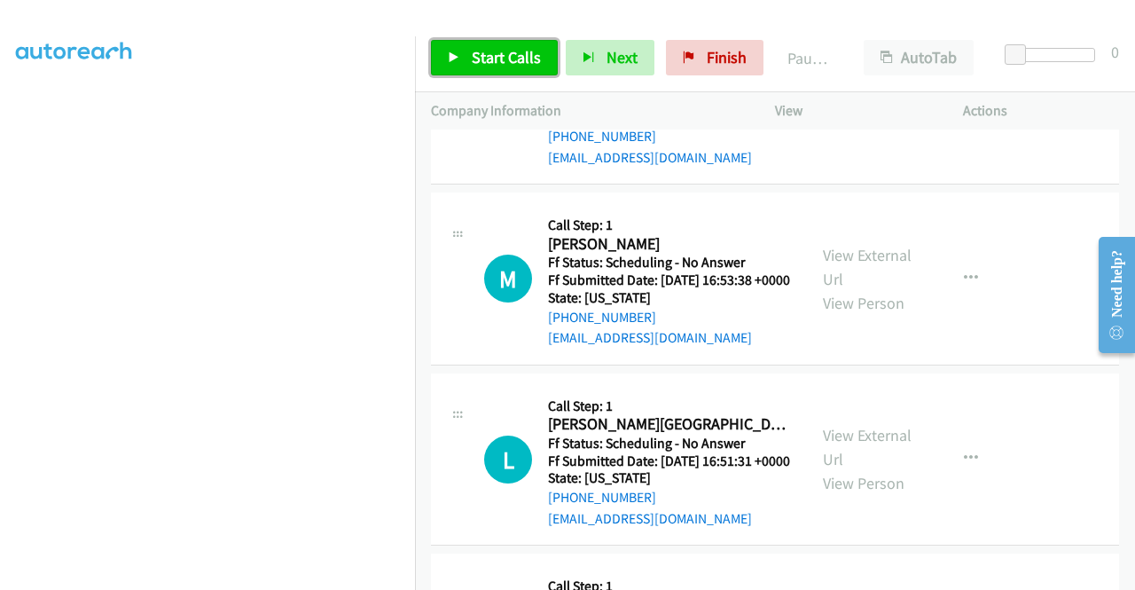
click at [488, 54] on span "Start Calls" at bounding box center [506, 57] width 69 height 20
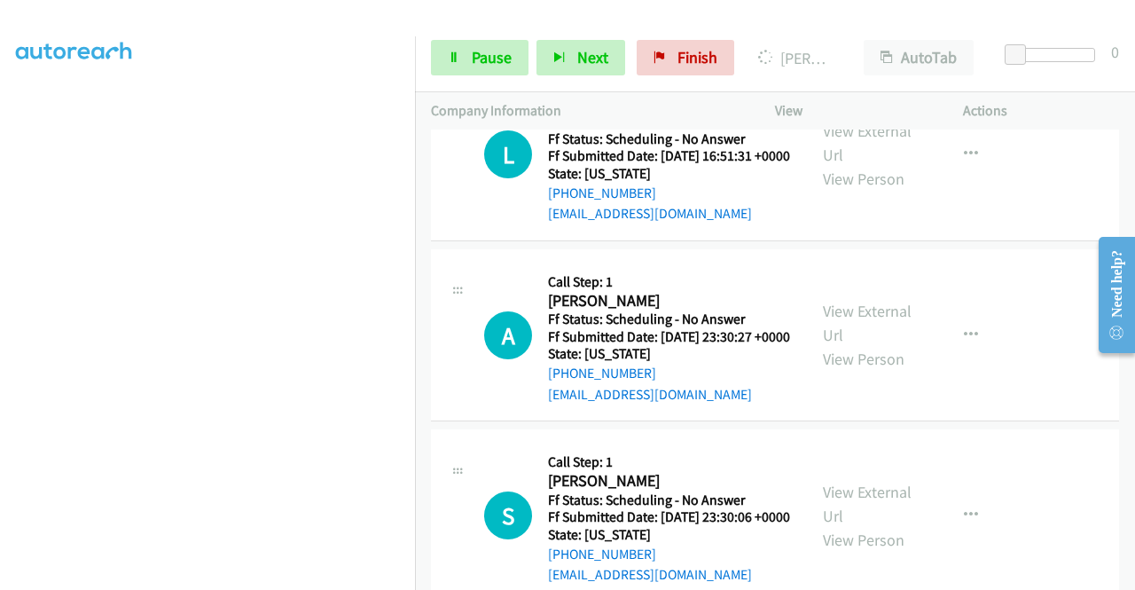
scroll to position [10671, 0]
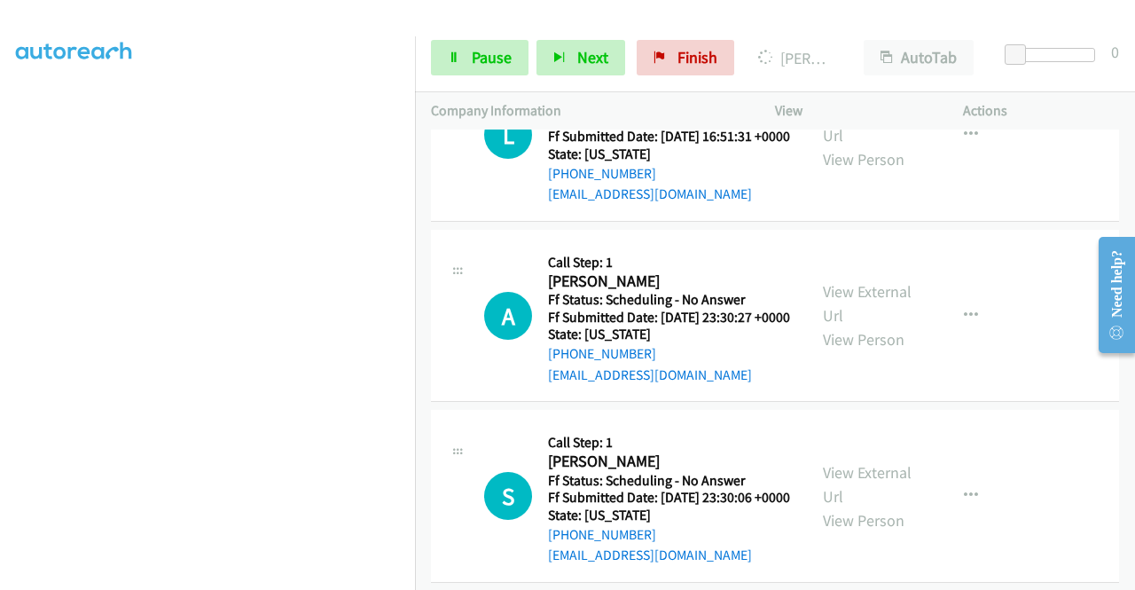
click at [485, 60] on span "Pause" at bounding box center [492, 57] width 40 height 20
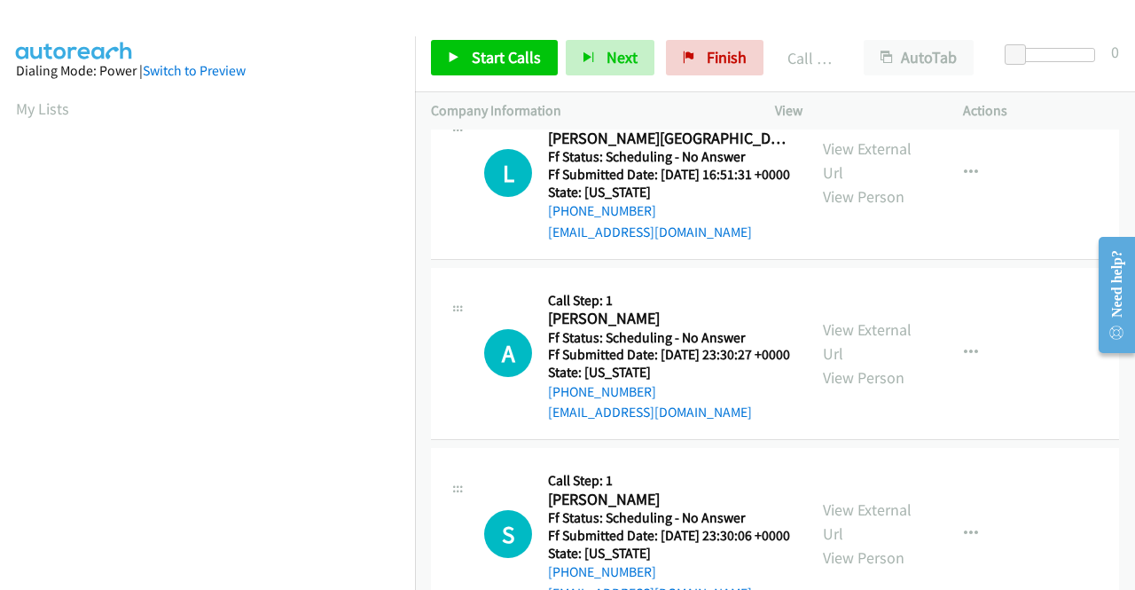
scroll to position [404, 0]
click at [699, 76] on div "Start Calls Pause Next Finish Call Completed AutoTab AutoTab 0" at bounding box center [775, 58] width 720 height 68
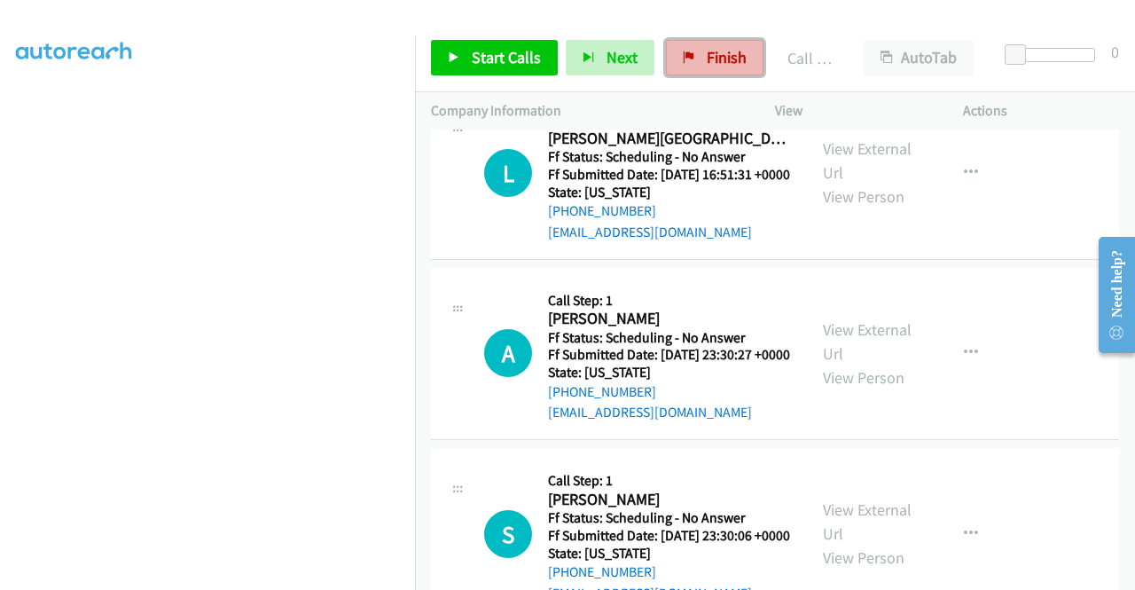
click at [695, 60] on link "Finish" at bounding box center [715, 57] width 98 height 35
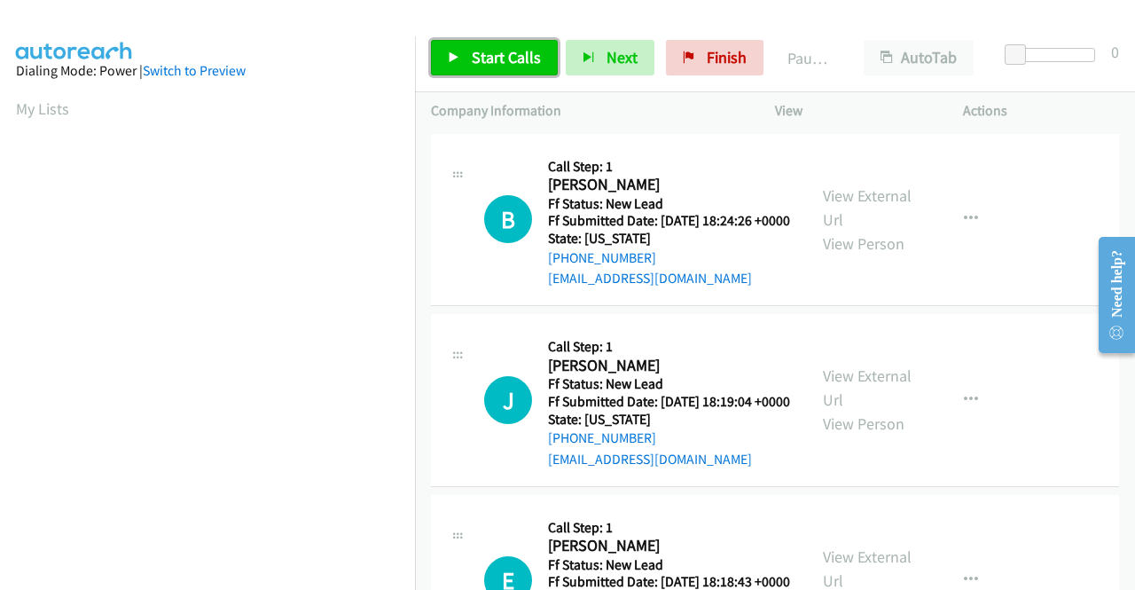
click at [526, 70] on link "Start Calls" at bounding box center [494, 57] width 127 height 35
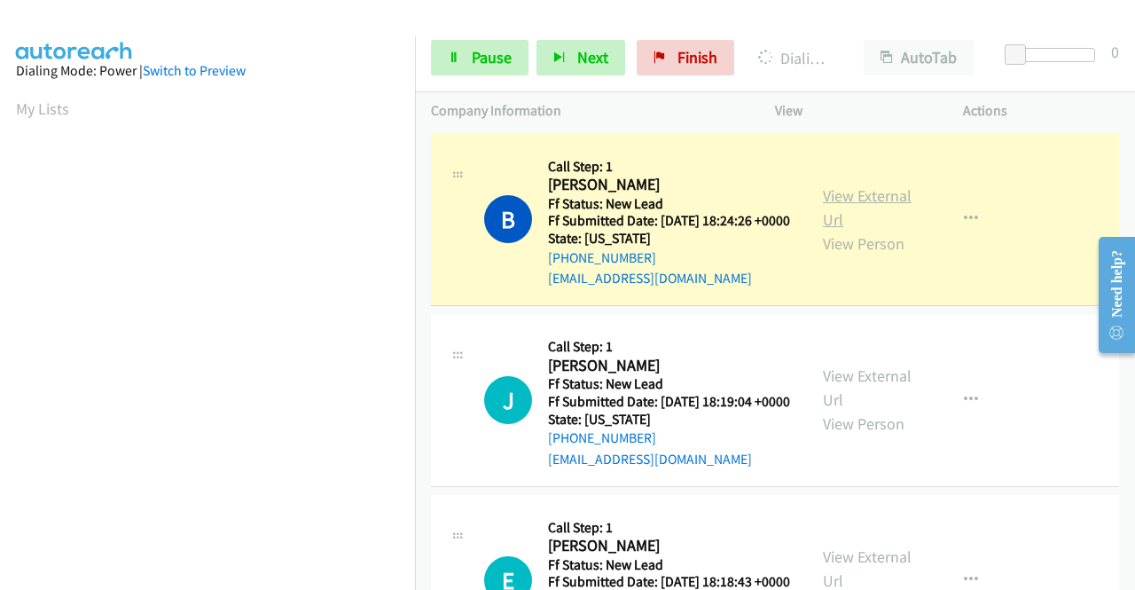
click at [869, 198] on link "View External Url" at bounding box center [867, 207] width 89 height 44
click at [0, 283] on aside "Dialing Mode: Power | Switch to Preview My Lists" at bounding box center [207, 135] width 415 height 982
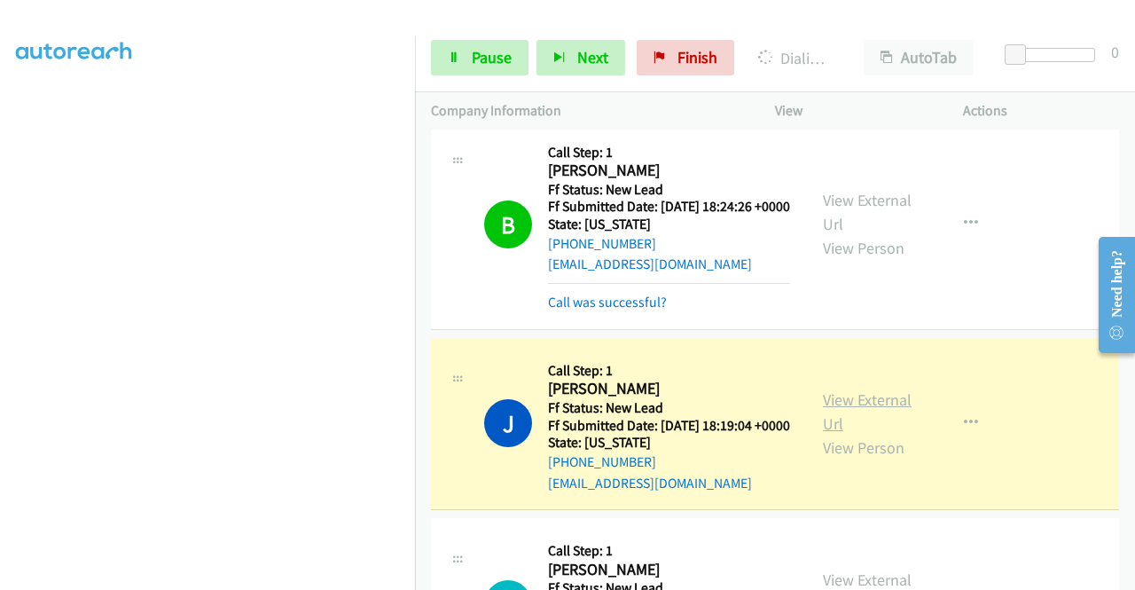
click at [871, 423] on link "View External Url" at bounding box center [867, 411] width 89 height 44
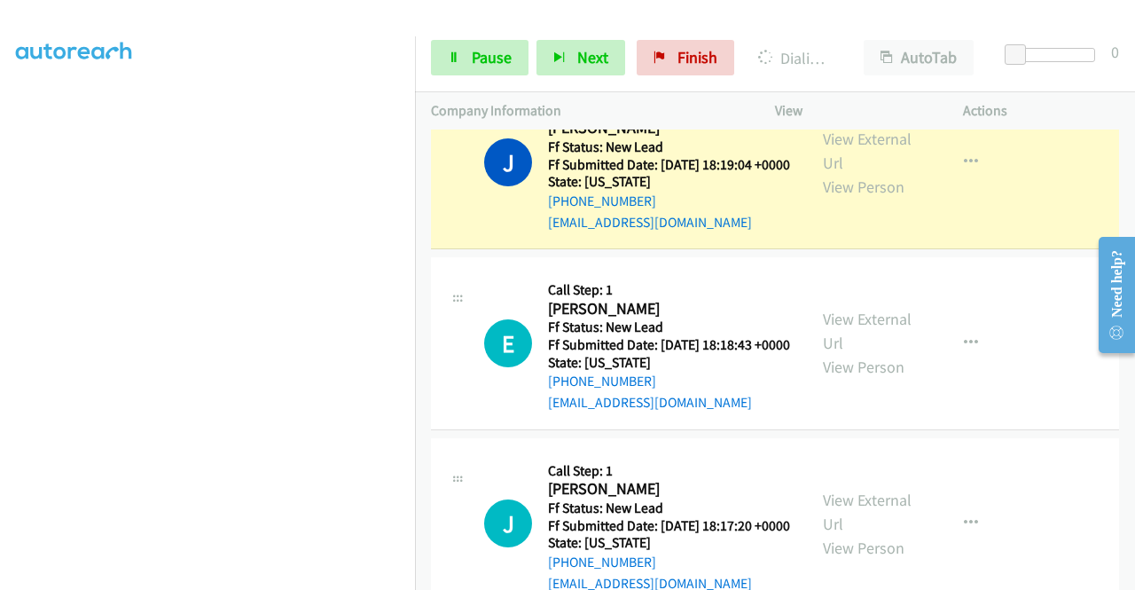
scroll to position [0, 0]
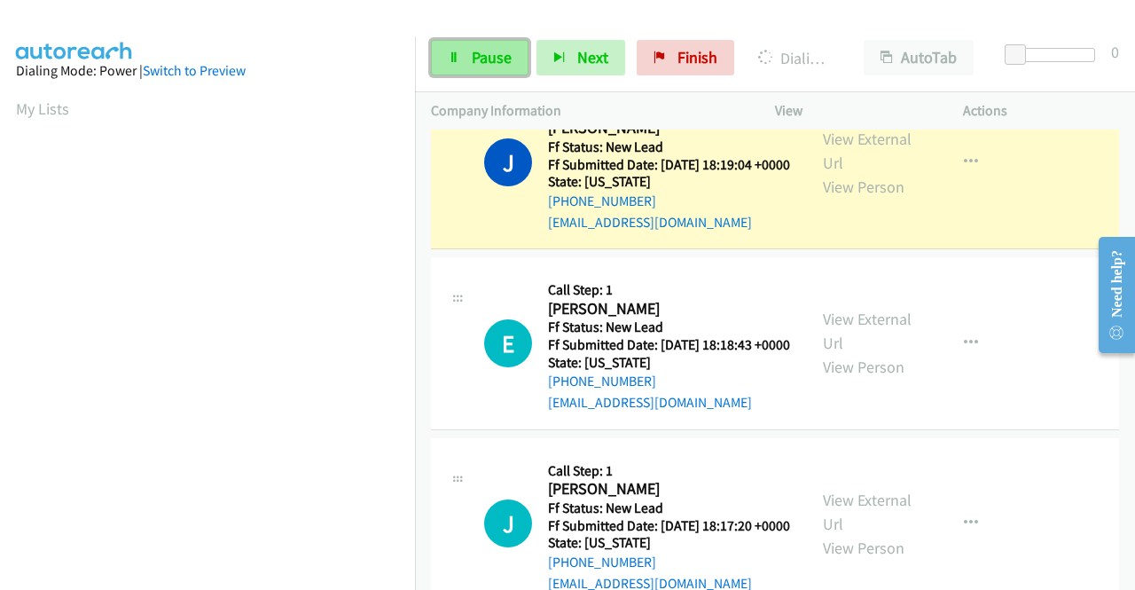
click at [486, 49] on span "Pause" at bounding box center [492, 57] width 40 height 20
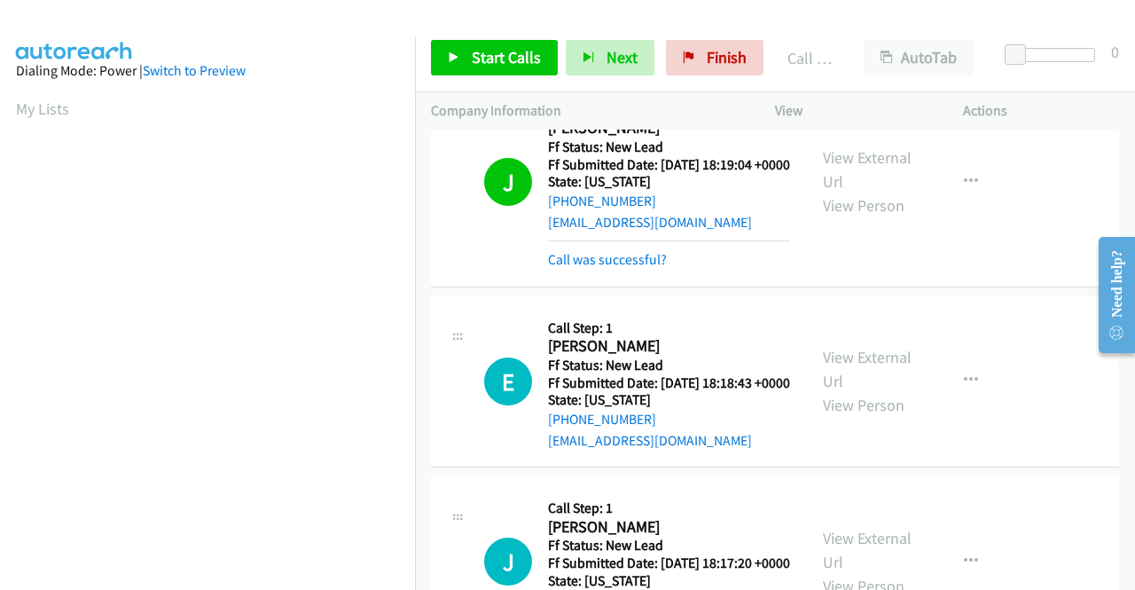
scroll to position [404, 0]
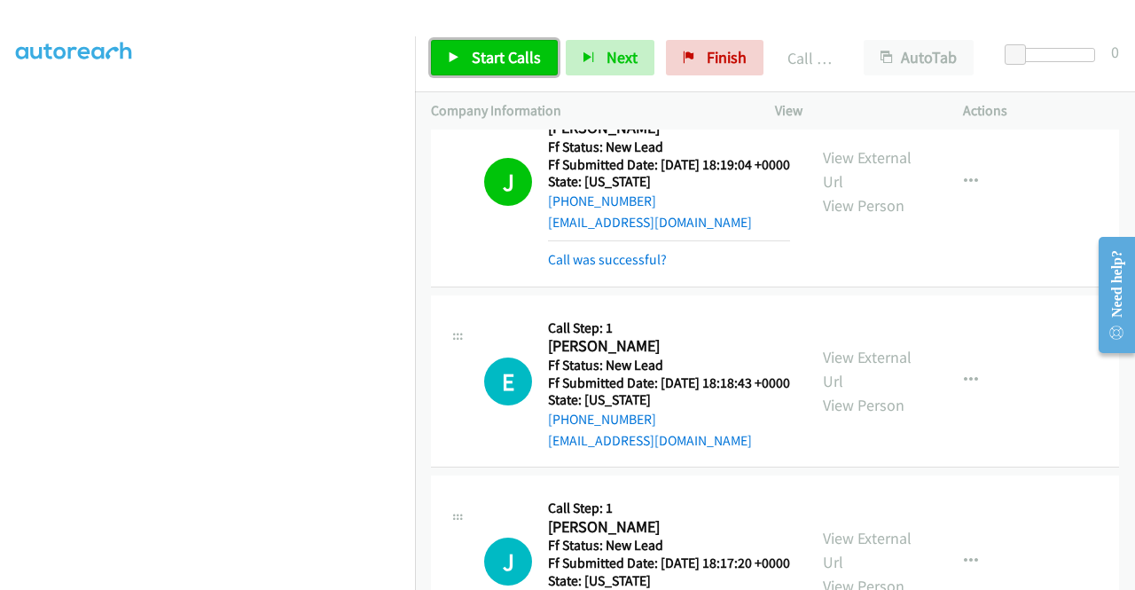
click at [520, 73] on link "Start Calls" at bounding box center [494, 57] width 127 height 35
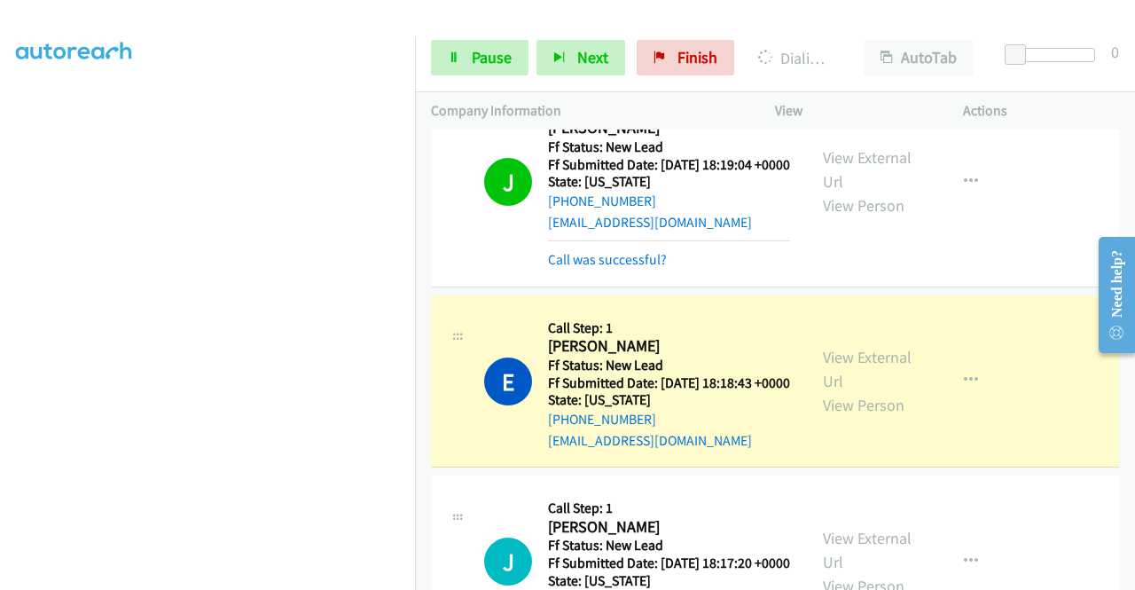
click at [846, 384] on div "View External Url View Person View External Url Email Schedule/Manage Callback …" at bounding box center [909, 381] width 204 height 140
click at [846, 386] on div "View External Url View Person View External Url Email Schedule/Manage Callback …" at bounding box center [909, 381] width 204 height 140
click at [835, 391] on link "View External Url" at bounding box center [867, 369] width 89 height 44
drag, startPoint x: 0, startPoint y: 279, endPoint x: 17, endPoint y: 302, distance: 27.8
click at [0, 279] on aside "Dialing Mode: Power | Switch to Preview My Lists" at bounding box center [207, 135] width 415 height 982
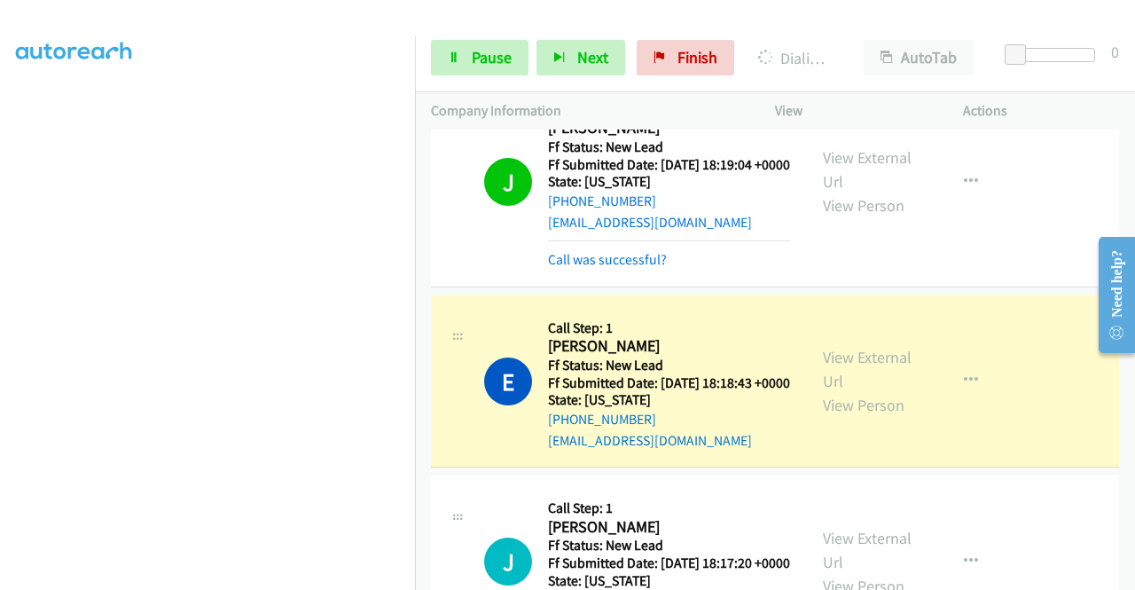
click at [439, 105] on p "Company Information" at bounding box center [587, 110] width 312 height 21
click at [443, 51] on link "Pause" at bounding box center [480, 57] width 98 height 35
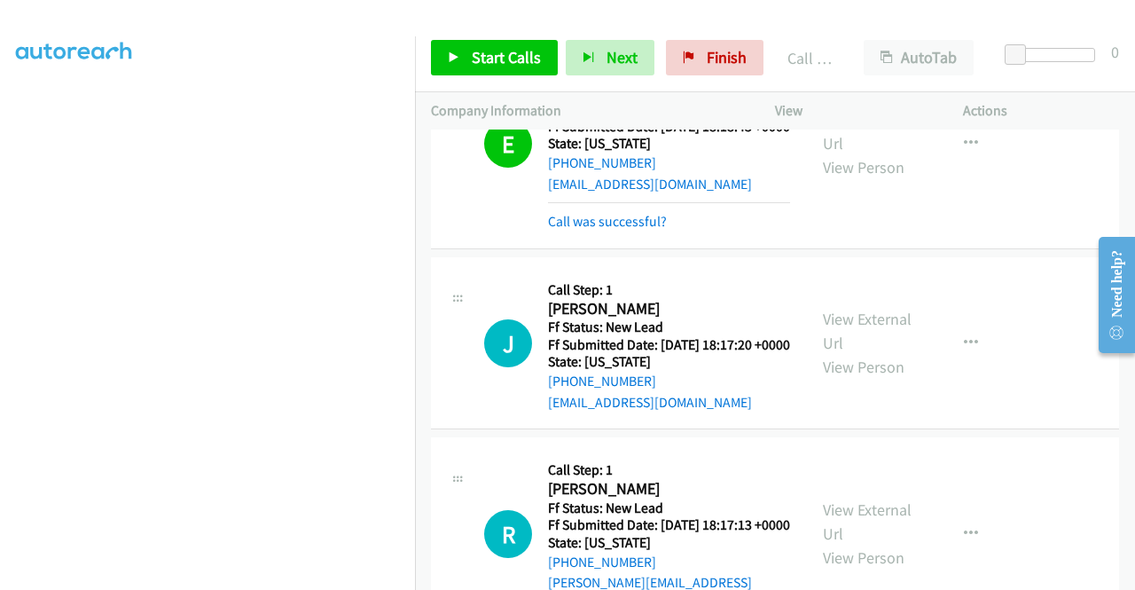
drag, startPoint x: 1134, startPoint y: 392, endPoint x: 45, endPoint y: 137, distance: 1118.5
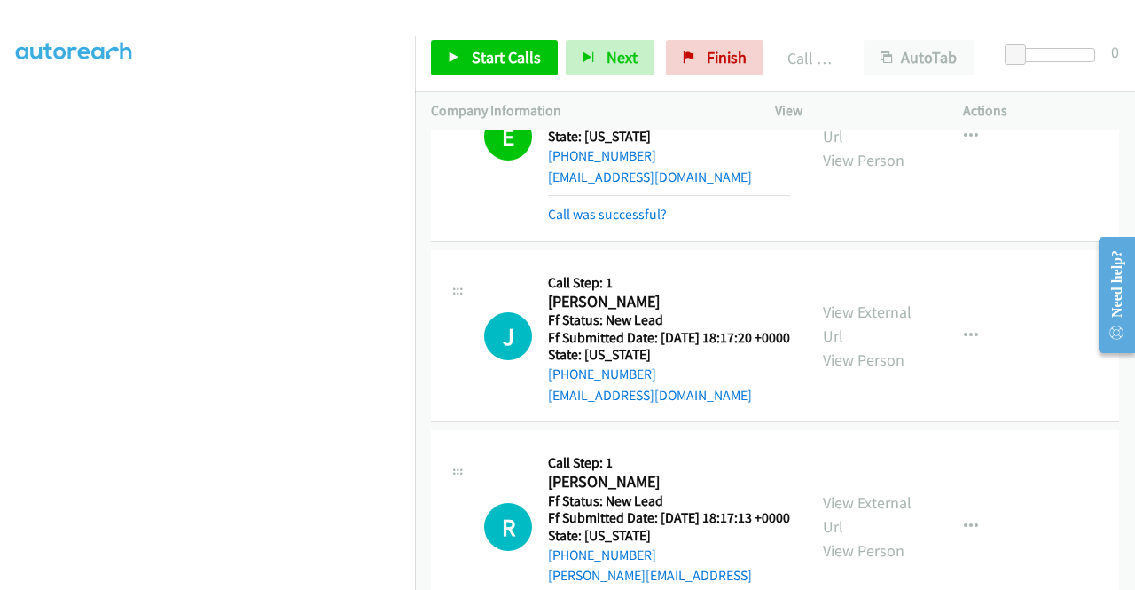
click at [480, 20] on div at bounding box center [559, 34] width 1119 height 68
click at [472, 55] on span "Start Calls" at bounding box center [506, 57] width 69 height 20
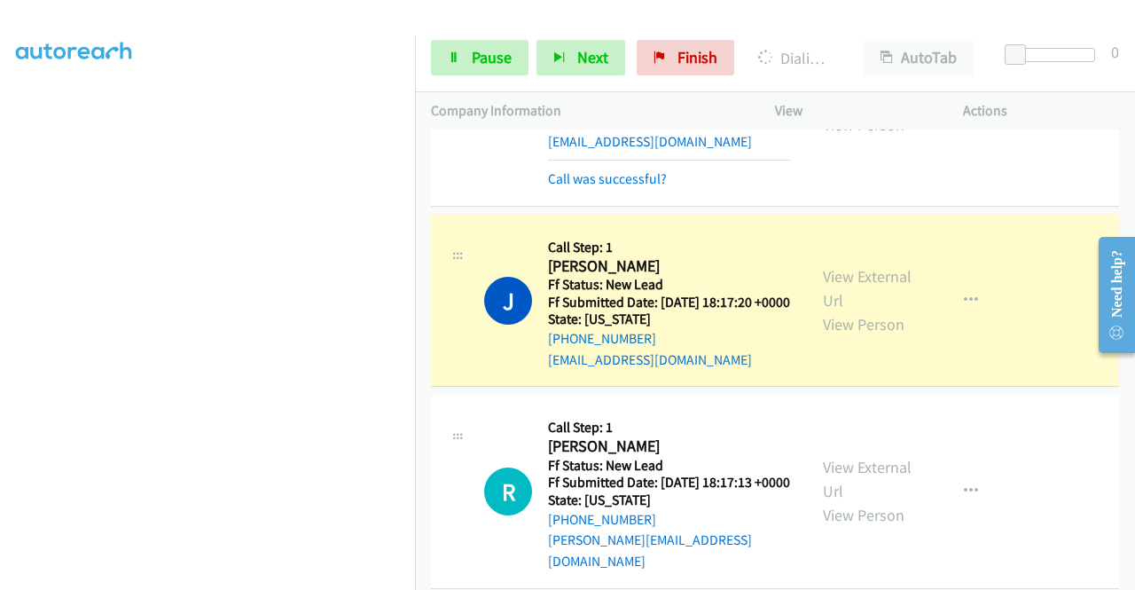
scroll to position [692, 0]
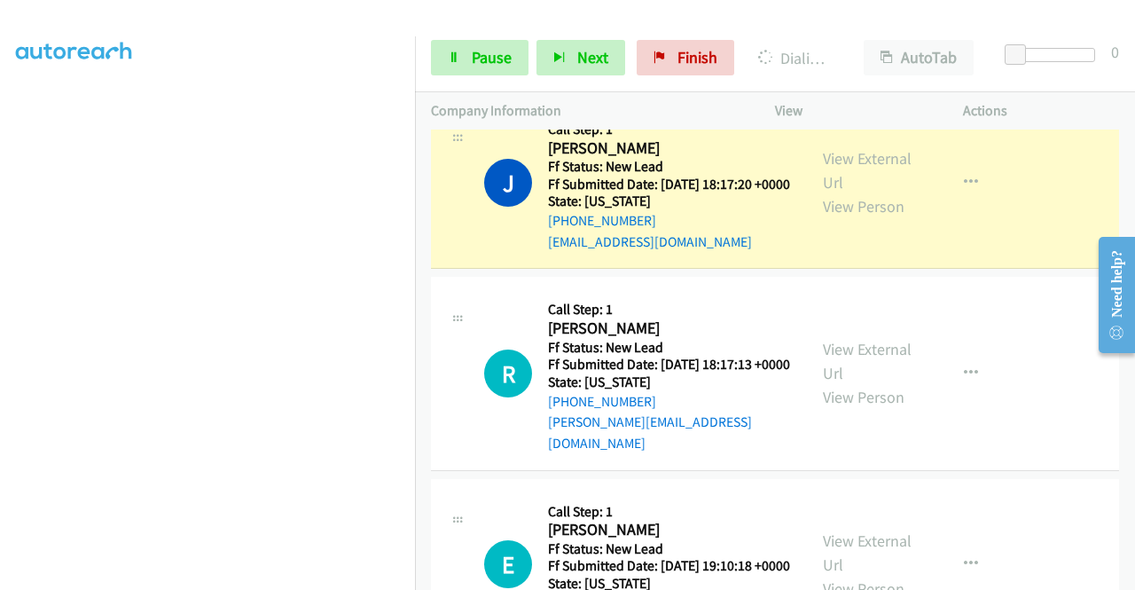
click at [865, 218] on div "View External Url View Person" at bounding box center [869, 182] width 92 height 72
click at [855, 192] on link "View External Url" at bounding box center [867, 170] width 89 height 44
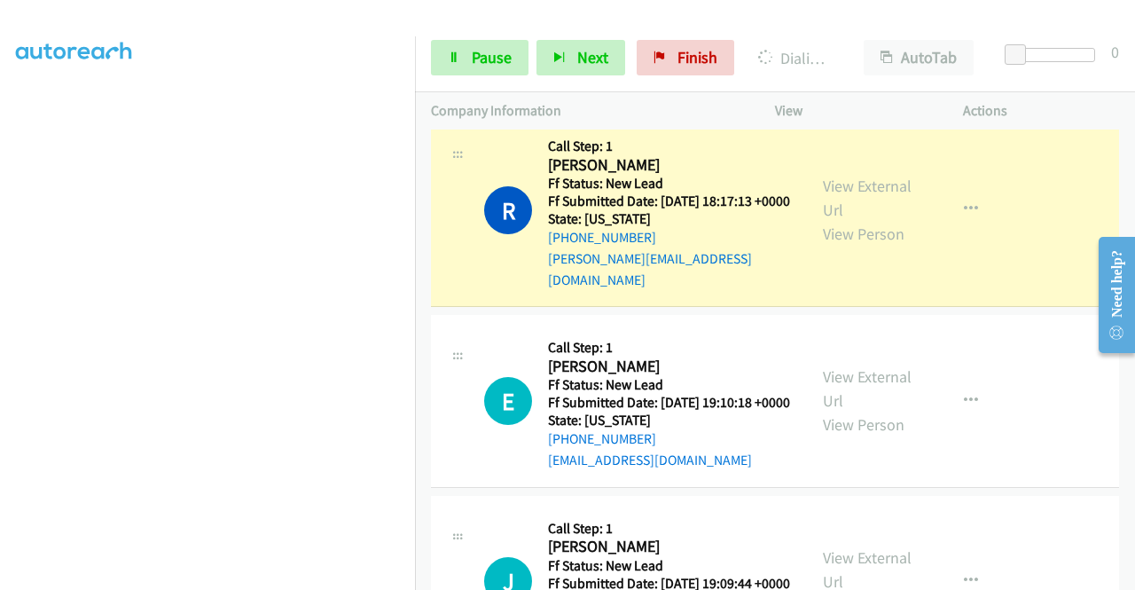
scroll to position [963, 0]
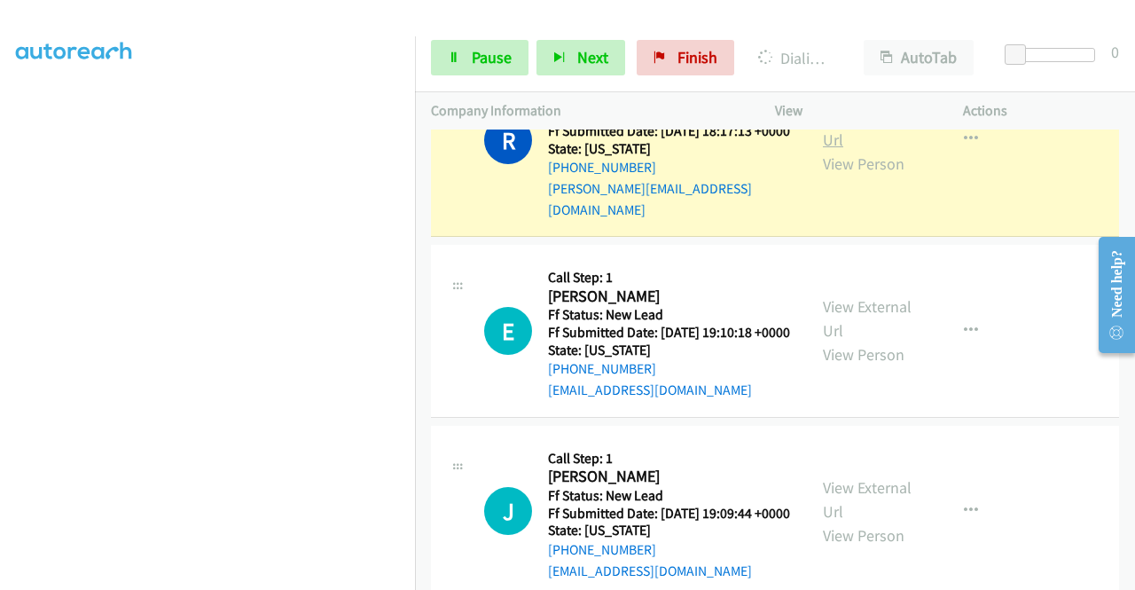
click at [872, 150] on link "View External Url" at bounding box center [867, 128] width 89 height 44
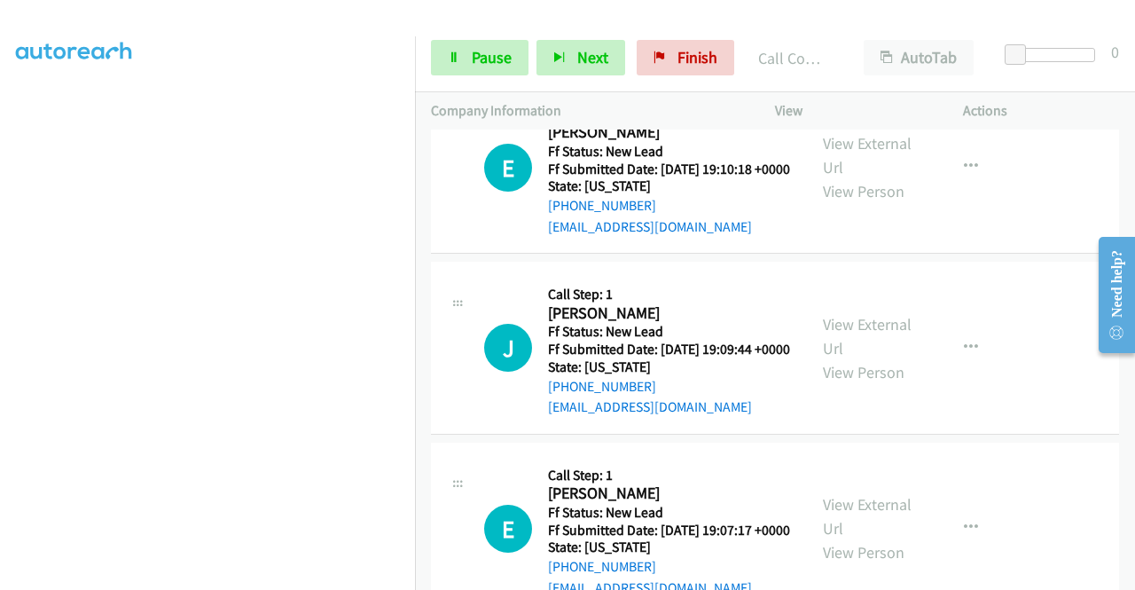
scroll to position [1212, 0]
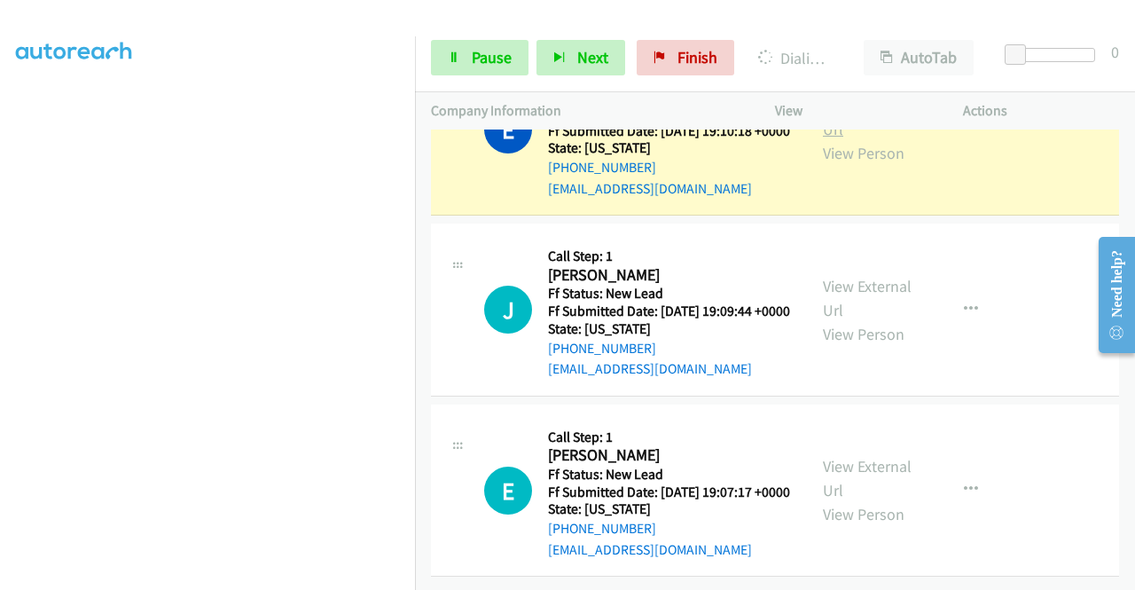
click at [862, 139] on link "View External Url" at bounding box center [867, 117] width 89 height 44
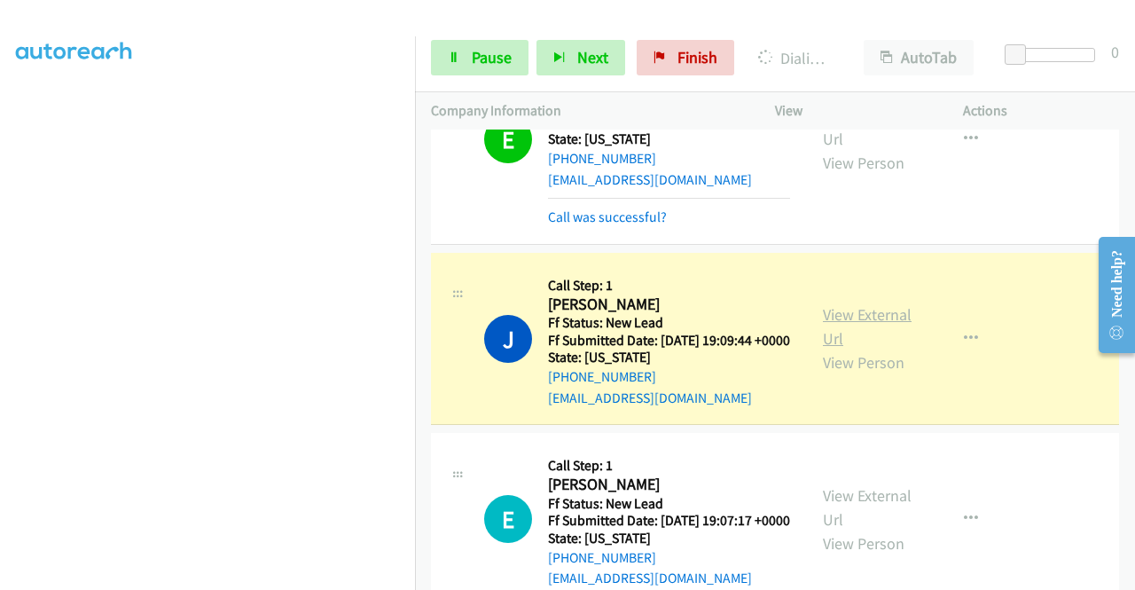
click at [878, 349] on link "View External Url" at bounding box center [867, 326] width 89 height 44
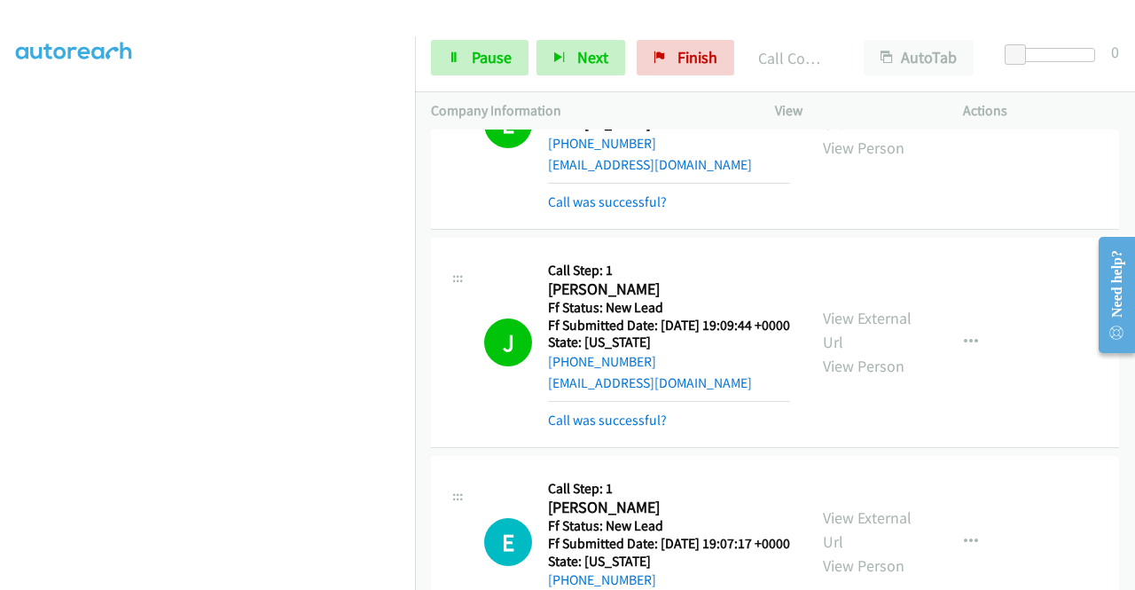
scroll to position [1405, 0]
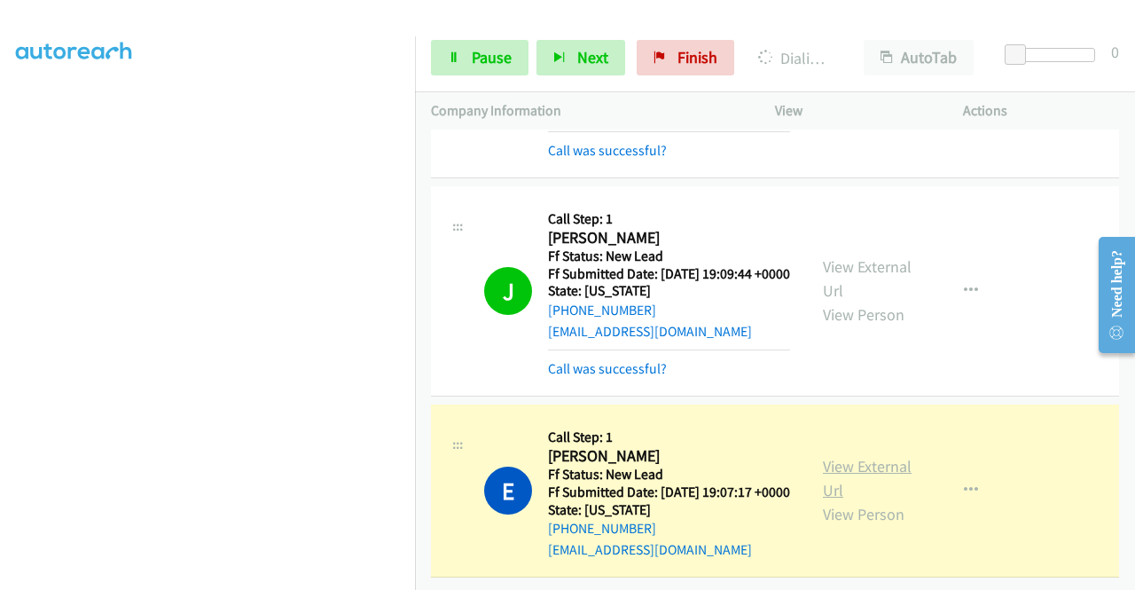
click at [876, 456] on link "View External Url" at bounding box center [867, 478] width 89 height 44
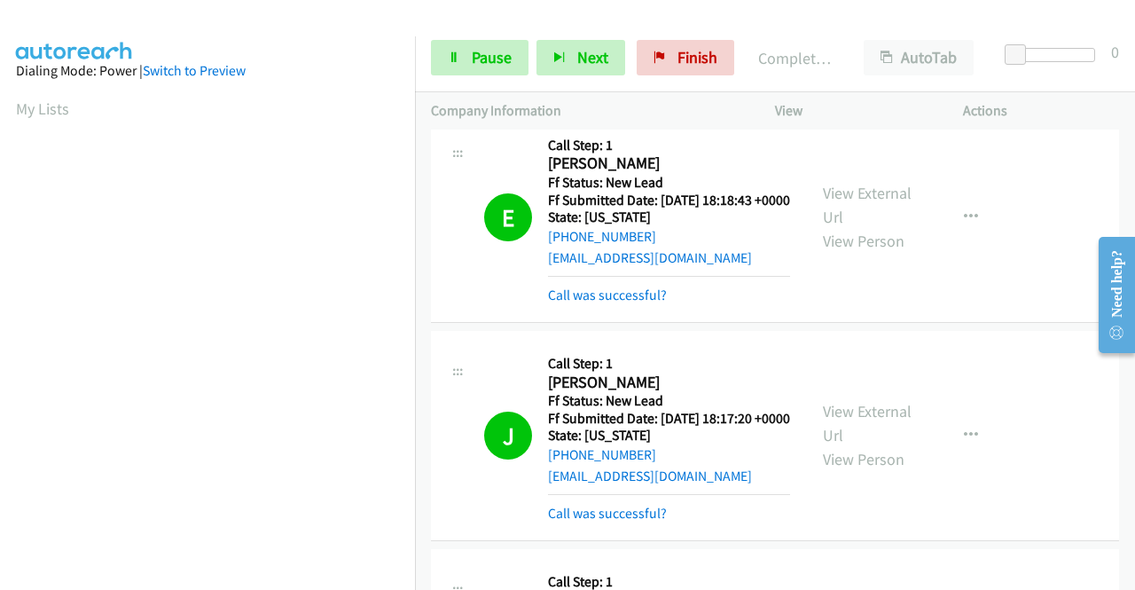
scroll to position [0, 0]
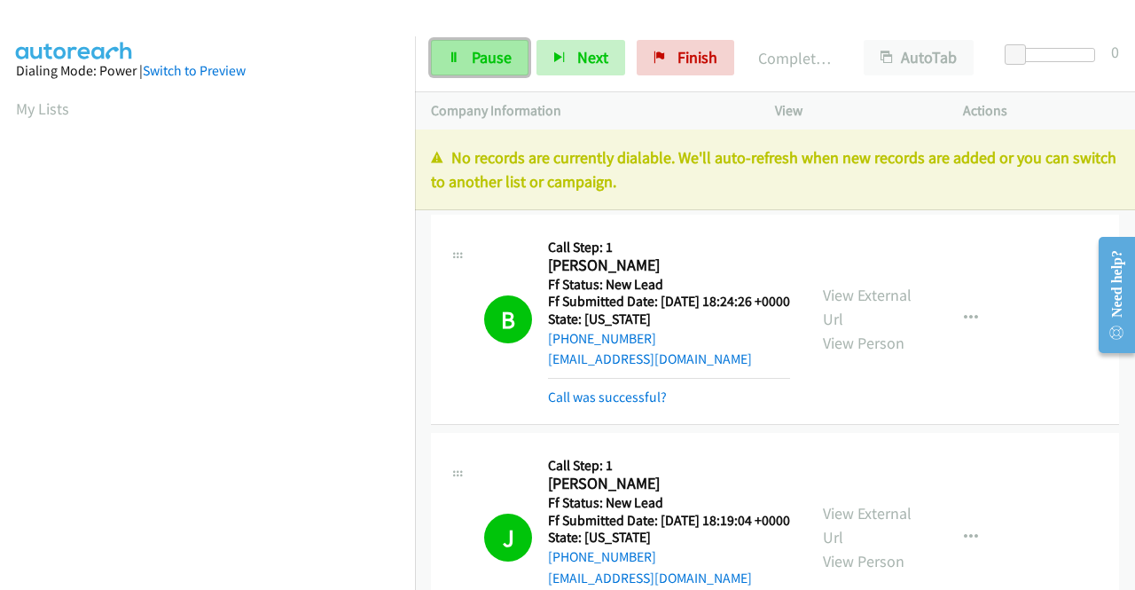
click at [506, 52] on span "Pause" at bounding box center [492, 57] width 40 height 20
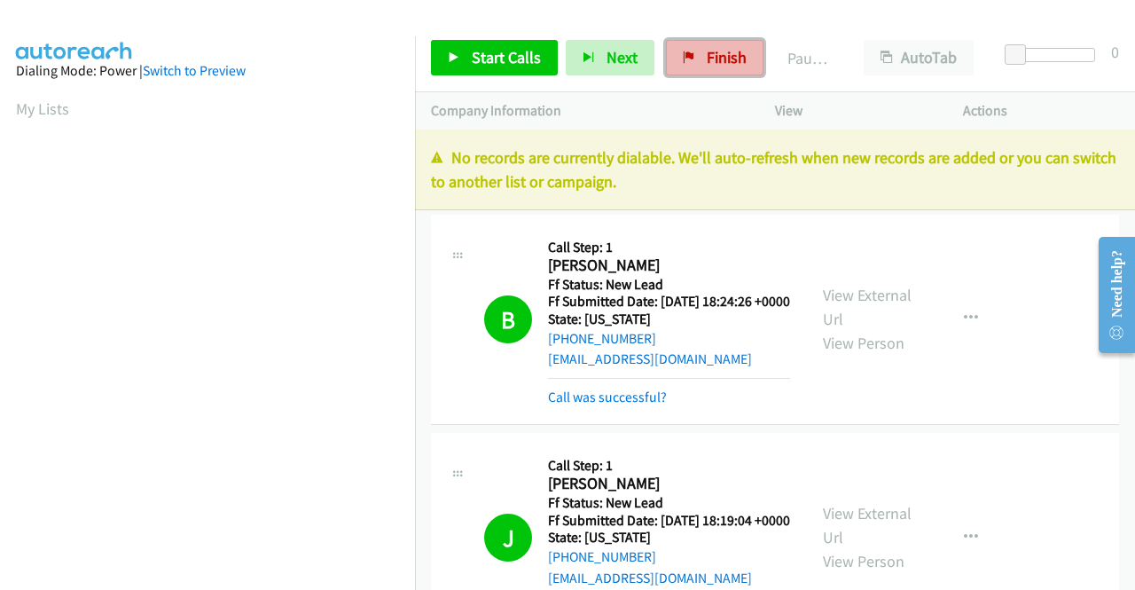
click at [705, 72] on link "Finish" at bounding box center [715, 57] width 98 height 35
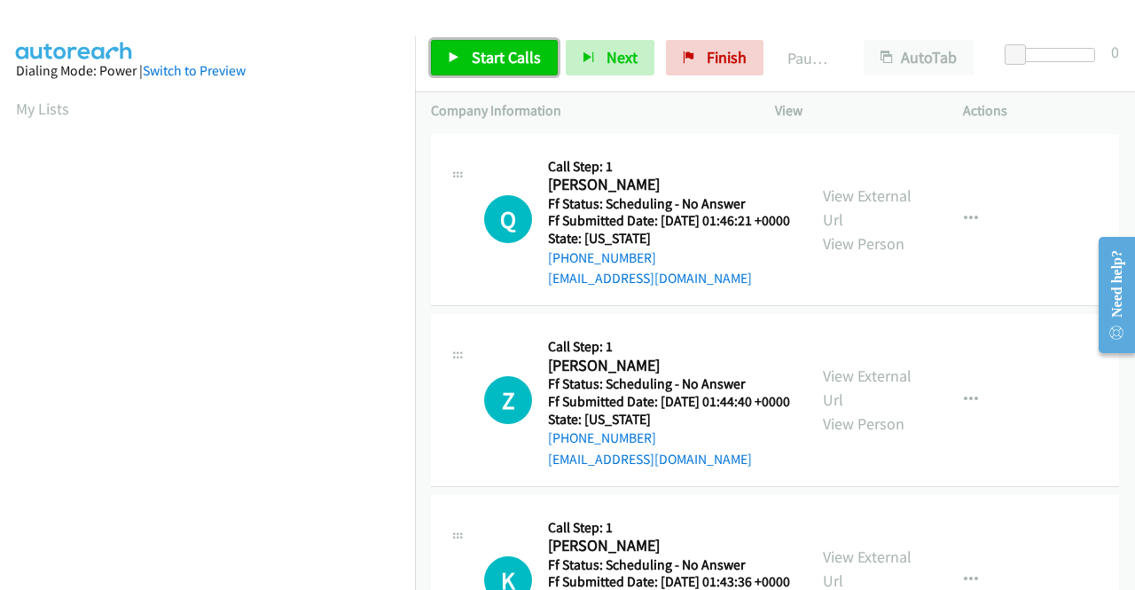
click at [465, 40] on link "Start Calls" at bounding box center [494, 57] width 127 height 35
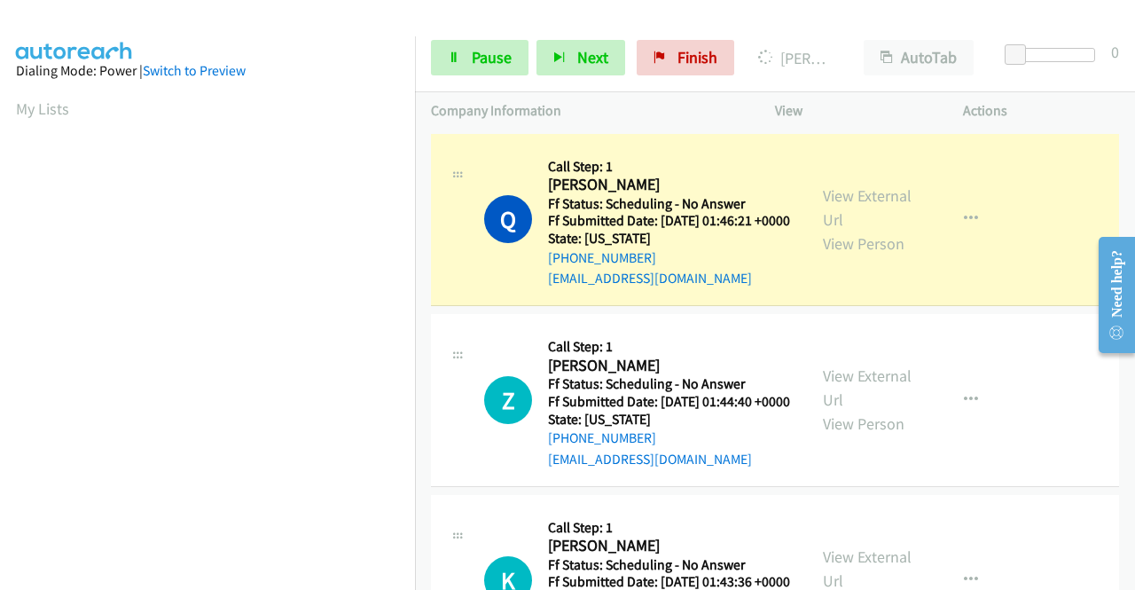
scroll to position [404, 0]
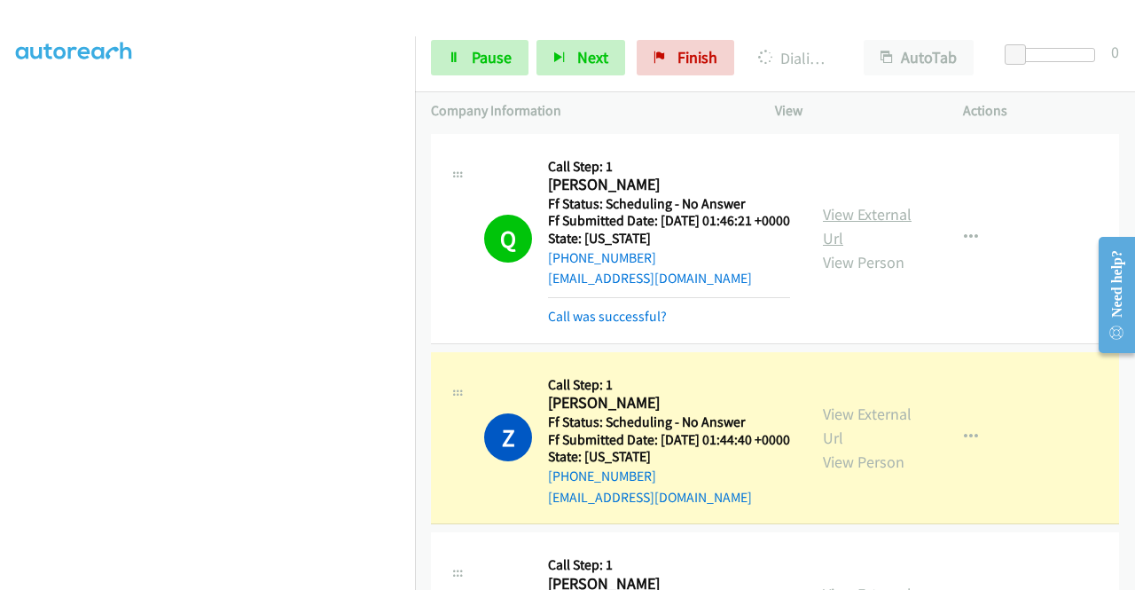
click at [850, 229] on link "View External Url" at bounding box center [867, 226] width 89 height 44
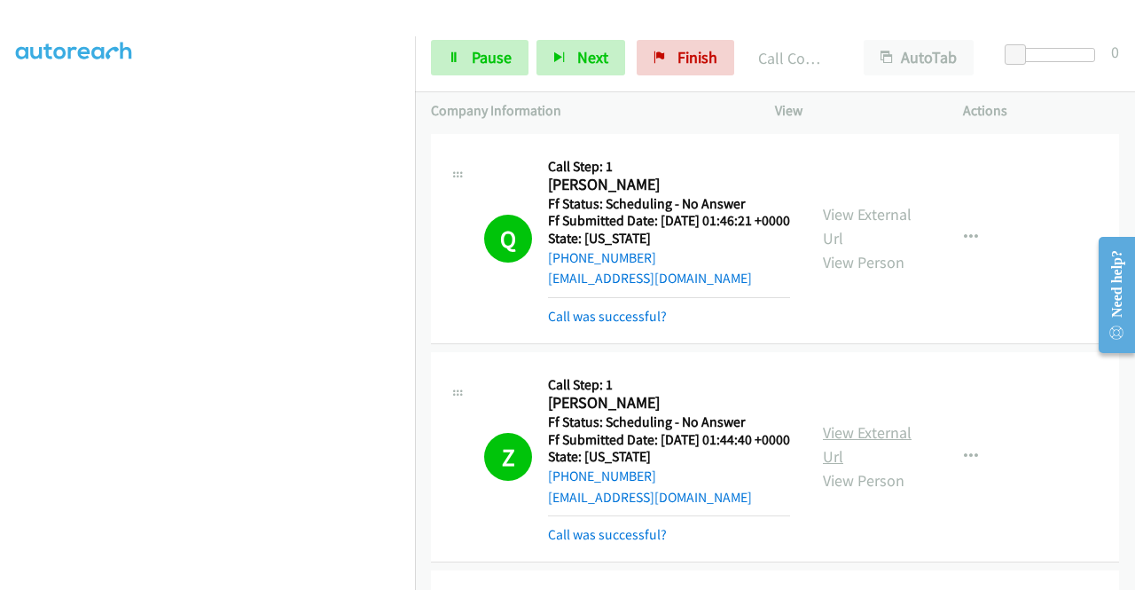
click at [860, 460] on link "View External Url" at bounding box center [867, 444] width 89 height 44
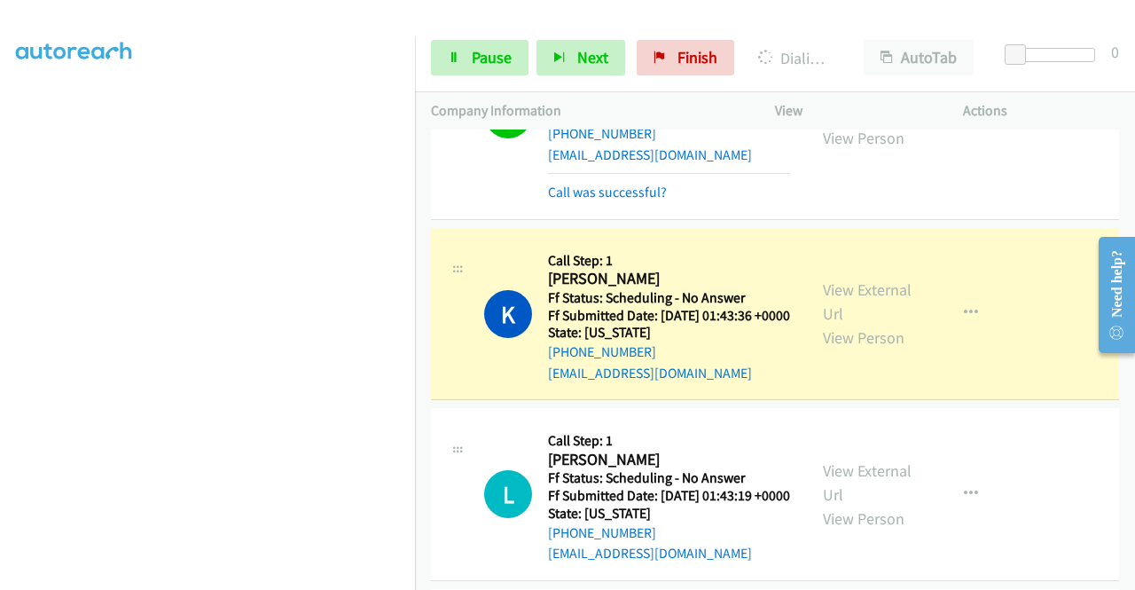
scroll to position [366, 0]
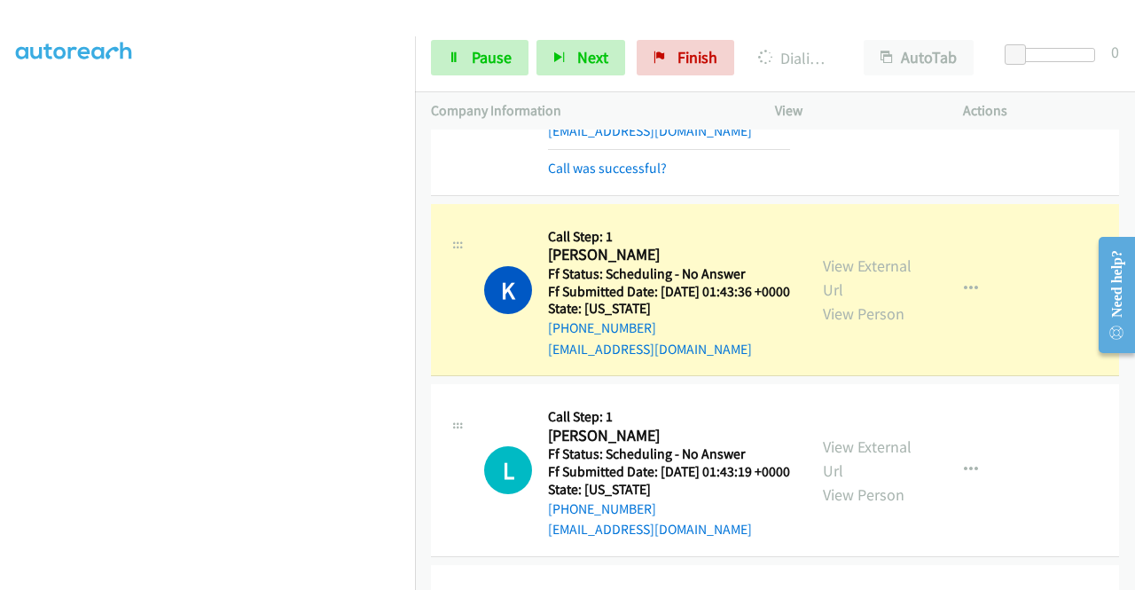
click at [856, 325] on div "View External Url View Person" at bounding box center [869, 290] width 92 height 72
click at [855, 300] on link "View External Url" at bounding box center [867, 277] width 89 height 44
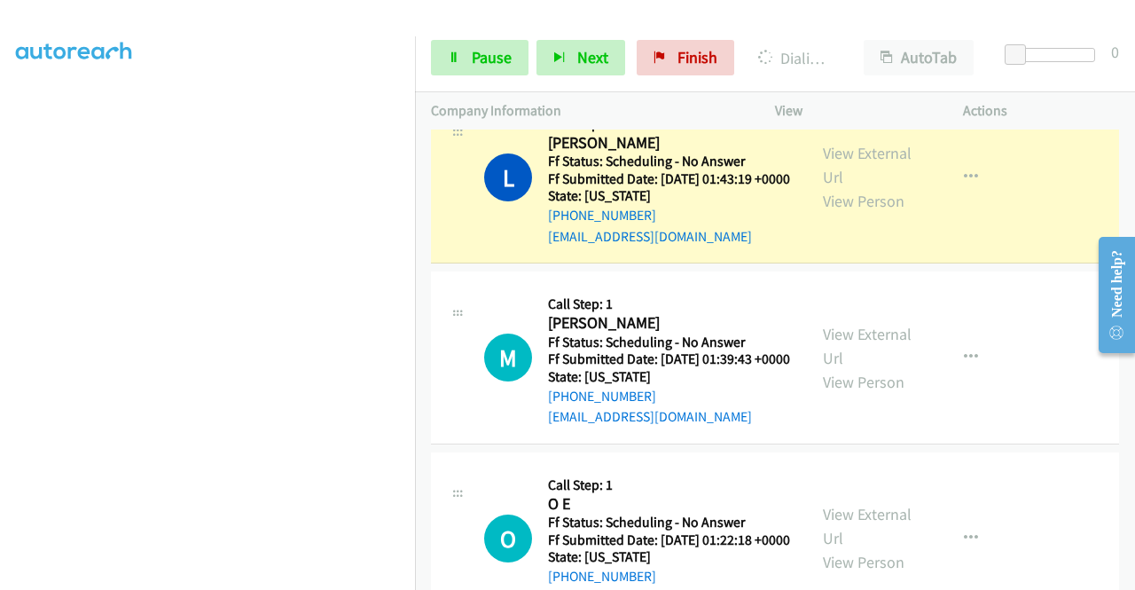
scroll to position [710, 0]
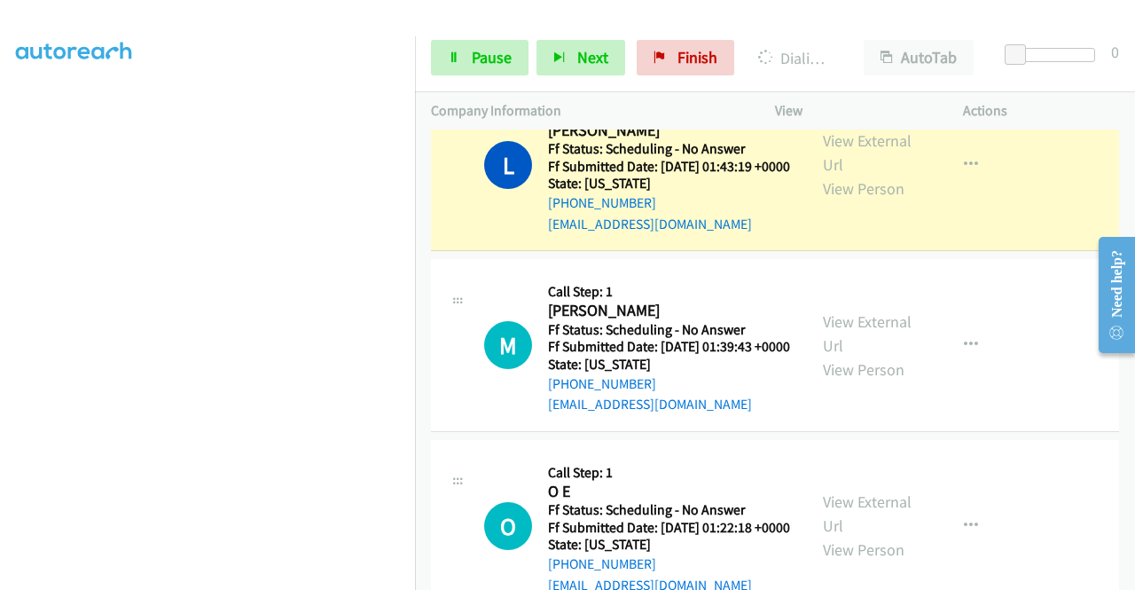
click at [852, 200] on div "View External Url View Person" at bounding box center [869, 165] width 92 height 72
click at [846, 175] on link "View External Url" at bounding box center [867, 152] width 89 height 44
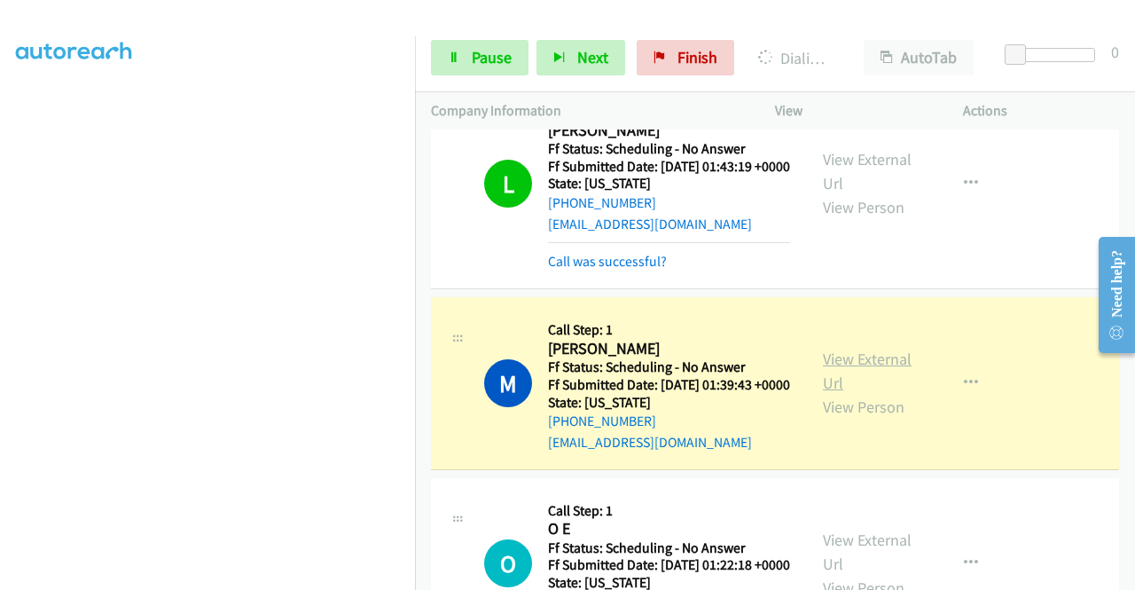
click at [840, 393] on link "View External Url" at bounding box center [867, 371] width 89 height 44
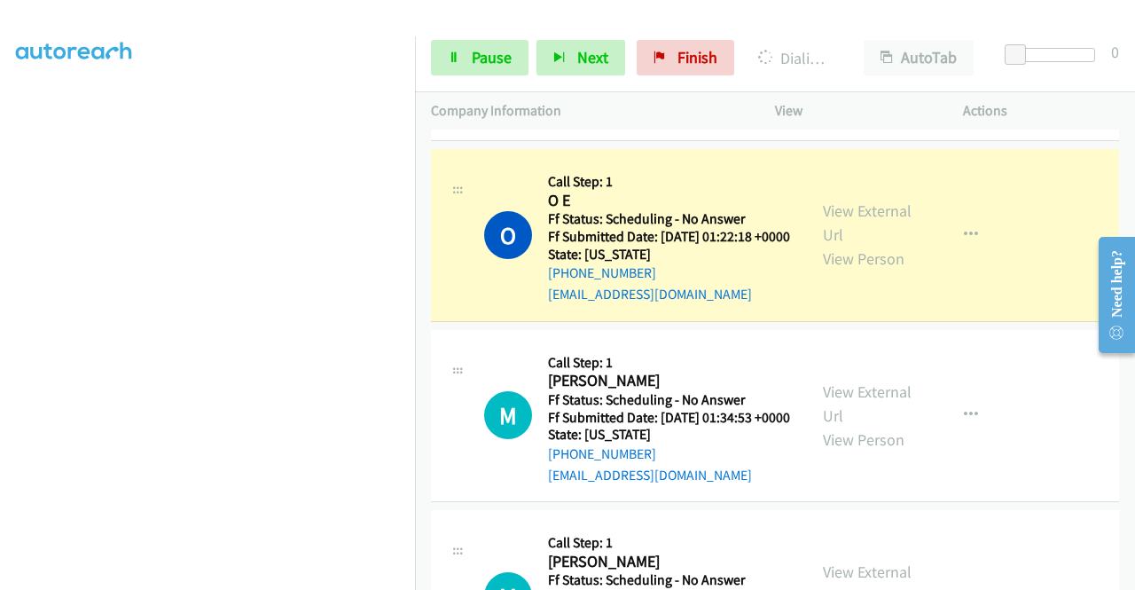
scroll to position [1135, 0]
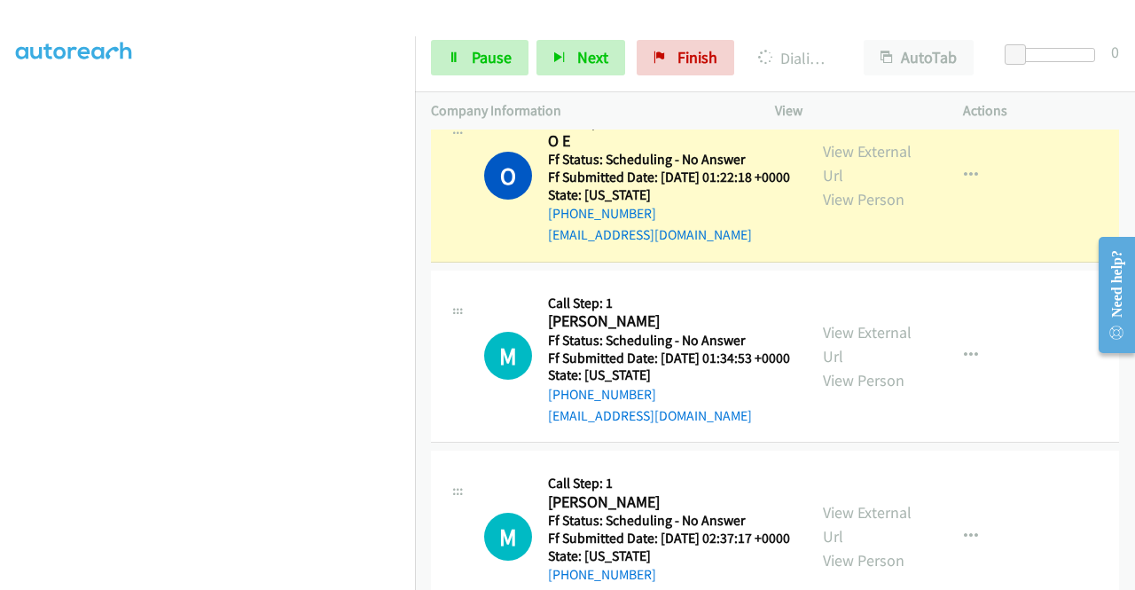
click at [850, 219] on div "View External Url View Person View External Url Email Schedule/Manage Callback …" at bounding box center [909, 176] width 204 height 140
click at [841, 185] on link "View External Url" at bounding box center [867, 163] width 89 height 44
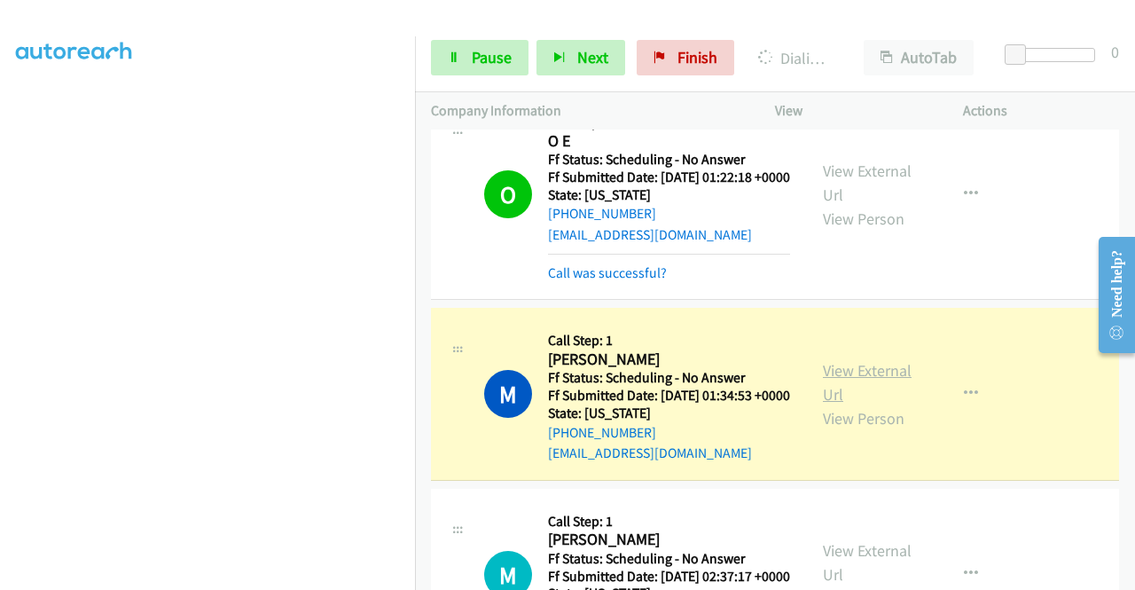
click at [832, 404] on link "View External Url" at bounding box center [867, 382] width 89 height 44
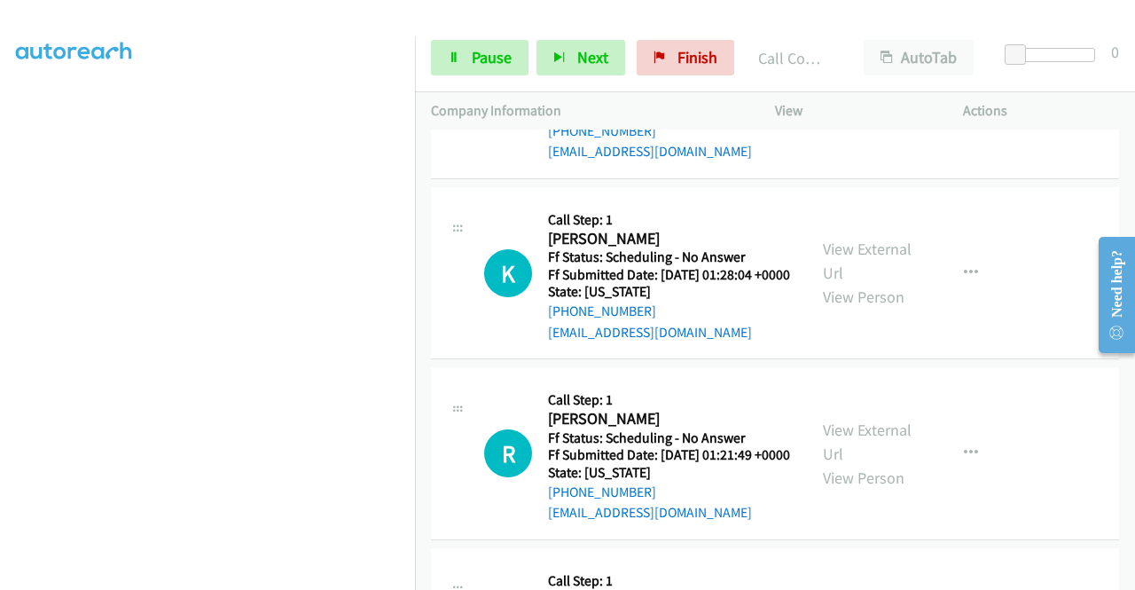
scroll to position [1693, 0]
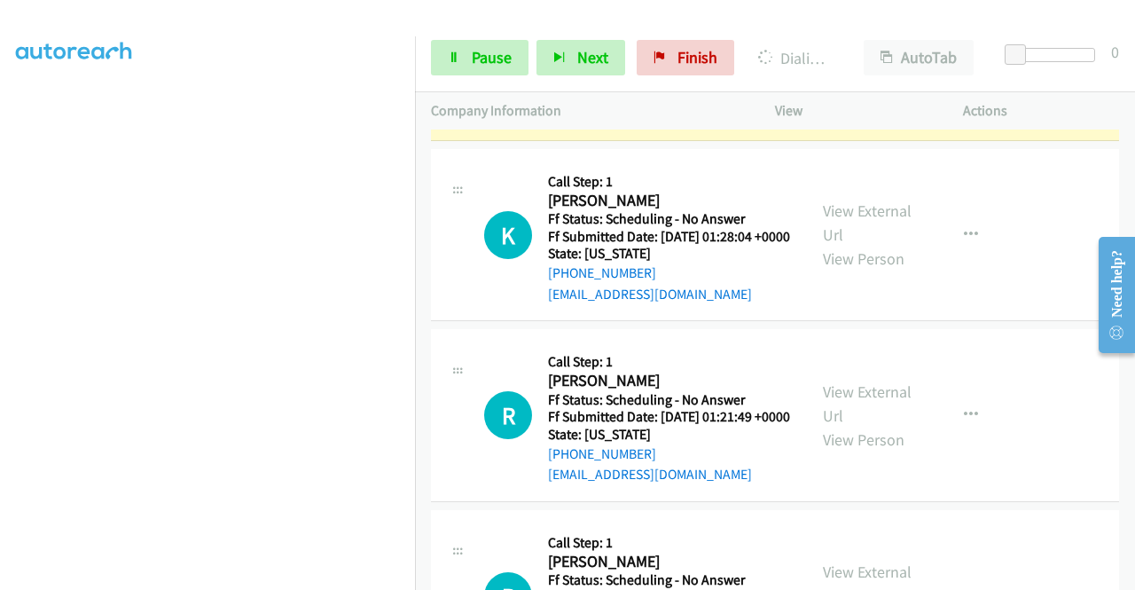
click at [860, 90] on div "View External Url View Person" at bounding box center [869, 55] width 92 height 72
click at [842, 65] on link "View External Url" at bounding box center [867, 42] width 89 height 44
click at [456, 36] on div "Start Calls Pause Next Finish Dialing [PERSON_NAME] AutoTab AutoTab 0" at bounding box center [775, 58] width 720 height 68
click at [451, 54] on icon at bounding box center [454, 58] width 12 height 12
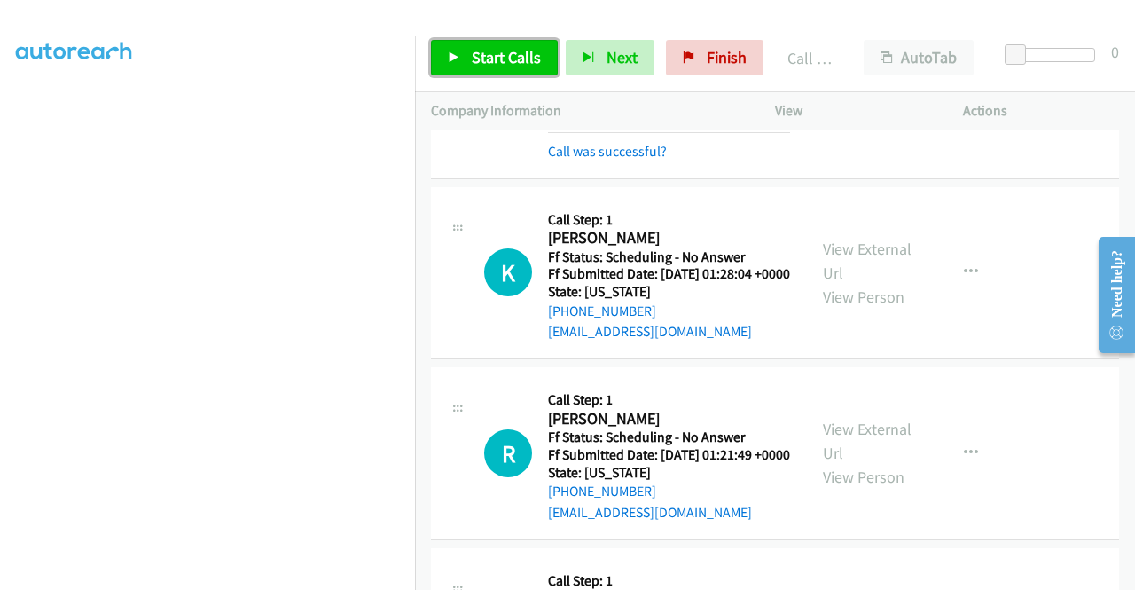
click at [496, 61] on span "Start Calls" at bounding box center [506, 57] width 69 height 20
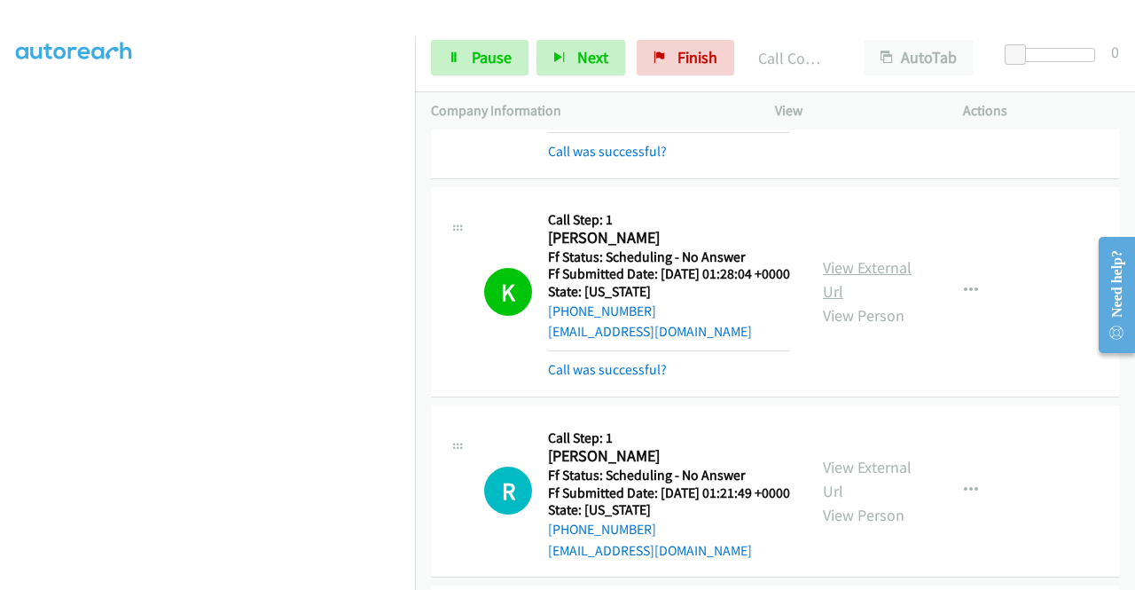
click at [847, 302] on link "View External Url" at bounding box center [867, 279] width 89 height 44
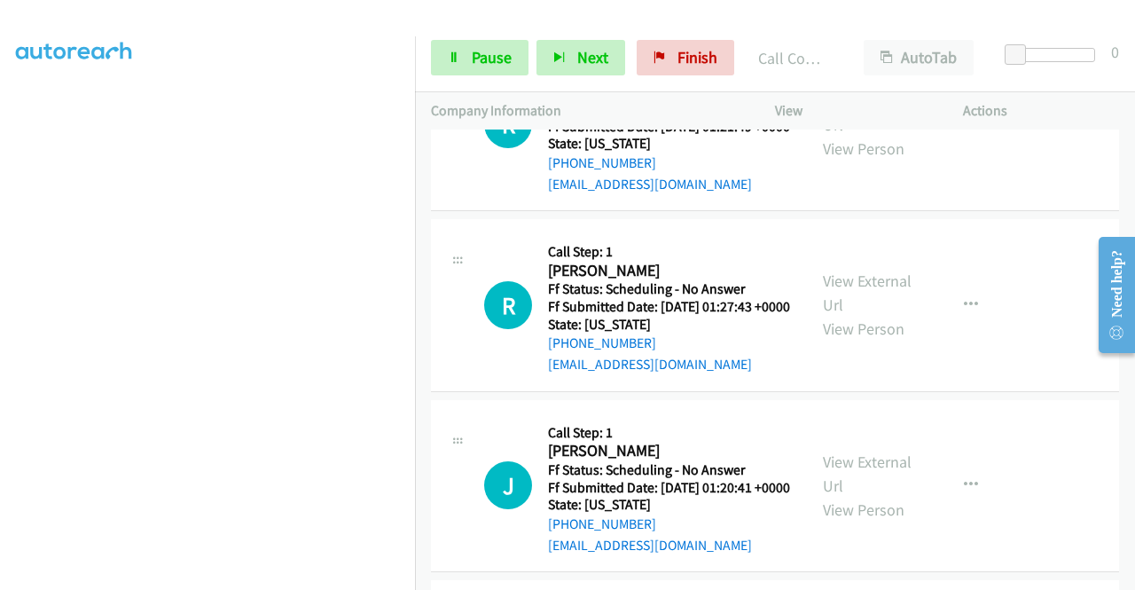
scroll to position [2107, 0]
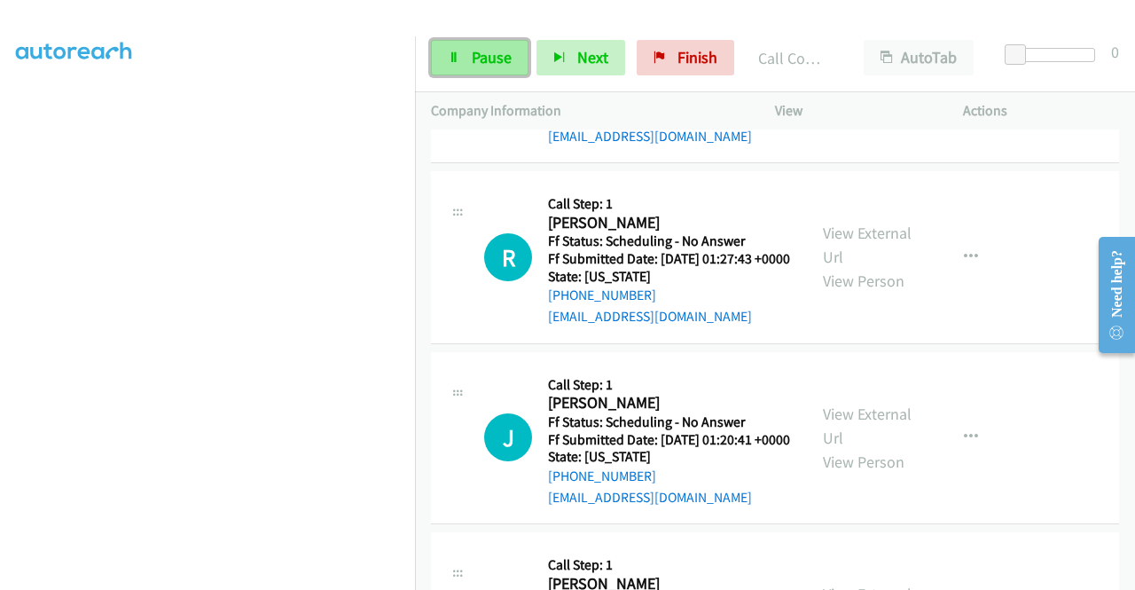
click at [496, 58] on span "Pause" at bounding box center [492, 57] width 40 height 20
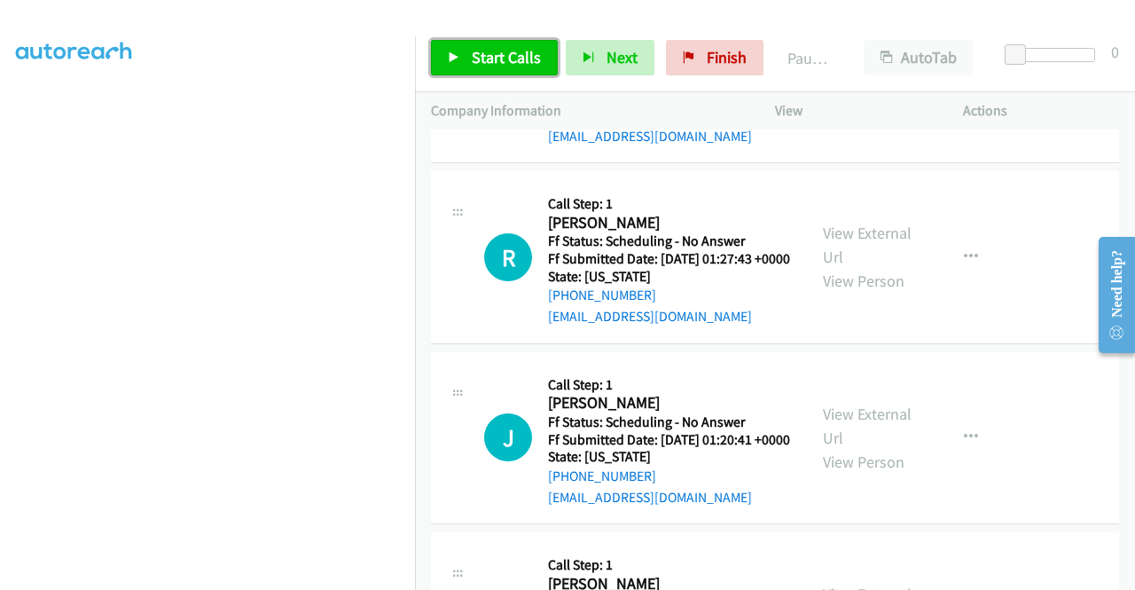
click at [496, 58] on span "Start Calls" at bounding box center [506, 57] width 69 height 20
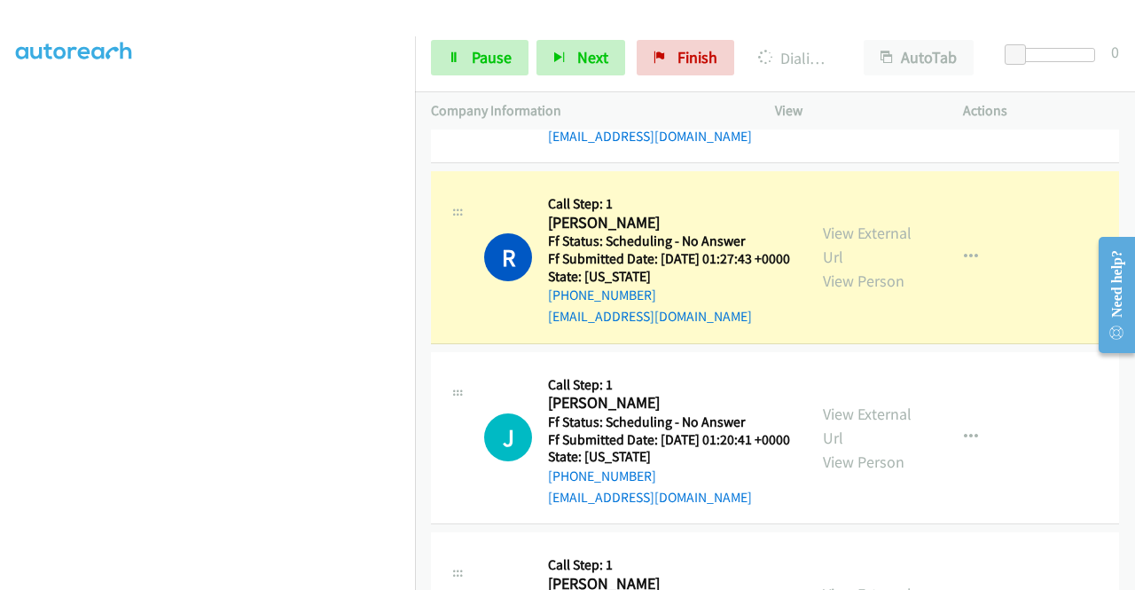
click at [833, 293] on div "View External Url View Person" at bounding box center [869, 257] width 92 height 72
click at [827, 267] on link "View External Url" at bounding box center [867, 245] width 89 height 44
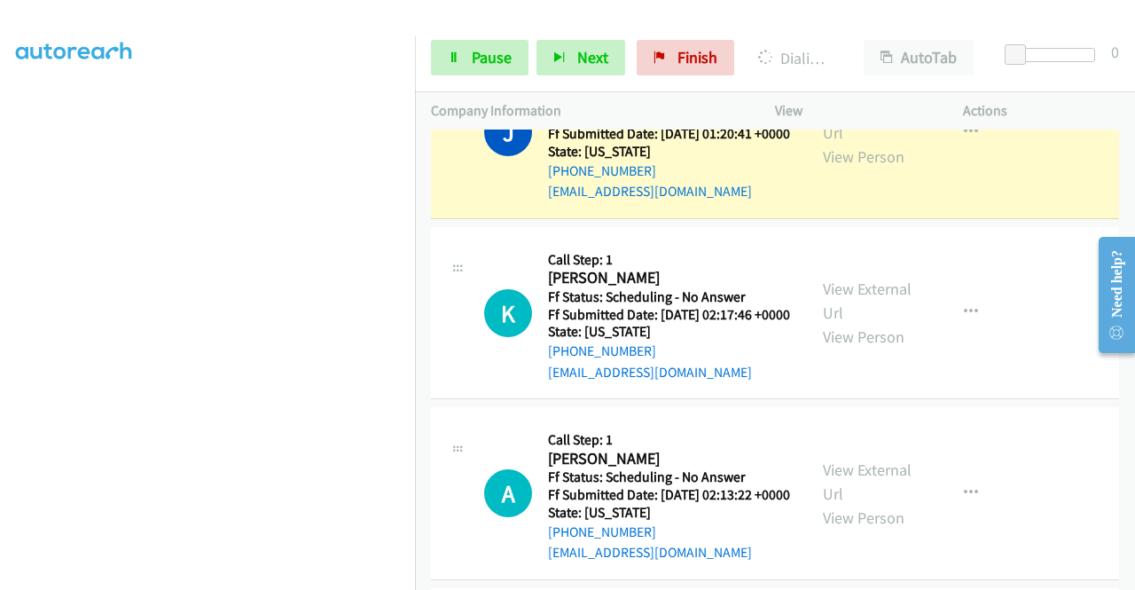
scroll to position [2486, 0]
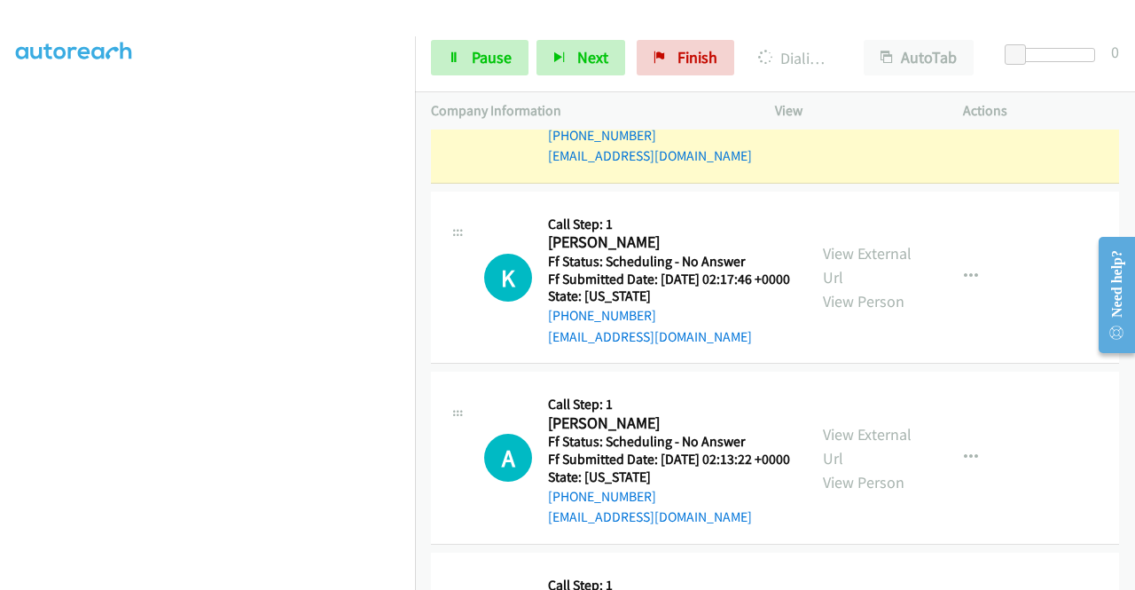
click at [863, 107] on link "View External Url" at bounding box center [867, 85] width 89 height 44
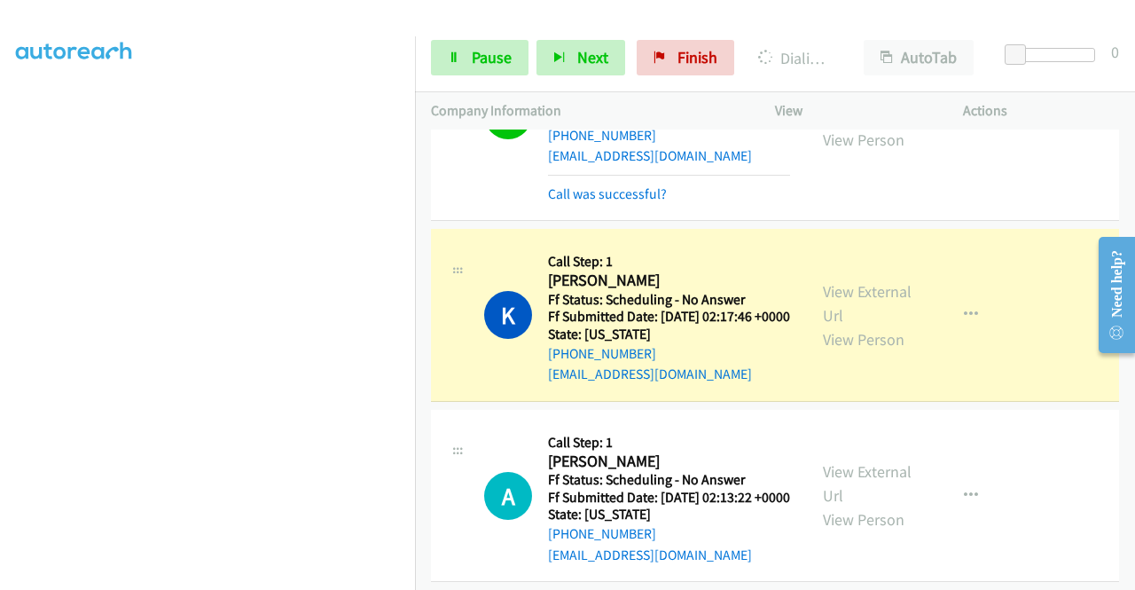
click at [873, 351] on div "View External Url View Person" at bounding box center [869, 315] width 92 height 72
click at [866, 325] on link "View External Url" at bounding box center [867, 303] width 89 height 44
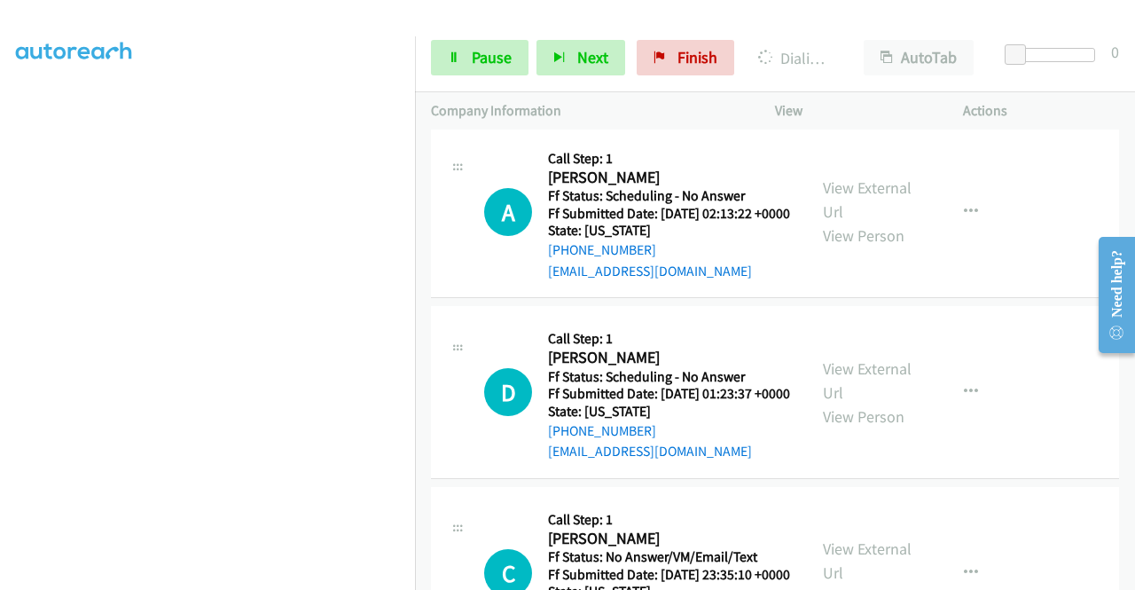
scroll to position [2817, 0]
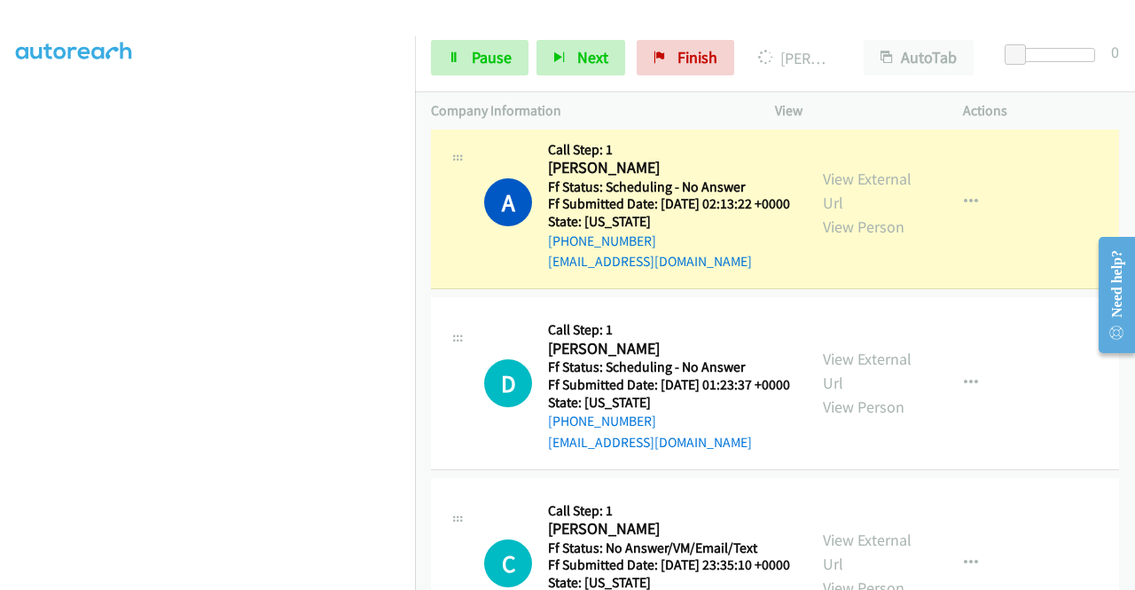
click at [873, 239] on div "View External Url View Person" at bounding box center [869, 203] width 92 height 72
click at [869, 239] on div "View External Url View Person" at bounding box center [869, 203] width 92 height 72
click at [848, 213] on link "View External Url" at bounding box center [867, 191] width 89 height 44
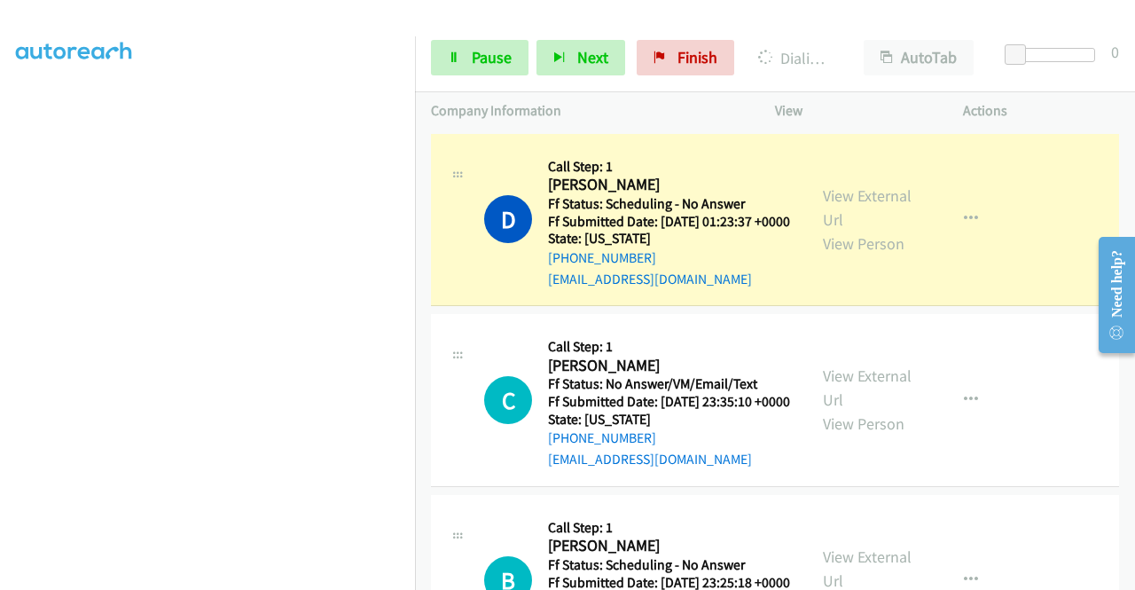
scroll to position [3149, 0]
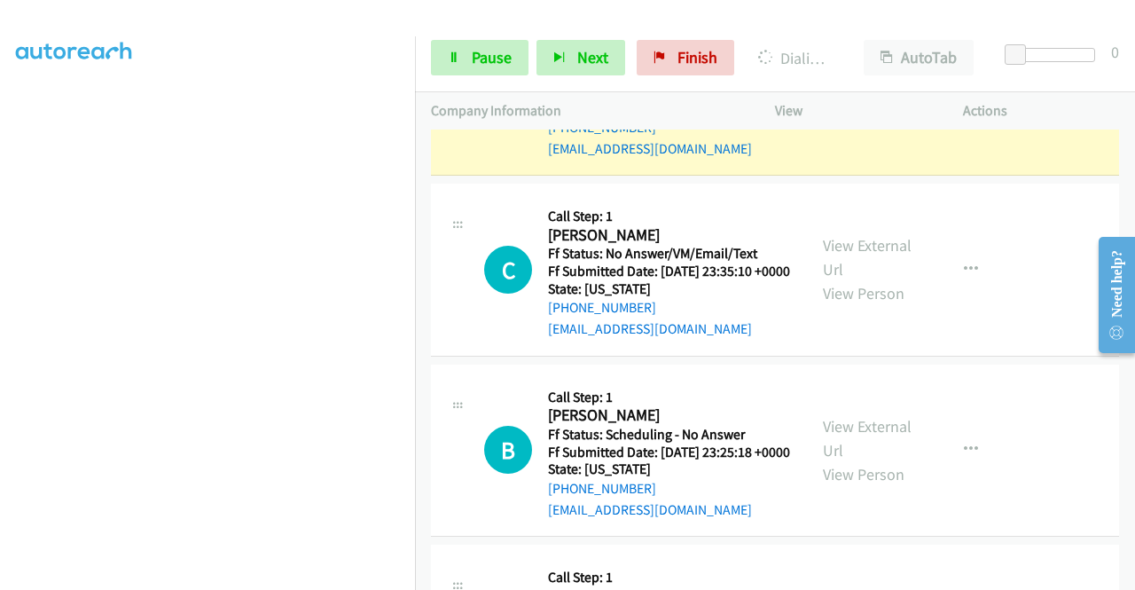
click at [873, 99] on link "View External Url" at bounding box center [867, 77] width 89 height 44
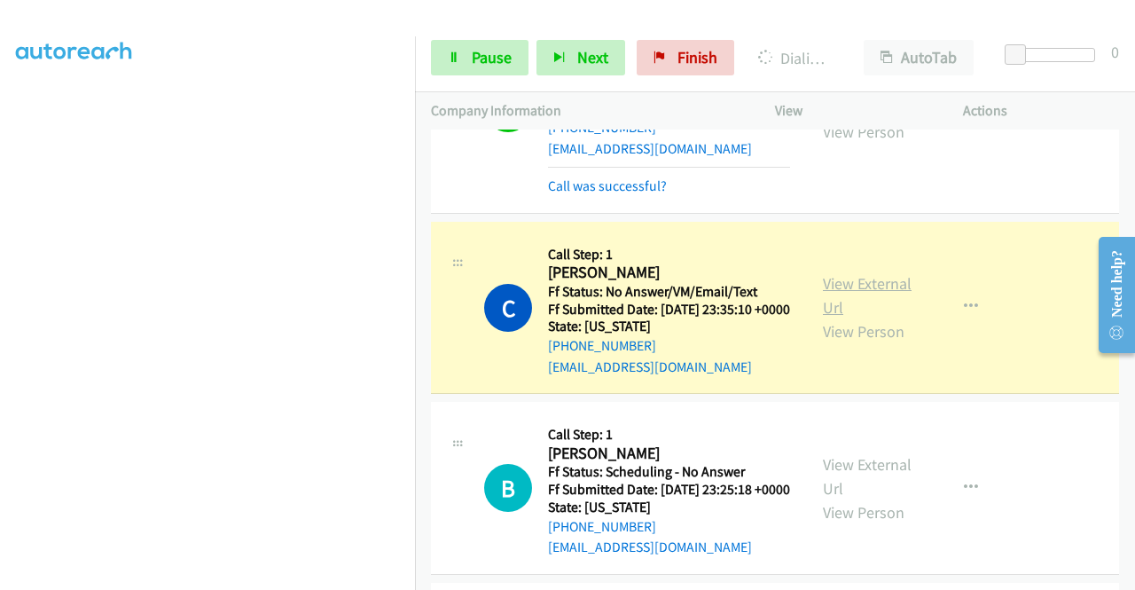
click at [877, 318] on link "View External Url" at bounding box center [867, 295] width 89 height 44
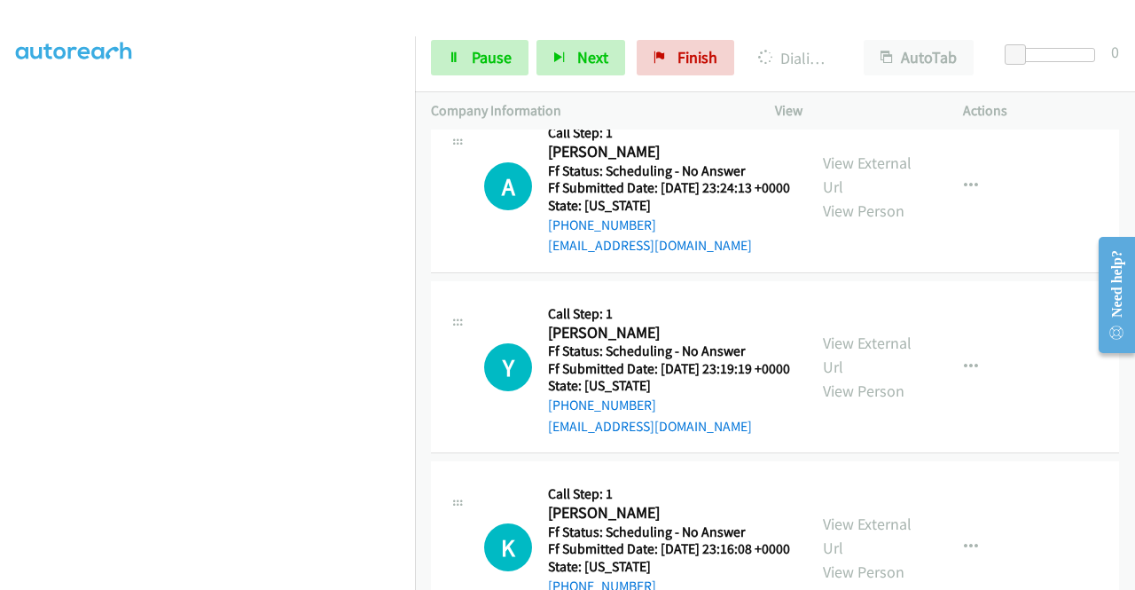
scroll to position [3681, 0]
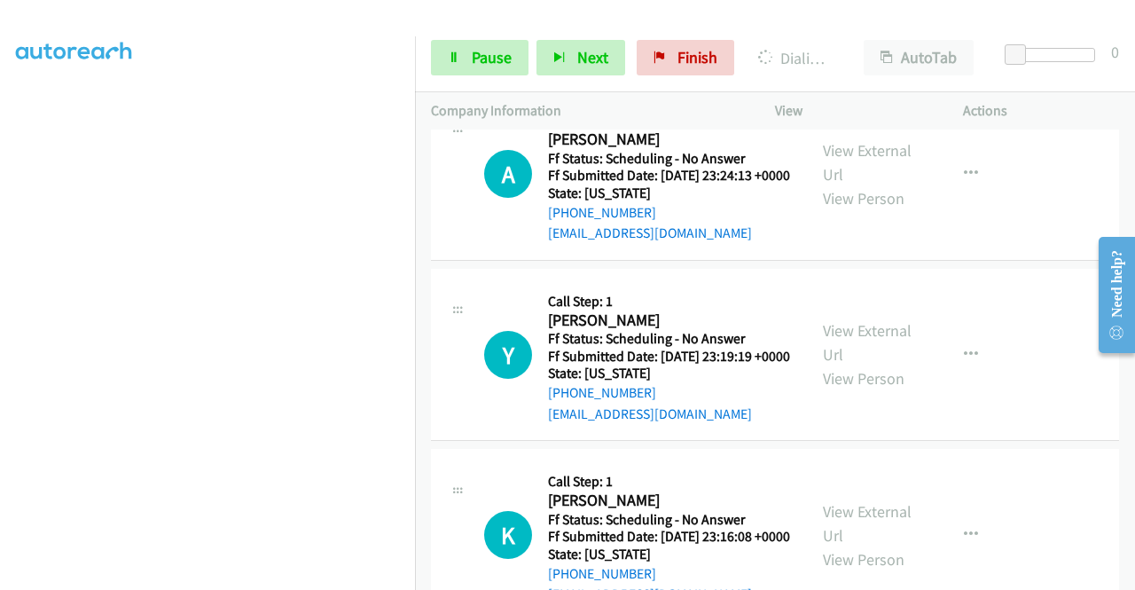
click at [498, 90] on div "Start Calls Pause Next Finish Dialing [PERSON_NAME] AutoTab AutoTab 0" at bounding box center [775, 58] width 720 height 68
click at [472, 58] on span "Pause" at bounding box center [492, 57] width 40 height 20
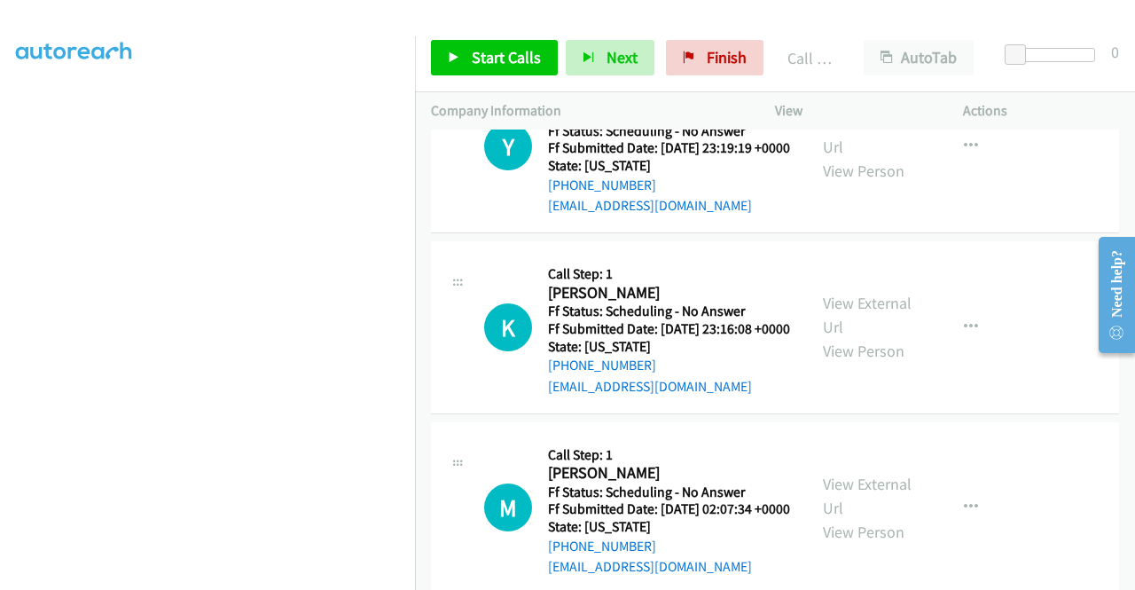
scroll to position [3911, 0]
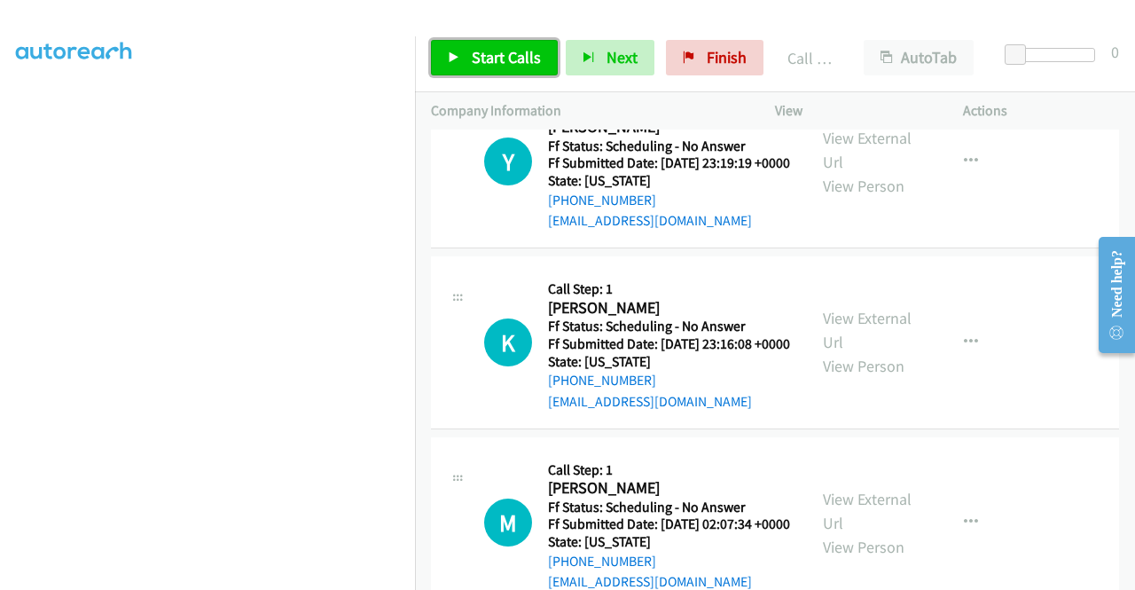
click at [510, 55] on span "Start Calls" at bounding box center [506, 57] width 69 height 20
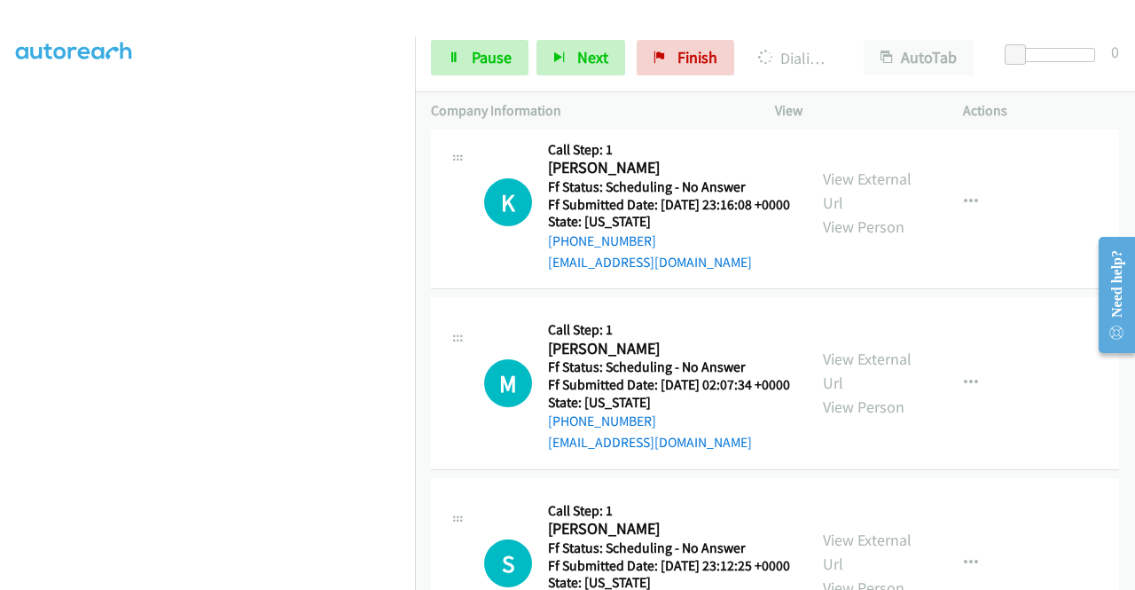
scroll to position [4219, 0]
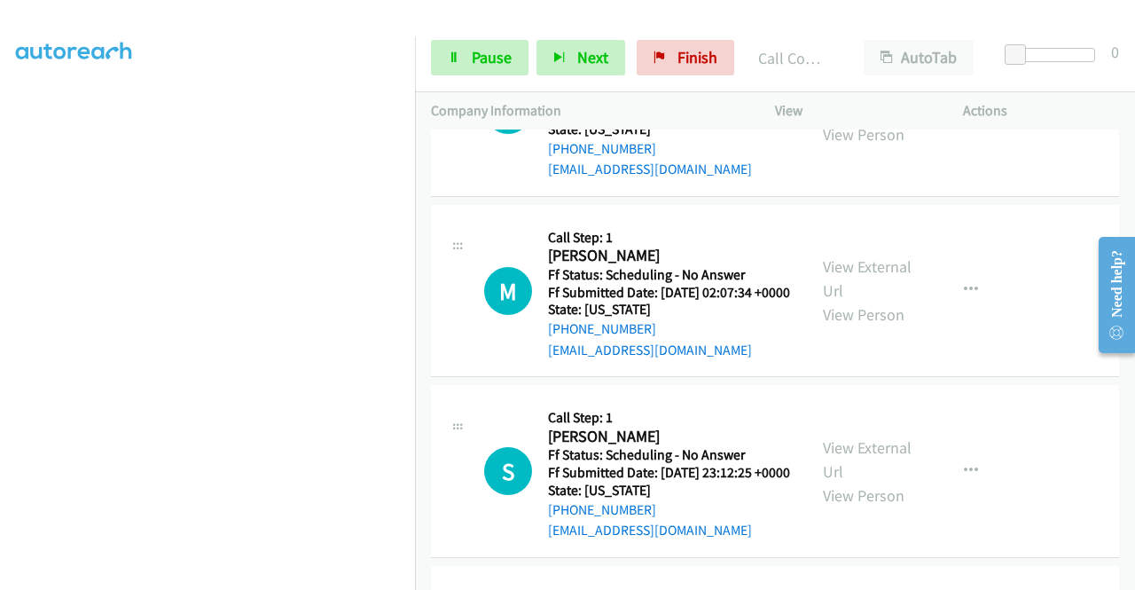
click at [830, 121] on link "View External Url" at bounding box center [867, 98] width 89 height 44
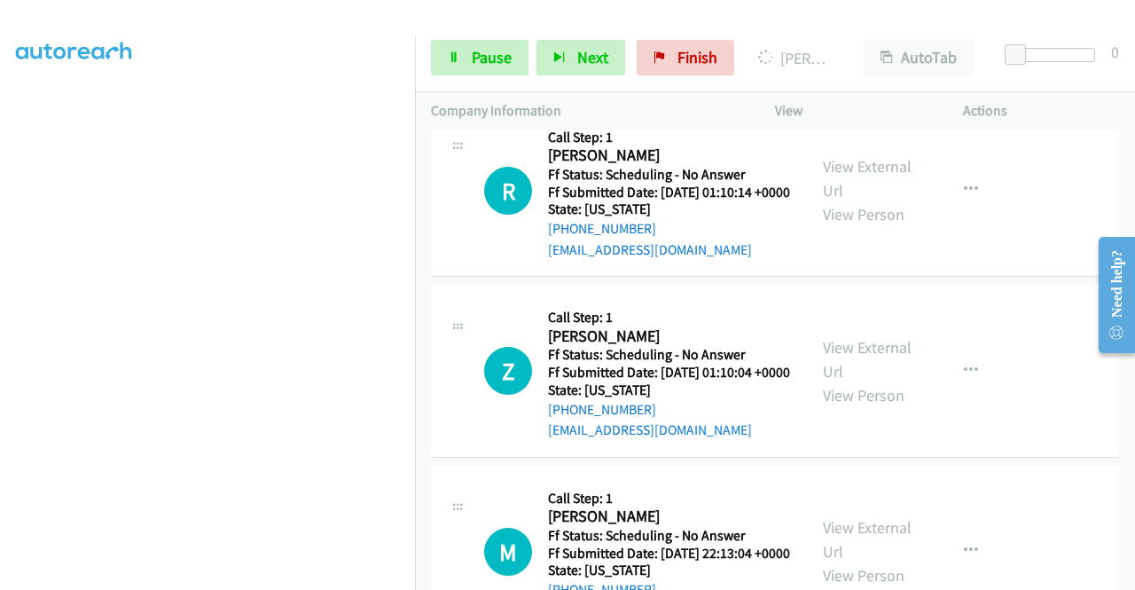
scroll to position [4718, 0]
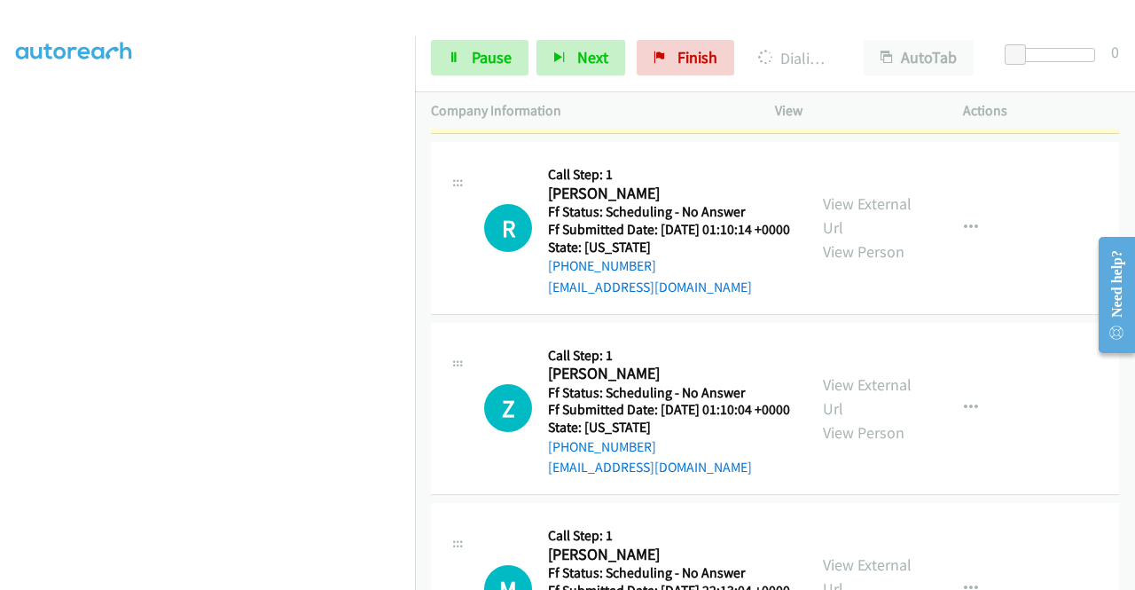
click at [843, 58] on link "View External Url" at bounding box center [867, 35] width 89 height 44
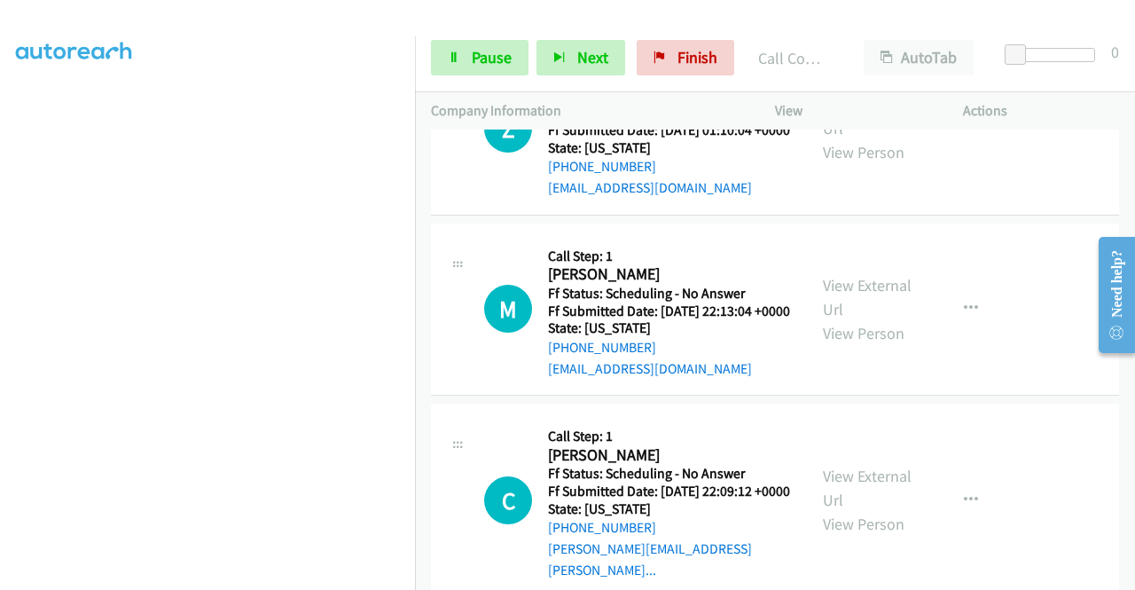
scroll to position [5189, 0]
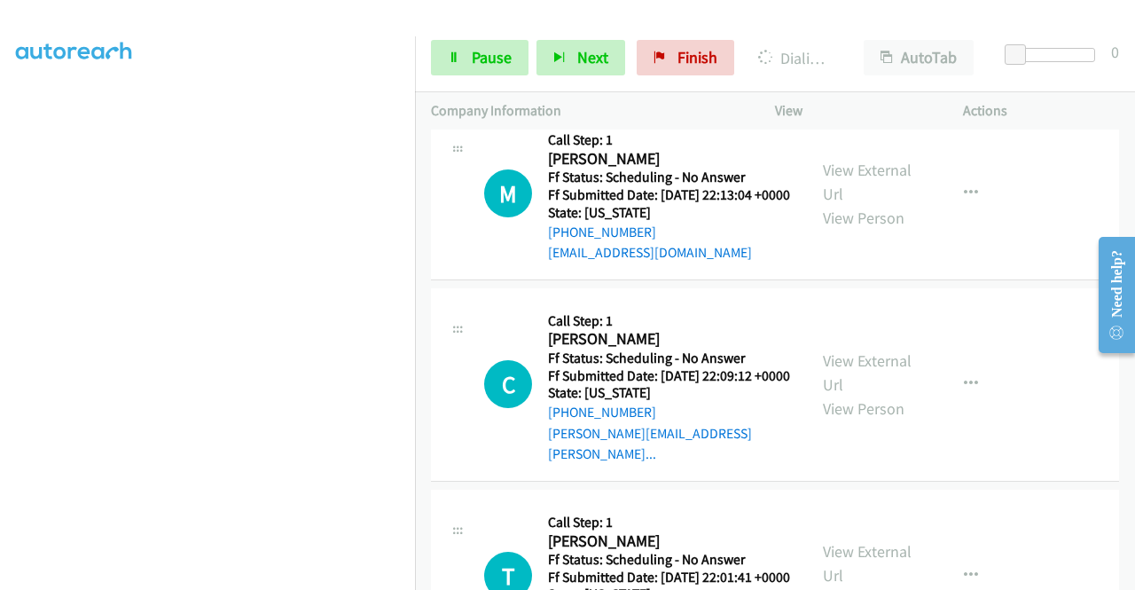
click at [1132, 581] on div "[PHONE_NUMBER] Call failed - Please reload the list and try again The Callbar F…" at bounding box center [775, 359] width 720 height 460
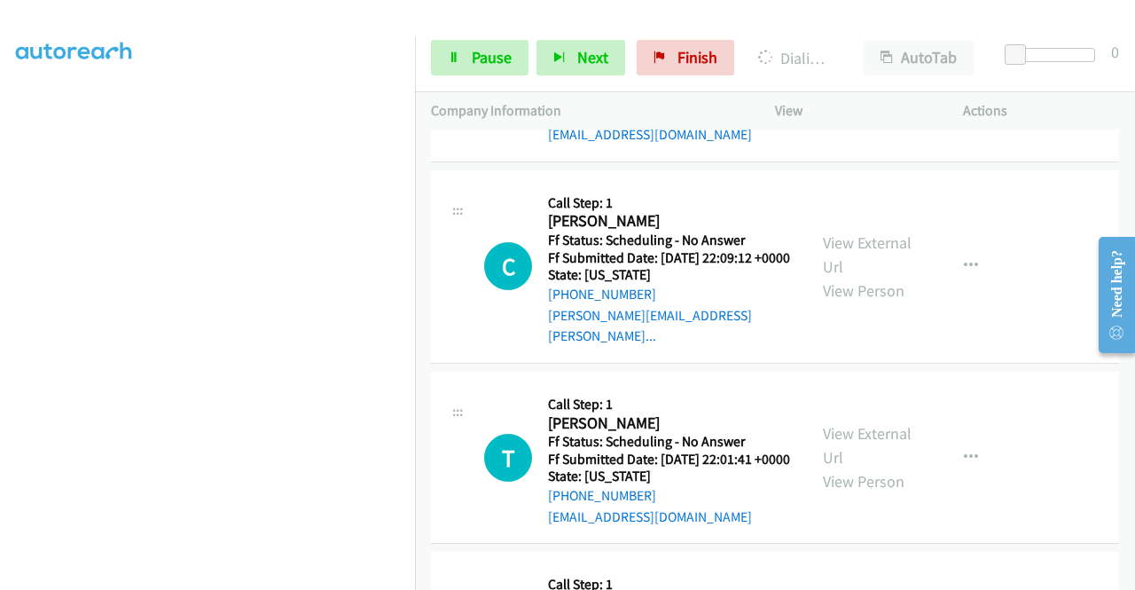
scroll to position [5366, 0]
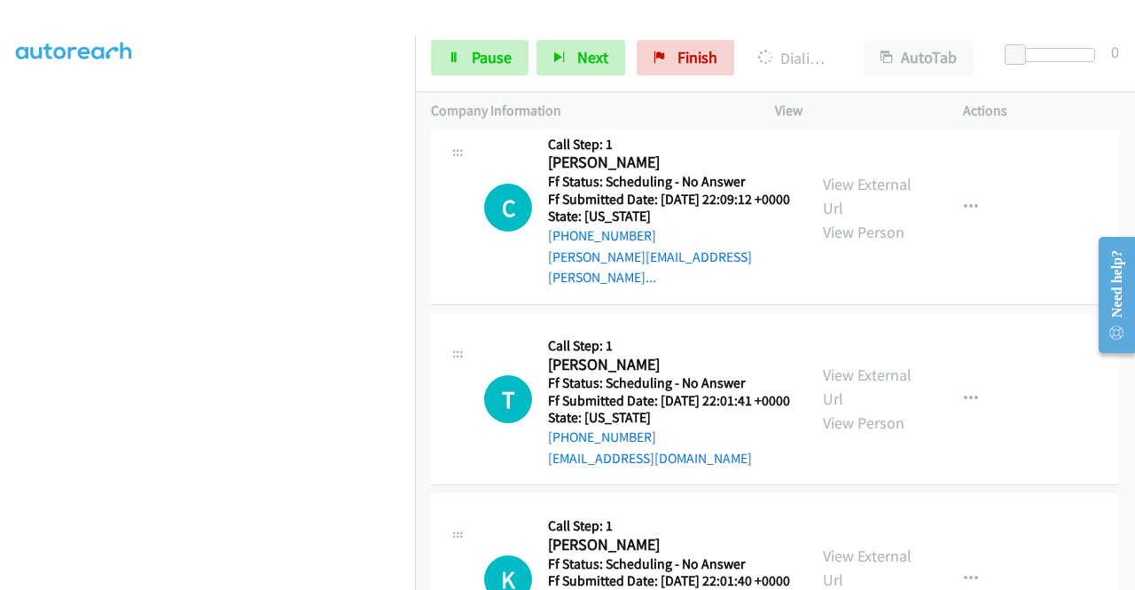
click at [457, 56] on icon at bounding box center [454, 58] width 12 height 12
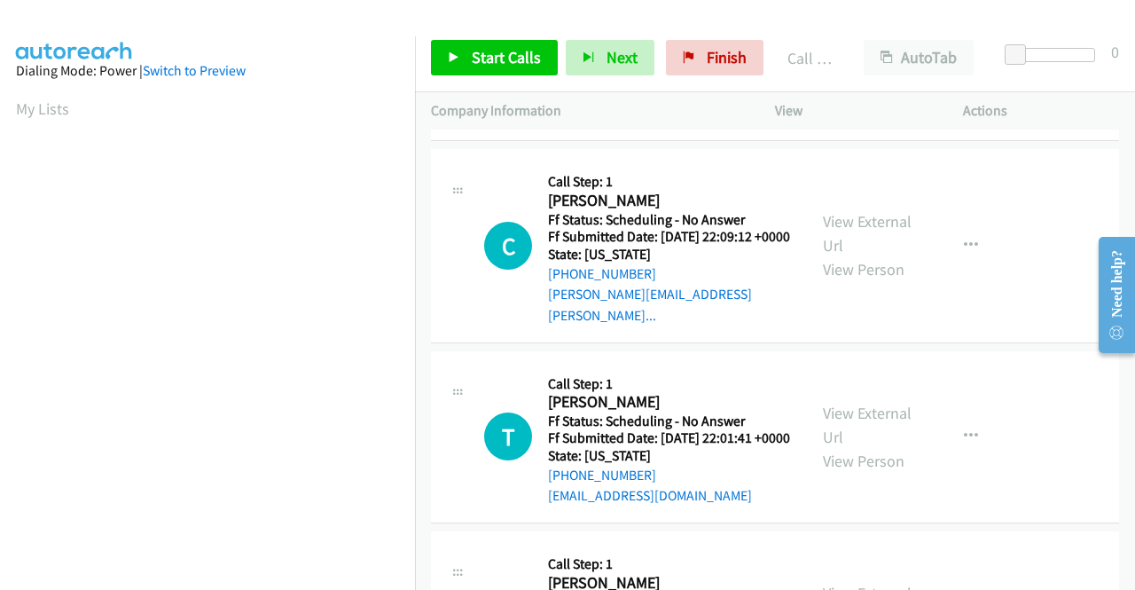
scroll to position [404, 0]
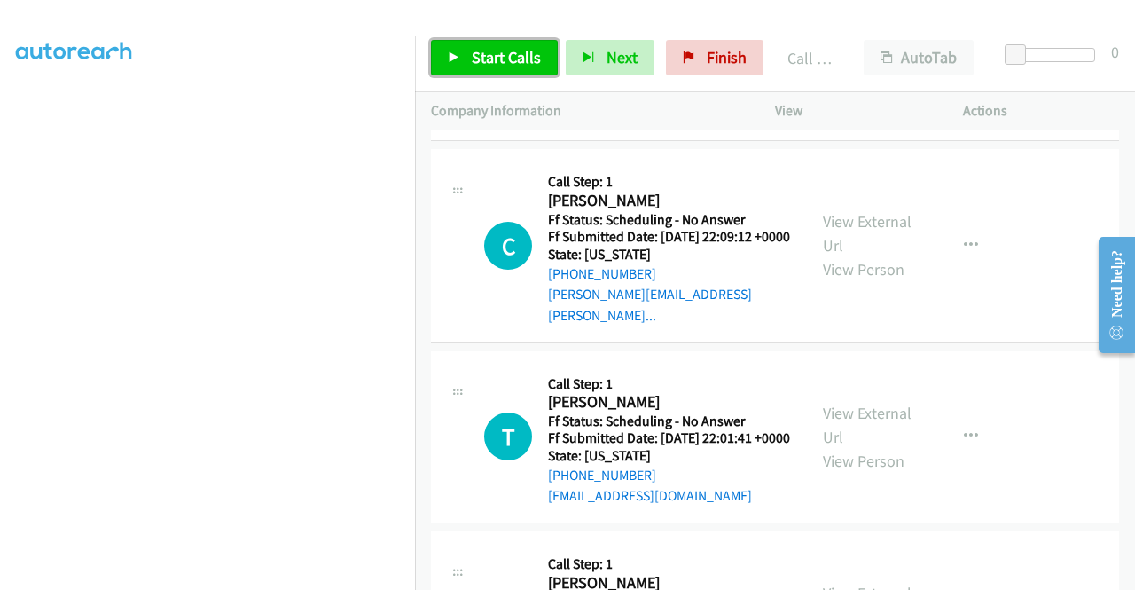
click at [487, 69] on link "Start Calls" at bounding box center [494, 57] width 127 height 35
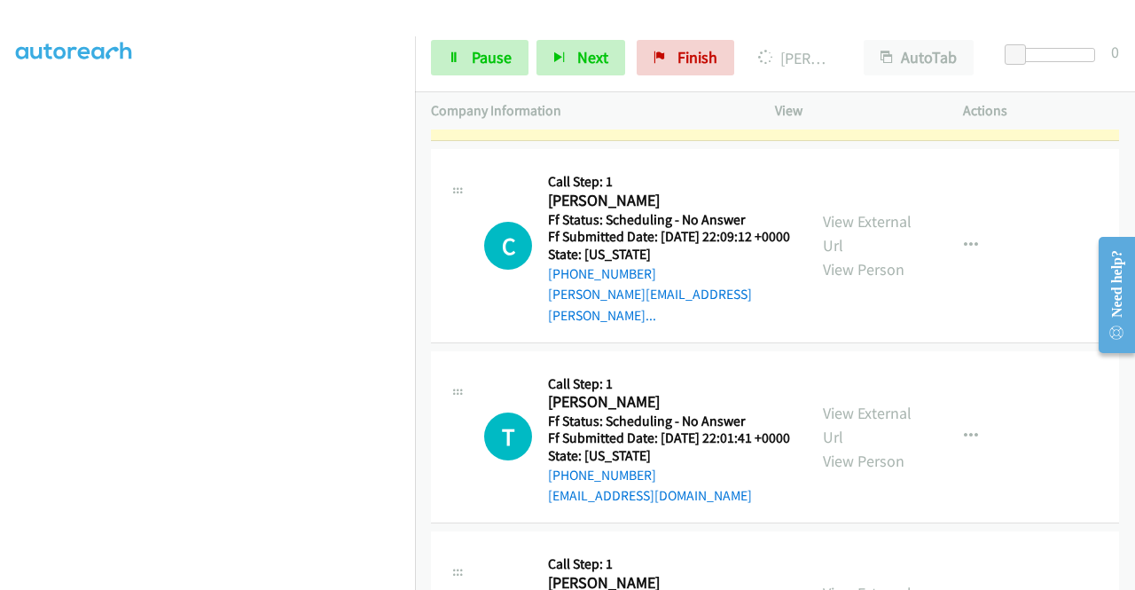
click at [850, 65] on link "View External Url" at bounding box center [867, 42] width 89 height 44
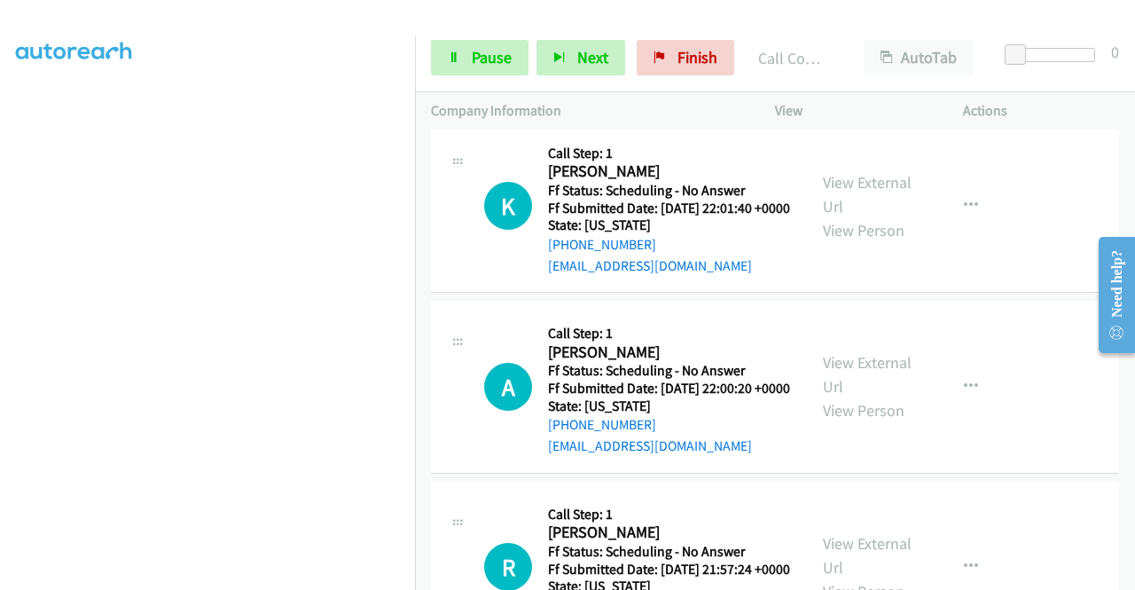
scroll to position [5827, 0]
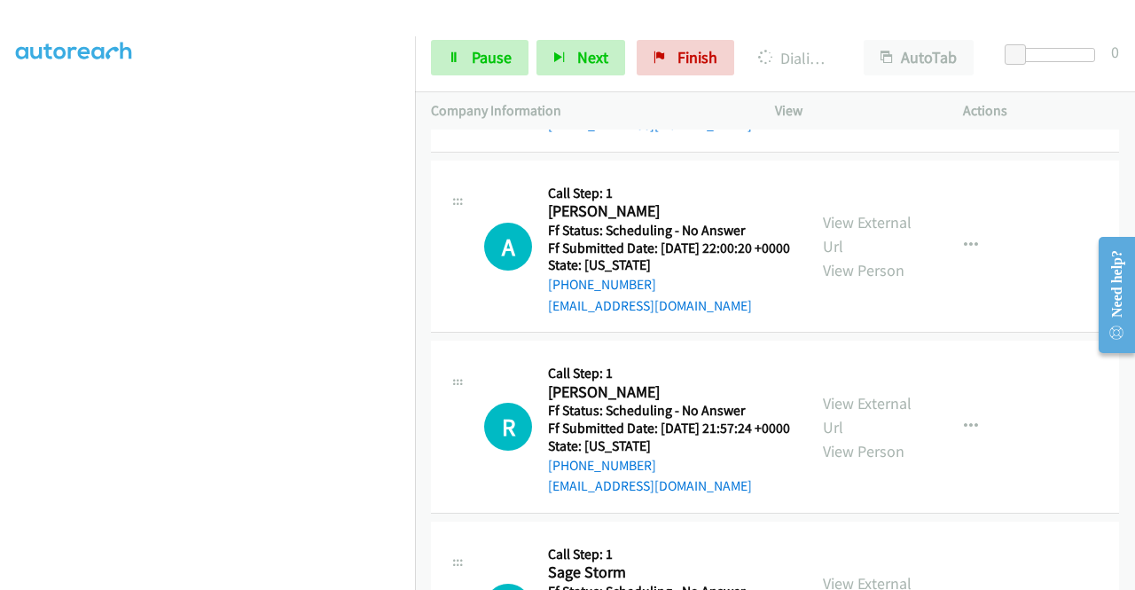
scroll to position [6040, 0]
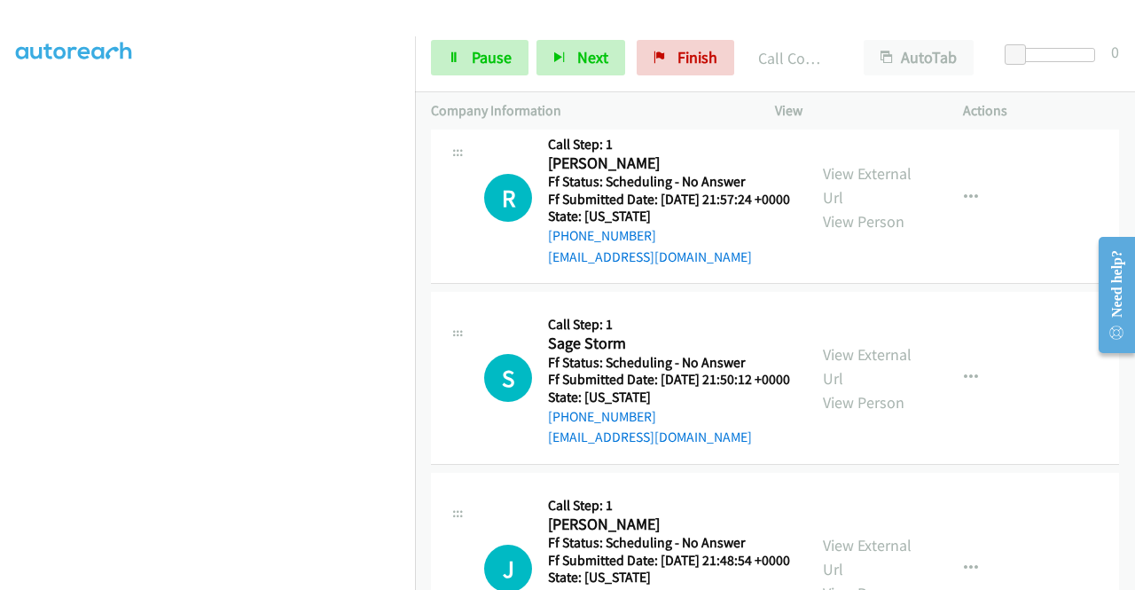
scroll to position [6295, 0]
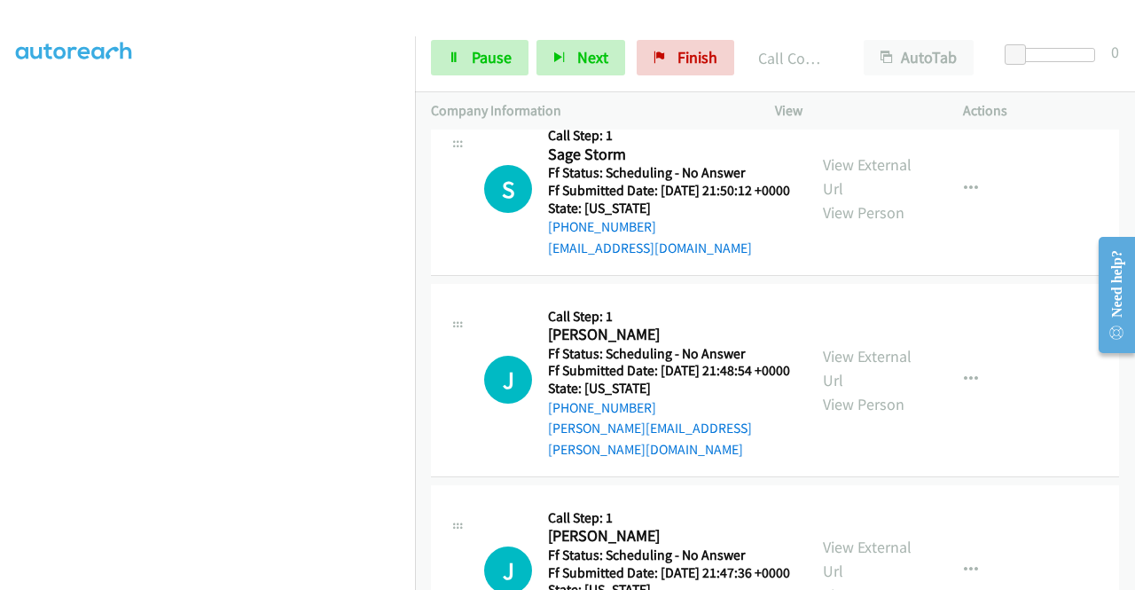
scroll to position [6521, 0]
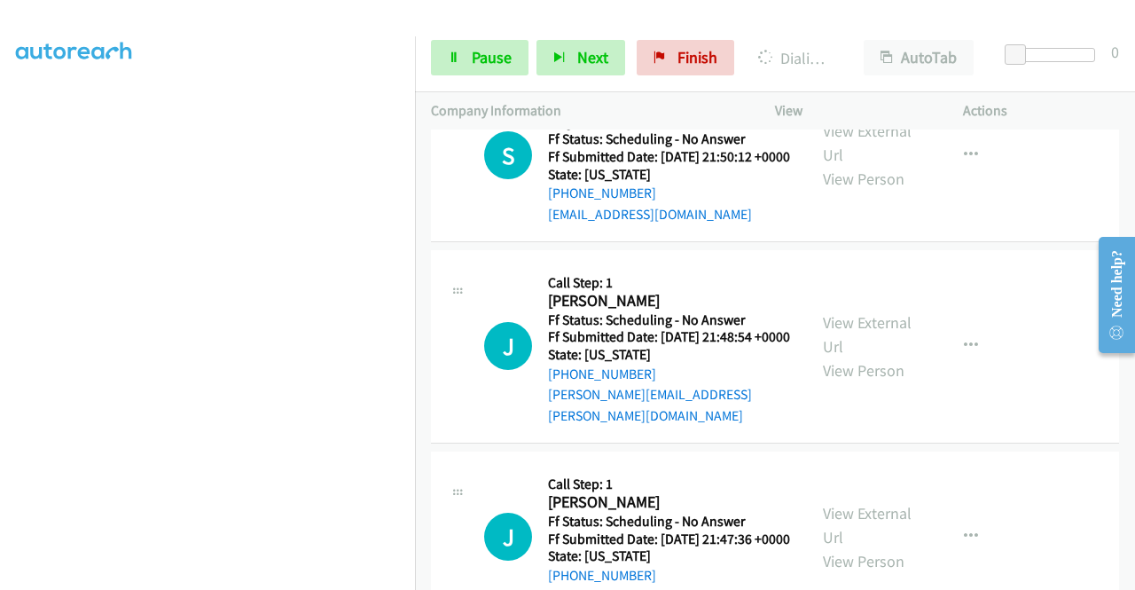
drag, startPoint x: 832, startPoint y: 217, endPoint x: 818, endPoint y: 231, distance: 20.1
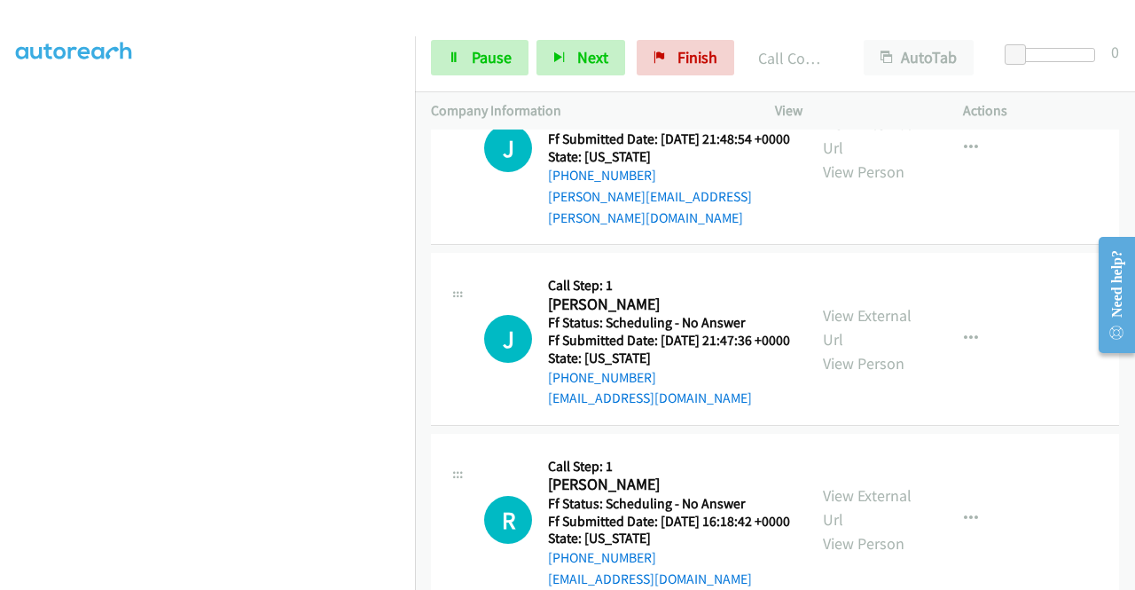
scroll to position [6792, 0]
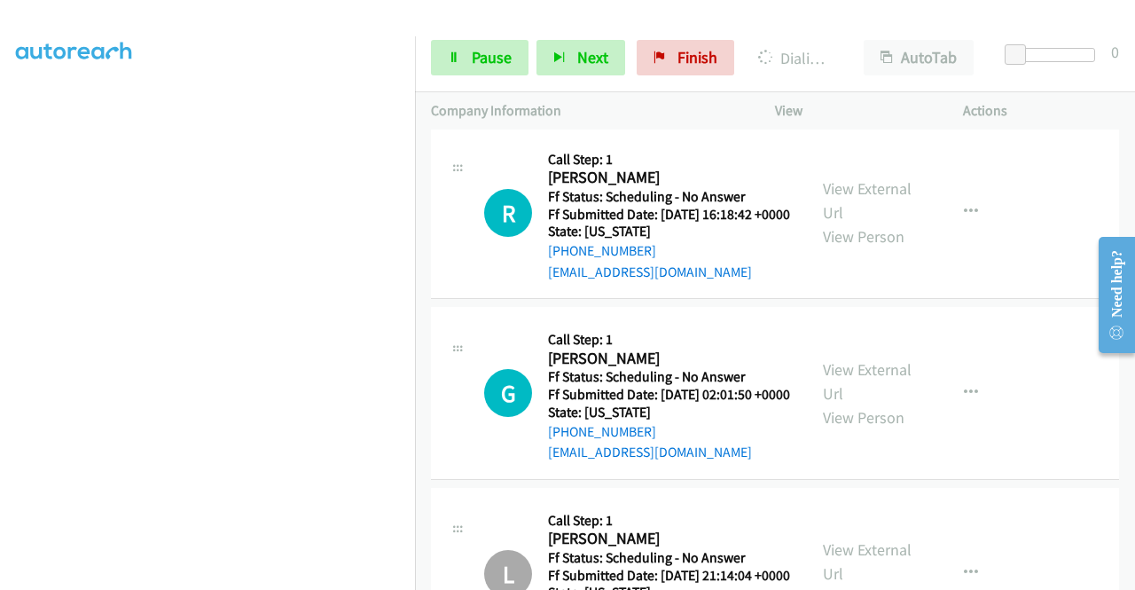
scroll to position [7101, 0]
click at [511, 59] on link "Pause" at bounding box center [480, 57] width 98 height 35
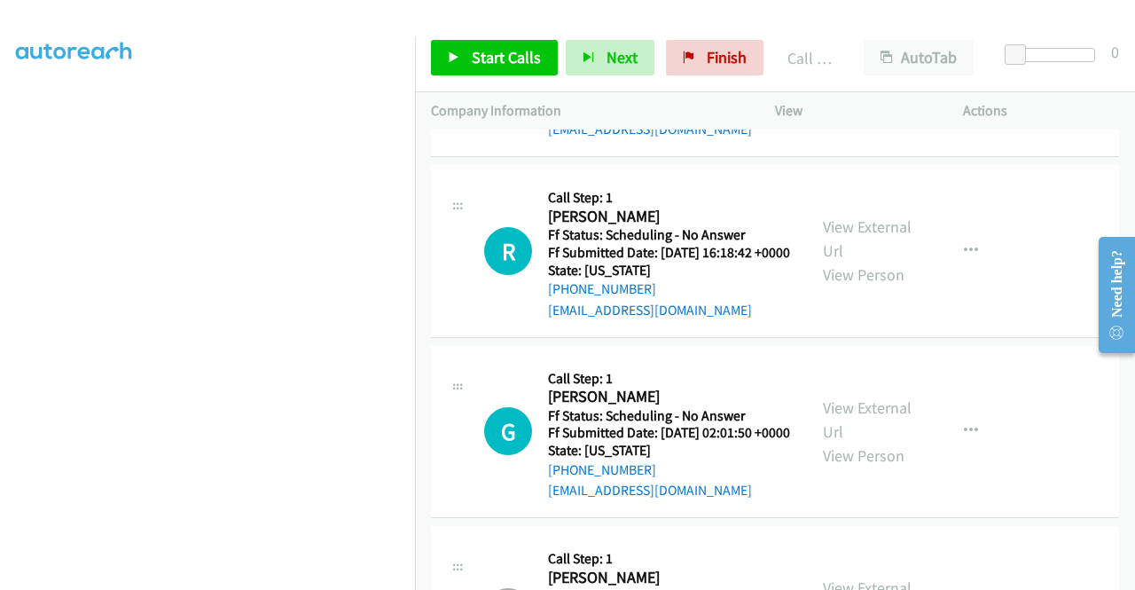
scroll to position [7120, 0]
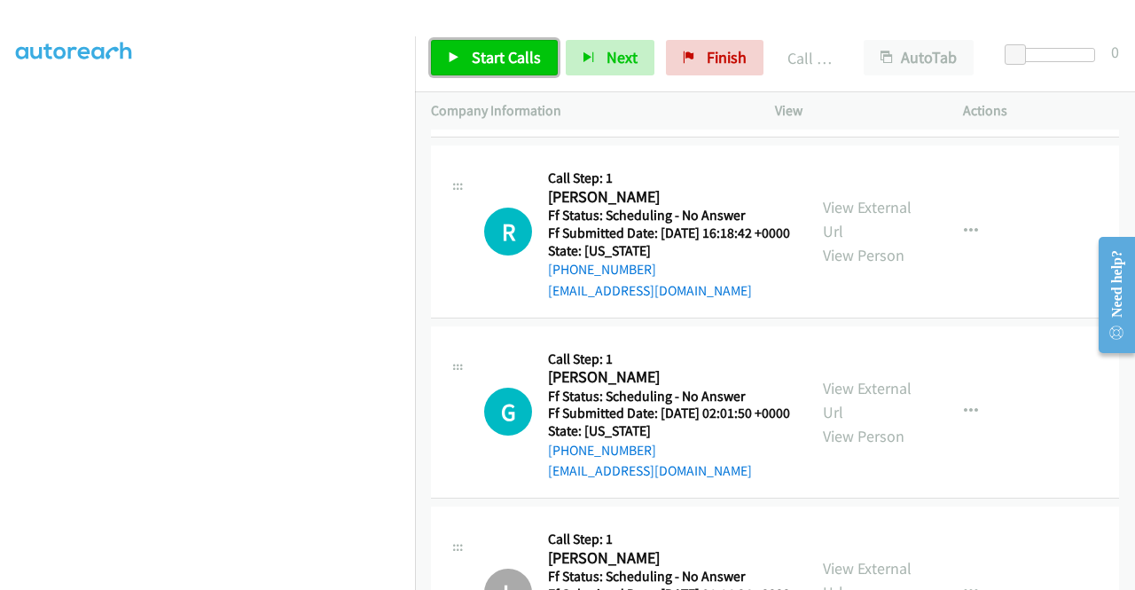
click at [495, 42] on link "Start Calls" at bounding box center [494, 57] width 127 height 35
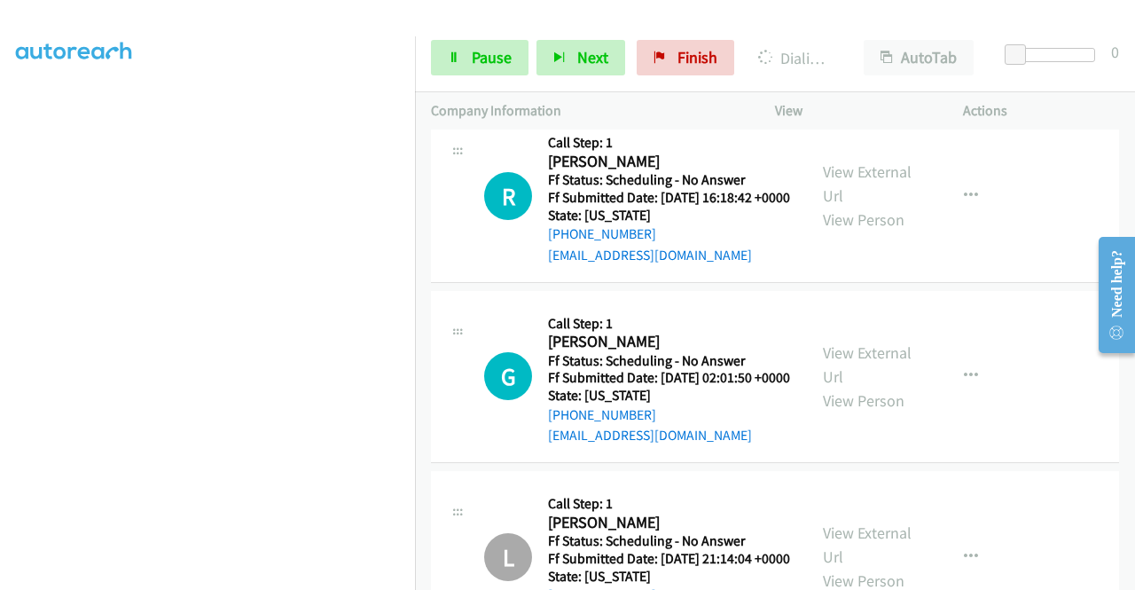
scroll to position [7274, 0]
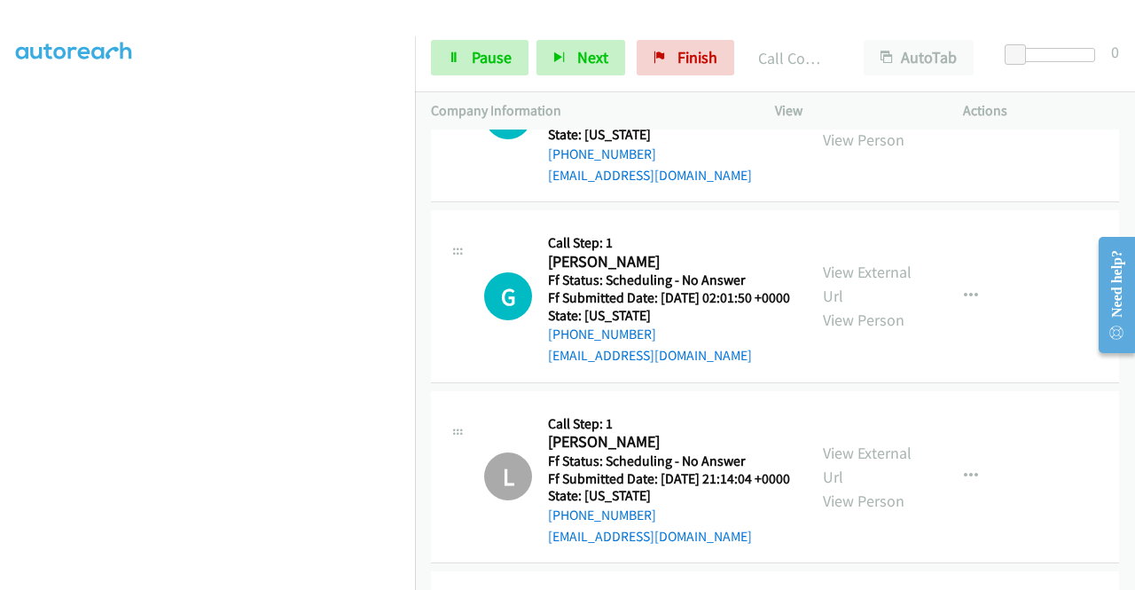
click at [1126, 576] on div "[PHONE_NUMBER] Call failed - Please reload the list and try again The Callbar F…" at bounding box center [775, 359] width 720 height 460
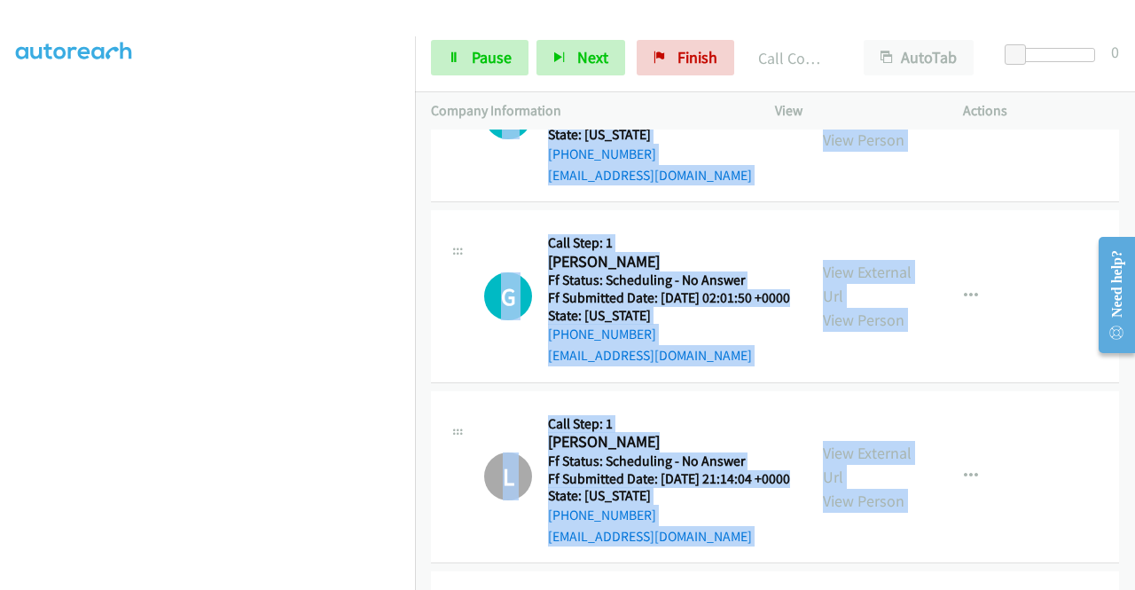
click at [1126, 576] on div "[PHONE_NUMBER] Call failed - Please reload the list and try again The Callbar F…" at bounding box center [775, 359] width 720 height 460
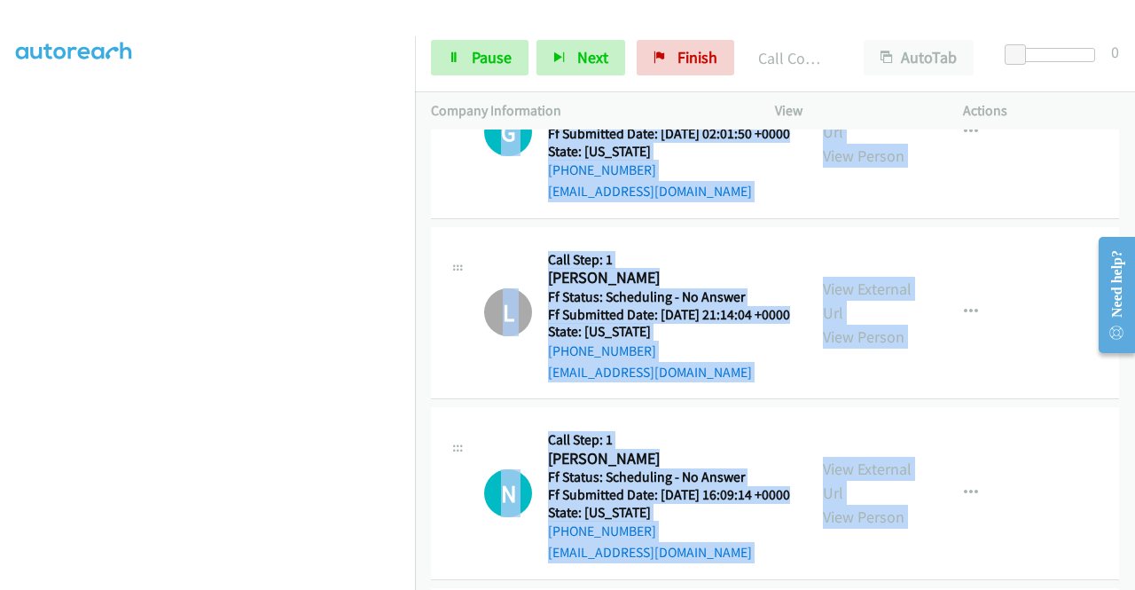
scroll to position [7451, 0]
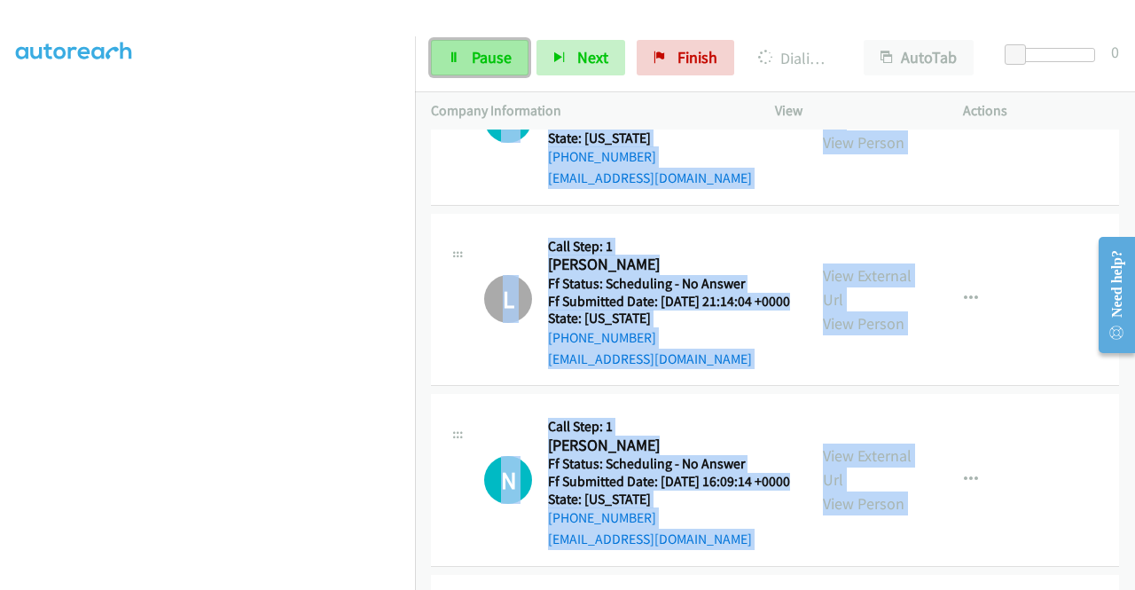
click at [463, 64] on link "Pause" at bounding box center [480, 57] width 98 height 35
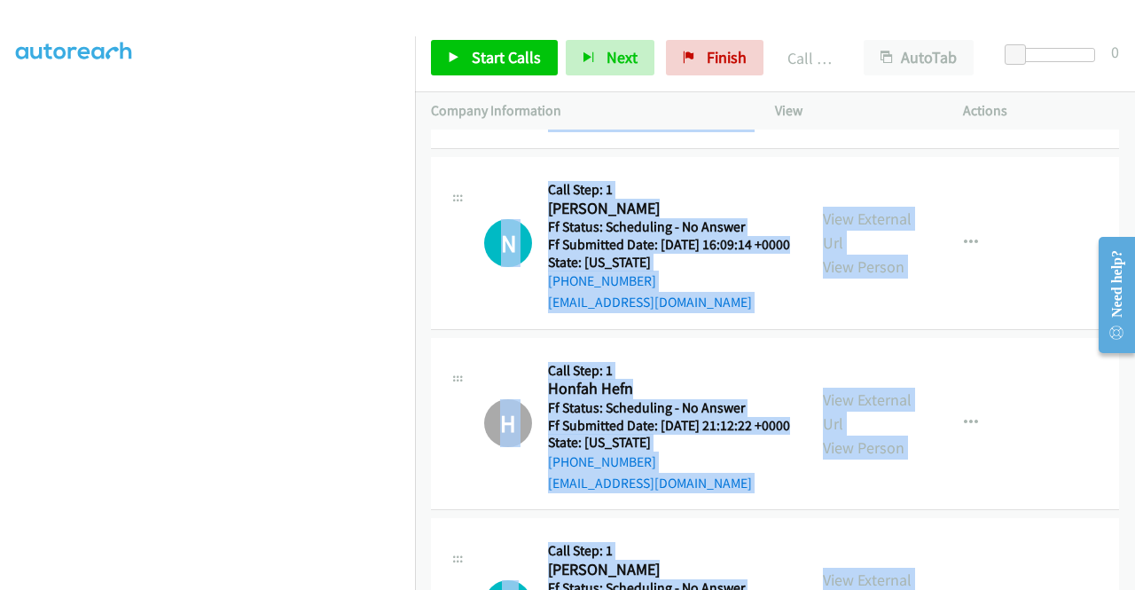
scroll to position [7629, 0]
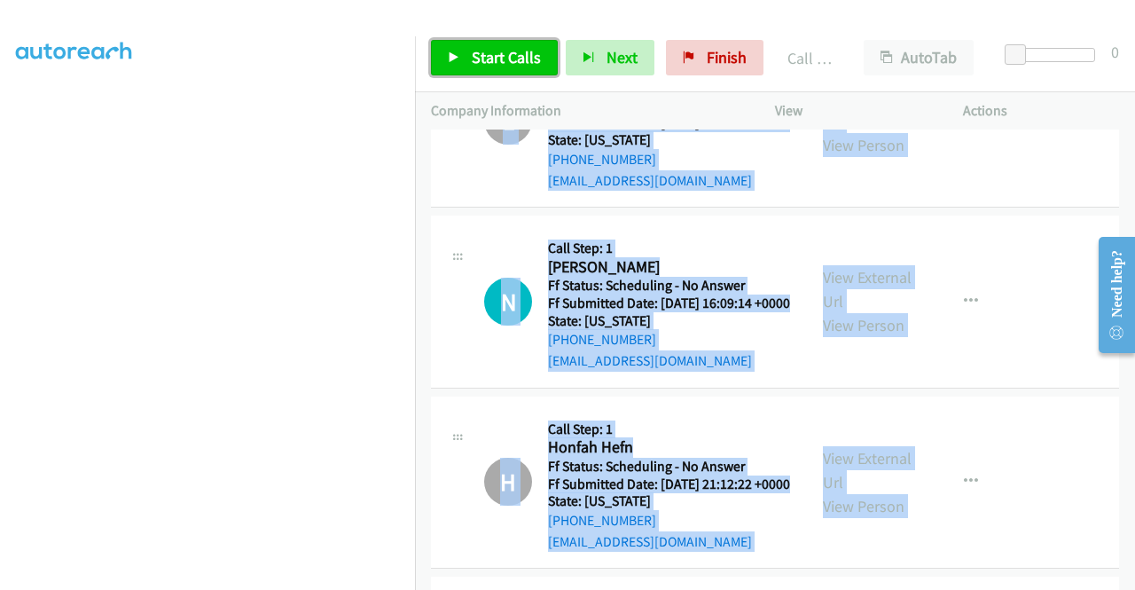
click at [507, 49] on span "Start Calls" at bounding box center [506, 57] width 69 height 20
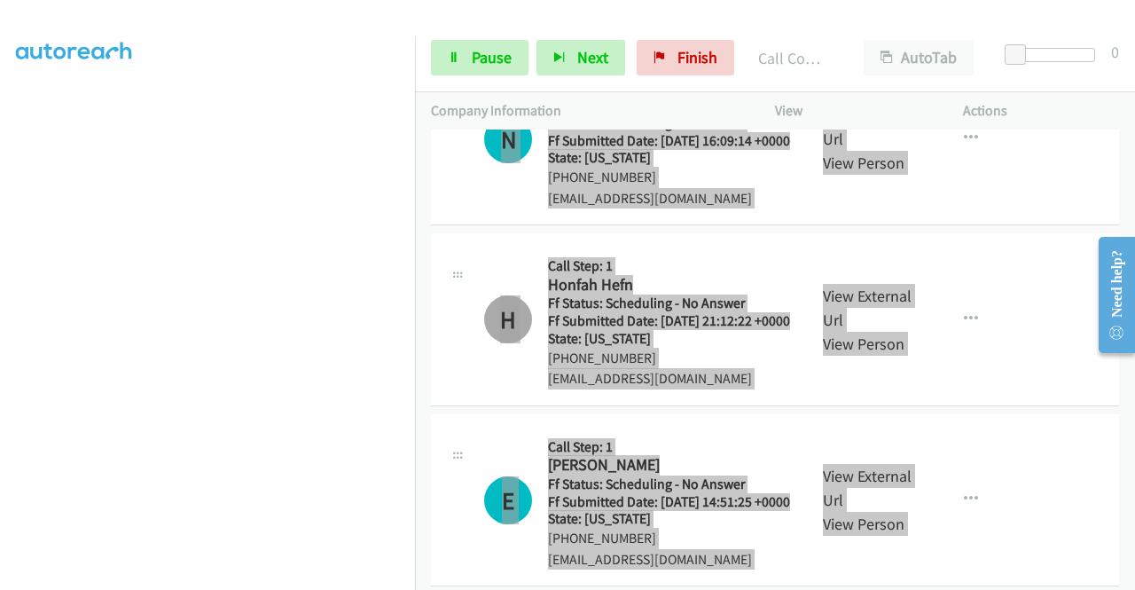
scroll to position [7854, 0]
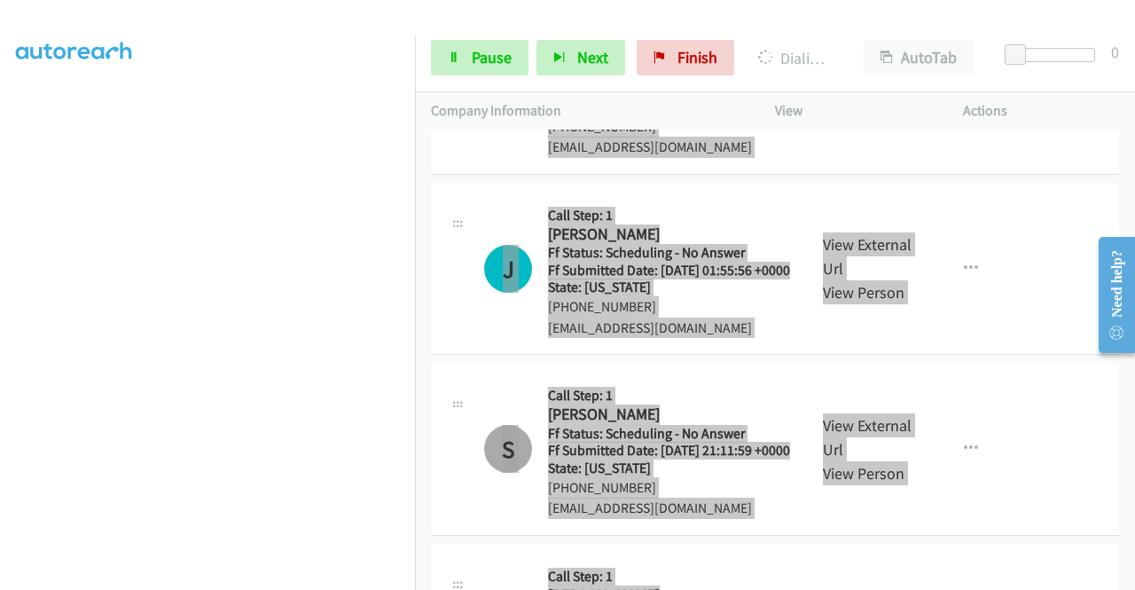
scroll to position [8326, 0]
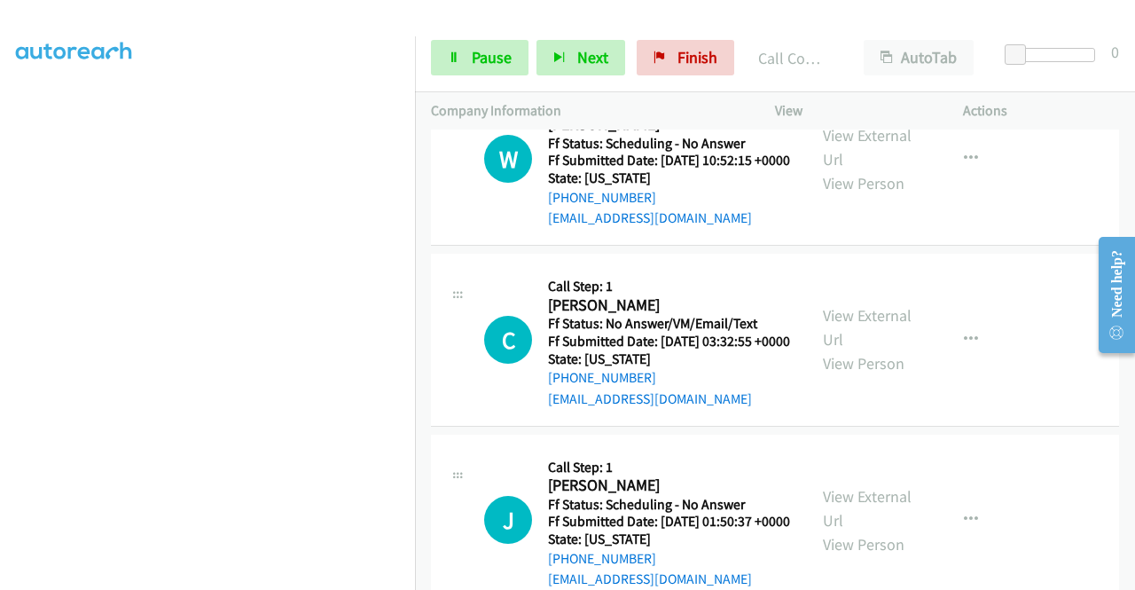
scroll to position [8825, 0]
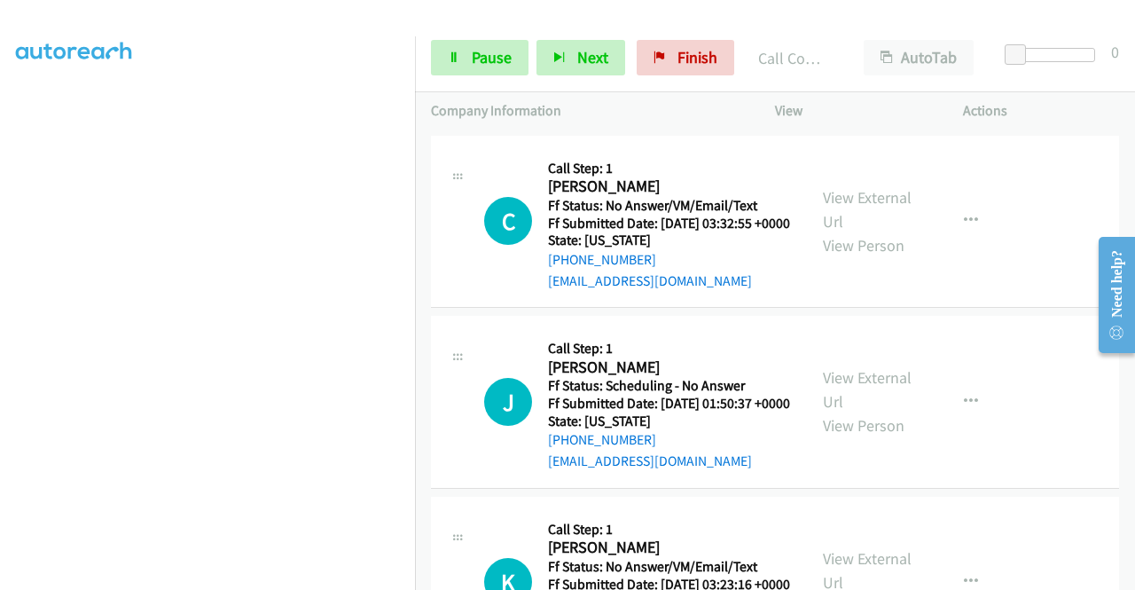
scroll to position [9026, 0]
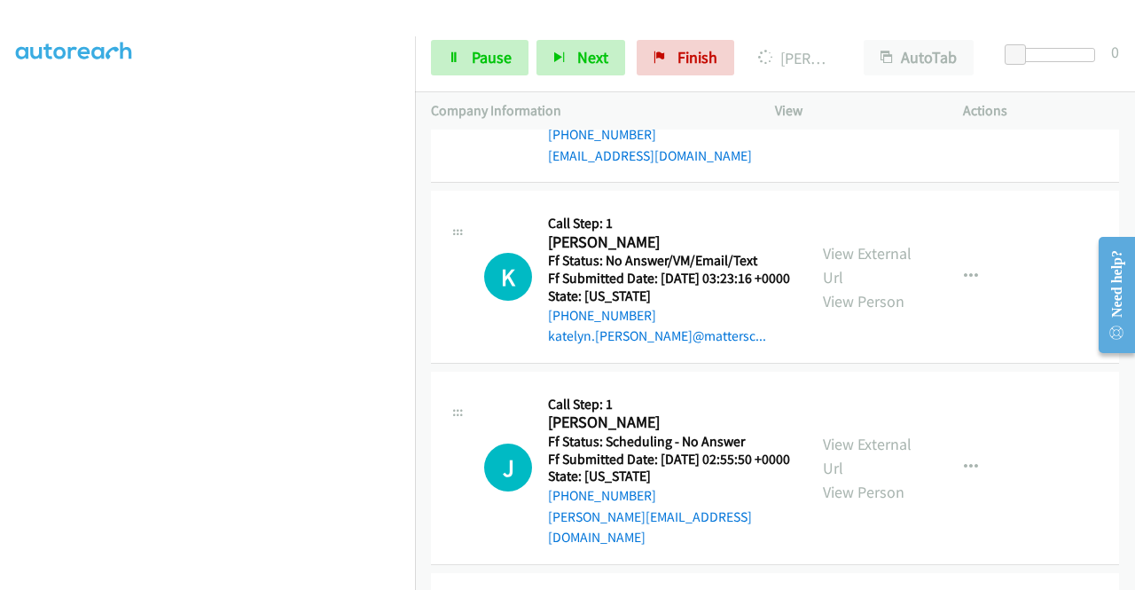
scroll to position [9321, 0]
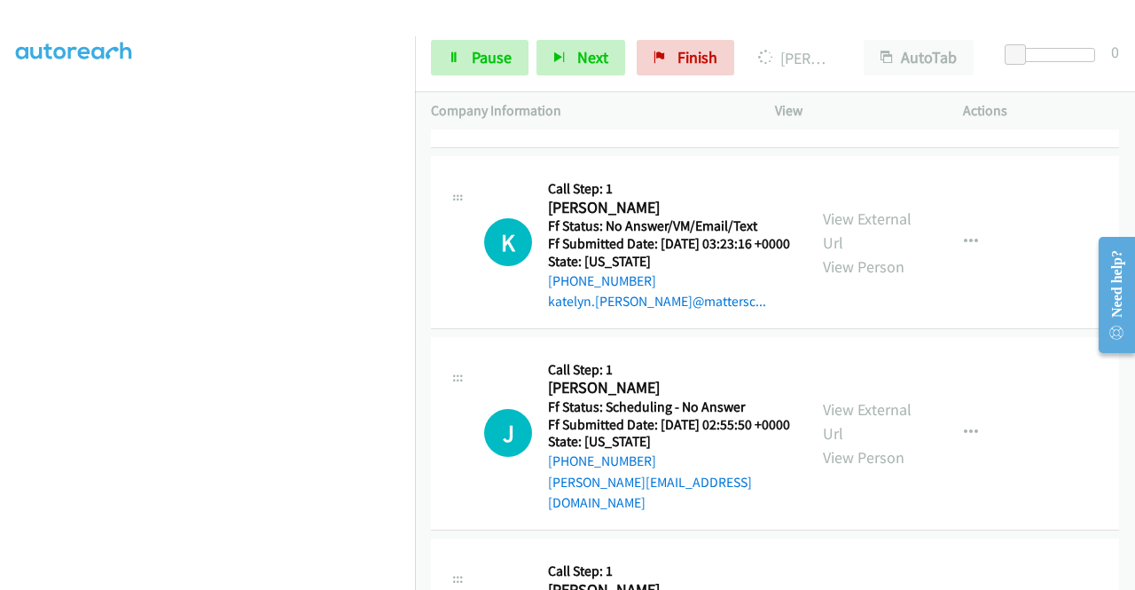
click at [463, 68] on link "Pause" at bounding box center [480, 57] width 98 height 35
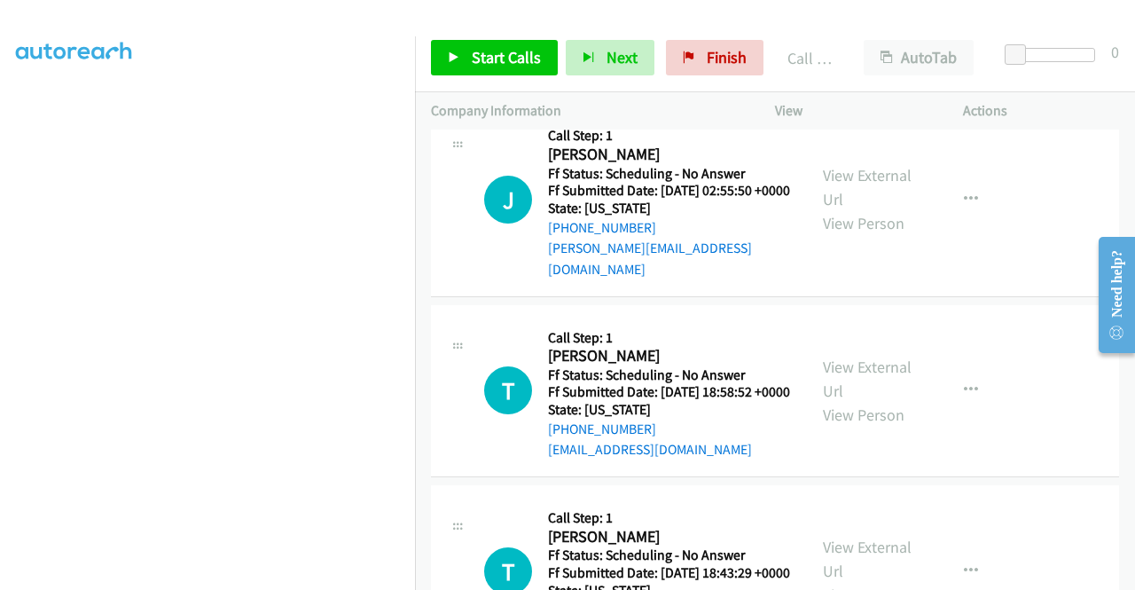
scroll to position [9628, 0]
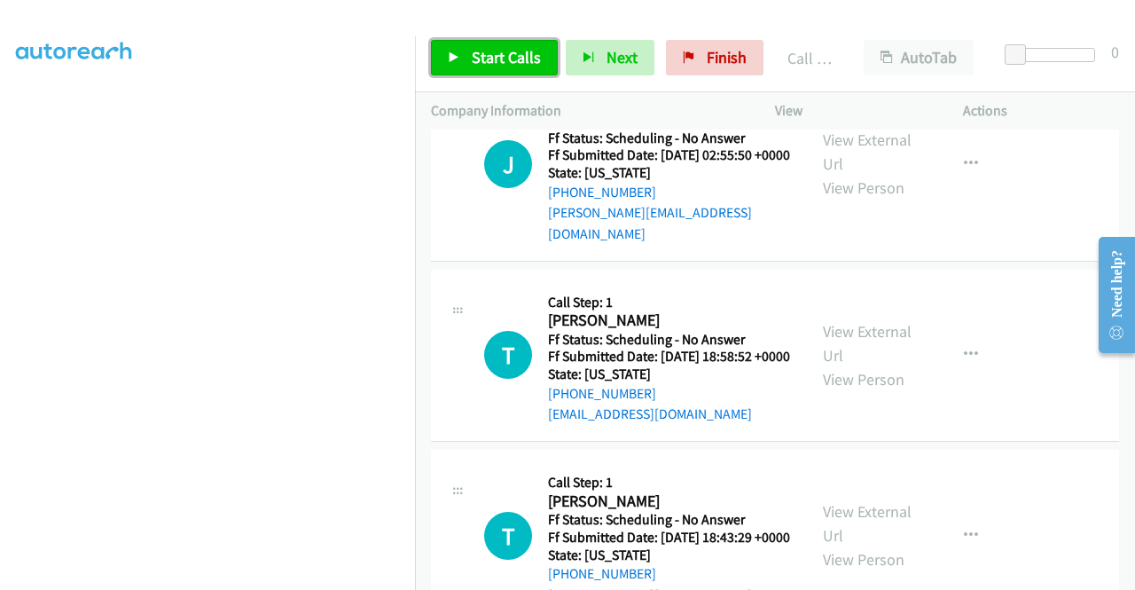
click at [511, 66] on span "Start Calls" at bounding box center [506, 57] width 69 height 20
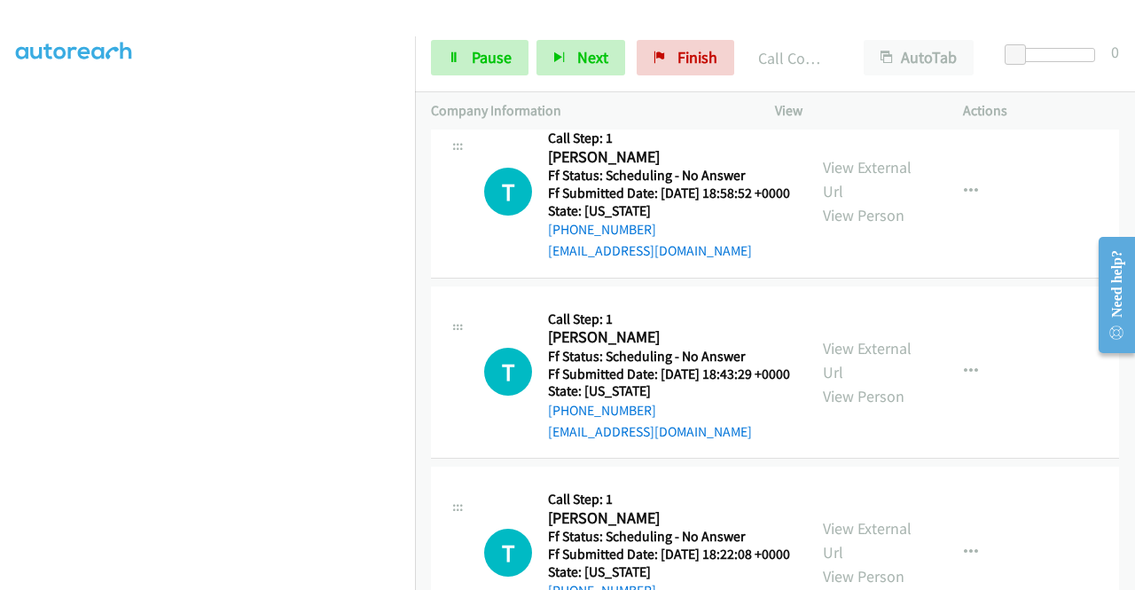
scroll to position [9865, 0]
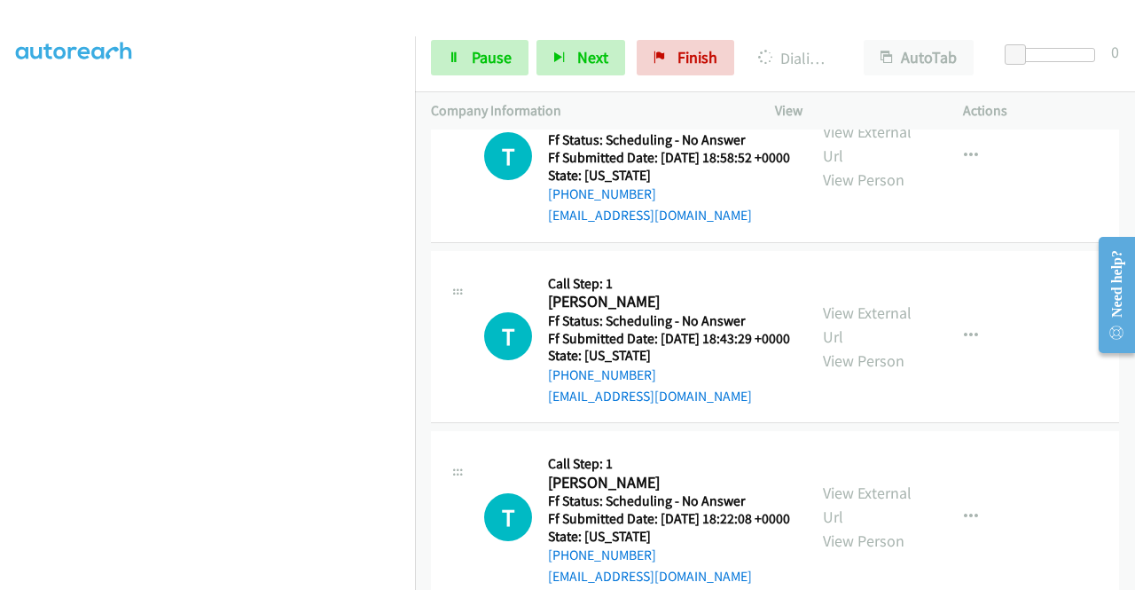
click at [454, 61] on icon at bounding box center [454, 58] width 12 height 12
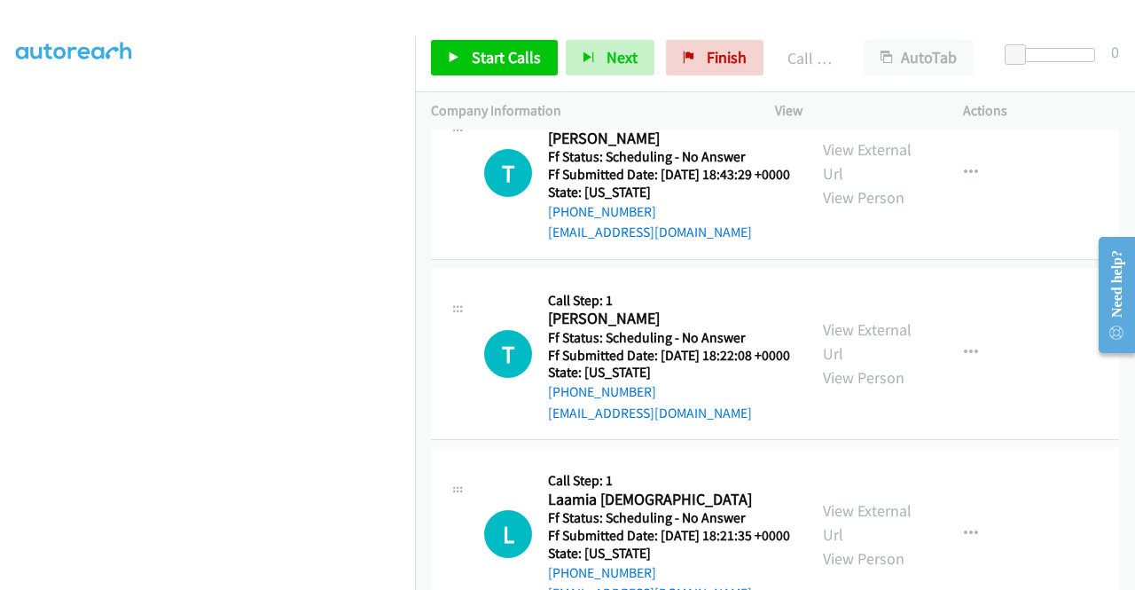
scroll to position [10102, 0]
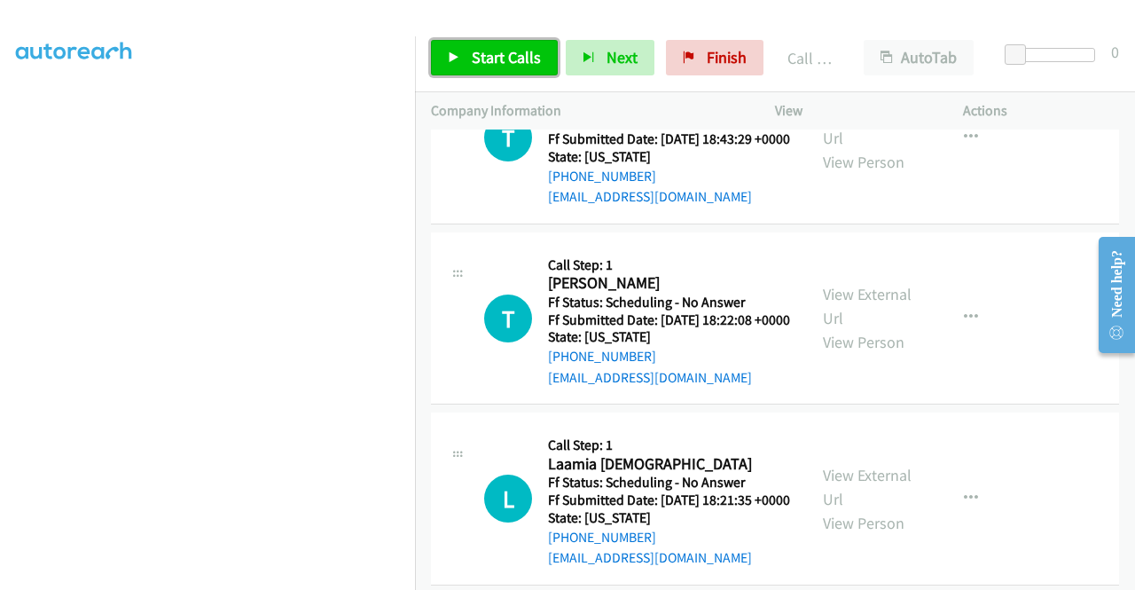
click at [535, 49] on span "Start Calls" at bounding box center [506, 57] width 69 height 20
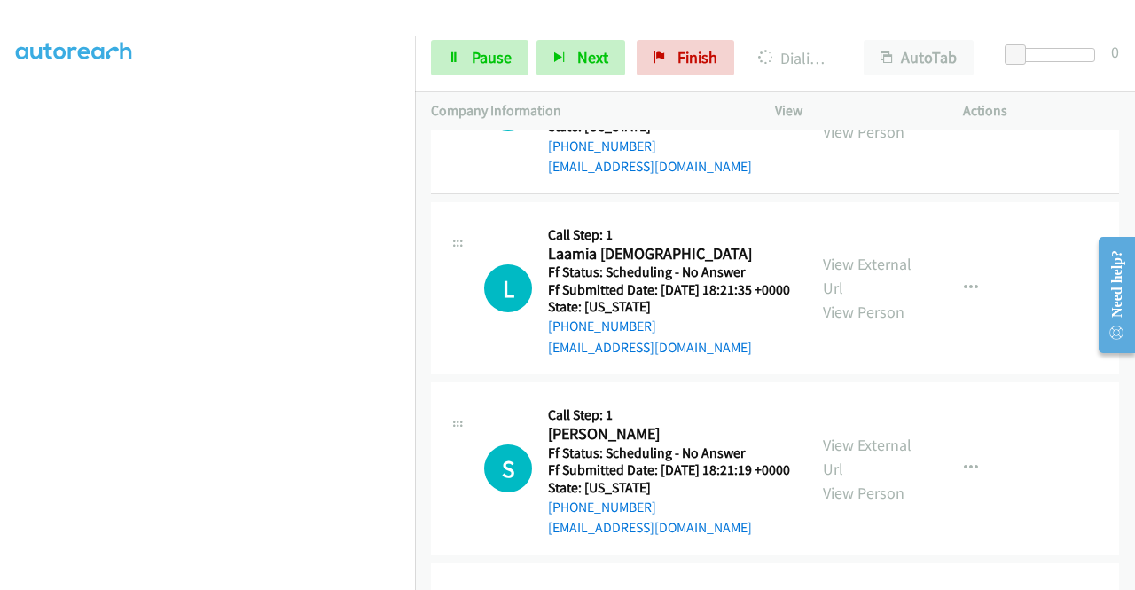
scroll to position [10362, 0]
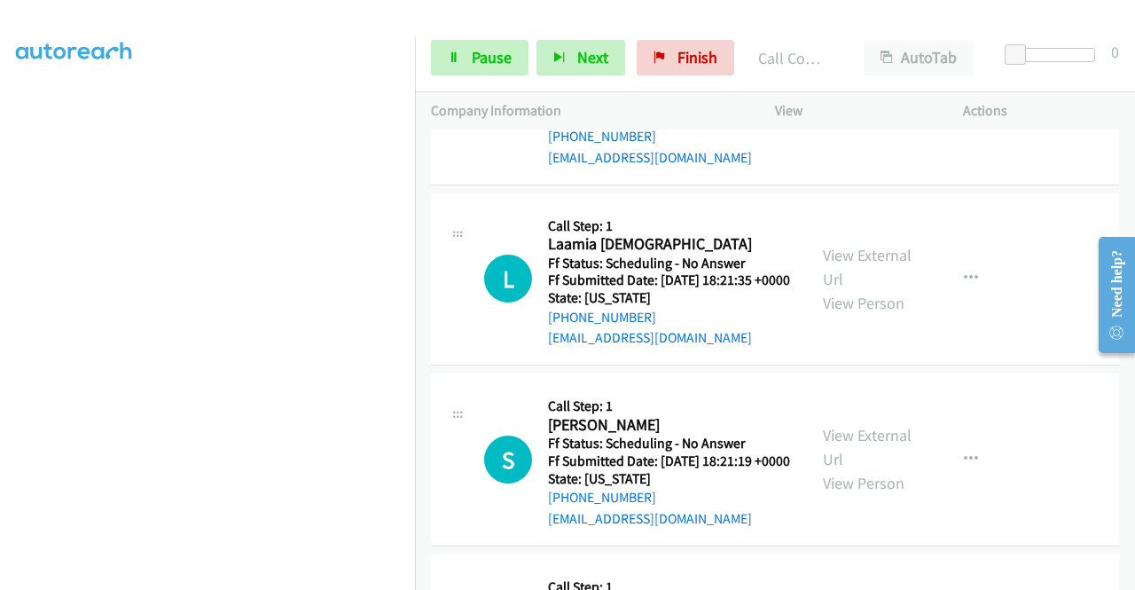
scroll to position [10576, 0]
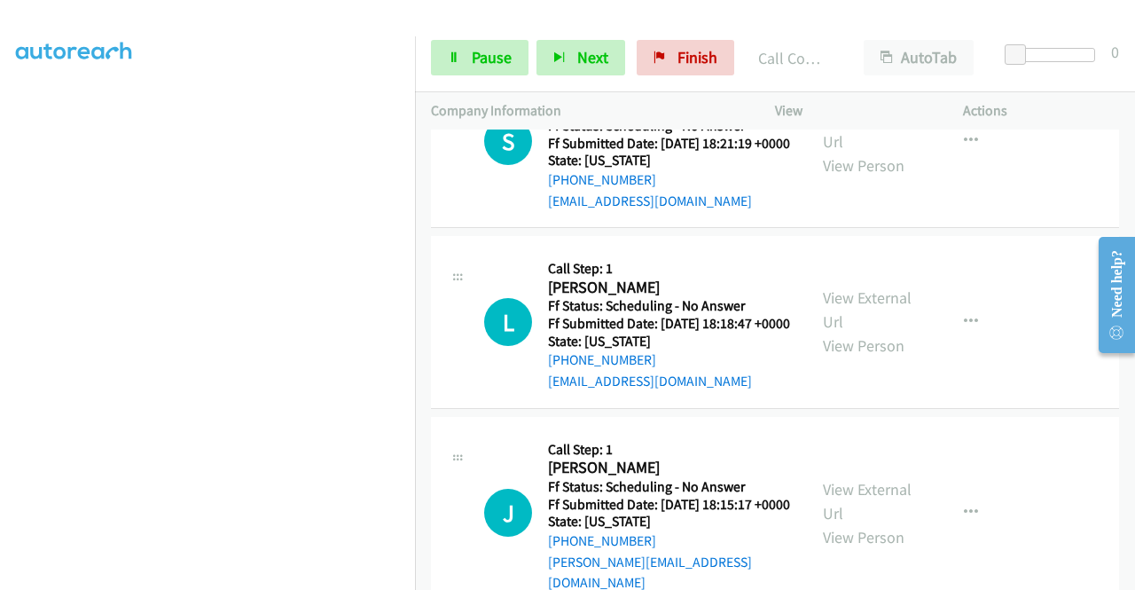
scroll to position [10812, 0]
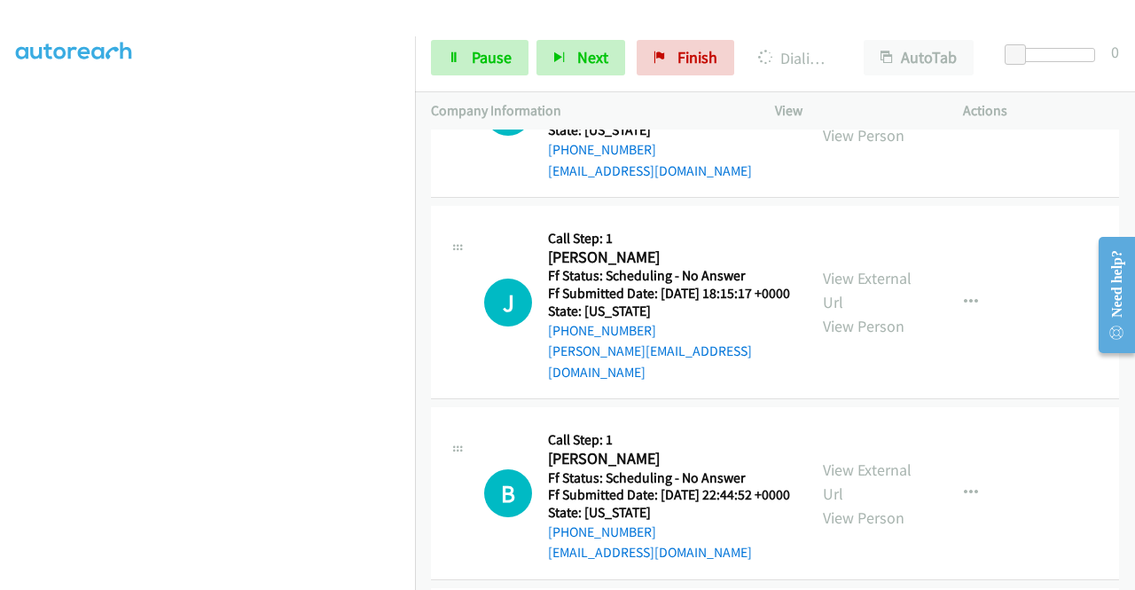
scroll to position [11119, 0]
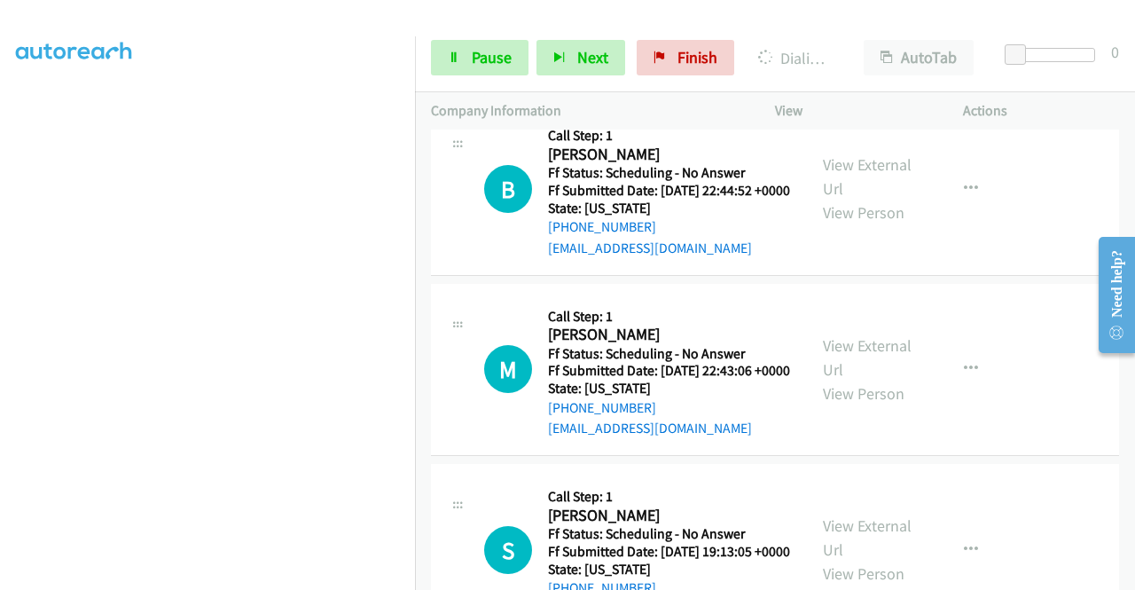
scroll to position [11379, 0]
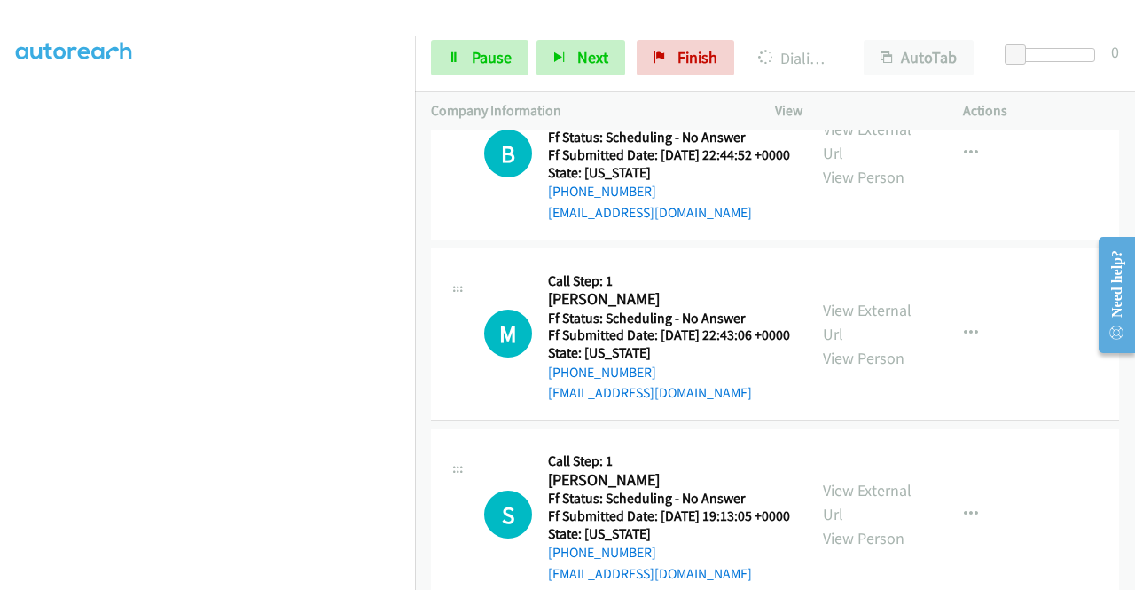
click at [445, 67] on link "Pause" at bounding box center [480, 57] width 98 height 35
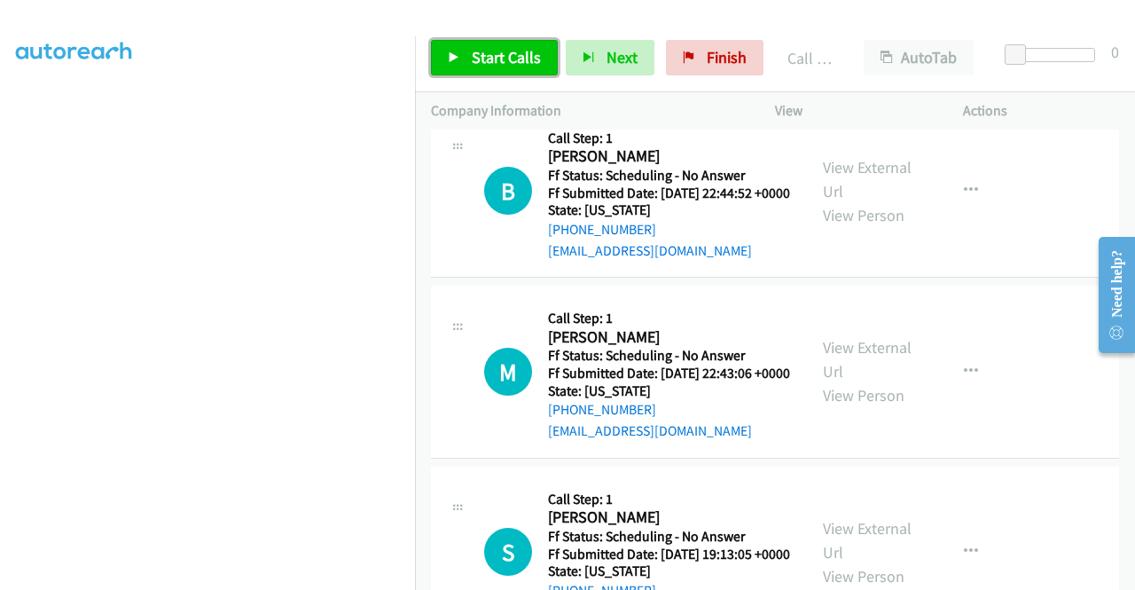
click at [472, 50] on span "Start Calls" at bounding box center [506, 57] width 69 height 20
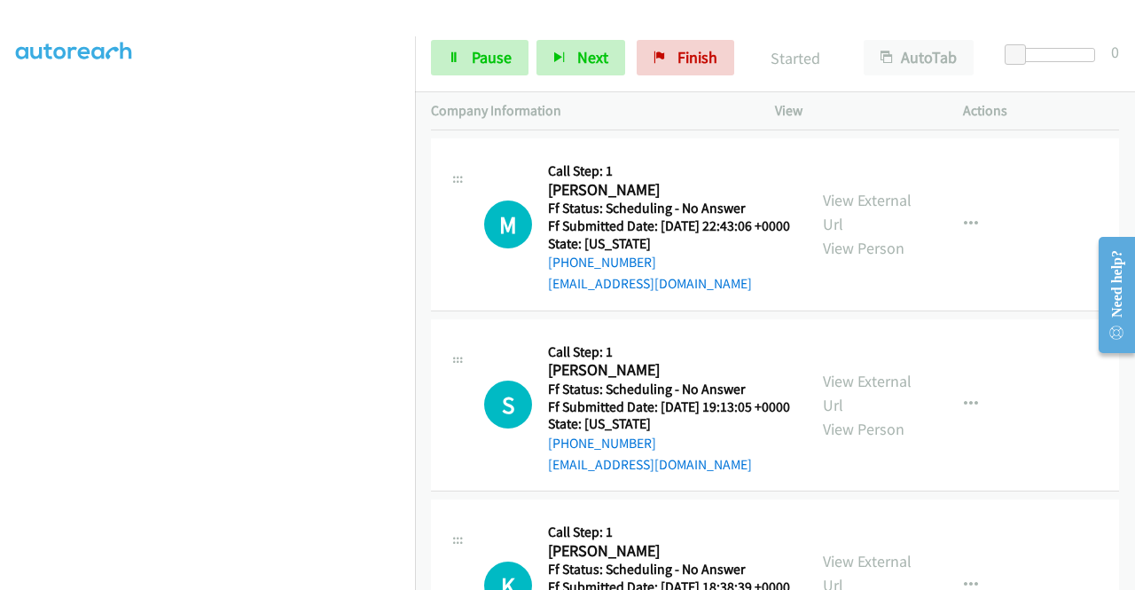
scroll to position [11533, 0]
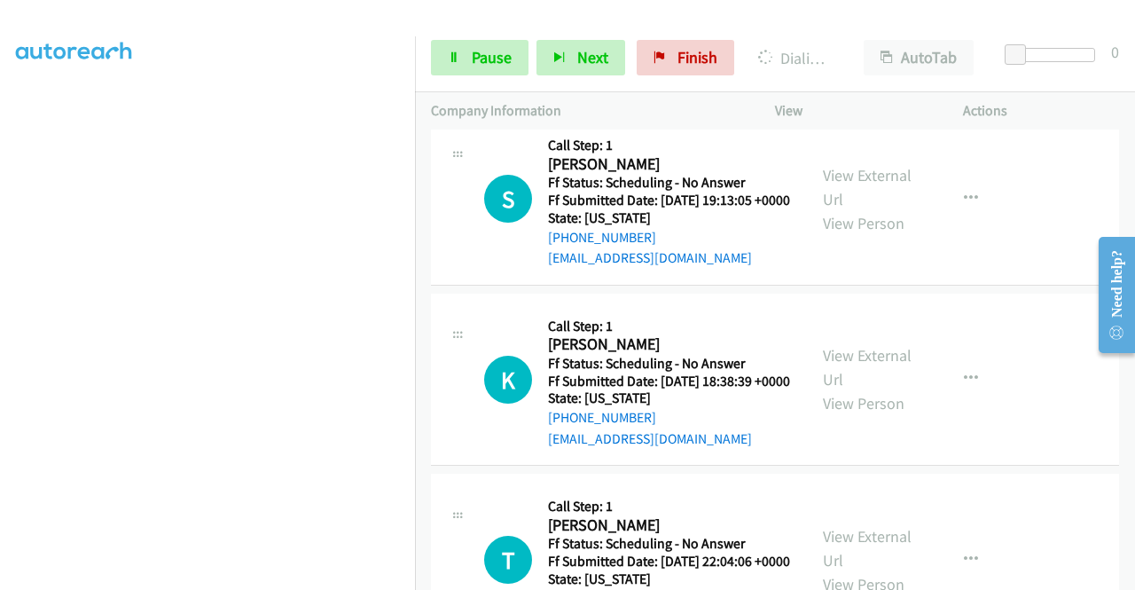
scroll to position [11782, 0]
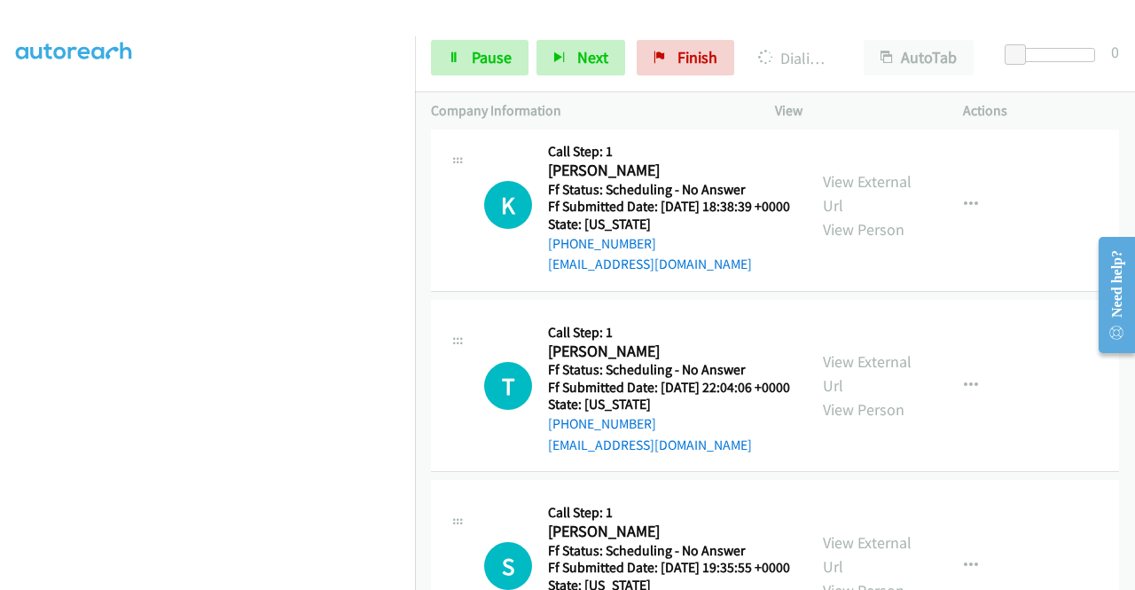
scroll to position [12053, 0]
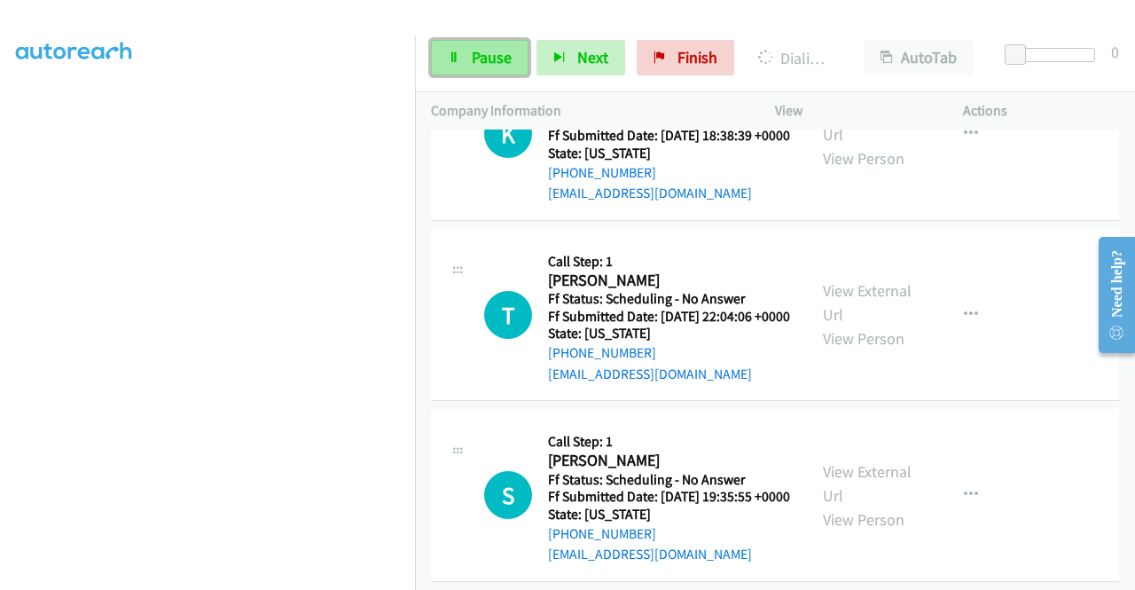
click at [477, 61] on span "Pause" at bounding box center [492, 57] width 40 height 20
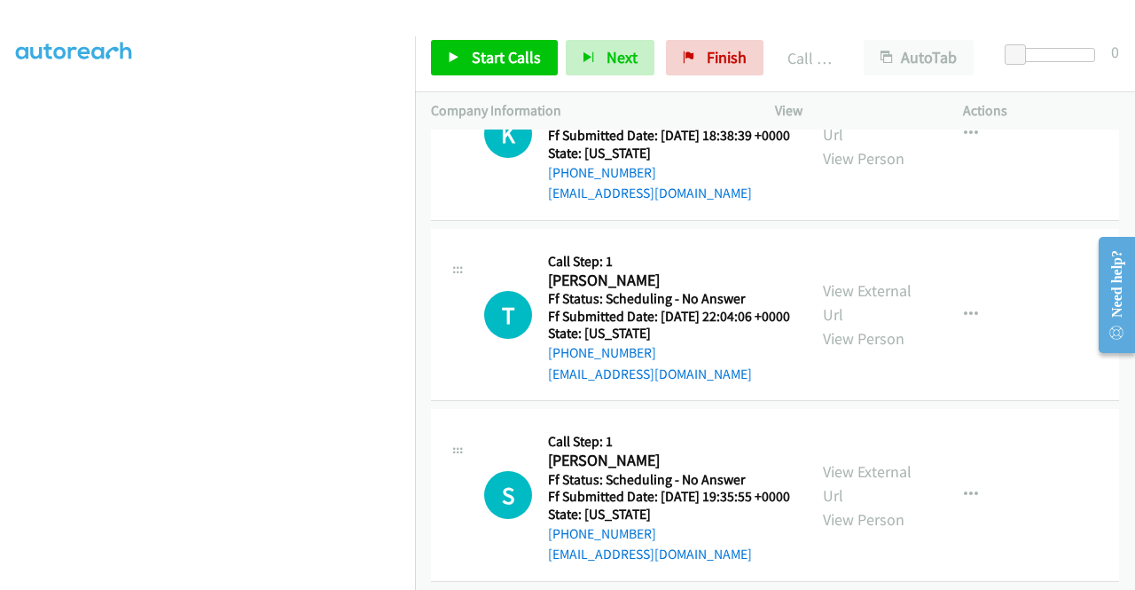
click at [497, 69] on link "Start Calls" at bounding box center [494, 57] width 127 height 35
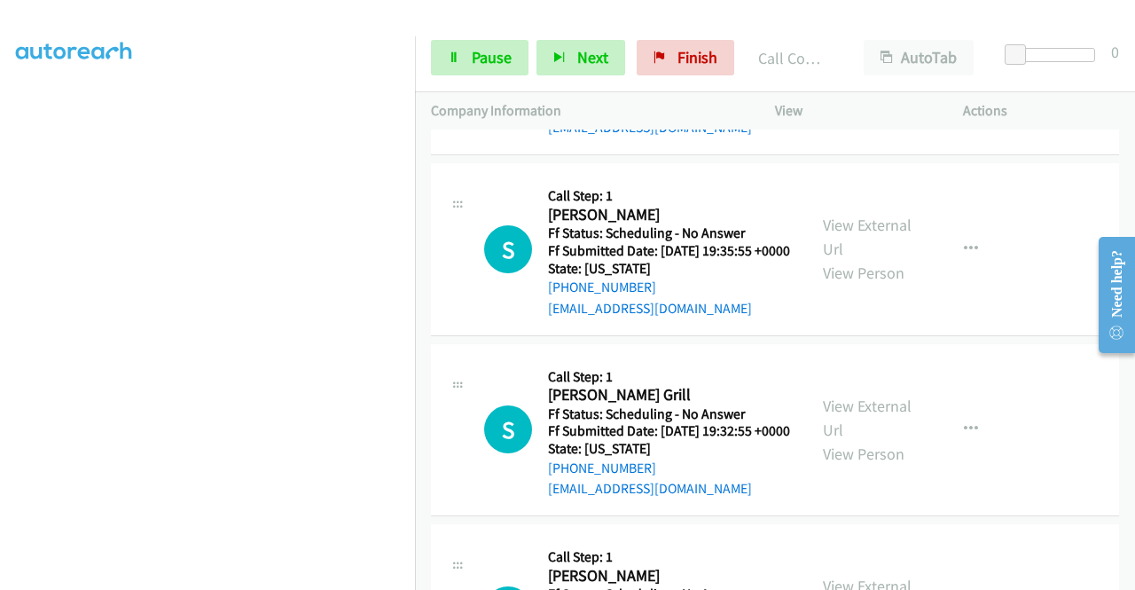
scroll to position [12356, 0]
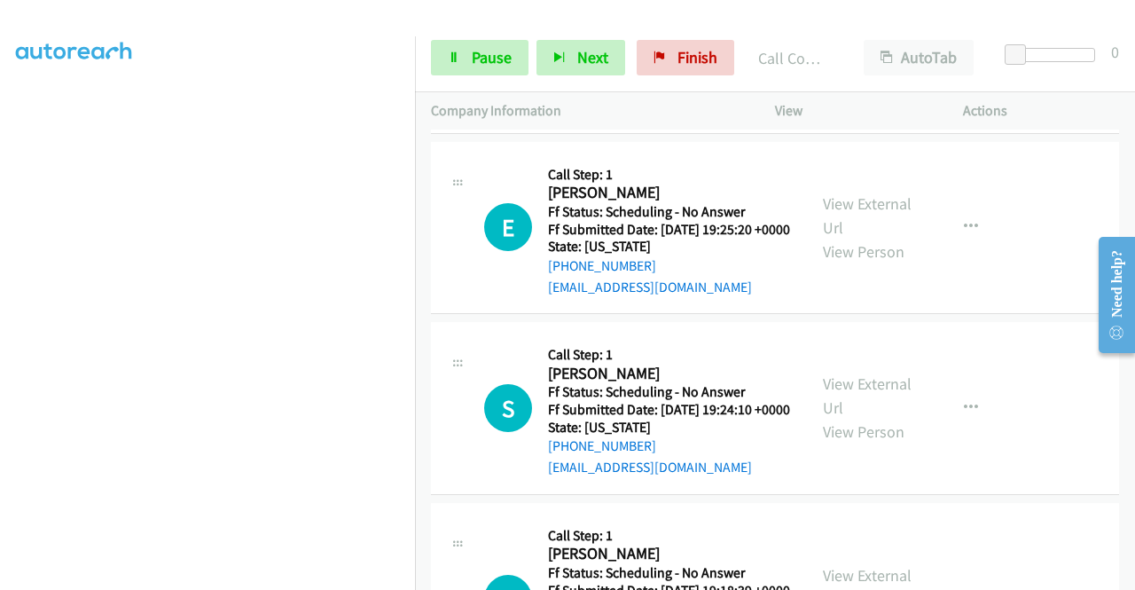
scroll to position [12760, 0]
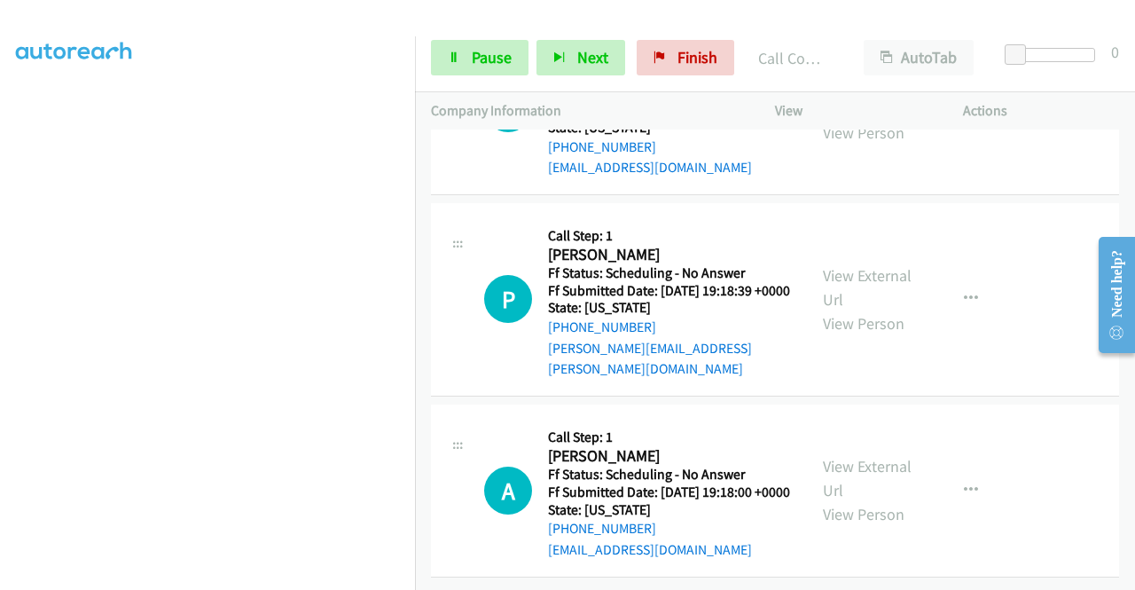
scroll to position [13198, 0]
click at [454, 44] on link "Pause" at bounding box center [480, 57] width 98 height 35
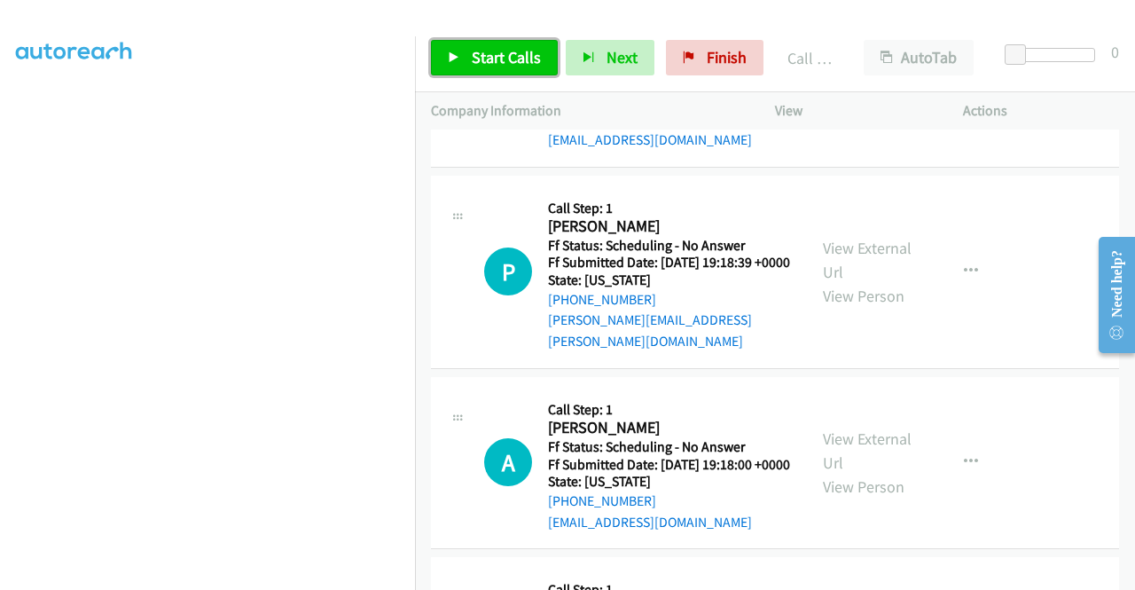
click at [504, 67] on link "Start Calls" at bounding box center [494, 57] width 127 height 35
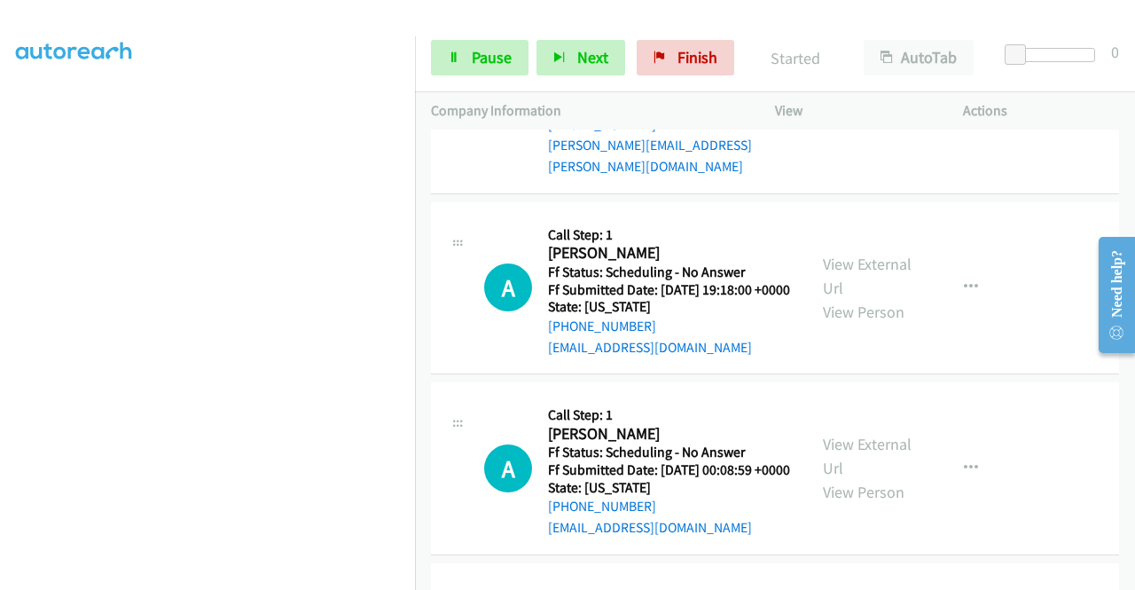
scroll to position [13399, 0]
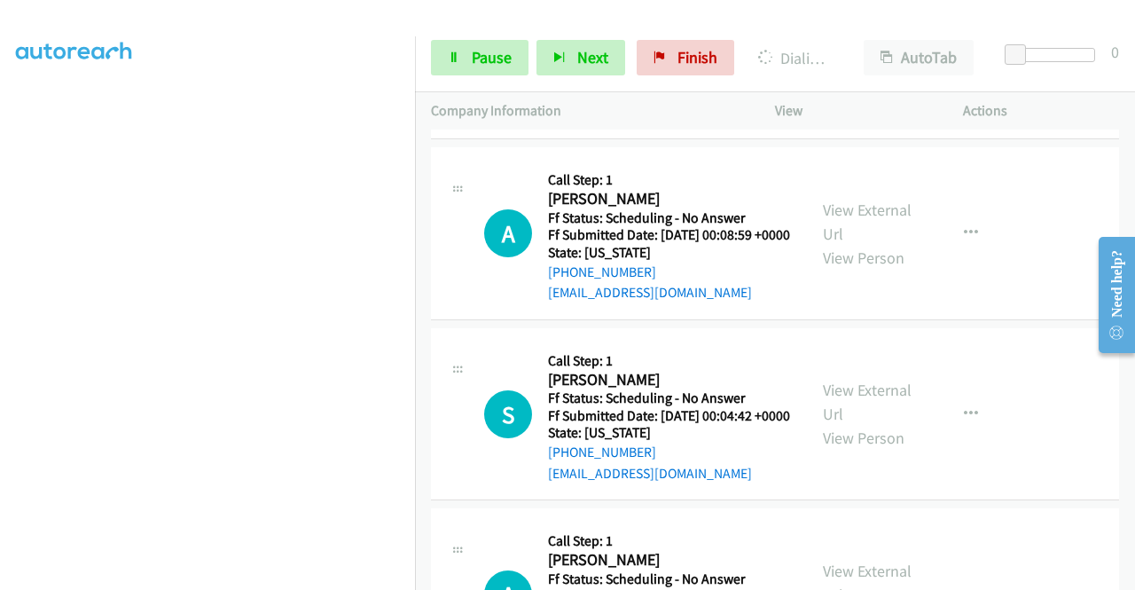
scroll to position [13742, 0]
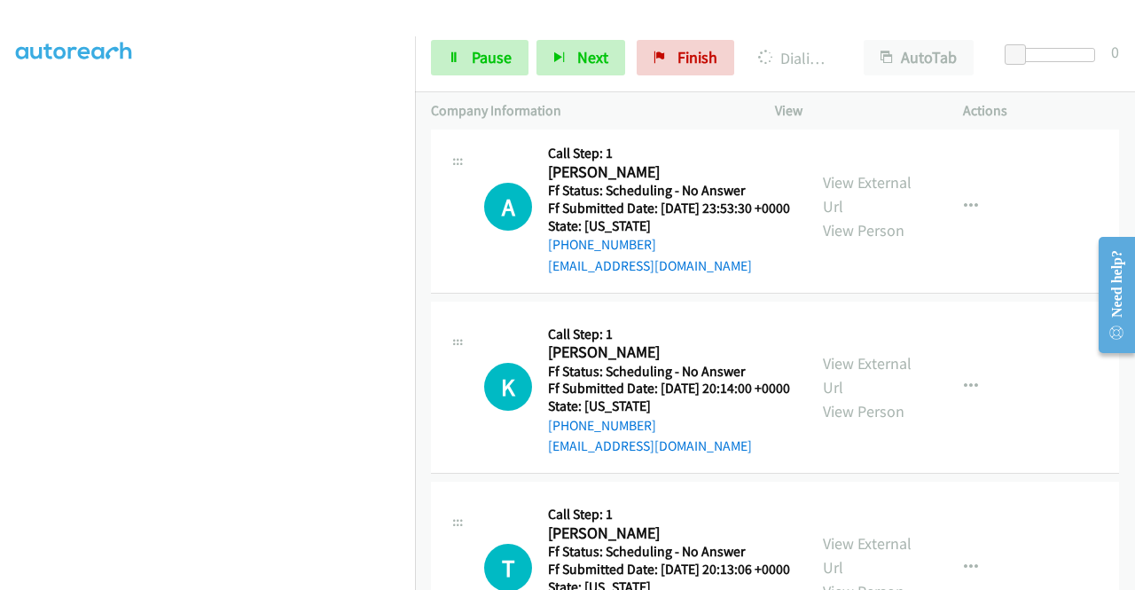
scroll to position [14120, 0]
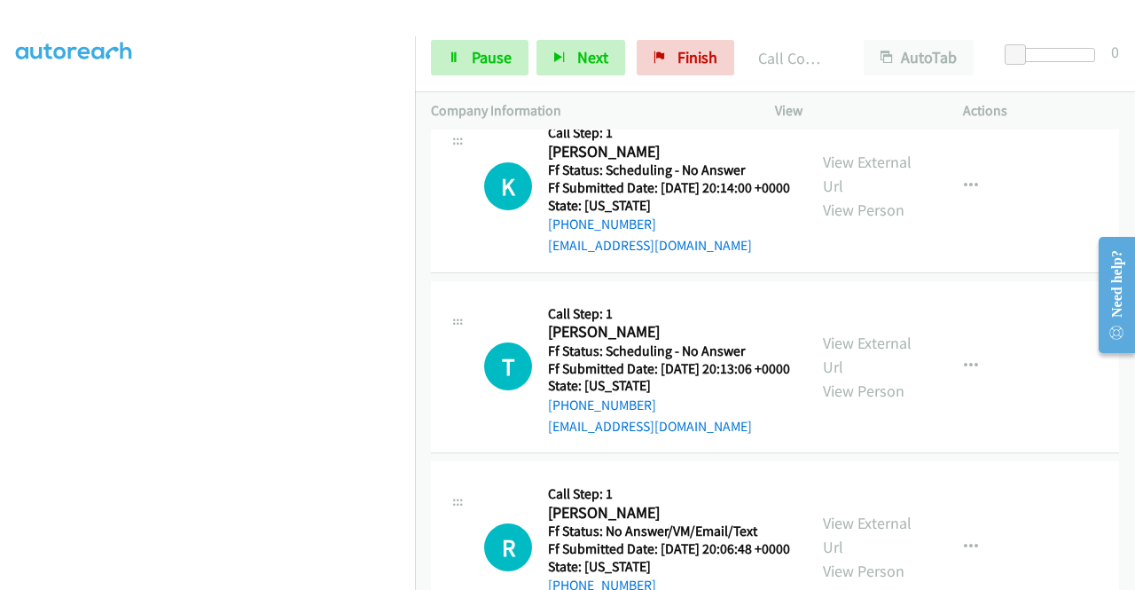
scroll to position [14357, 0]
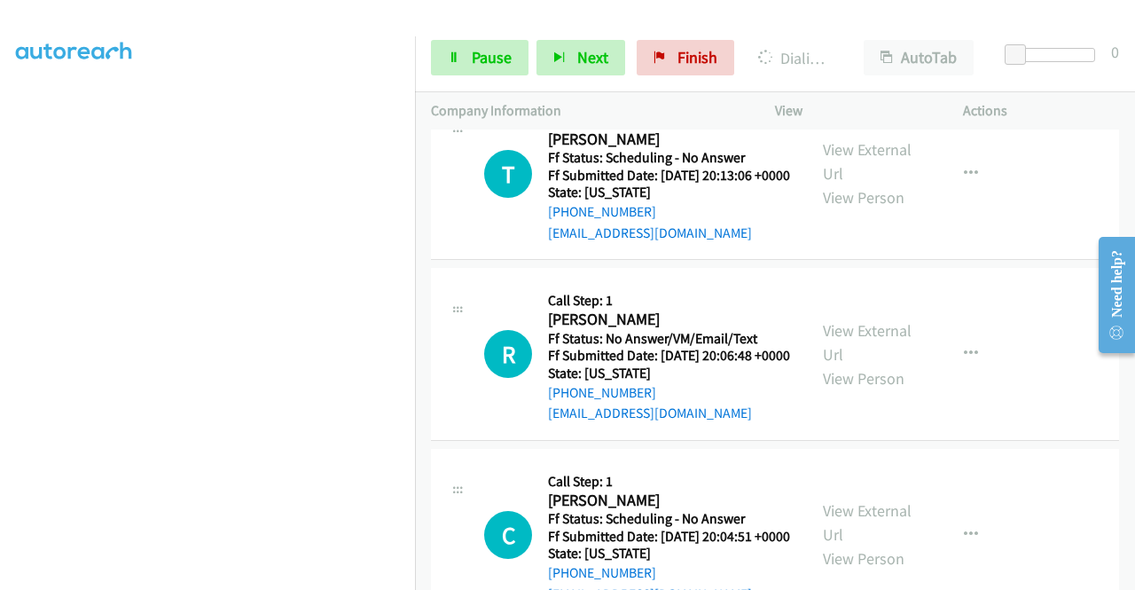
scroll to position [14617, 0]
click at [481, 65] on span "Pause" at bounding box center [492, 57] width 40 height 20
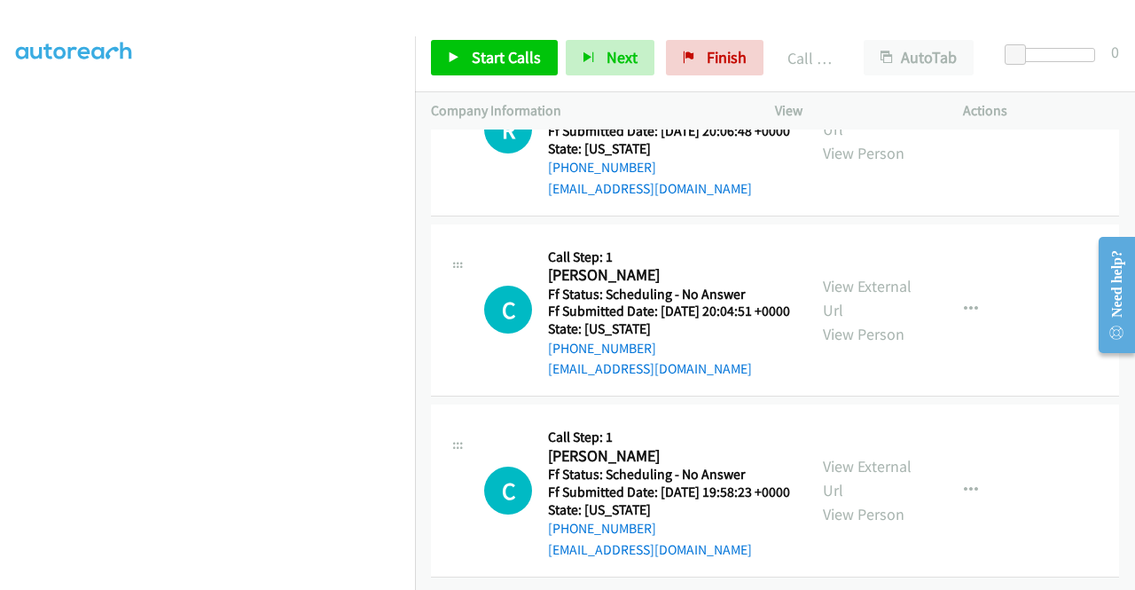
scroll to position [15078, 0]
click at [537, 56] on span "Start Calls" at bounding box center [506, 57] width 69 height 20
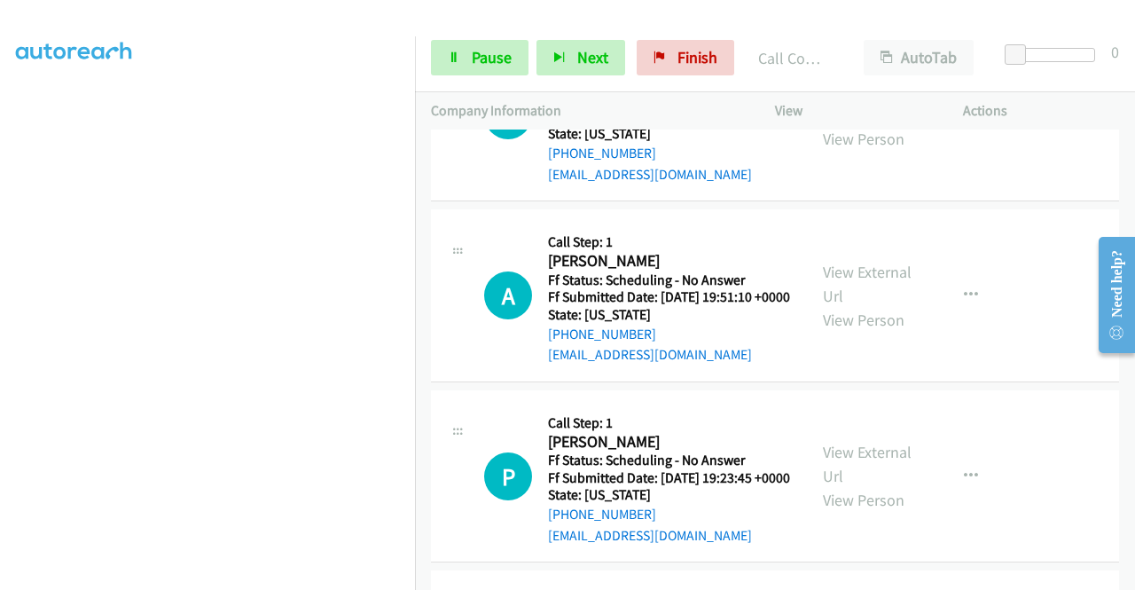
scroll to position [15764, 0]
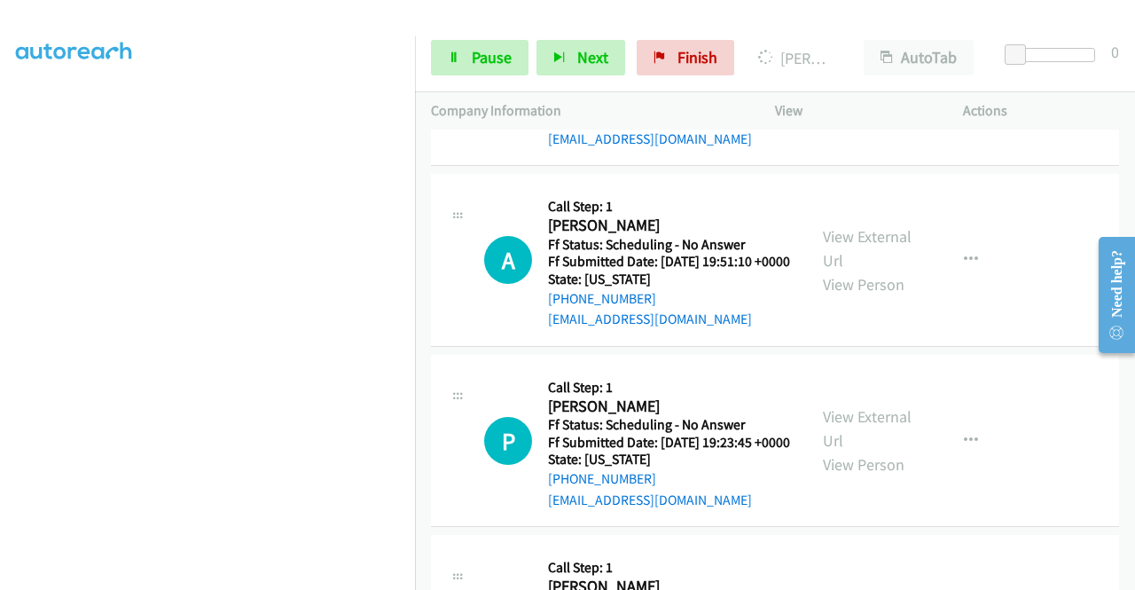
click at [484, 48] on span "Pause" at bounding box center [492, 57] width 40 height 20
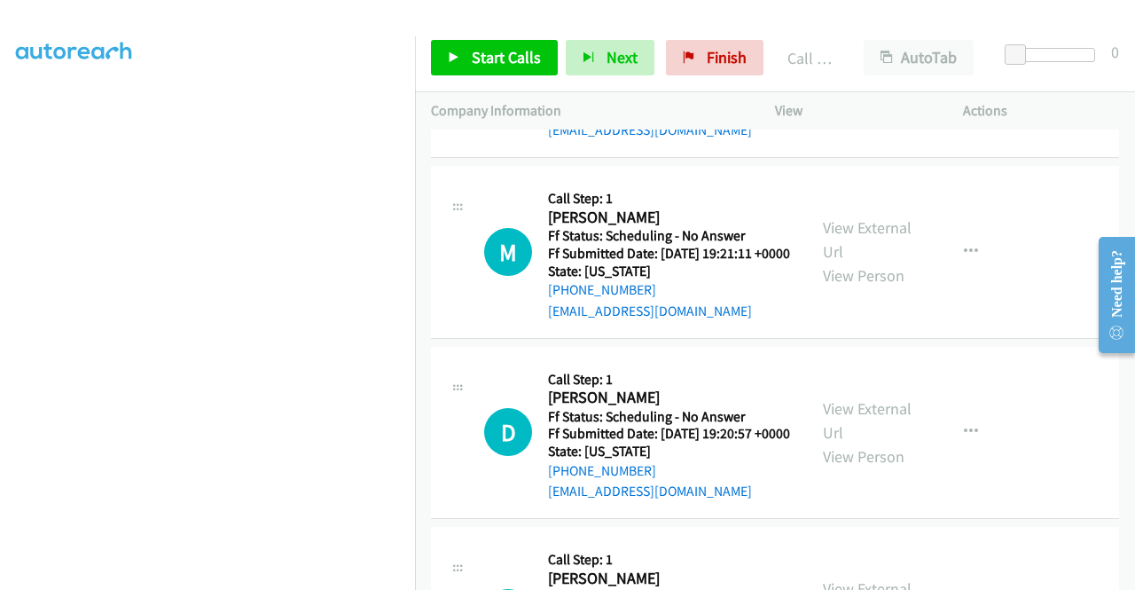
scroll to position [15959, 0]
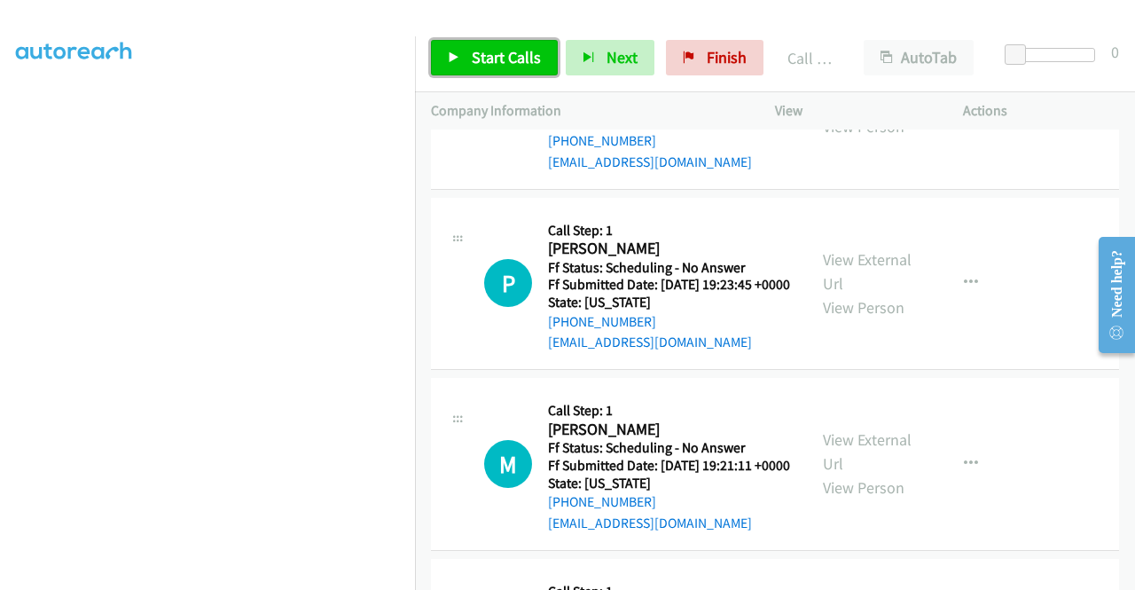
click at [510, 64] on span "Start Calls" at bounding box center [506, 57] width 69 height 20
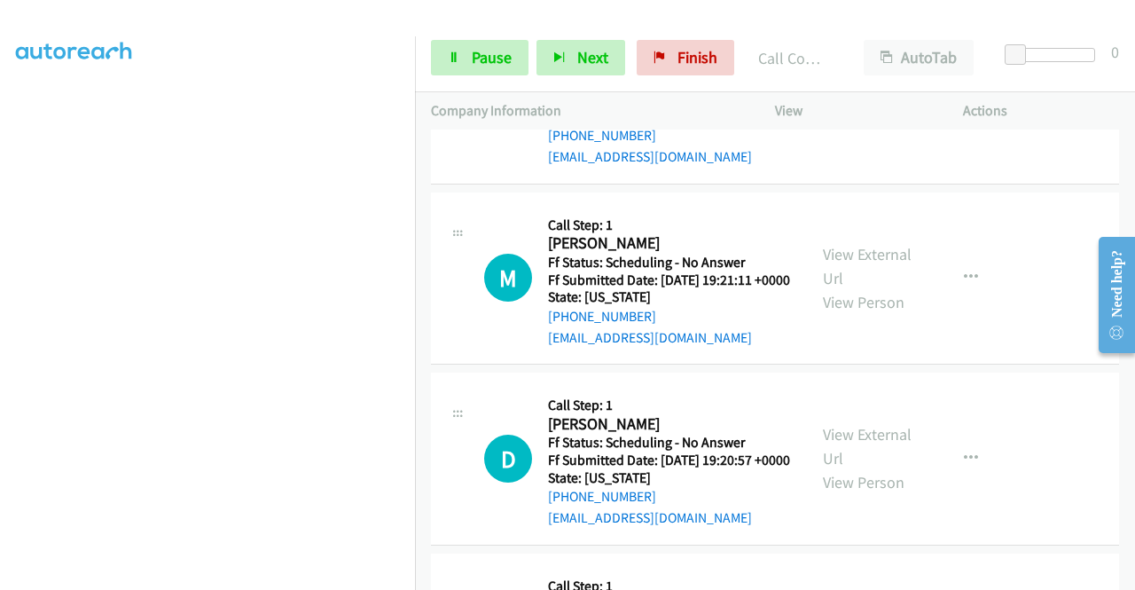
scroll to position [16184, 0]
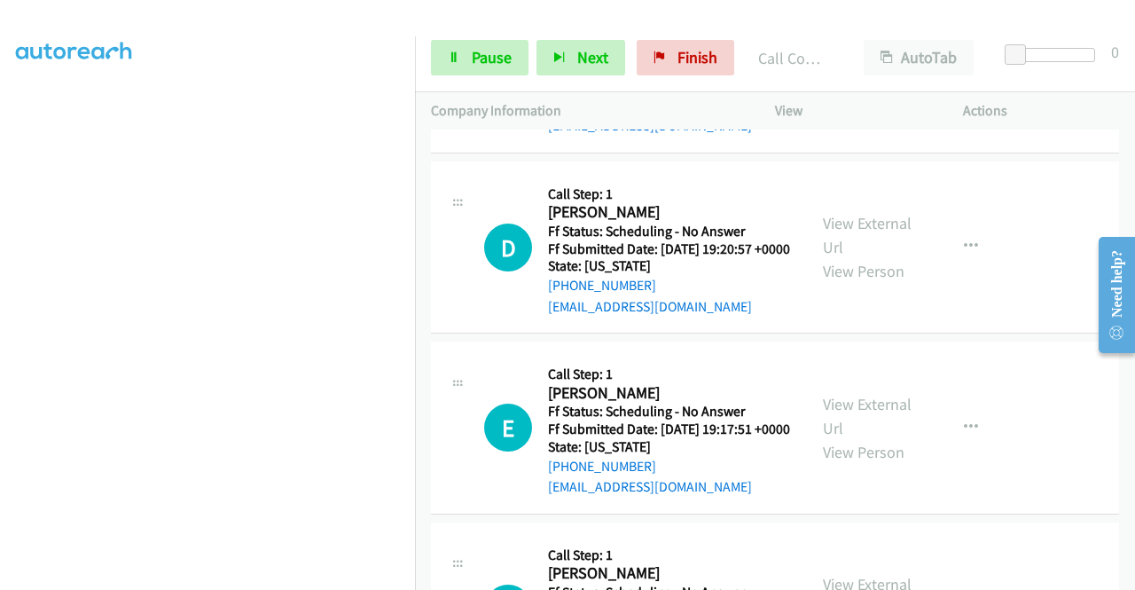
scroll to position [16467, 0]
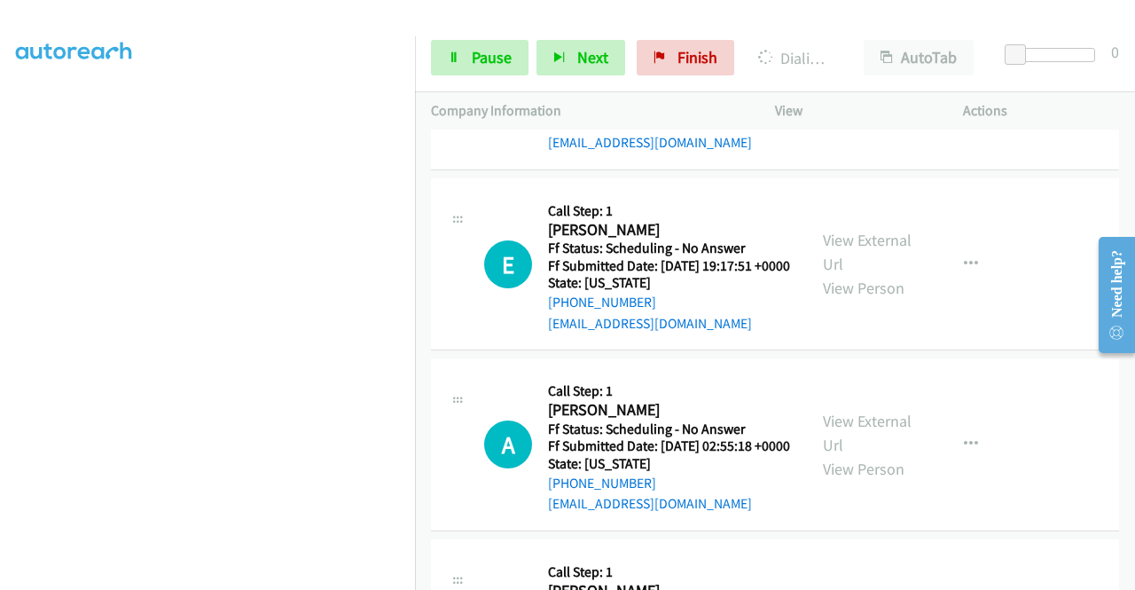
scroll to position [16704, 0]
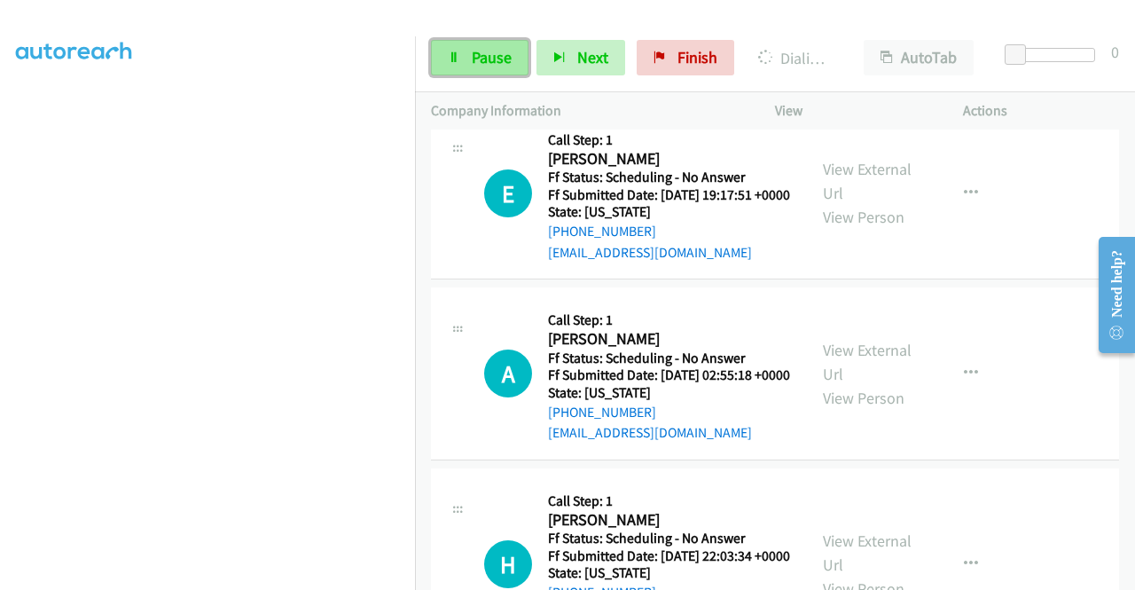
click at [481, 59] on span "Pause" at bounding box center [492, 57] width 40 height 20
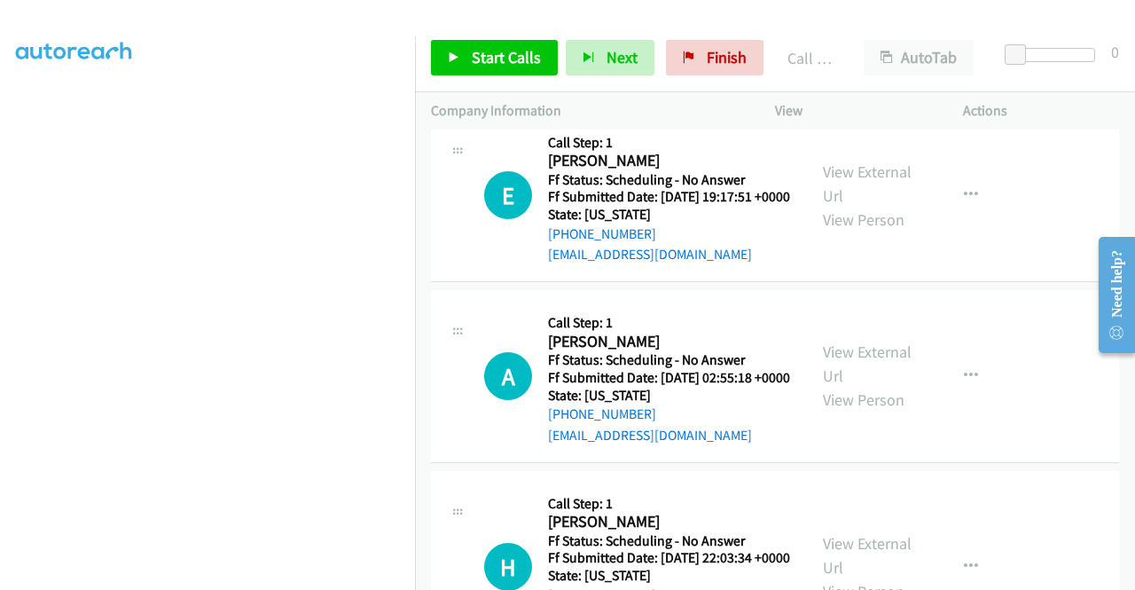
scroll to position [16869, 0]
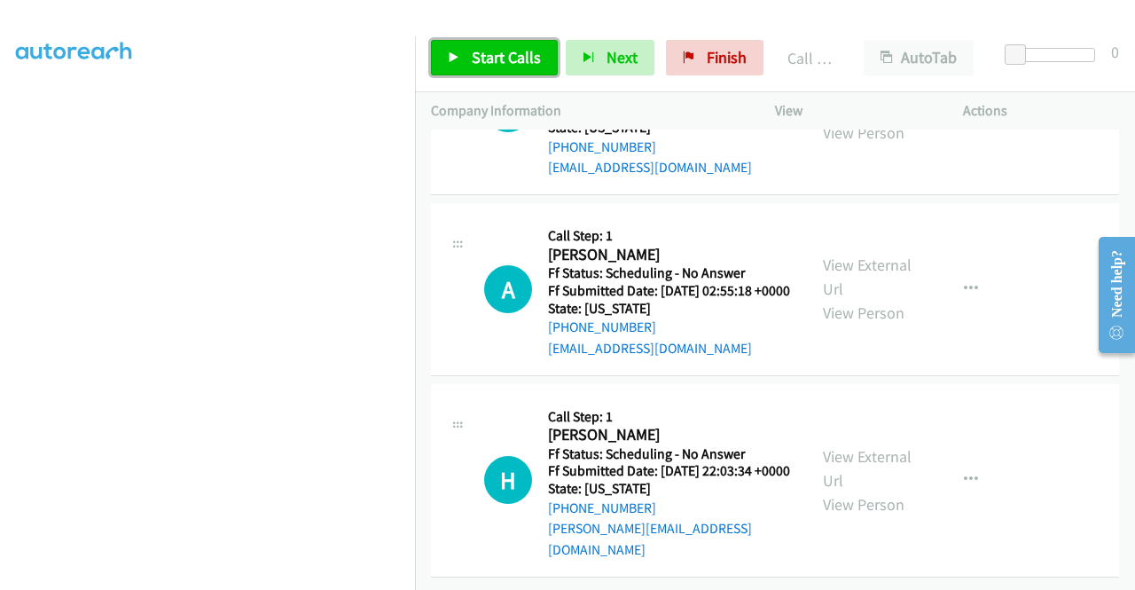
click at [505, 68] on link "Start Calls" at bounding box center [494, 57] width 127 height 35
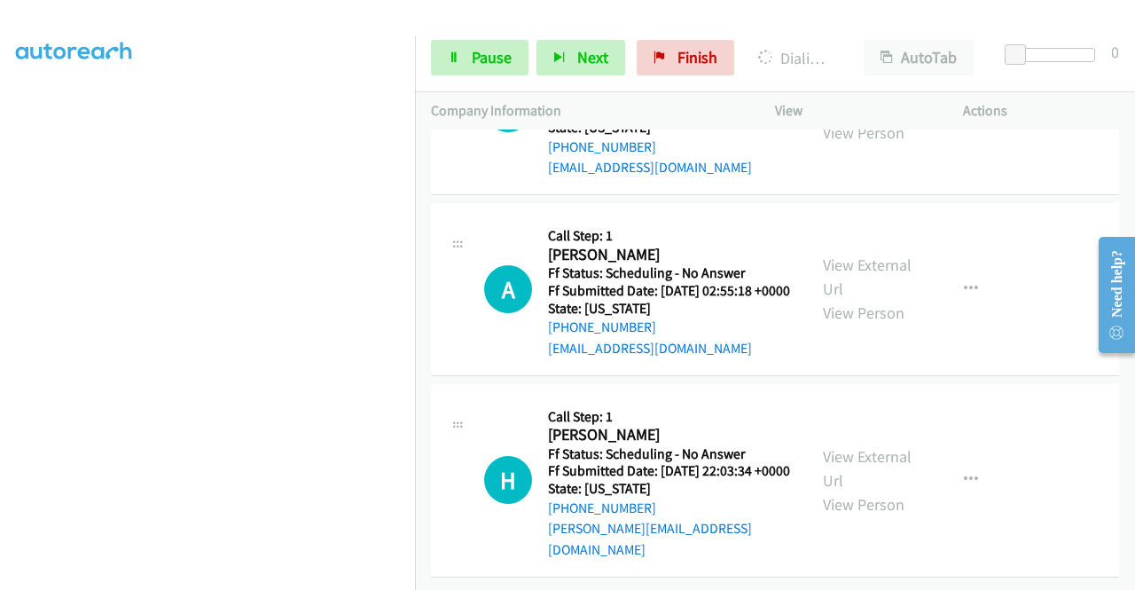
click at [468, 52] on link "Pause" at bounding box center [480, 57] width 98 height 35
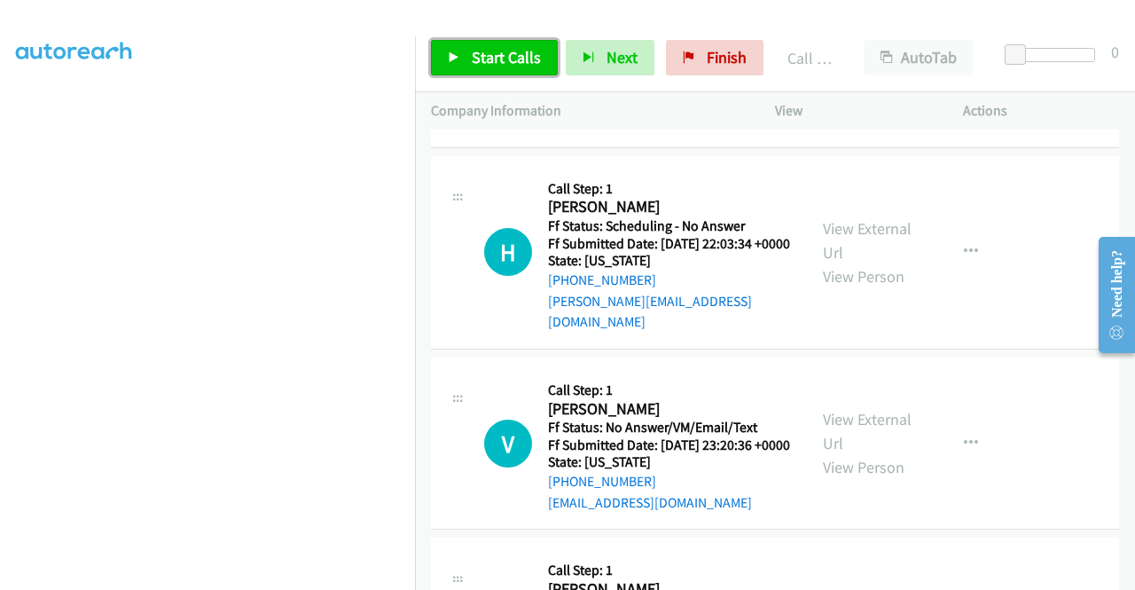
click at [538, 54] on link "Start Calls" at bounding box center [494, 57] width 127 height 35
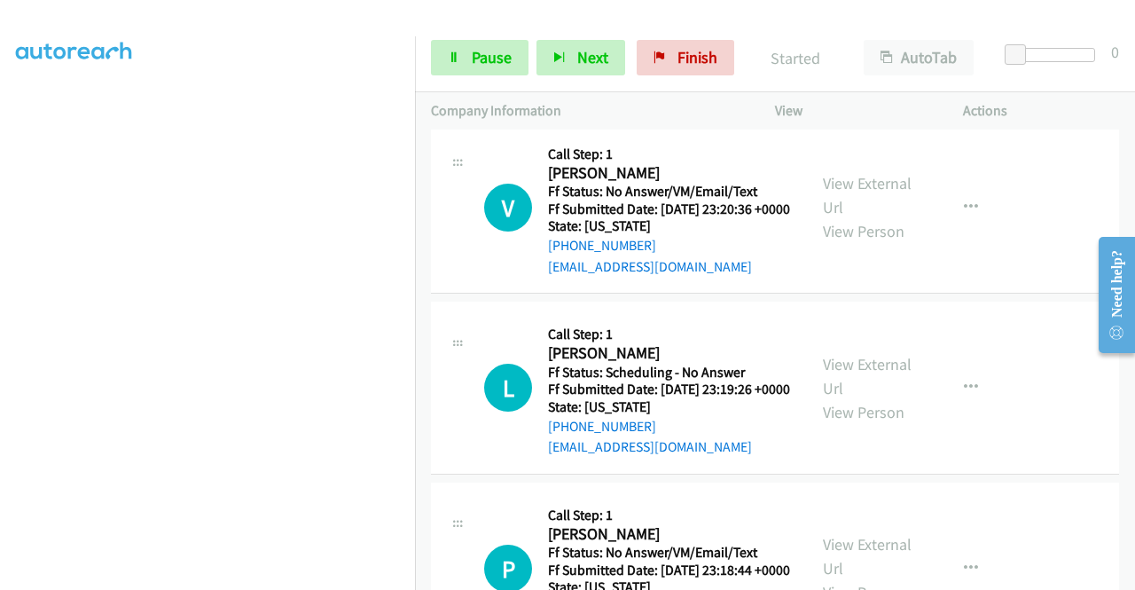
scroll to position [17401, 0]
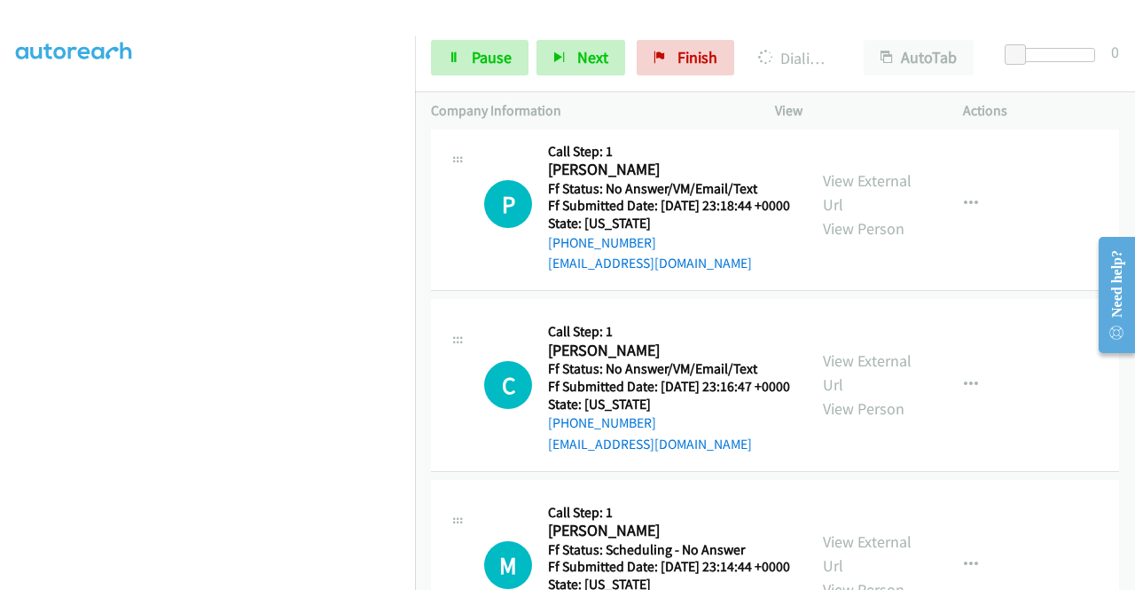
scroll to position [17815, 0]
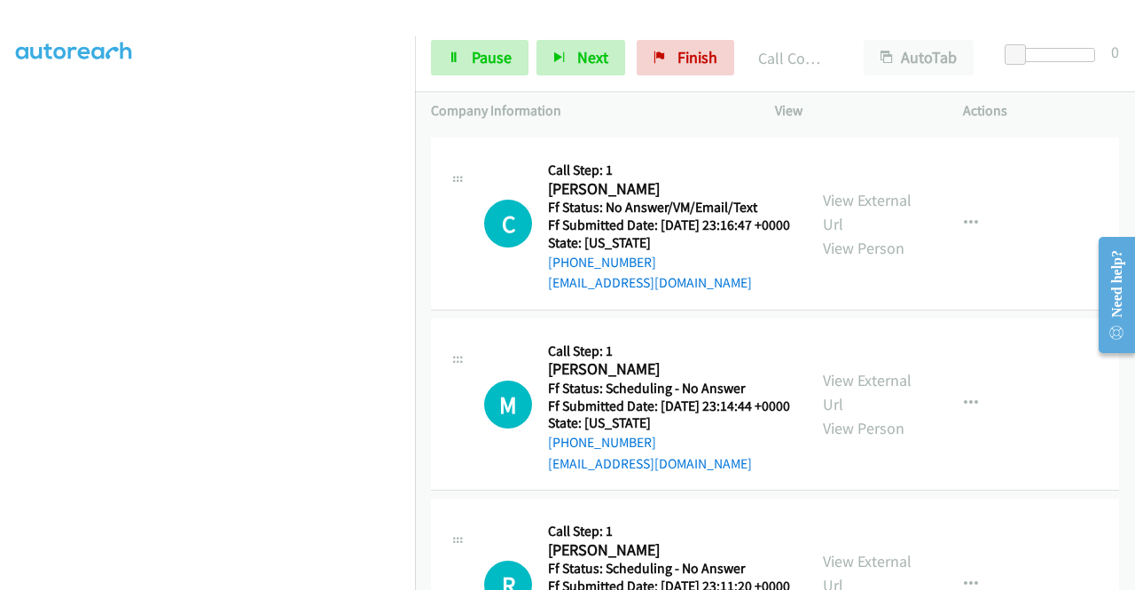
scroll to position [18040, 0]
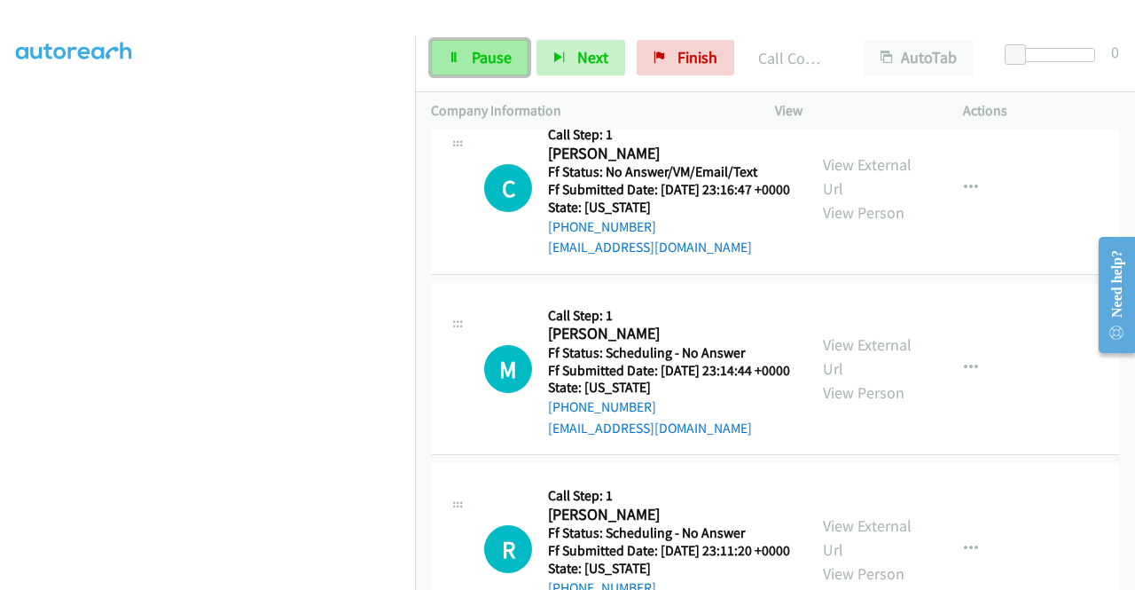
click at [477, 61] on span "Pause" at bounding box center [492, 57] width 40 height 20
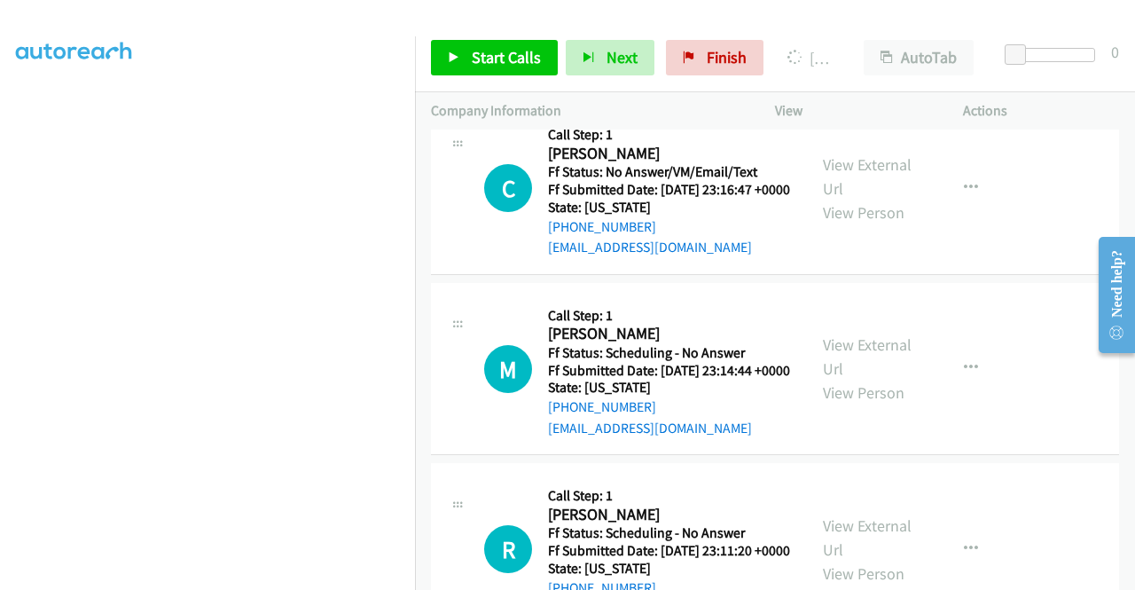
click at [528, 43] on link "Start Calls" at bounding box center [494, 57] width 127 height 35
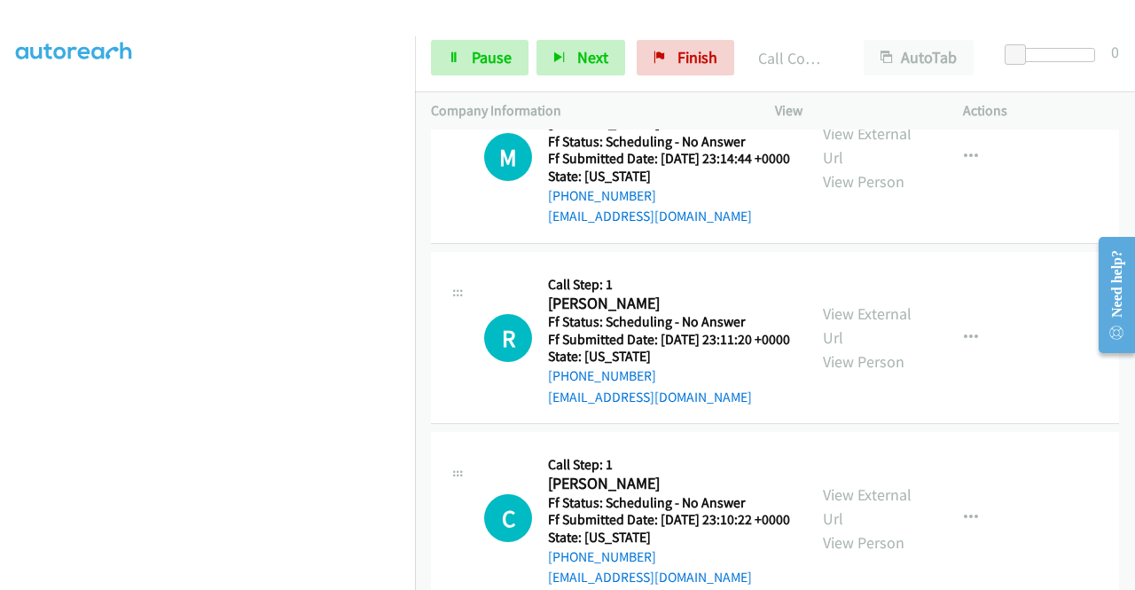
scroll to position [18324, 0]
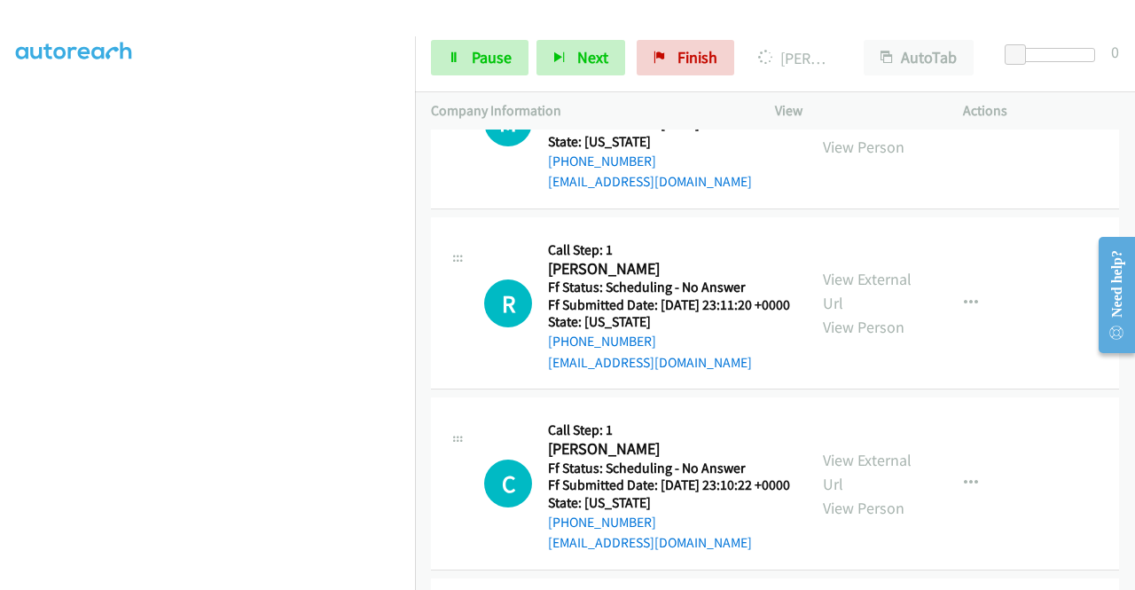
click at [482, 56] on span "Pause" at bounding box center [492, 57] width 40 height 20
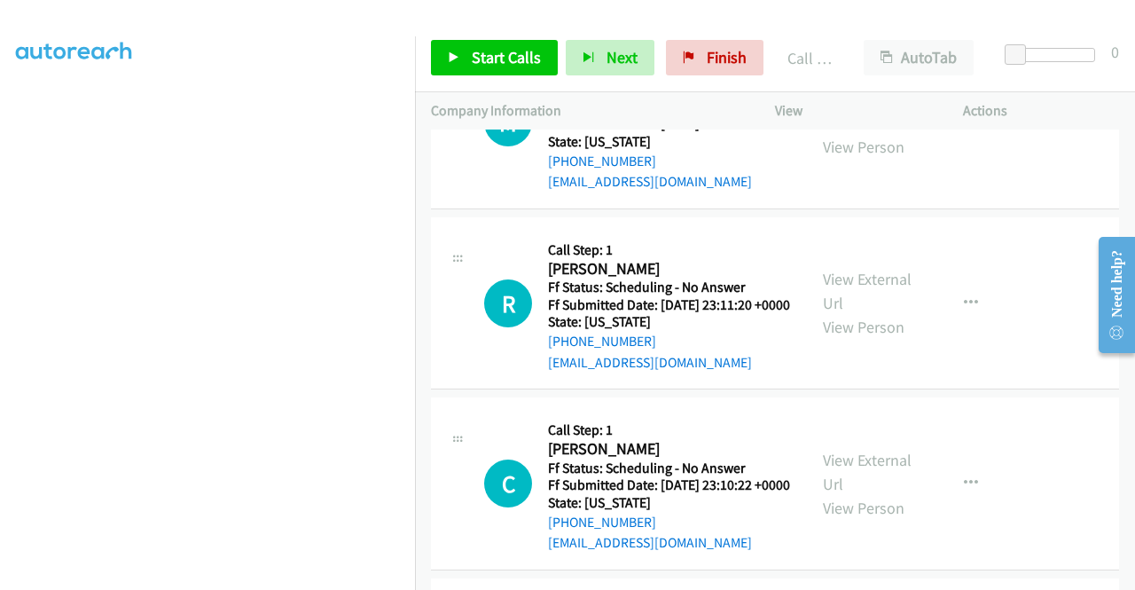
click at [514, 81] on div "Start Calls Pause Next Finish Call Completed AutoTab AutoTab 0" at bounding box center [775, 58] width 720 height 68
click at [514, 75] on div "Start Calls Pause Next Finish Call Completed AutoTab AutoTab 0" at bounding box center [775, 58] width 720 height 68
click at [514, 69] on link "Start Calls" at bounding box center [494, 57] width 127 height 35
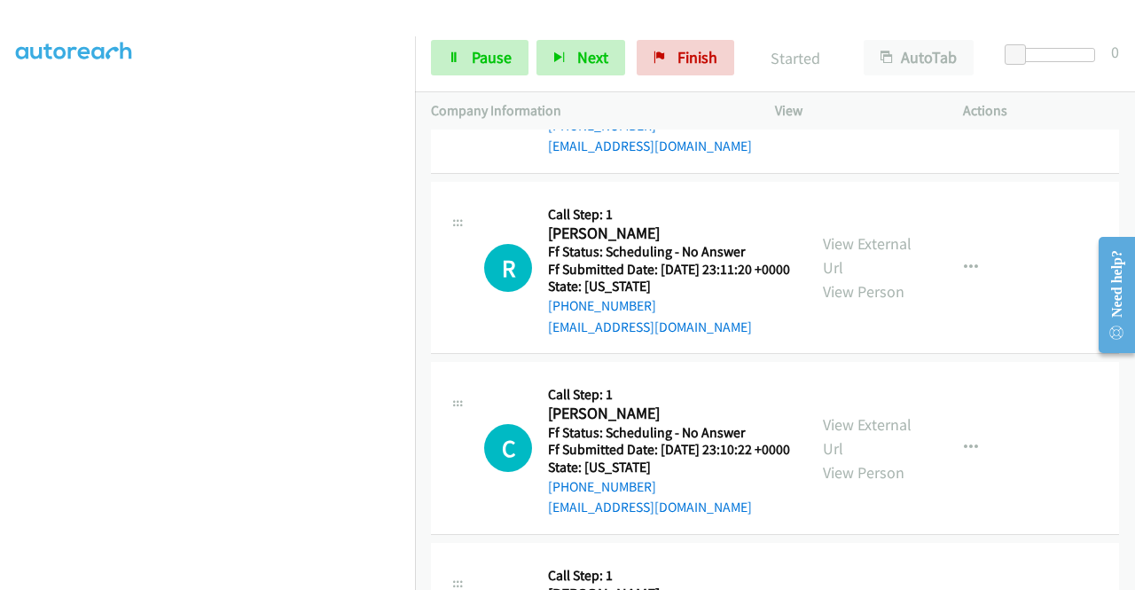
scroll to position [18525, 0]
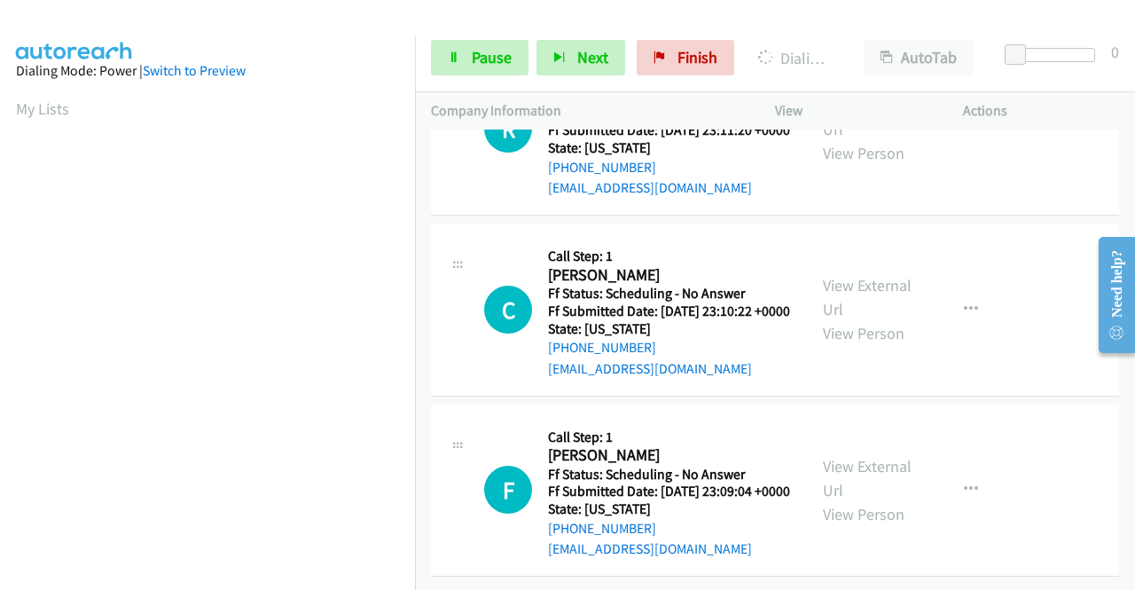
scroll to position [404, 0]
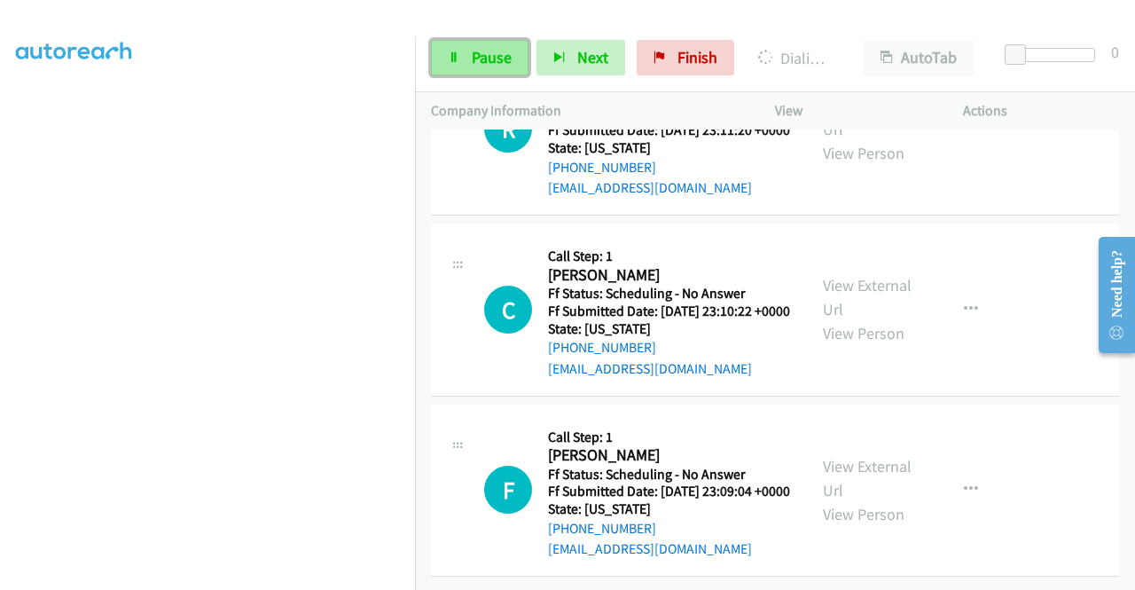
click at [497, 56] on span "Pause" at bounding box center [492, 57] width 40 height 20
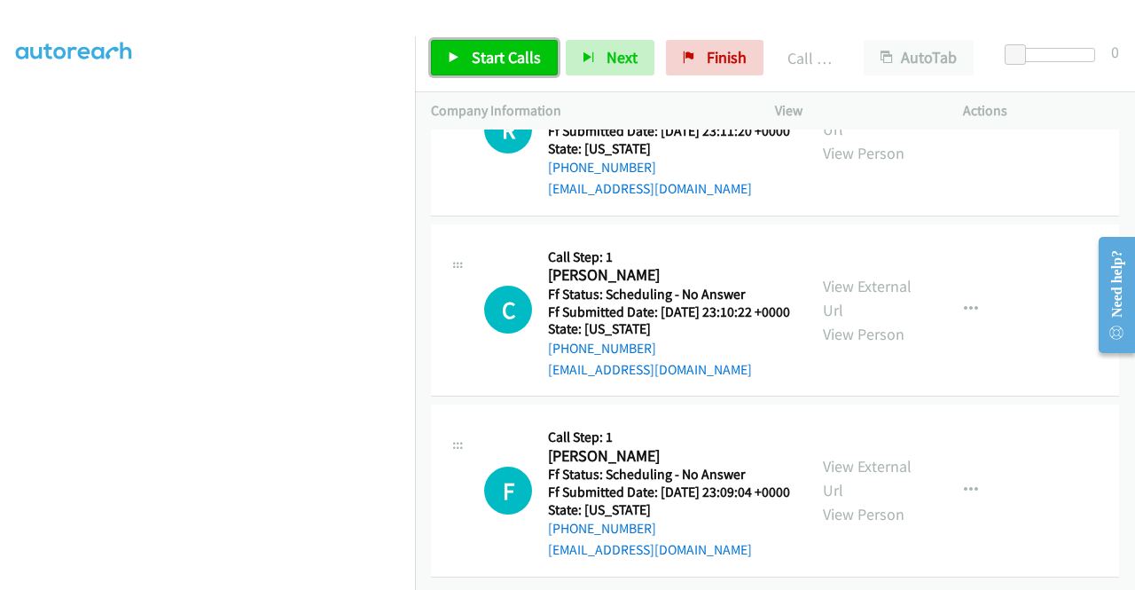
click at [485, 45] on link "Start Calls" at bounding box center [494, 57] width 127 height 35
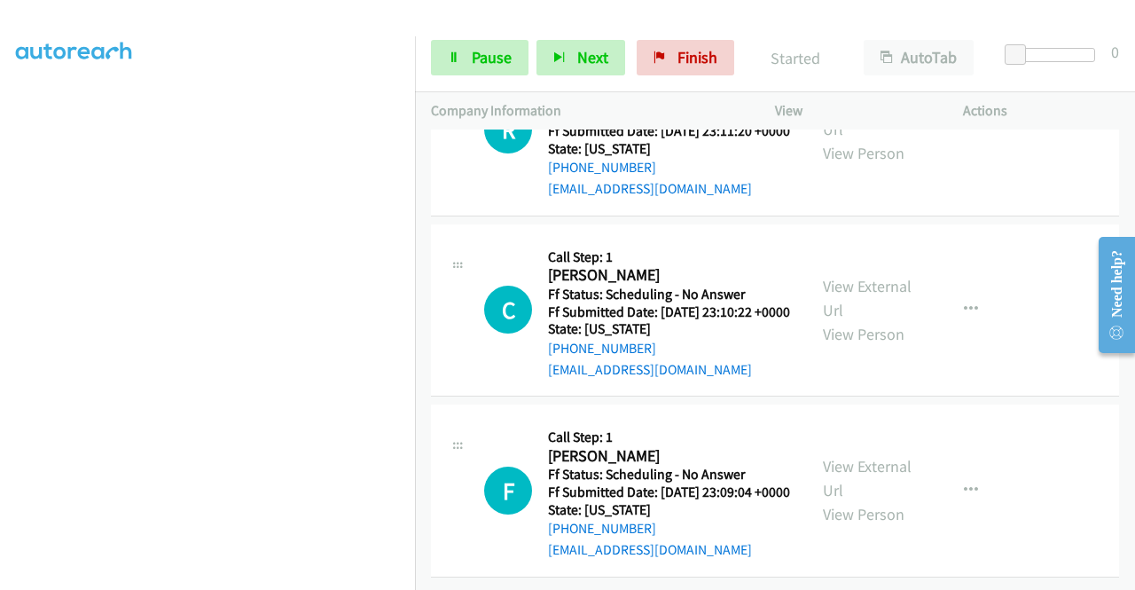
scroll to position [19033, 0]
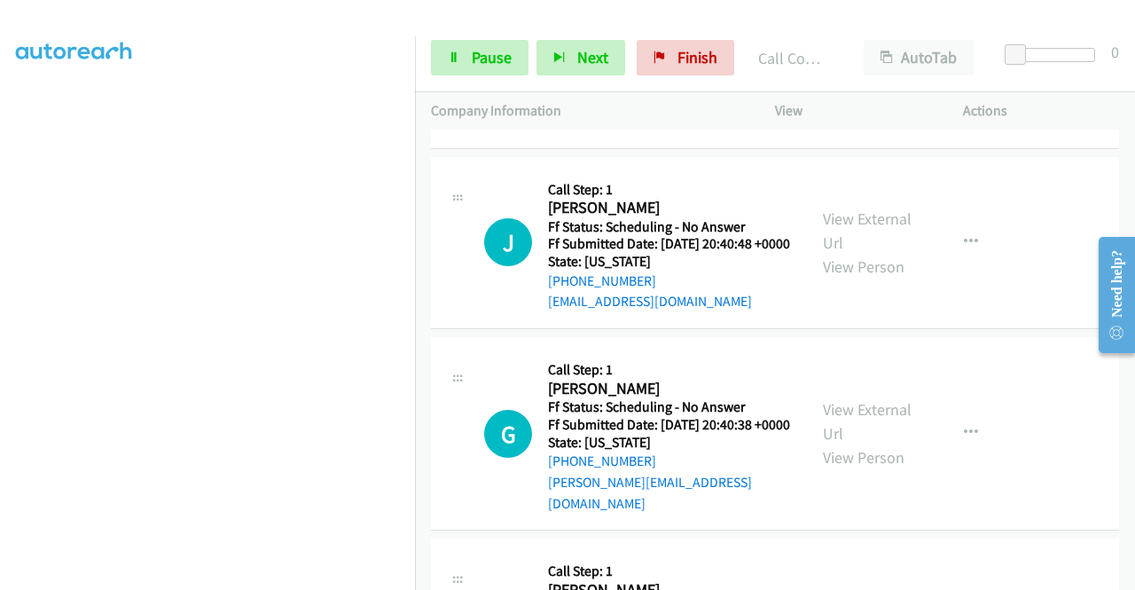
scroll to position [19496, 0]
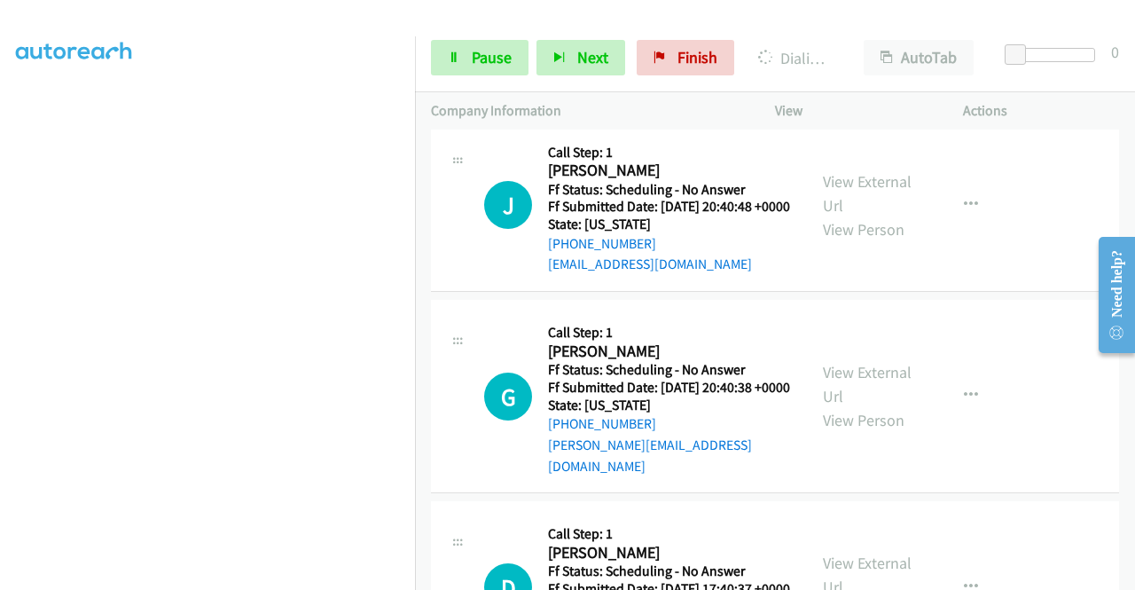
click at [502, 50] on span "Pause" at bounding box center [492, 57] width 40 height 20
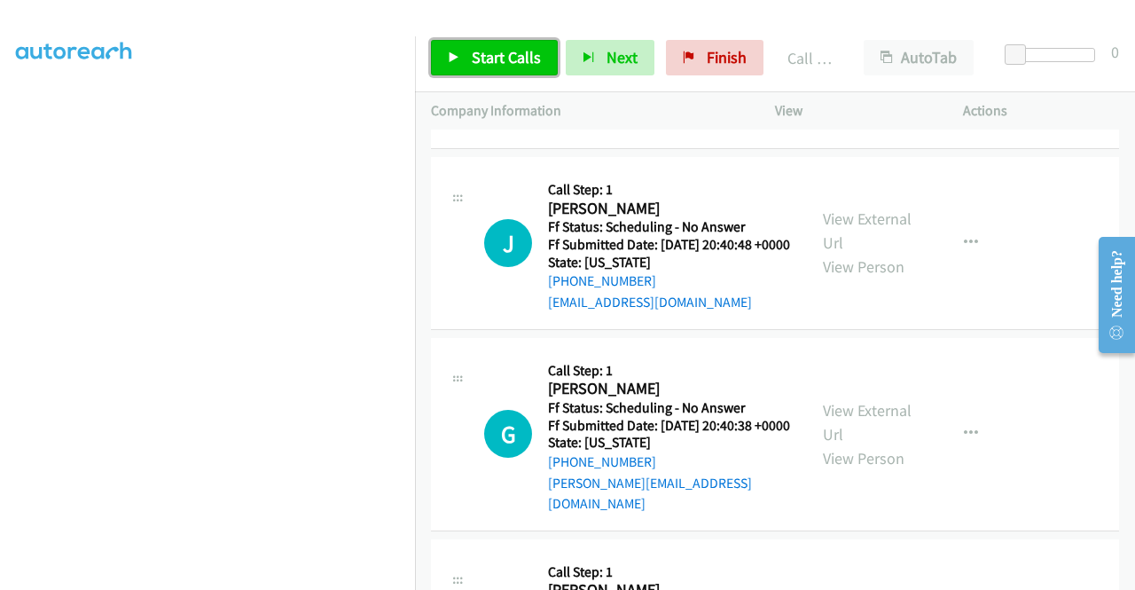
click at [530, 57] on span "Start Calls" at bounding box center [506, 57] width 69 height 20
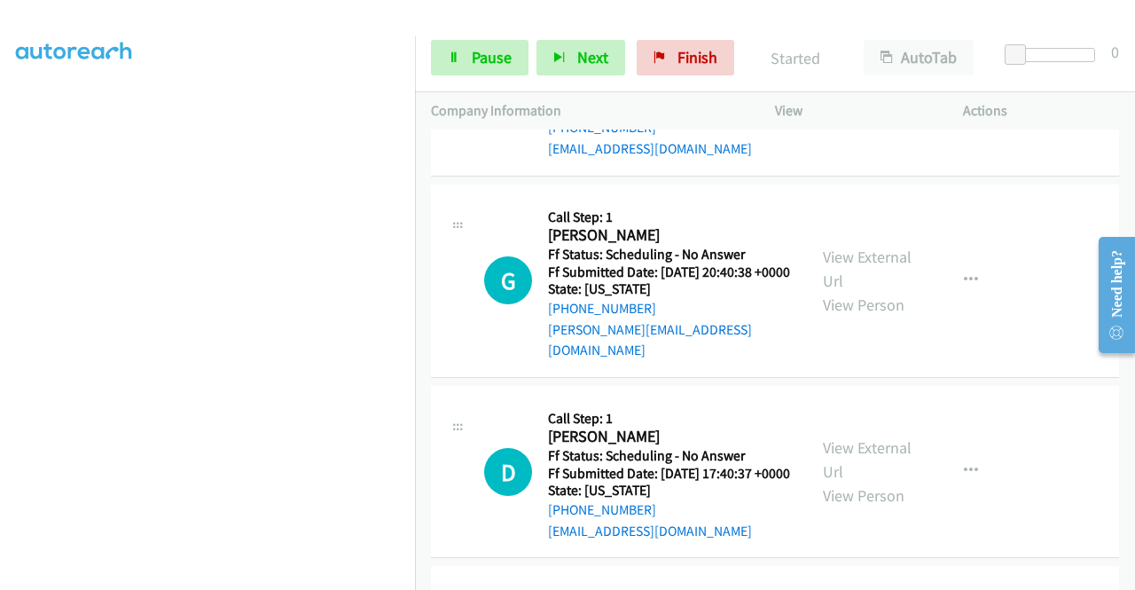
scroll to position [19685, 0]
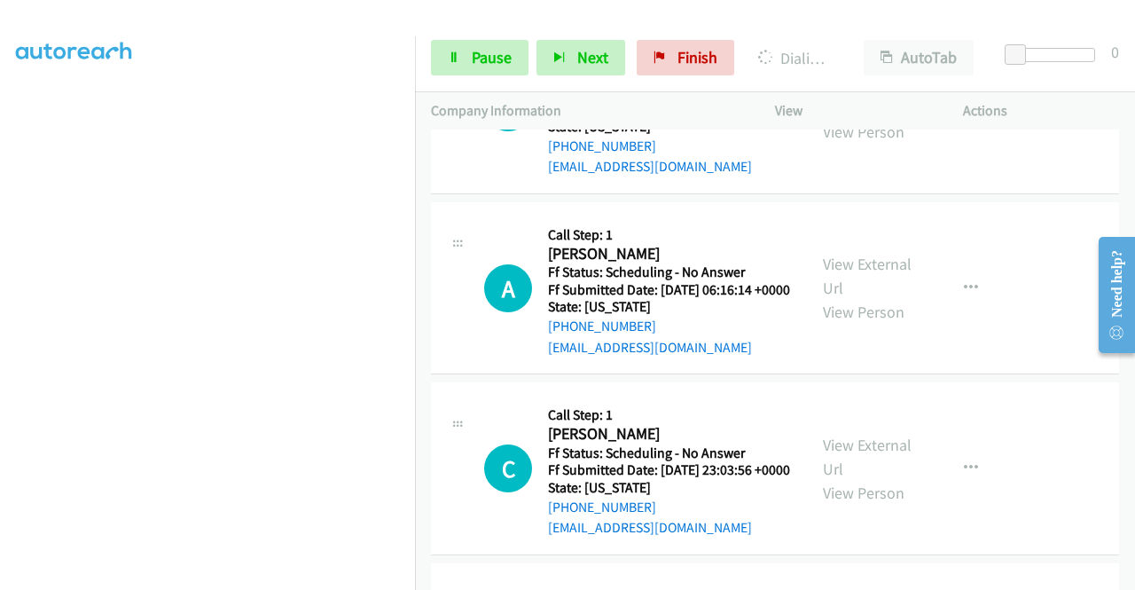
scroll to position [20071, 0]
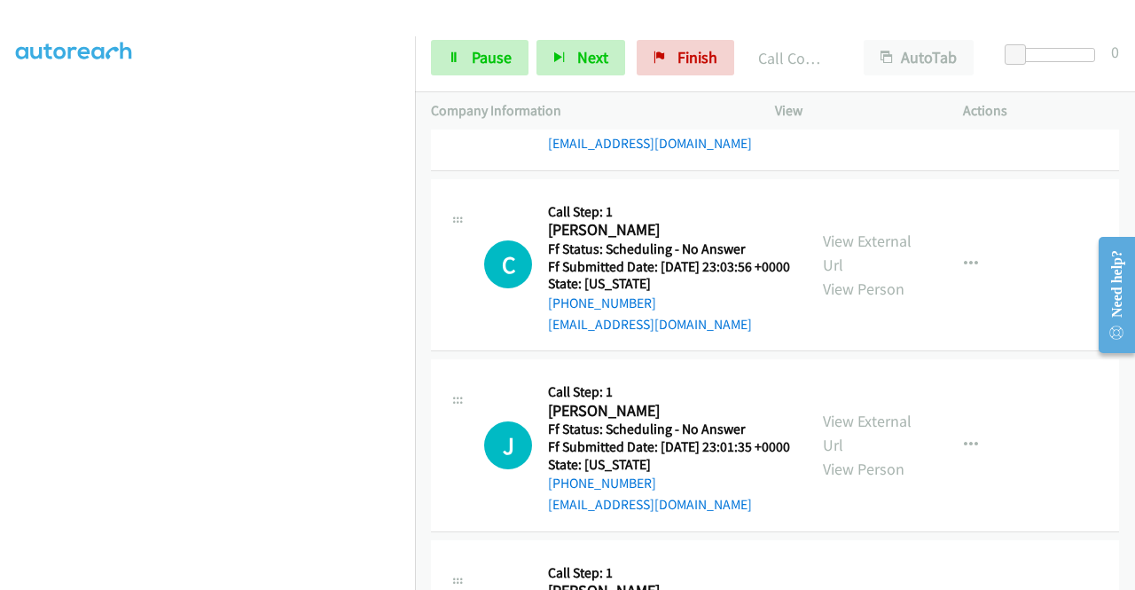
scroll to position [20366, 0]
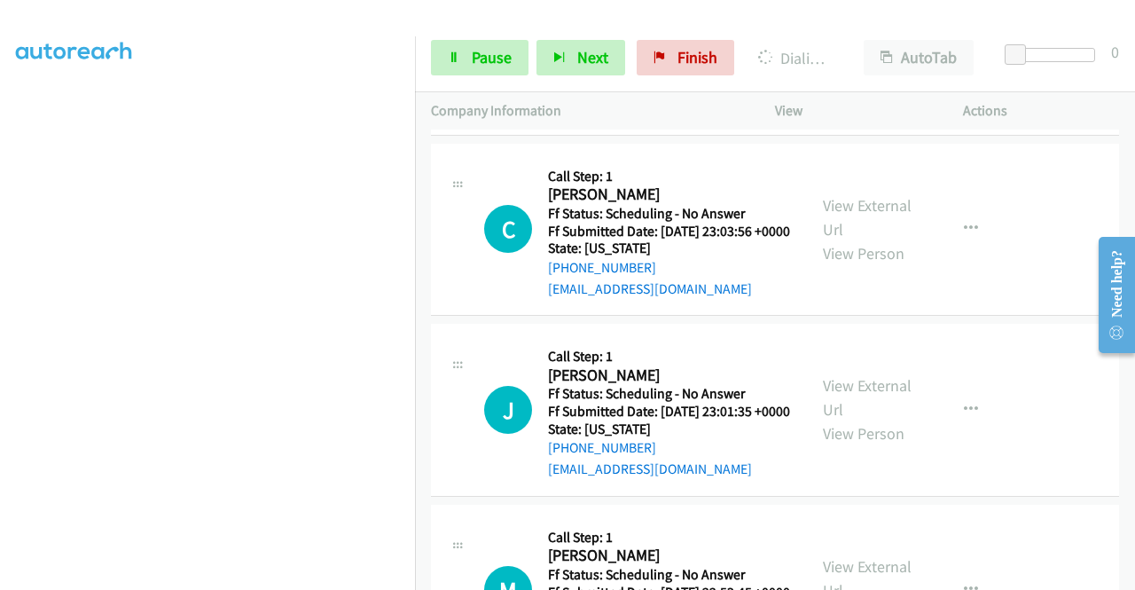
click at [475, 61] on span "Pause" at bounding box center [492, 57] width 40 height 20
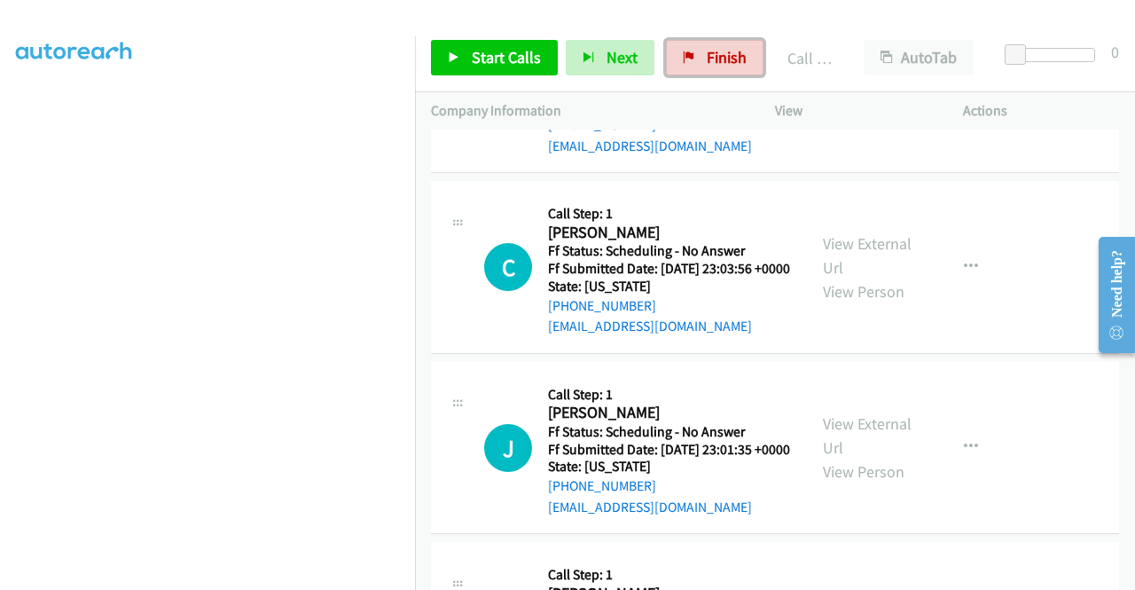
click at [707, 66] on span "Finish" at bounding box center [727, 57] width 40 height 20
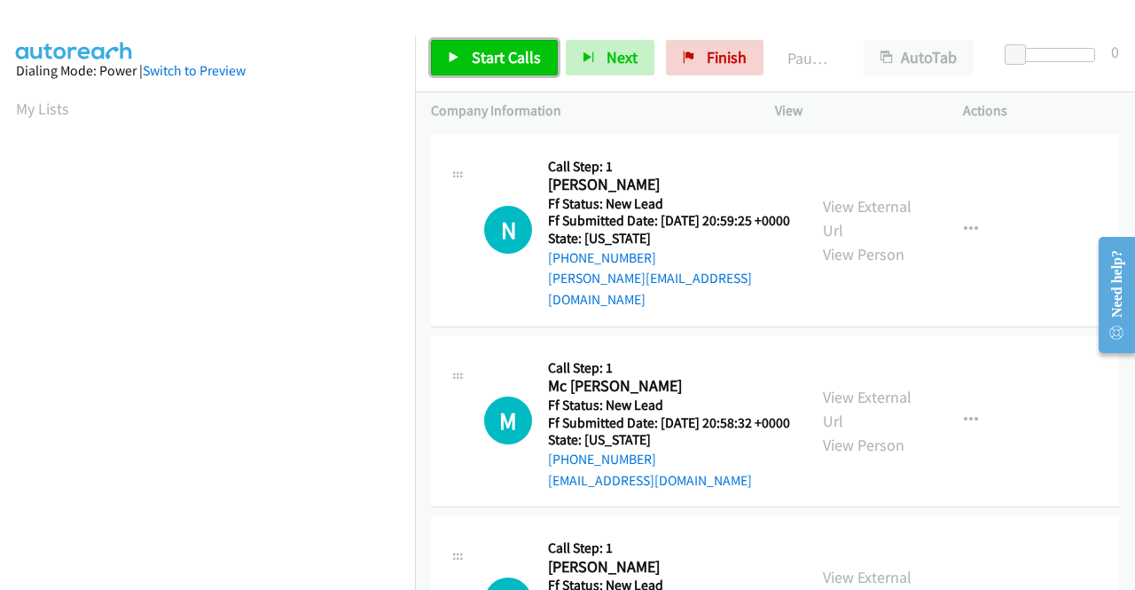
click at [501, 61] on span "Start Calls" at bounding box center [506, 57] width 69 height 20
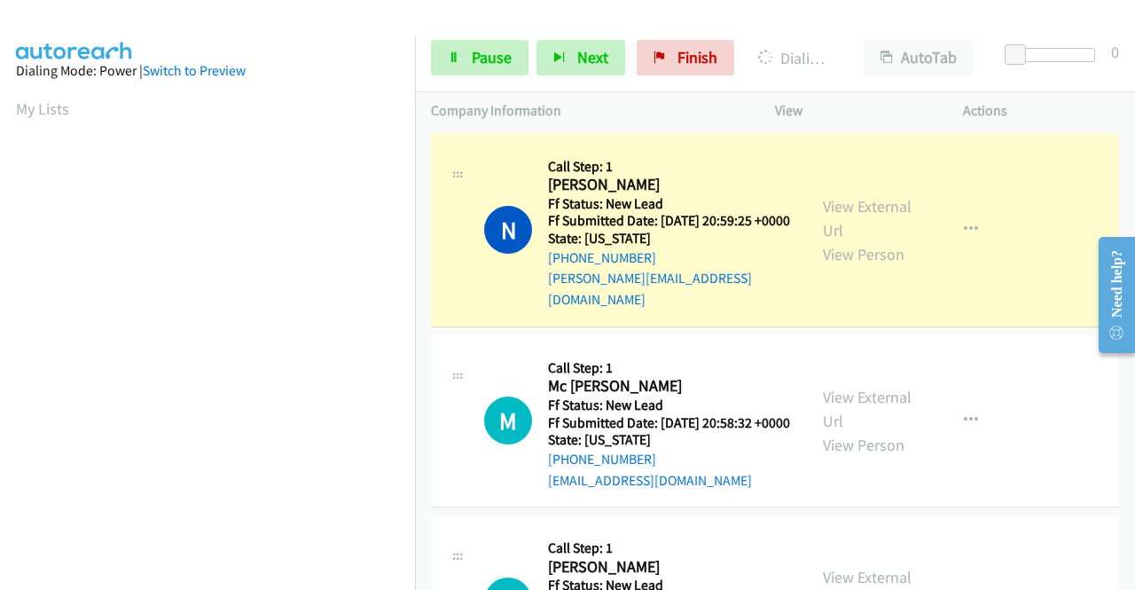
click at [854, 215] on div "View External Url View Person" at bounding box center [869, 230] width 92 height 72
click at [854, 205] on link "View External Url" at bounding box center [867, 218] width 89 height 44
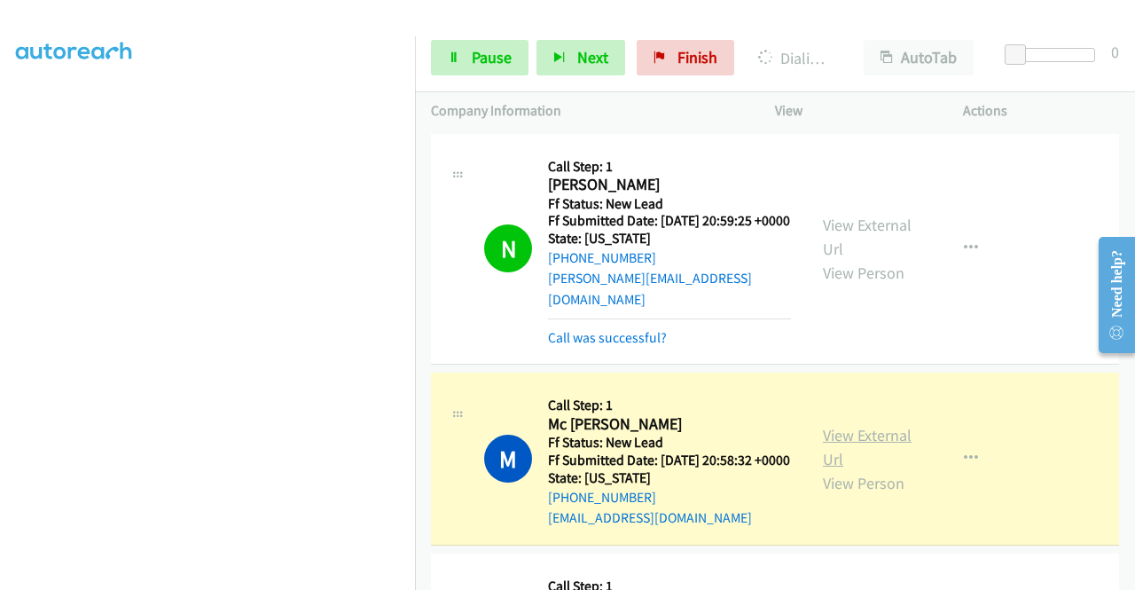
click at [835, 439] on link "View External Url" at bounding box center [867, 447] width 89 height 44
click at [824, 435] on link "View External Url" at bounding box center [867, 447] width 89 height 44
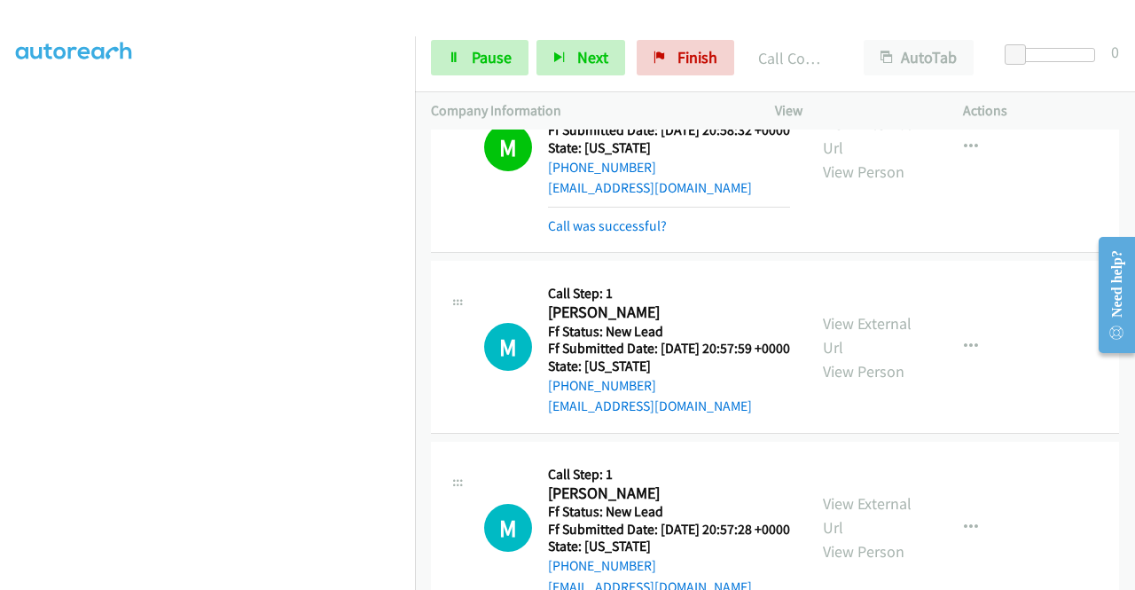
scroll to position [461, 0]
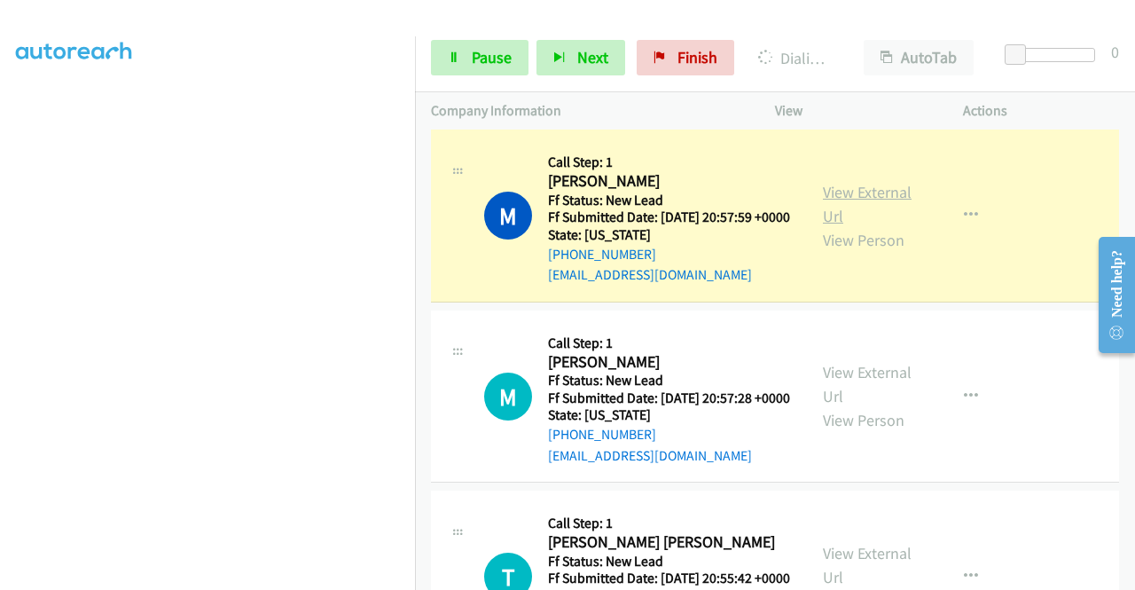
click at [866, 209] on link "View External Url" at bounding box center [867, 204] width 89 height 44
click at [489, 52] on span "Pause" at bounding box center [492, 57] width 40 height 20
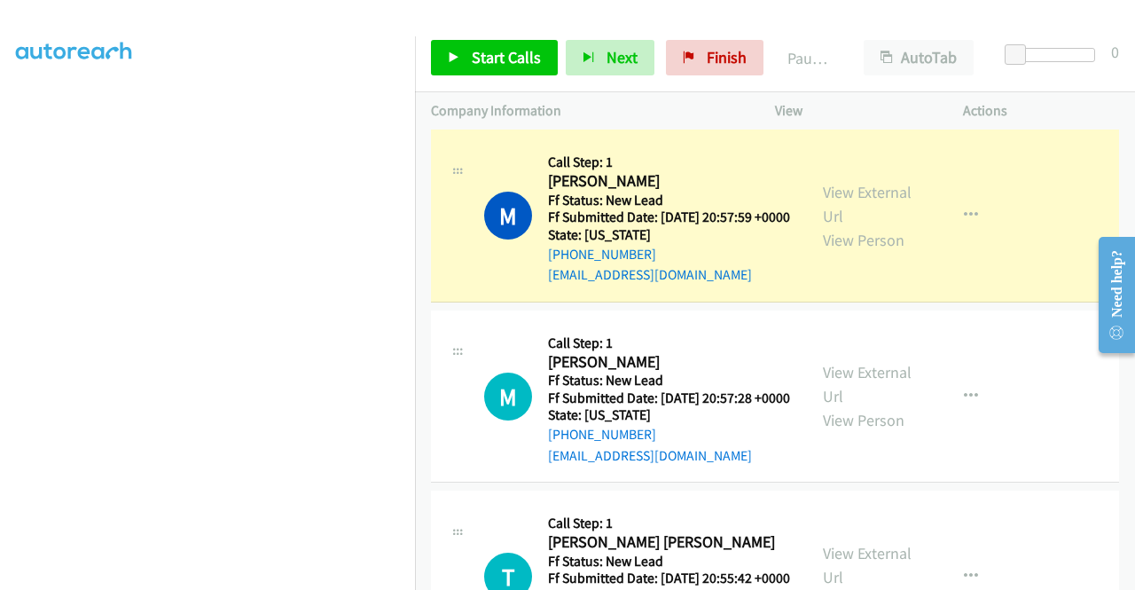
scroll to position [0, 0]
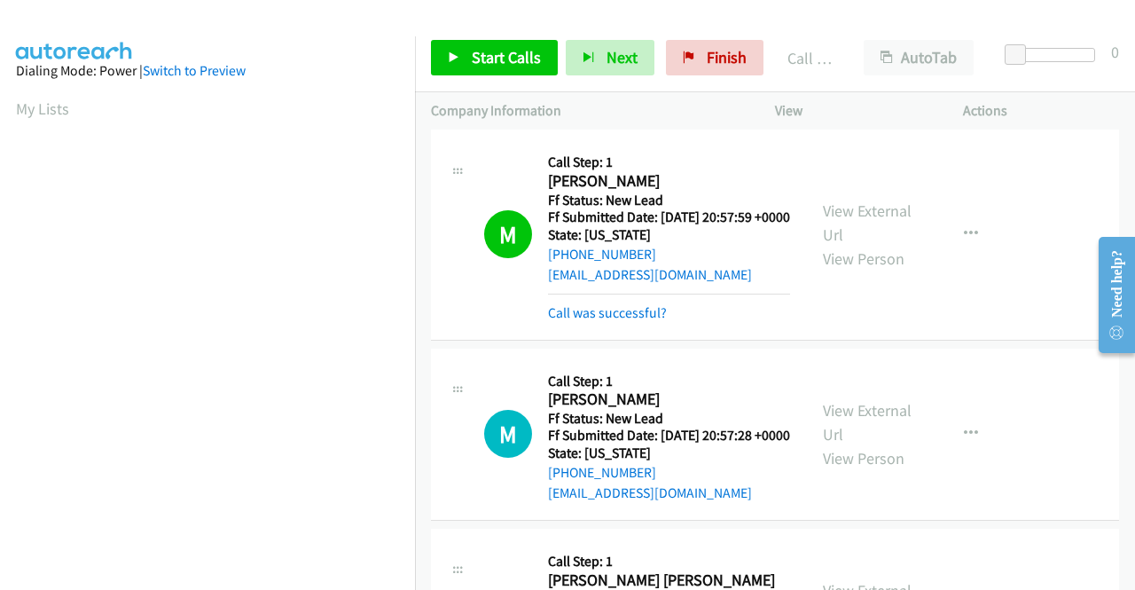
click at [514, 76] on div "Start Calls Pause Next Finish Call Completed AutoTab AutoTab 0" at bounding box center [775, 58] width 720 height 68
click at [516, 69] on link "Start Calls" at bounding box center [494, 57] width 127 height 35
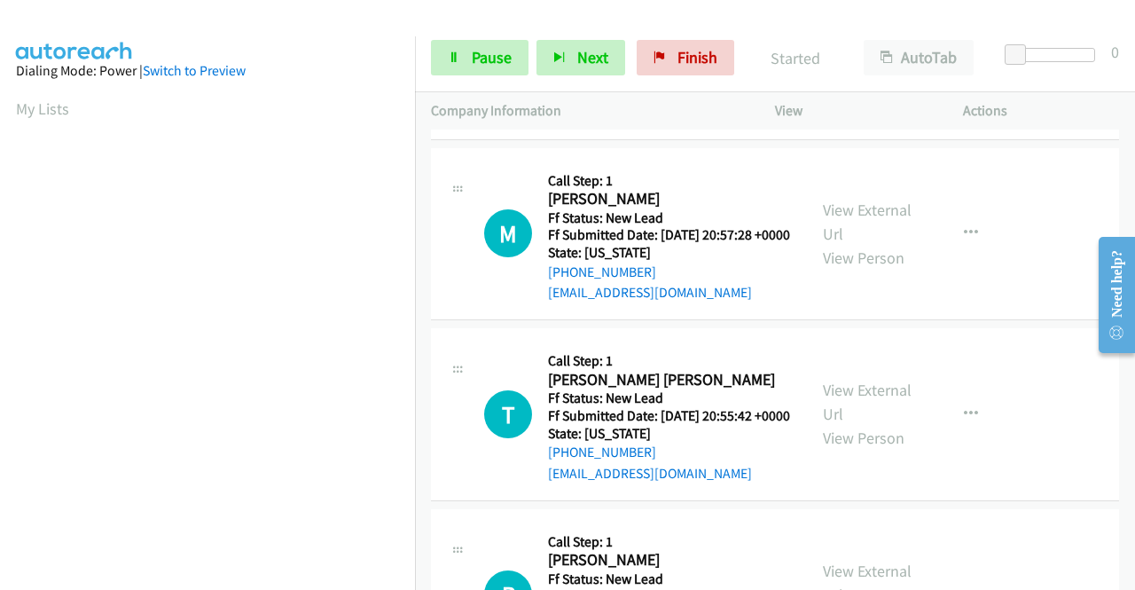
scroll to position [697, 0]
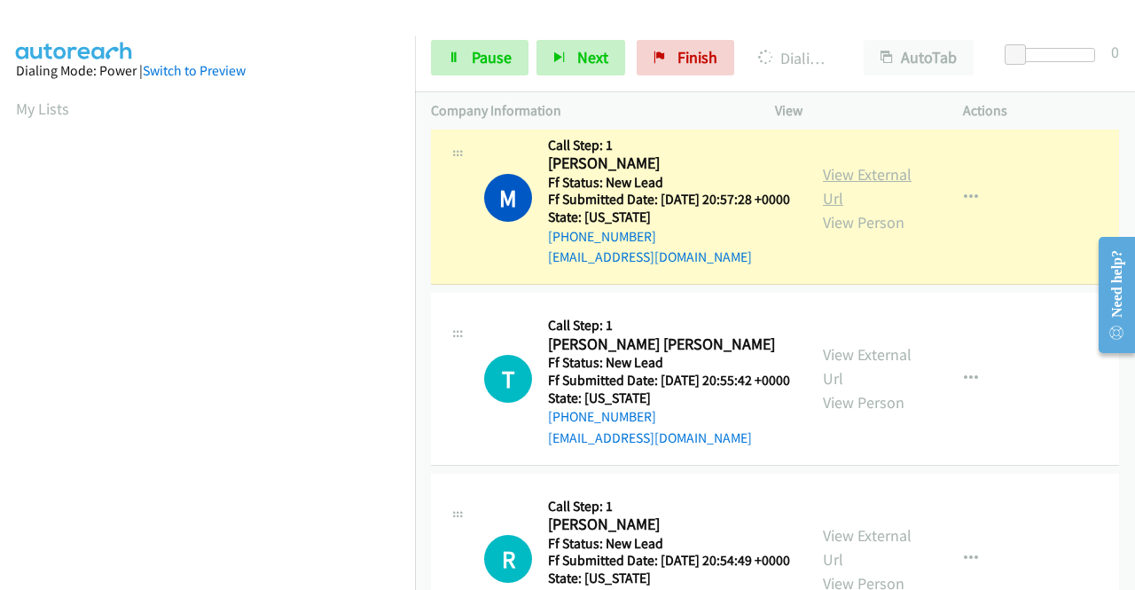
click at [874, 208] on link "View External Url" at bounding box center [867, 186] width 89 height 44
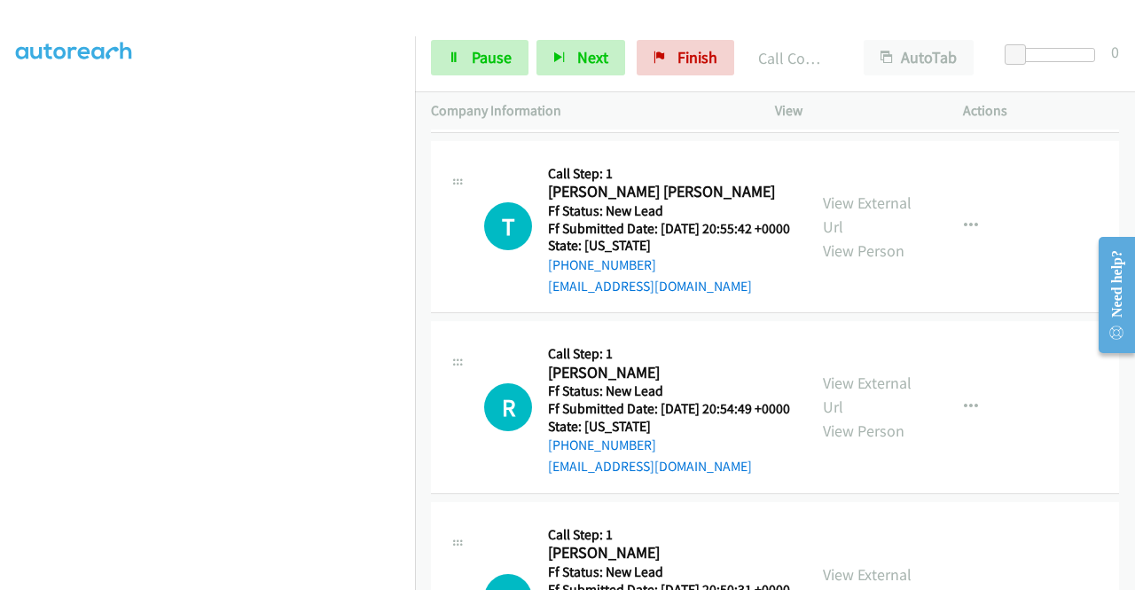
scroll to position [922, 0]
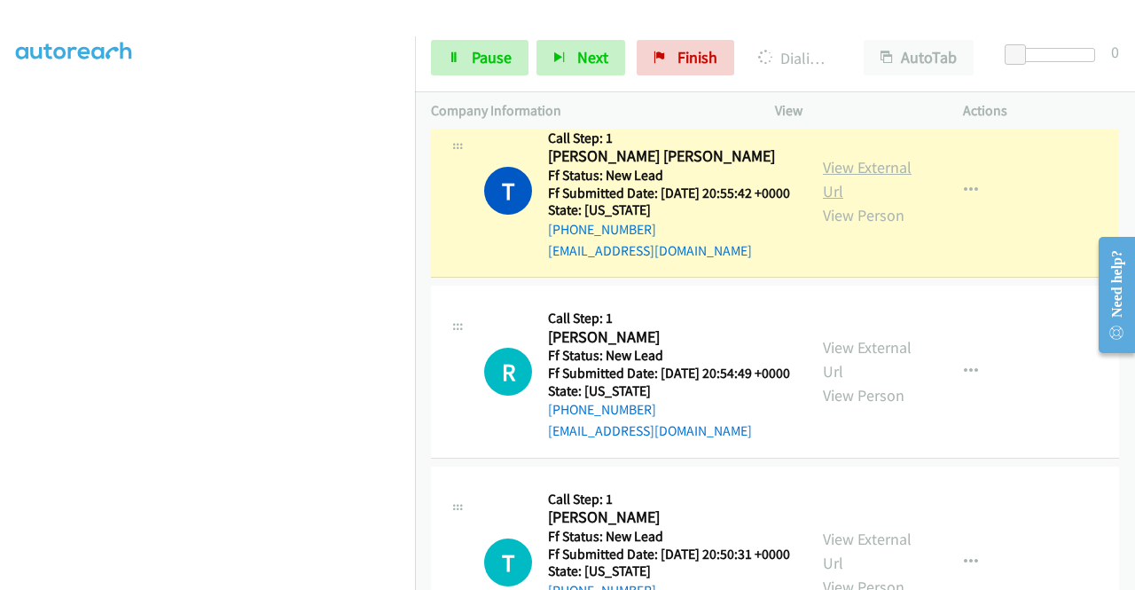
click at [858, 201] on link "View External Url" at bounding box center [867, 179] width 89 height 44
click at [0, 219] on aside "Dialing Mode: Power | Switch to Preview My Lists" at bounding box center [207, 135] width 415 height 982
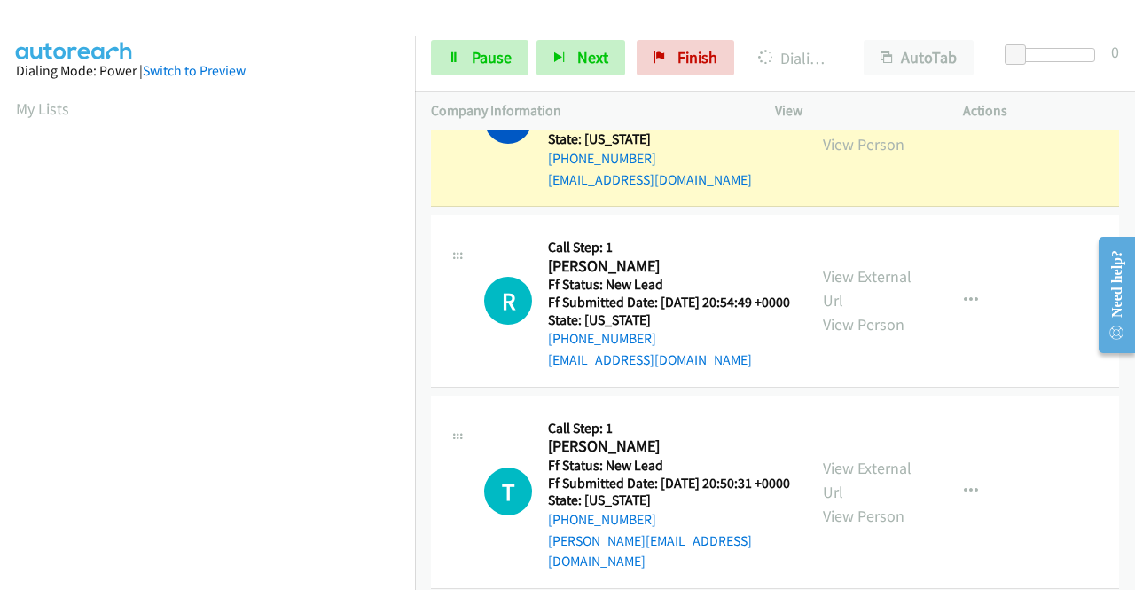
scroll to position [404, 0]
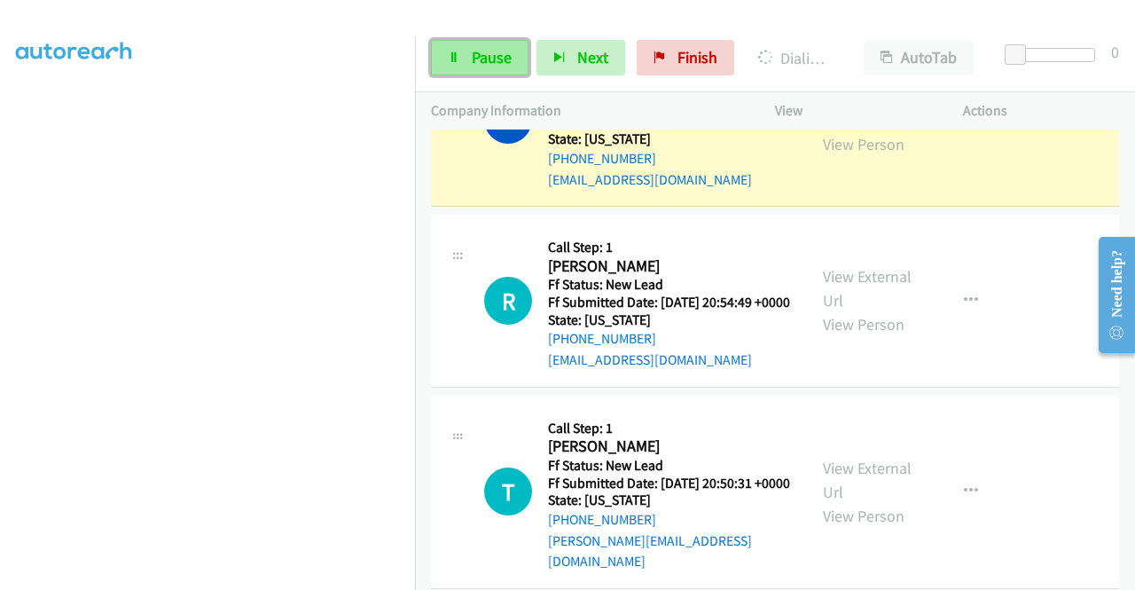
click at [488, 57] on span "Pause" at bounding box center [492, 57] width 40 height 20
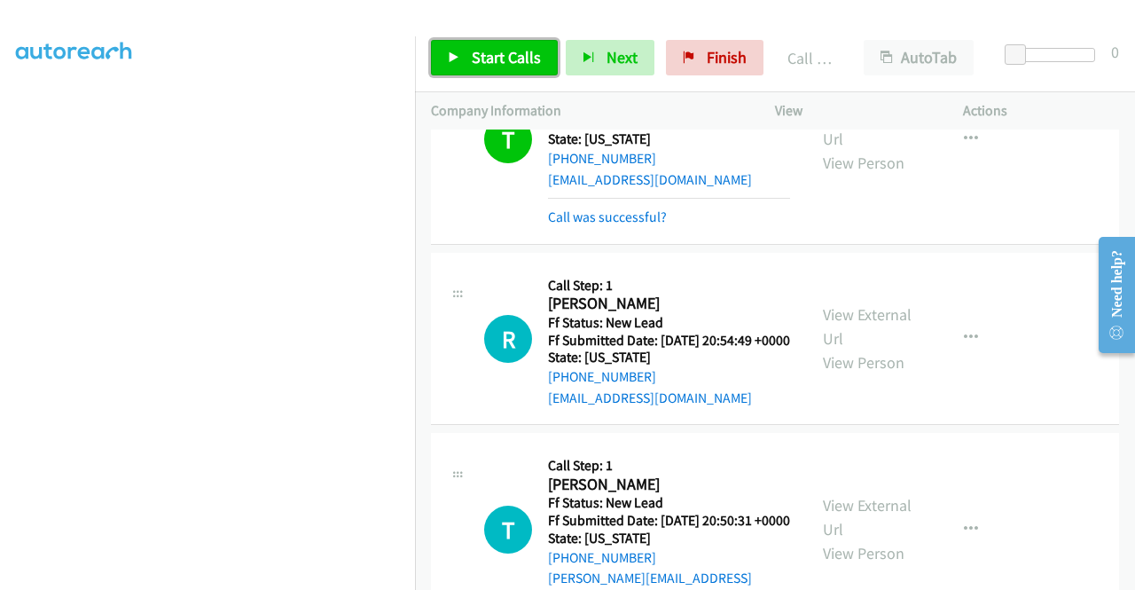
click at [506, 67] on span "Start Calls" at bounding box center [506, 57] width 69 height 20
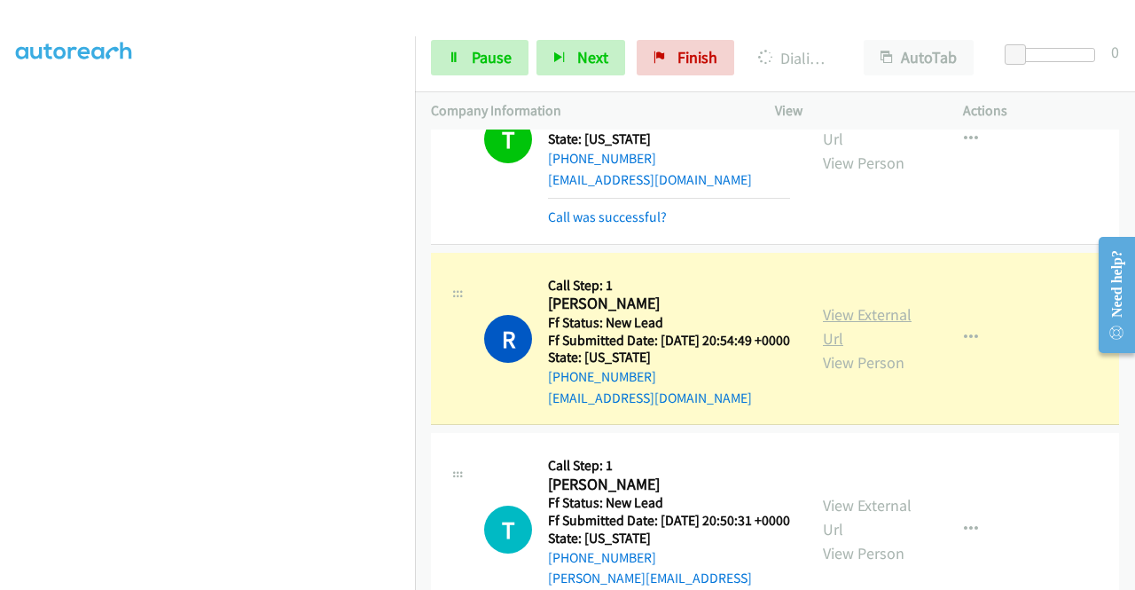
click at [847, 349] on link "View External Url" at bounding box center [867, 326] width 89 height 44
click at [0, 333] on aside "Dialing Mode: Power | Switch to Preview My Lists" at bounding box center [207, 135] width 415 height 982
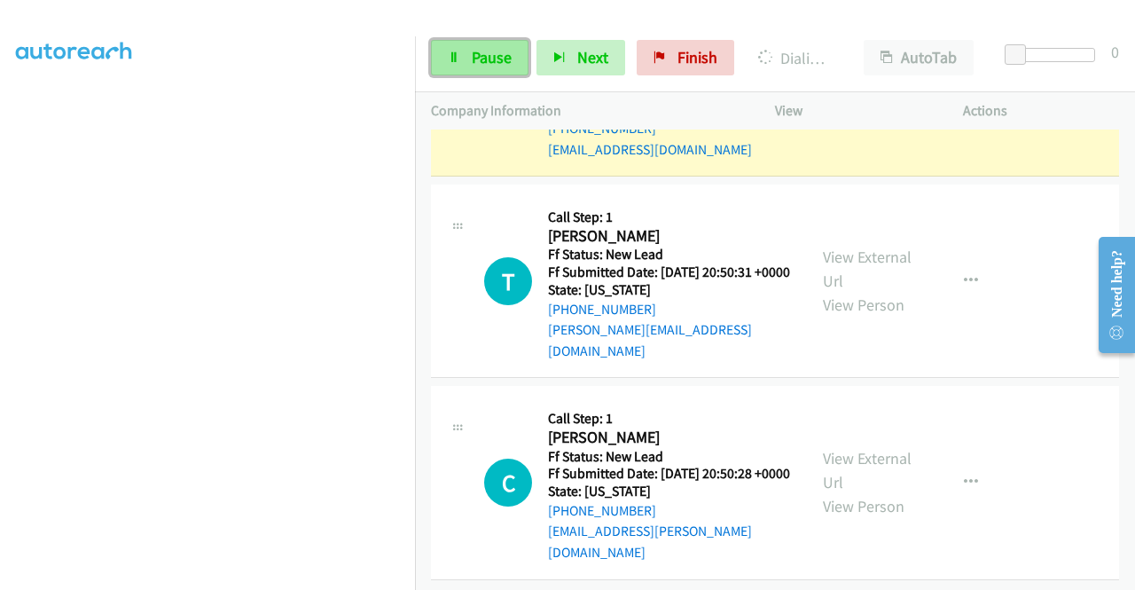
click at [497, 52] on span "Pause" at bounding box center [492, 57] width 40 height 20
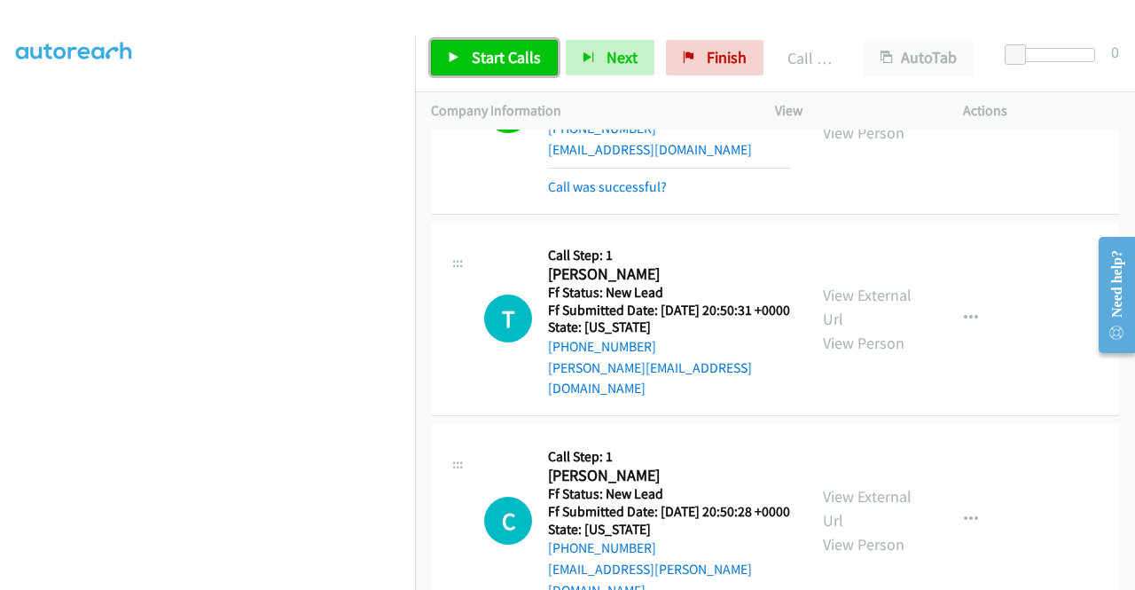
click at [514, 54] on span "Start Calls" at bounding box center [506, 57] width 69 height 20
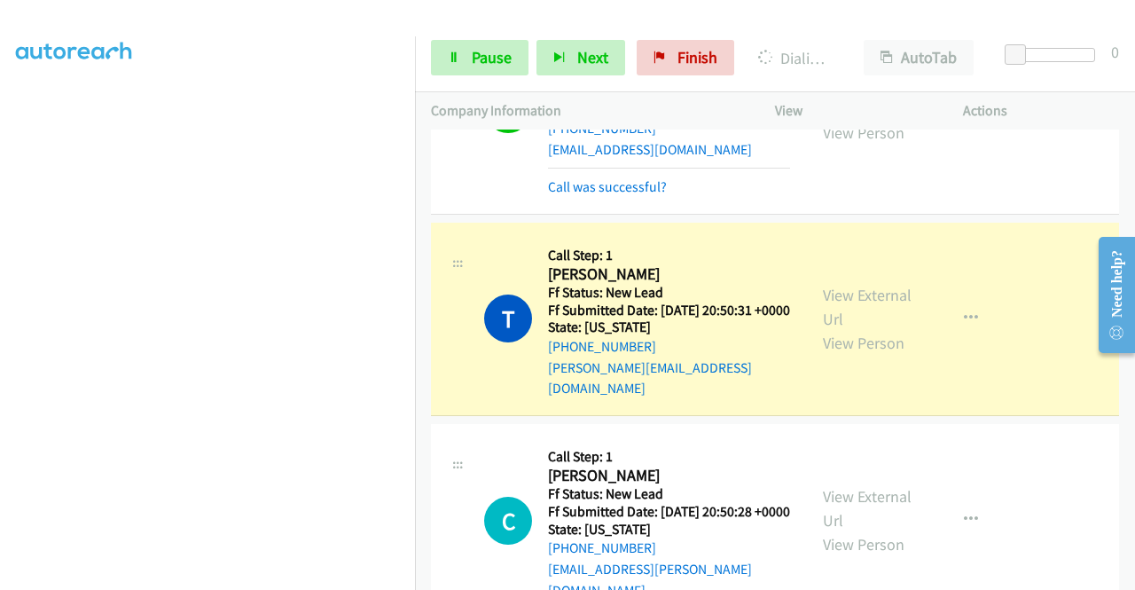
click at [855, 355] on div "View External Url View Person" at bounding box center [869, 319] width 92 height 72
click at [865, 329] on link "View External Url" at bounding box center [867, 307] width 89 height 44
drag, startPoint x: 0, startPoint y: 264, endPoint x: 20, endPoint y: 278, distance: 23.6
click at [0, 264] on aside "Dialing Mode: Power | Switch to Preview My Lists" at bounding box center [207, 135] width 415 height 982
click at [502, 72] on link "Pause" at bounding box center [480, 57] width 98 height 35
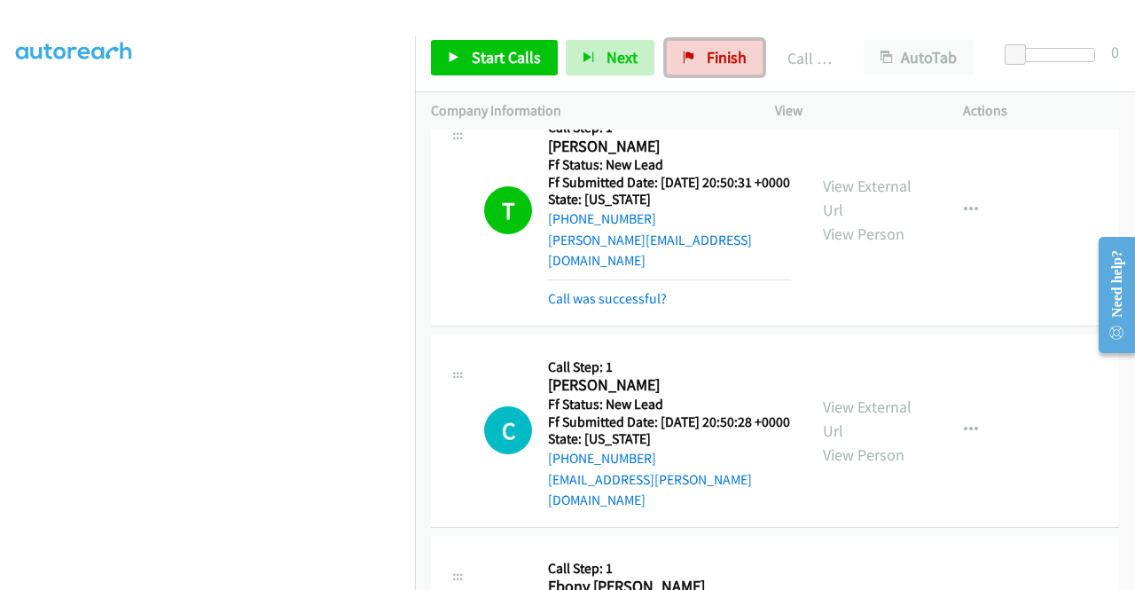
drag, startPoint x: 715, startPoint y: 63, endPoint x: 630, endPoint y: 90, distance: 89.5
click at [715, 63] on span "Finish" at bounding box center [727, 57] width 40 height 20
